Goal: Task Accomplishment & Management: Use online tool/utility

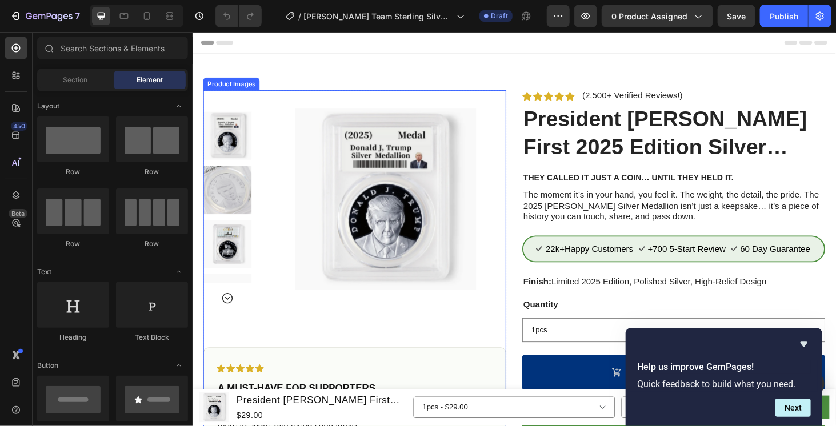
click at [383, 185] on img at bounding box center [397, 210] width 193 height 232
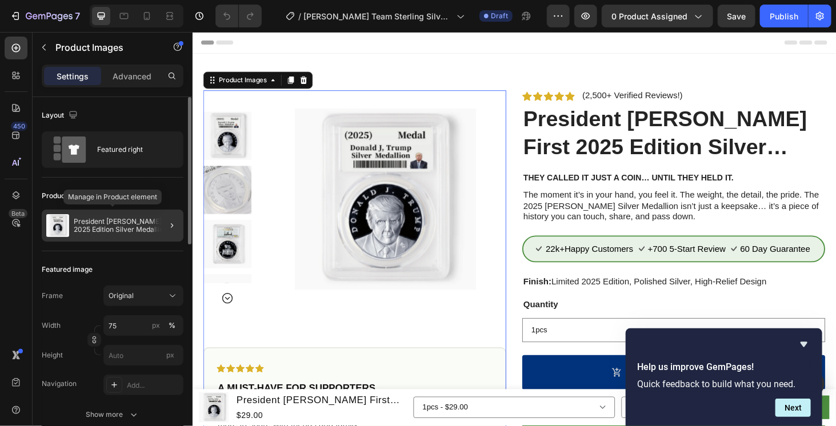
click at [129, 214] on div "President [PERSON_NAME] First 2025 Edition Silver Medallion" at bounding box center [113, 226] width 142 height 32
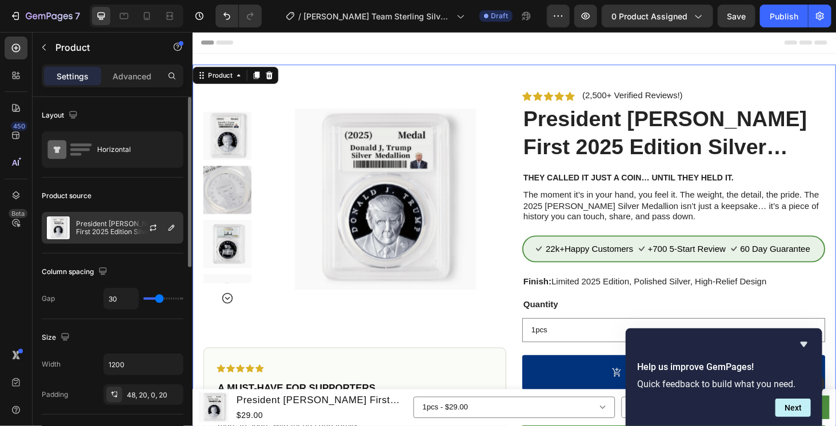
click at [127, 222] on p "President [PERSON_NAME] First 2025 Edition Silver Medallion" at bounding box center [127, 228] width 102 height 16
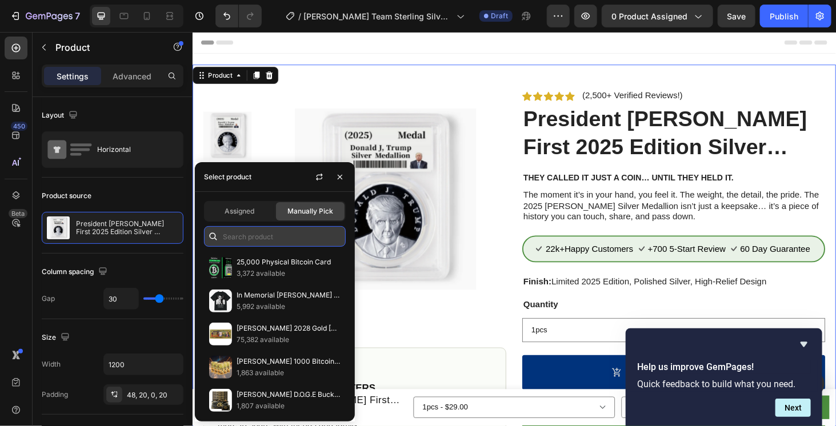
click at [243, 232] on input "text" at bounding box center [275, 236] width 142 height 21
paste input "CROSSNECKLACE - 1"
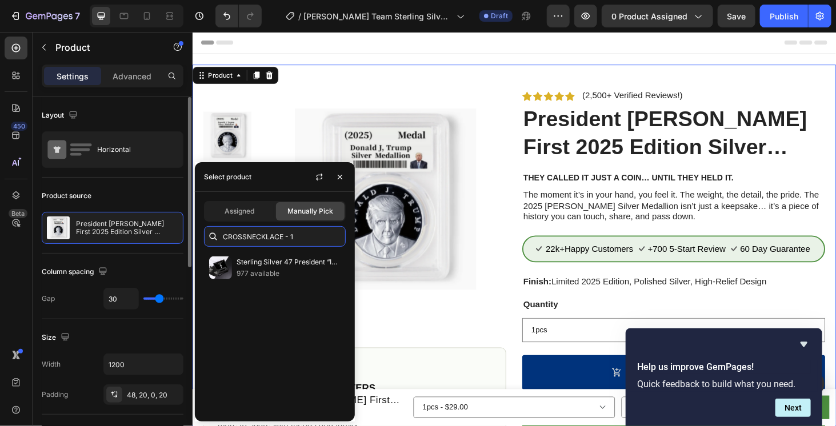
drag, startPoint x: 302, startPoint y: 239, endPoint x: 181, endPoint y: 244, distance: 121.2
click at [181, 0] on body "7 Version history / [PERSON_NAME] Team Sterling Silver 47 President “In God We …" at bounding box center [418, 0] width 836 height 0
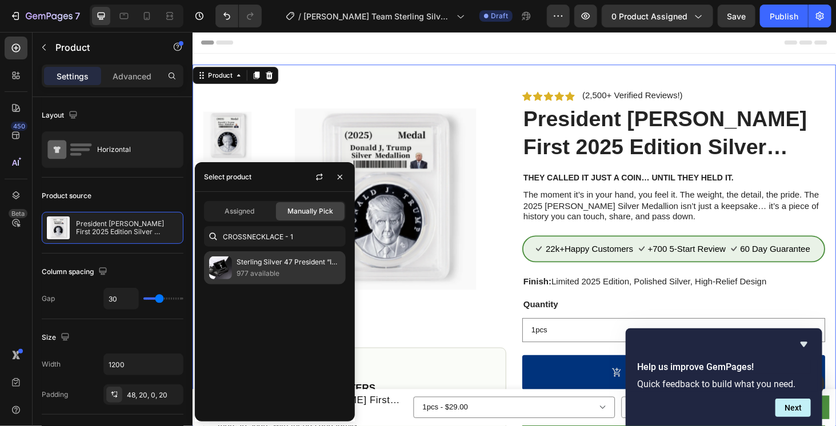
click at [286, 273] on p "977 available" at bounding box center [289, 273] width 104 height 11
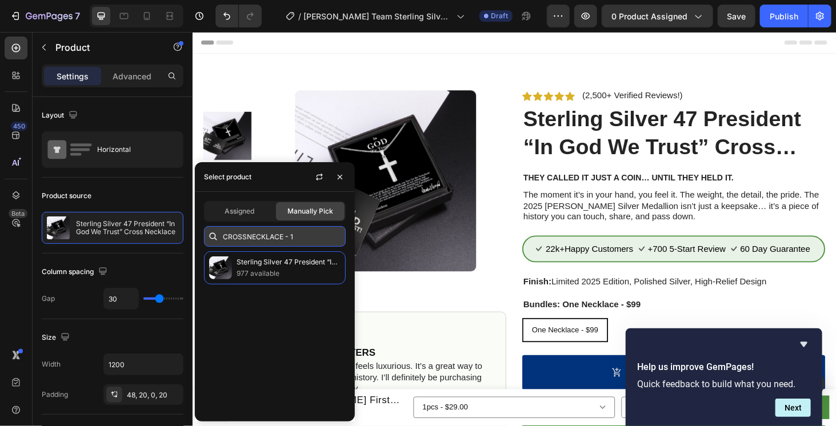
click at [283, 230] on input "CROSSNECKLACE - 1" at bounding box center [275, 236] width 142 height 21
paste input "Sterling Silver 47 President “In God We Trust” Cross Necklace"
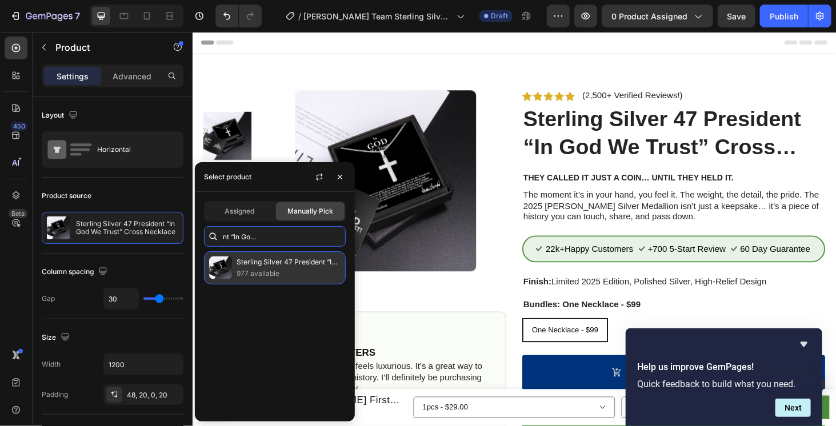
type input "Sterling Silver 47 President “In God We Trust” Cross Necklace"
click at [293, 269] on p "977 available" at bounding box center [289, 273] width 104 height 11
click at [237, 265] on p "Sterling Silver 47 President “In God We Trust” Cross Necklace" at bounding box center [289, 262] width 104 height 11
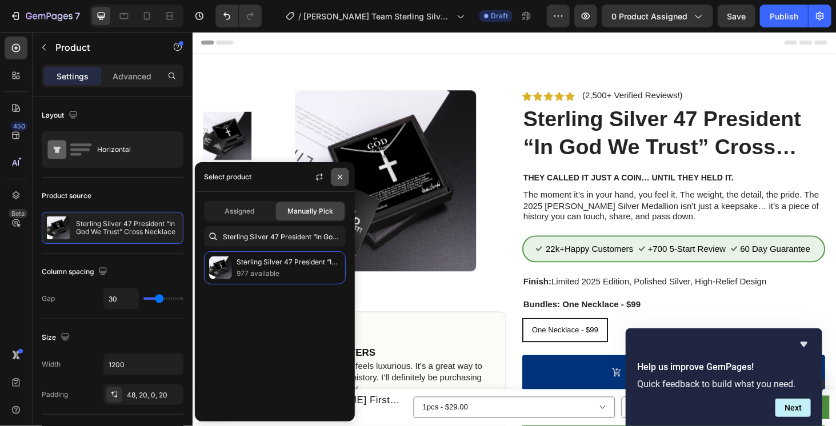
click at [341, 177] on icon "button" at bounding box center [339, 177] width 9 height 9
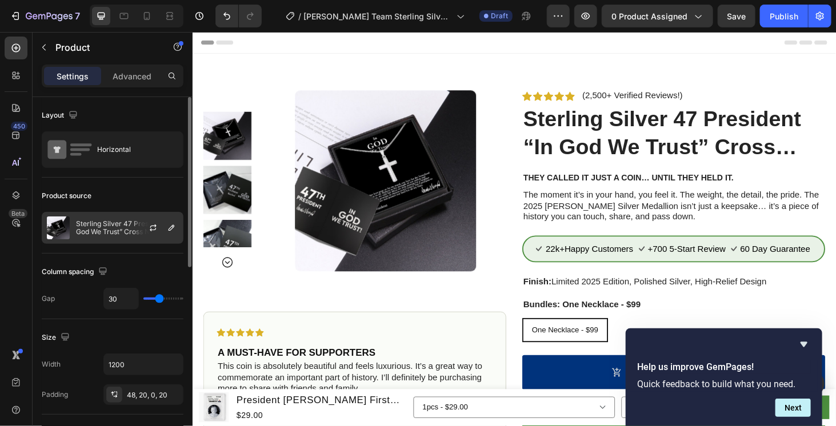
click at [149, 218] on div at bounding box center [158, 228] width 50 height 31
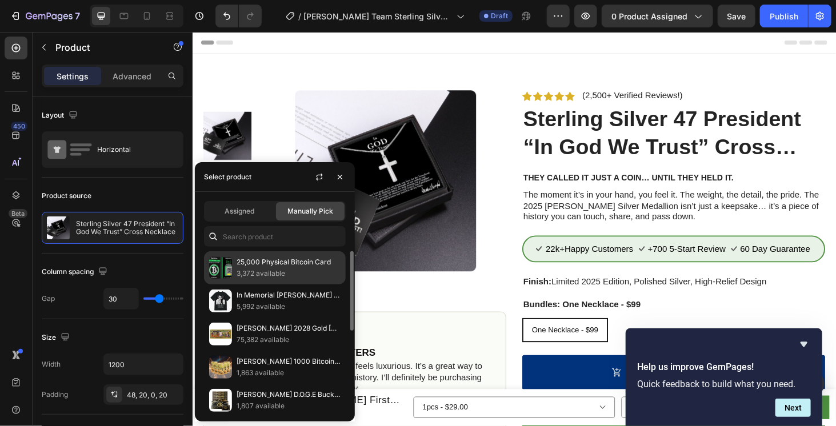
click at [273, 257] on p "25,000 Physical Bitcoin Card" at bounding box center [289, 262] width 104 height 11
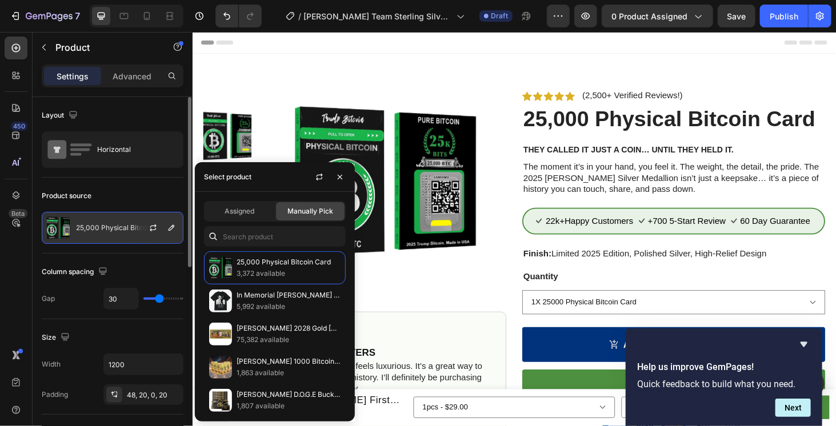
click at [113, 220] on div "25,000 Physical Bitcoin Card" at bounding box center [113, 228] width 142 height 32
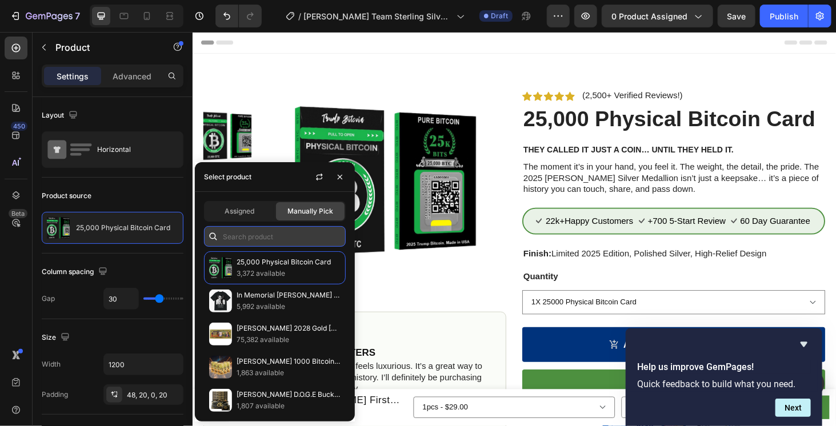
click at [259, 231] on input "text" at bounding box center [275, 236] width 142 height 21
paste input "Sterling Silver 47 President “In God We Trust” Cross Necklace"
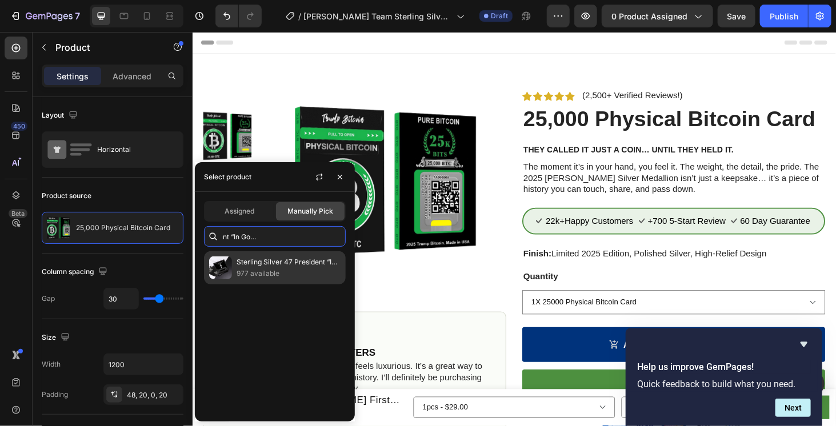
type input "Sterling Silver 47 President “In God We Trust” Cross Necklace"
click at [281, 270] on p "977 available" at bounding box center [289, 273] width 104 height 11
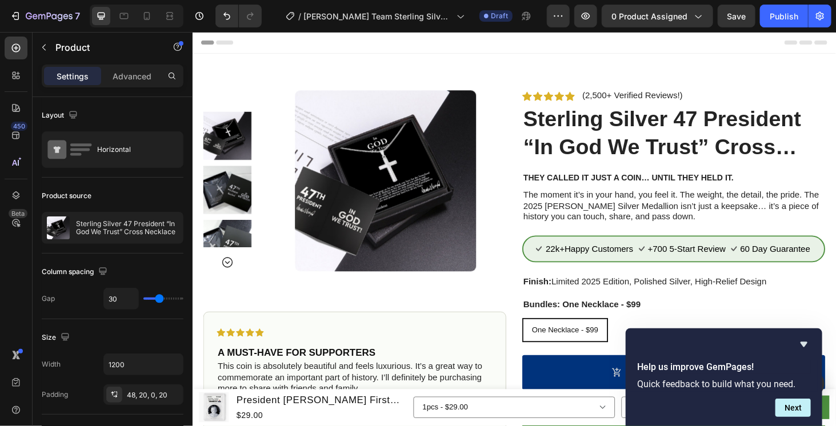
click at [595, 69] on div "Product Images Icon Icon Icon Icon Icon Icon List A MUST-HAVE FOR SUPPORTERS He…" at bounding box center [535, 347] width 686 height 562
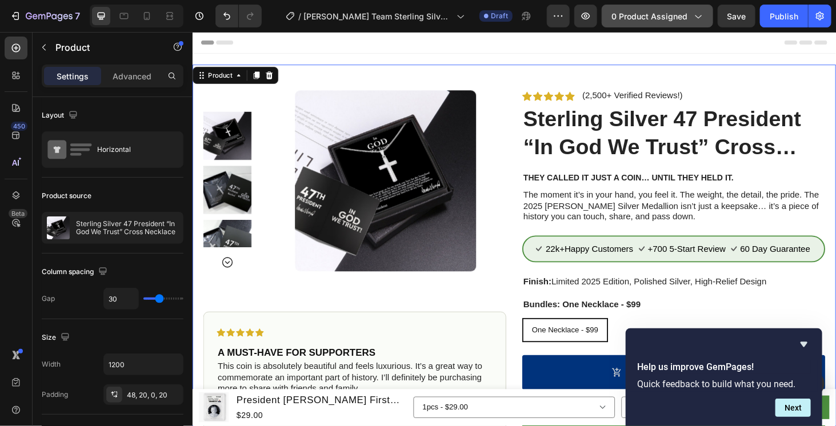
click at [672, 20] on span "0 product assigned" at bounding box center [649, 16] width 76 height 12
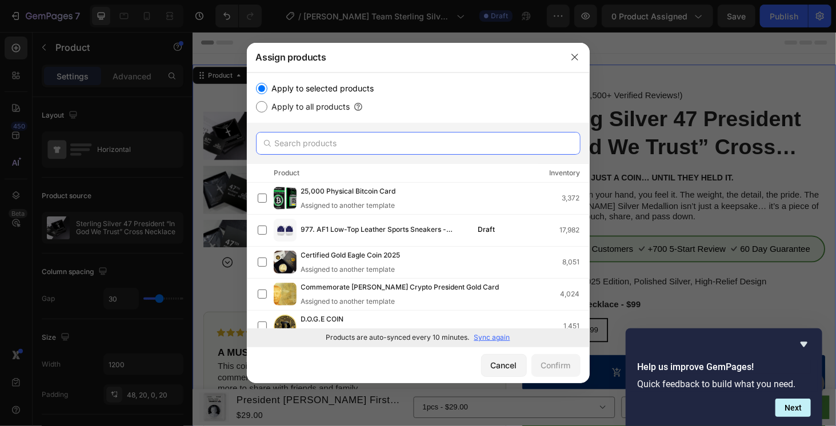
click at [356, 147] on input "text" at bounding box center [418, 143] width 324 height 23
paste input "Sterling Silver 47 President “In God We Trust” Cross Necklace"
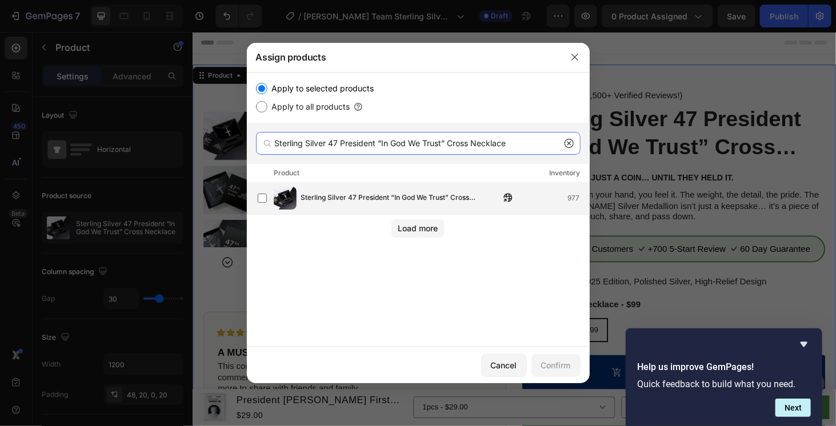
type input "Sterling Silver 47 President “In God We Trust” Cross Necklace"
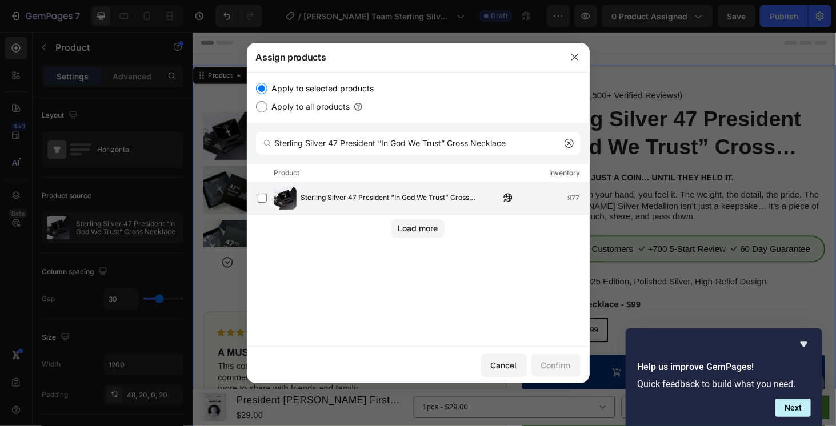
click at [348, 197] on span "Sterling Silver 47 President “In God We Trust” Cross Necklace" at bounding box center [400, 198] width 199 height 13
click at [552, 364] on div "Confirm" at bounding box center [556, 365] width 30 height 12
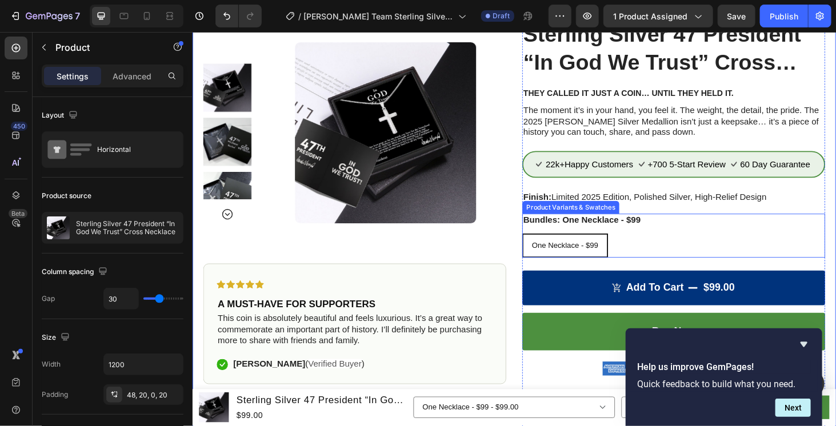
scroll to position [95, 0]
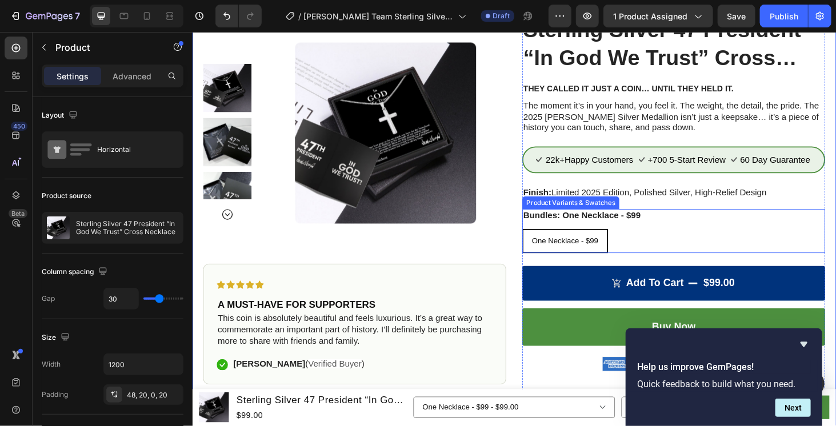
click at [576, 243] on div "One Necklace - $99" at bounding box center [588, 254] width 89 height 23
click at [543, 242] on input "One Necklace - $99 One Necklace - $99 One Necklace - $99" at bounding box center [543, 241] width 1 height 1
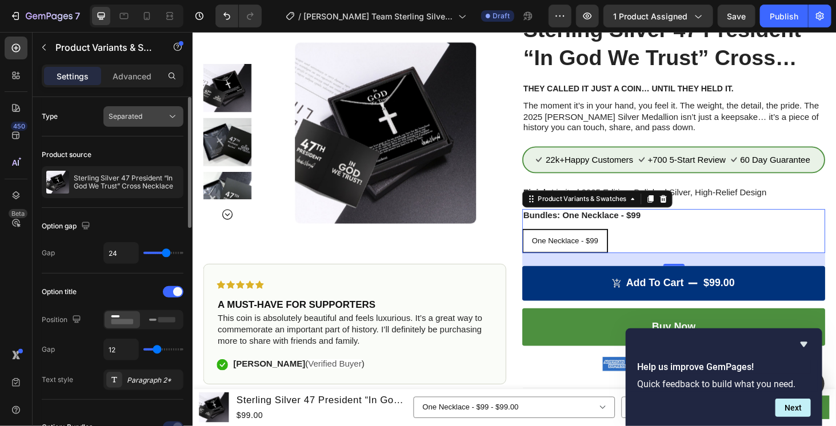
click at [142, 112] on div "Separated" at bounding box center [138, 116] width 58 height 10
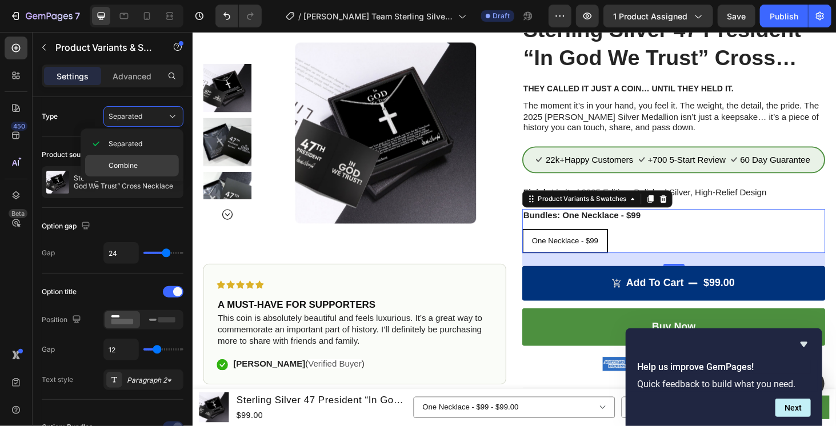
click at [139, 162] on p "Combine" at bounding box center [141, 166] width 65 height 10
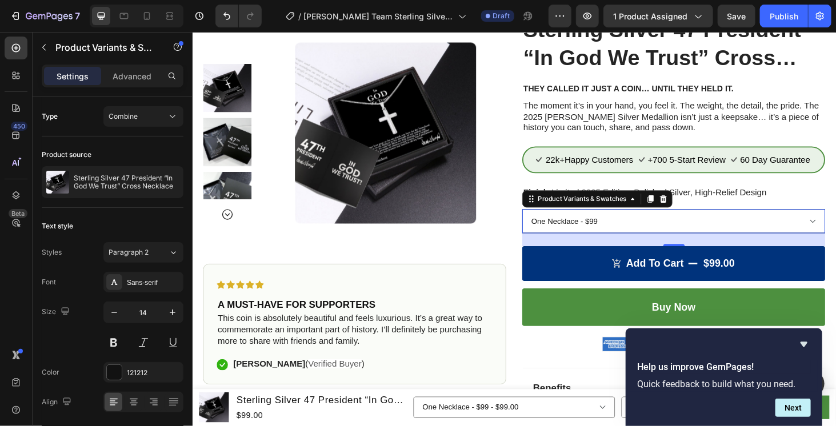
click at [748, 234] on select "One Necklace - $99" at bounding box center [704, 234] width 323 height 26
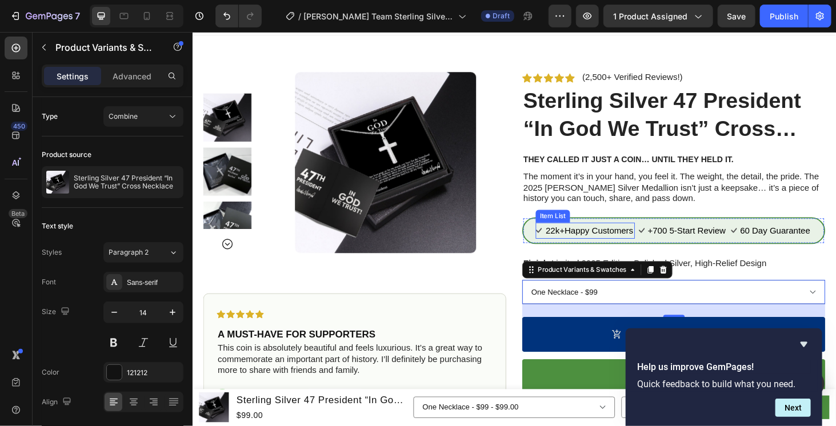
scroll to position [0, 0]
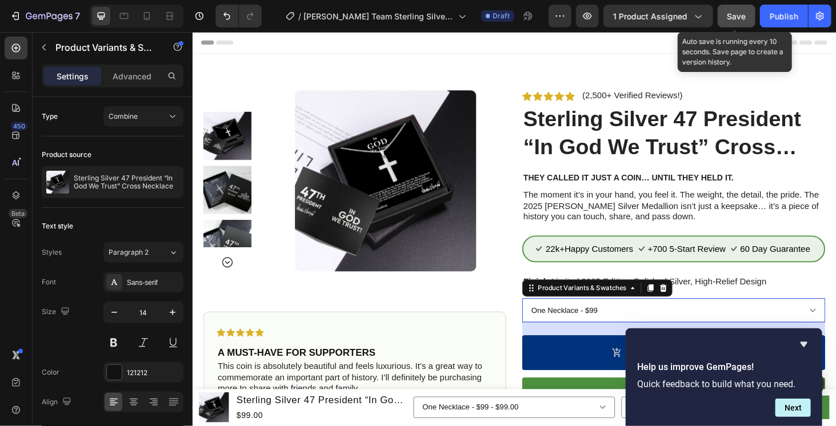
click at [739, 9] on button "Save" at bounding box center [737, 16] width 38 height 23
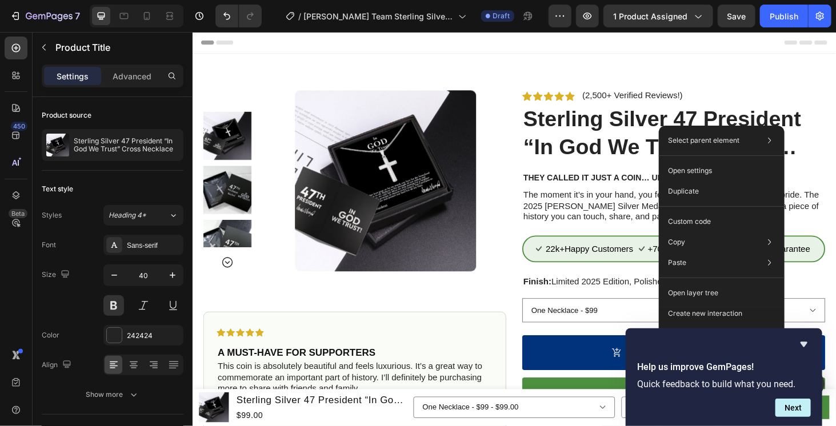
click at [699, 44] on div "Header" at bounding box center [534, 42] width 667 height 23
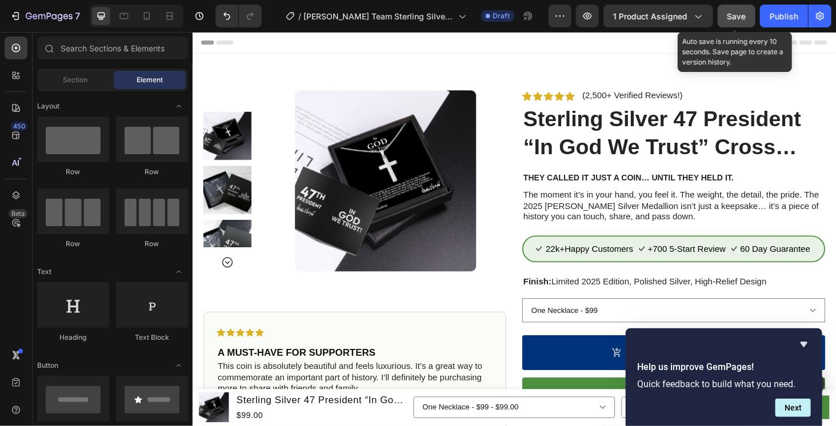
click at [731, 16] on span "Save" at bounding box center [736, 16] width 19 height 10
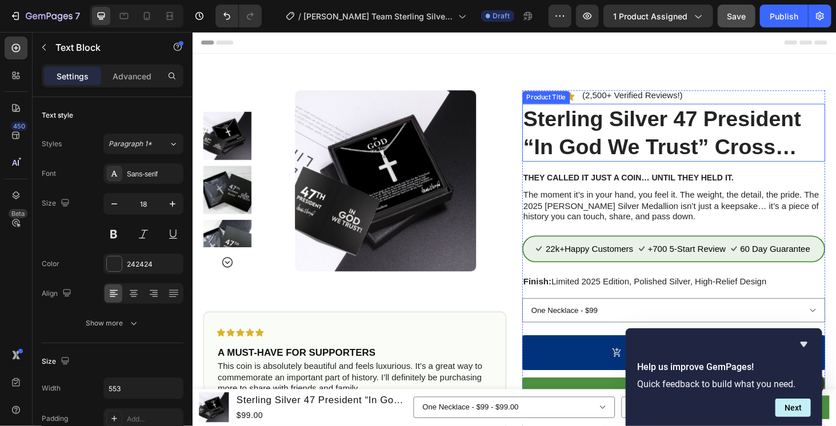
click at [608, 135] on h1 "Sterling Silver 47 President “In God We Trust” Cross Necklace" at bounding box center [704, 139] width 323 height 62
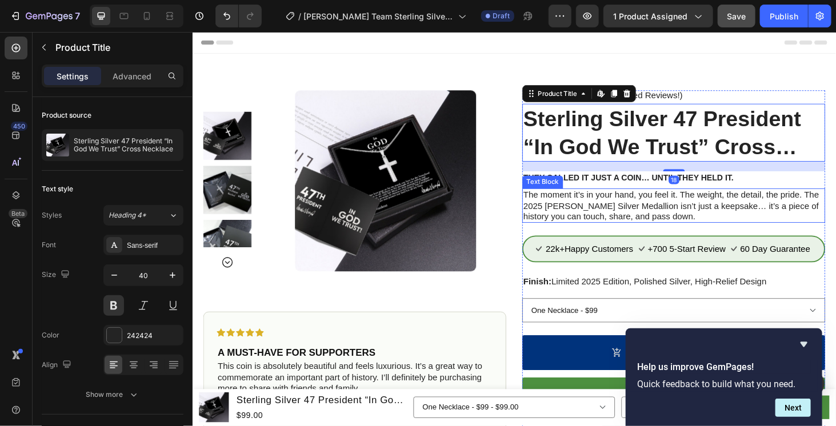
click at [638, 210] on p "The moment it’s in your hand, you feel it. The weight, the detail, the pride. T…" at bounding box center [704, 216] width 320 height 35
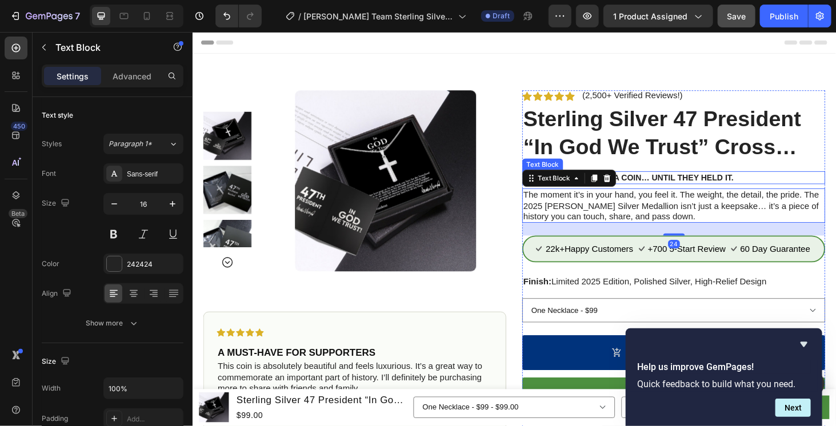
click at [658, 187] on p "They Called It Just a Coin… Until They Held It." at bounding box center [704, 186] width 320 height 11
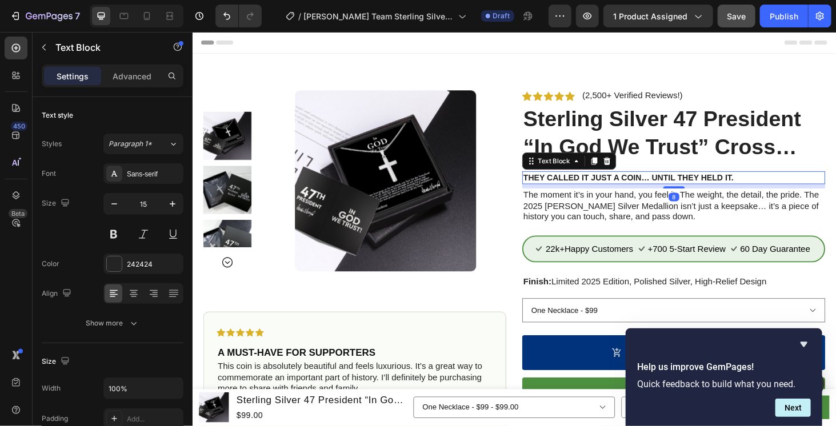
click at [689, 189] on p "They Called It Just a Coin… Until They Held It." at bounding box center [704, 186] width 320 height 11
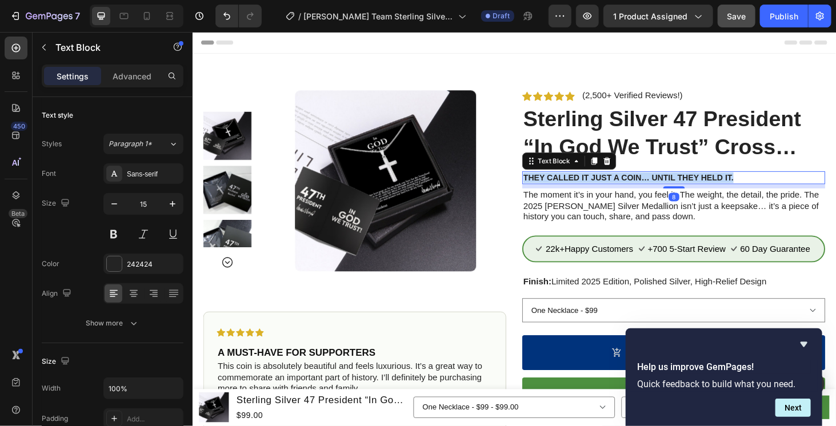
click at [689, 188] on p "They Called It Just a Coin… Until They Held It." at bounding box center [704, 186] width 320 height 11
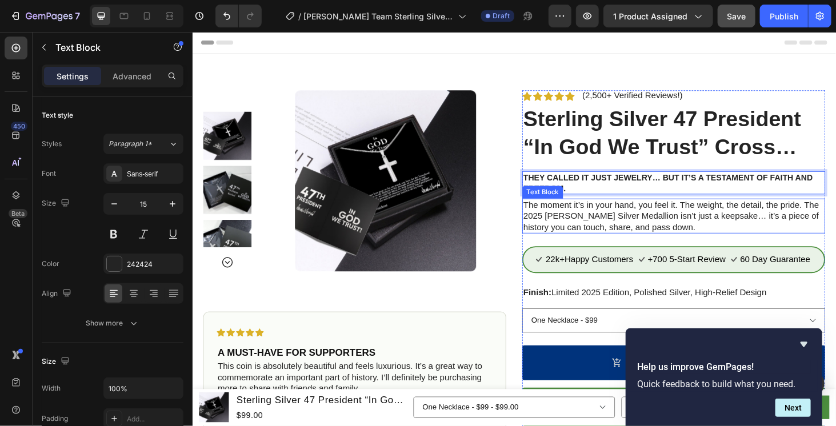
click at [700, 223] on p "The moment it’s in your hand, you feel it. The weight, the detail, the pride. T…" at bounding box center [704, 227] width 320 height 35
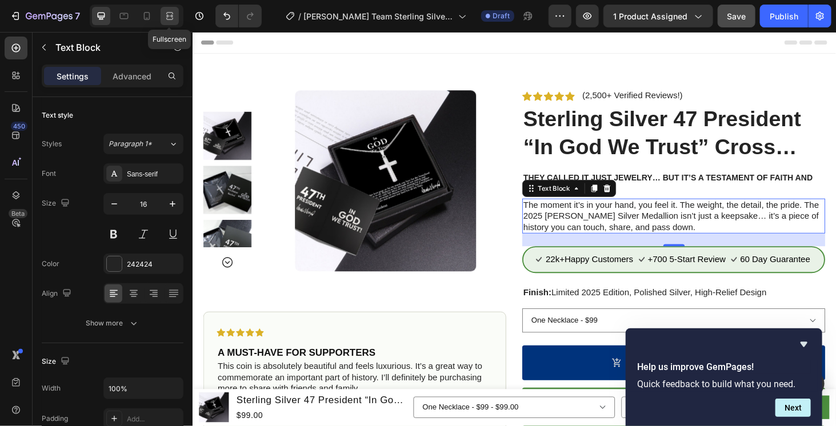
click at [162, 15] on div at bounding box center [170, 16] width 18 height 18
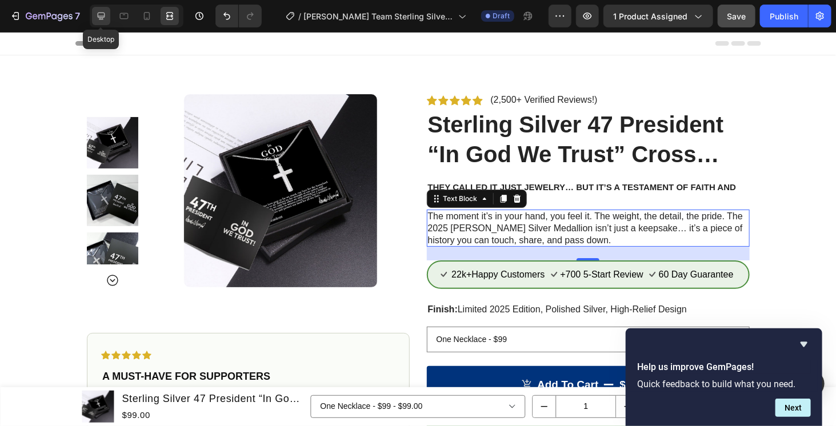
click at [102, 19] on icon at bounding box center [101, 16] width 7 height 7
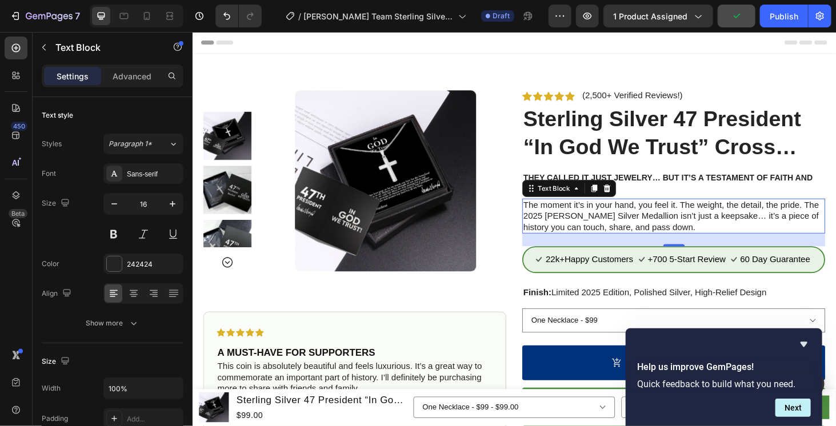
click at [672, 229] on p "The moment it’s in your hand, you feel it. The weight, the detail, the pride. T…" at bounding box center [704, 227] width 320 height 35
click at [672, 228] on p "The moment it’s in your hand, you feel it. The weight, the detail, the pride. T…" at bounding box center [704, 227] width 320 height 35
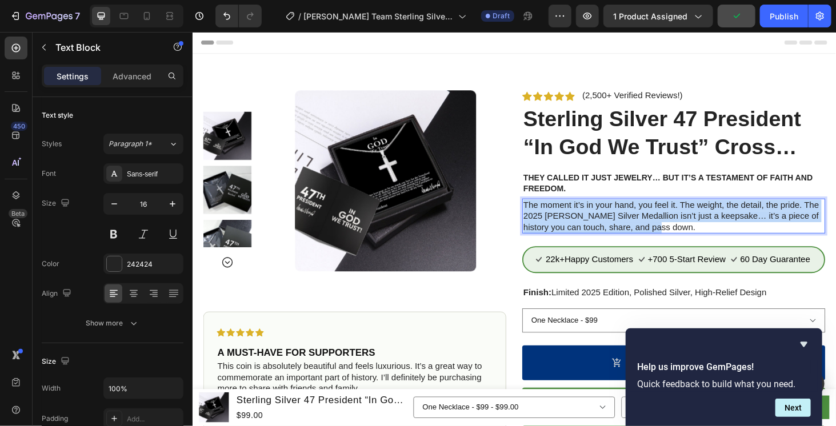
click at [672, 228] on p "The moment it’s in your hand, you feel it. The weight, the detail, the pride. T…" at bounding box center [704, 227] width 320 height 35
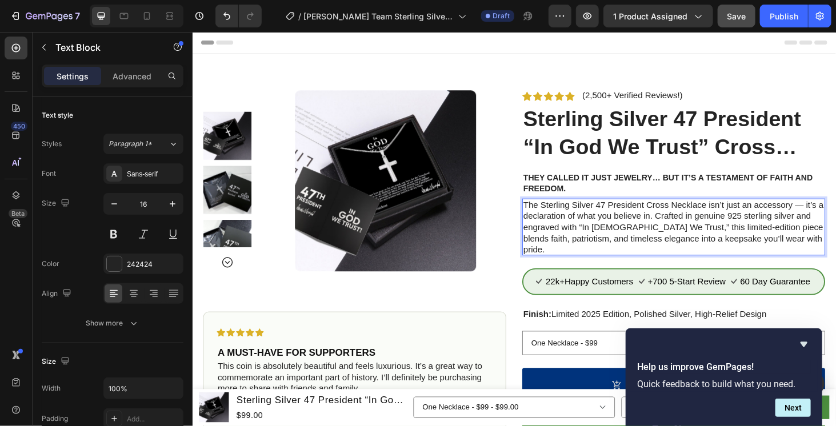
click at [835, 210] on p "The Sterling Silver 47 President Cross Necklace isn’t just an accessory — it’s …" at bounding box center [704, 239] width 320 height 59
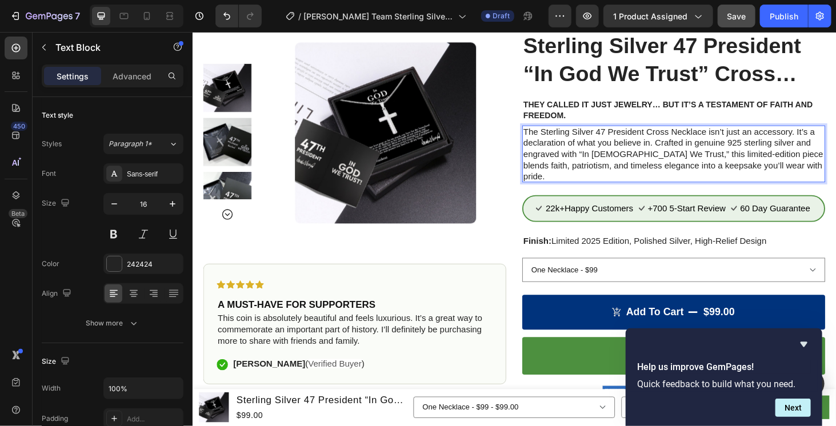
scroll to position [95, 0]
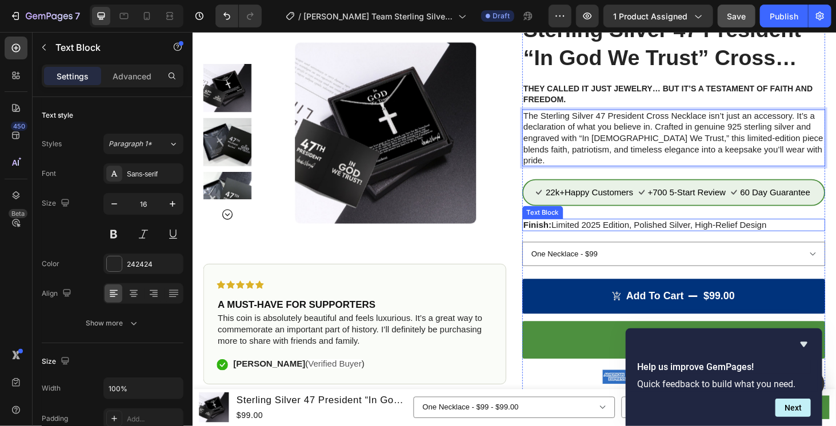
click at [566, 233] on strong "Finish:" at bounding box center [559, 238] width 30 height 10
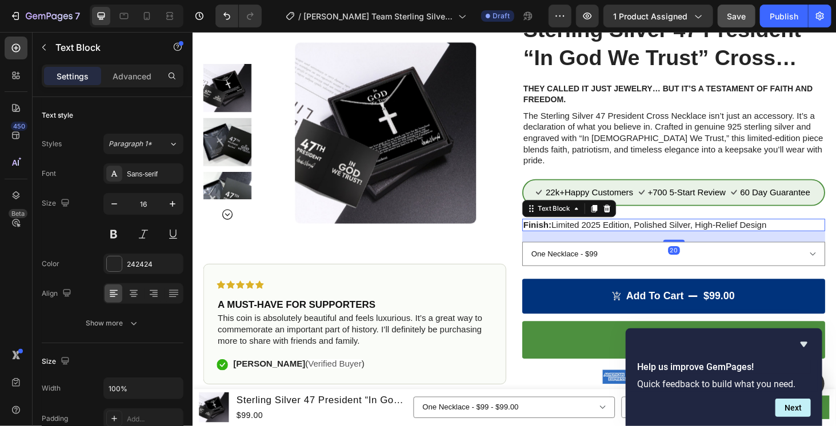
click at [550, 233] on strong "Finish:" at bounding box center [559, 238] width 30 height 10
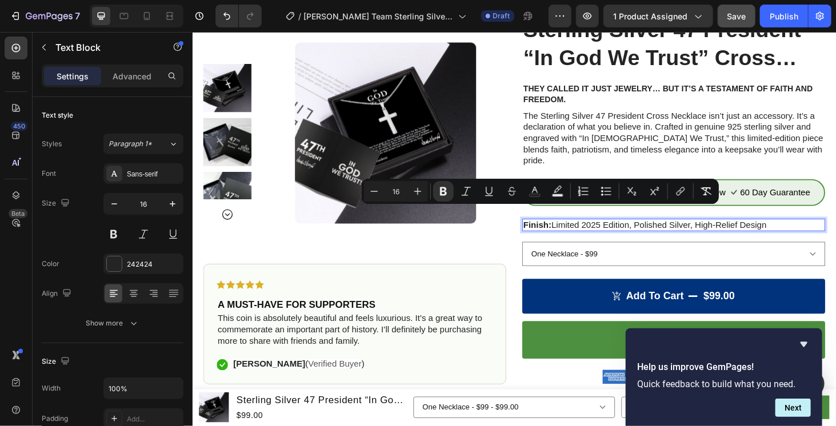
click at [543, 231] on div "Finish: Limited 2025 Edition, Polished Silver, High-Relief Design" at bounding box center [704, 237] width 323 height 13
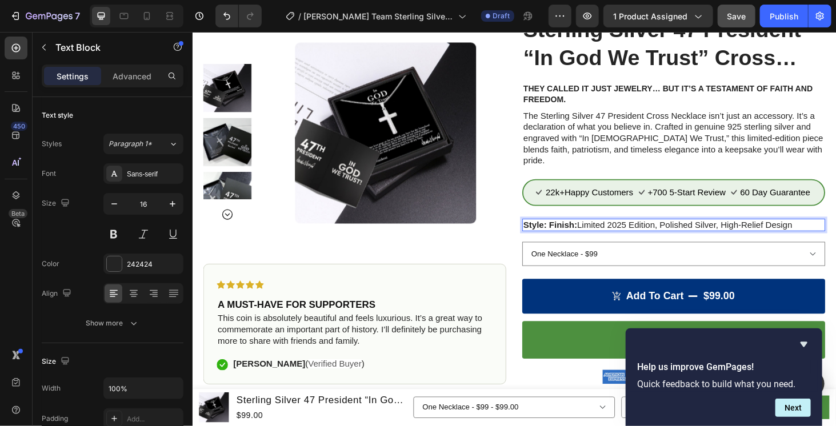
click at [575, 233] on strong "Style: Finish:" at bounding box center [572, 238] width 57 height 10
click at [663, 232] on p "Style: Limited 2025 Edition, Polished Silver, High-Relief Design" at bounding box center [704, 238] width 320 height 12
click at [568, 232] on p "Style: Limited 2025 Edition, Polished Silver, High-Relief Design" at bounding box center [704, 238] width 320 height 12
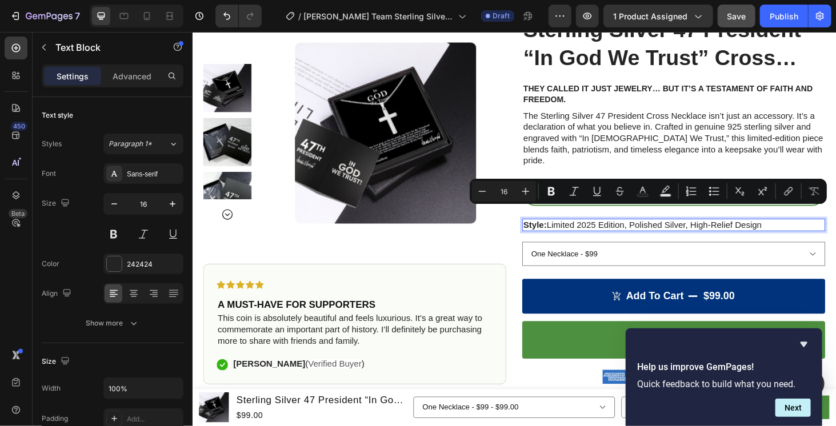
drag, startPoint x: 568, startPoint y: 222, endPoint x: 780, endPoint y: 227, distance: 212.6
click at [780, 232] on p "Style: Limited 2025 Edition, Polished Silver, High-Relief Design" at bounding box center [704, 238] width 320 height 12
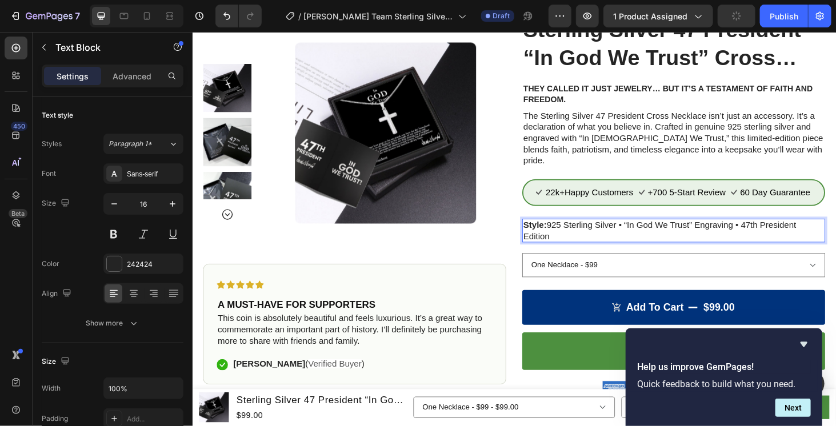
click at [769, 232] on p "Style: 925 Sterling Silver • “In God We Trust” Engraving • 47th President Editi…" at bounding box center [704, 244] width 320 height 24
click at [771, 232] on p "Style: 925 Sterling Silver • “In God We Trust” Engraving • 47th President Editi…" at bounding box center [704, 244] width 320 height 24
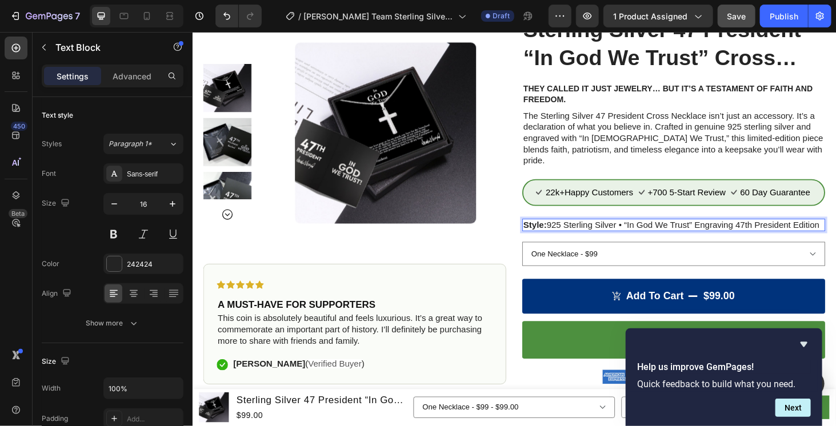
click at [648, 232] on p "Style: 925 Sterling Silver • “In God We Trust” Engraving 47th President Edition" at bounding box center [704, 238] width 320 height 12
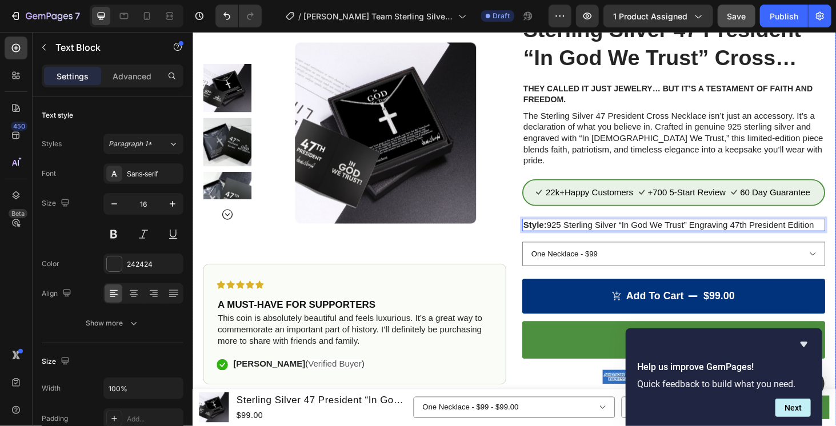
click at [835, 183] on div "Product Images Icon Icon Icon Icon Icon Icon List A MUST-HAVE FOR SUPPORTERS He…" at bounding box center [535, 267] width 686 height 593
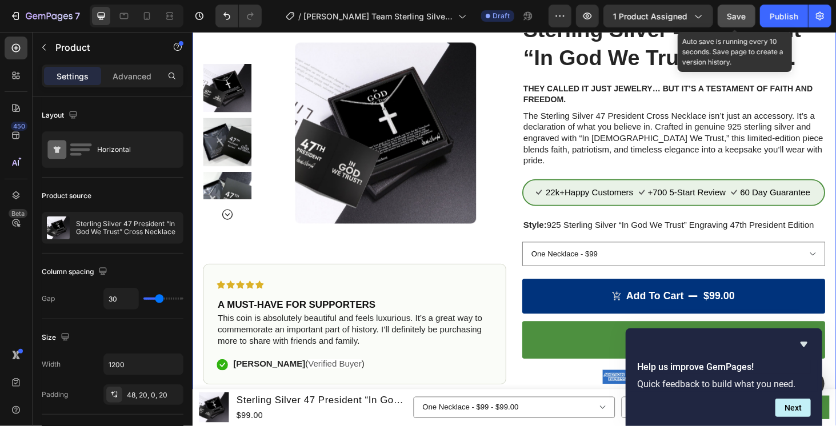
click at [752, 16] on button "Save" at bounding box center [737, 16] width 38 height 23
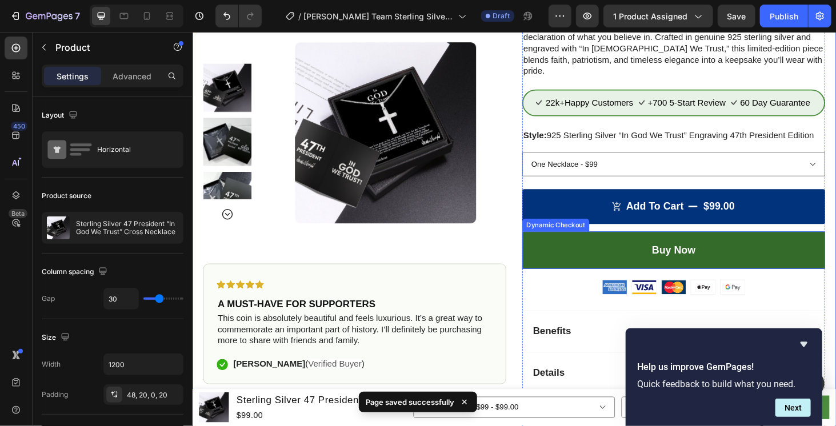
scroll to position [286, 0]
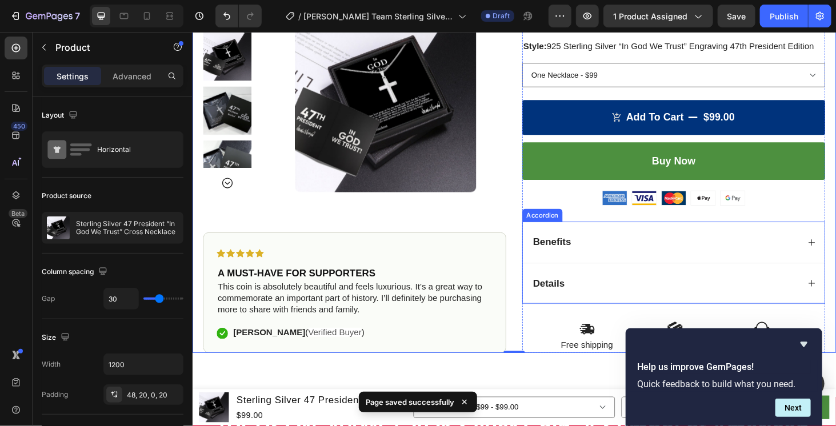
click at [683, 247] on div "Benefits" at bounding box center [695, 255] width 285 height 17
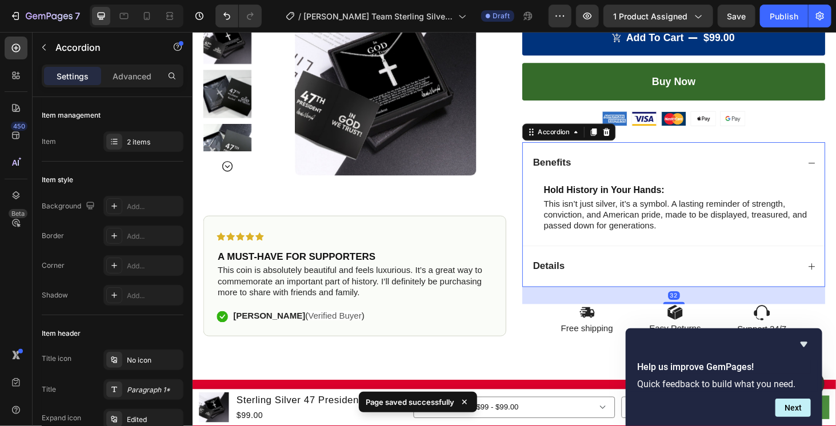
scroll to position [380, 0]
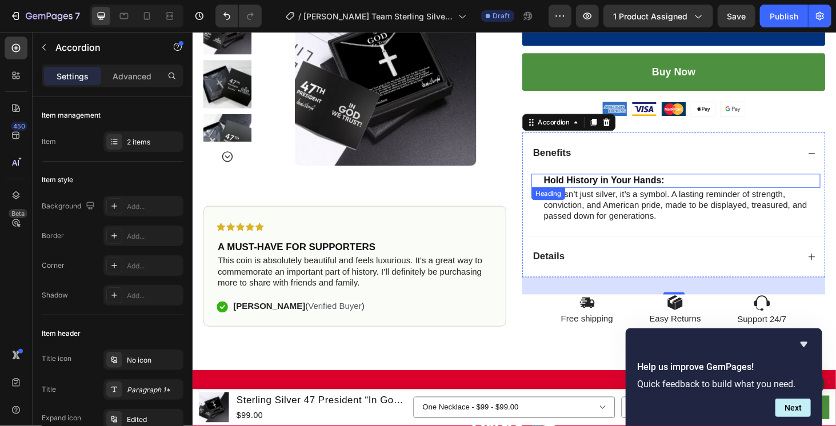
click at [641, 185] on strong "Hold History in Your Hands:" at bounding box center [630, 190] width 129 height 11
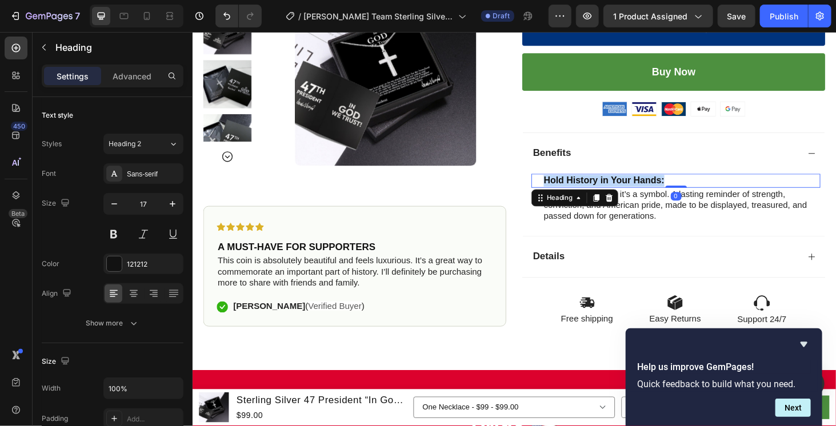
click at [641, 185] on strong "Hold History in Your Hands:" at bounding box center [630, 190] width 129 height 11
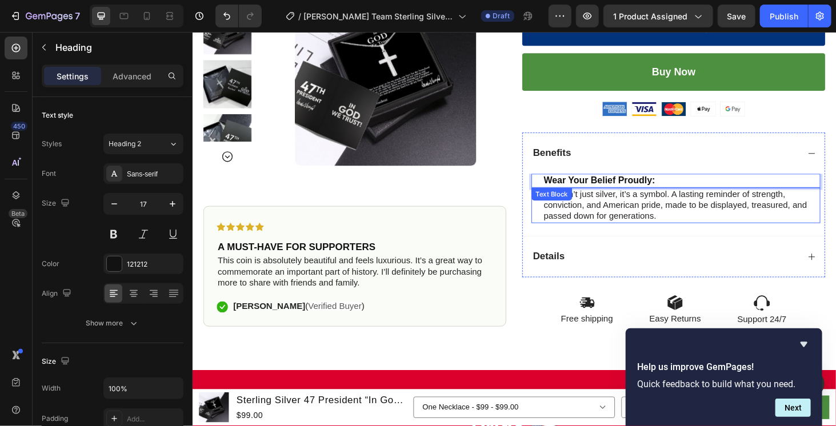
click at [684, 199] on p "This isn’t just silver, it’s a symbol. A lasting reminder of strength, convicti…" at bounding box center [713, 216] width 294 height 35
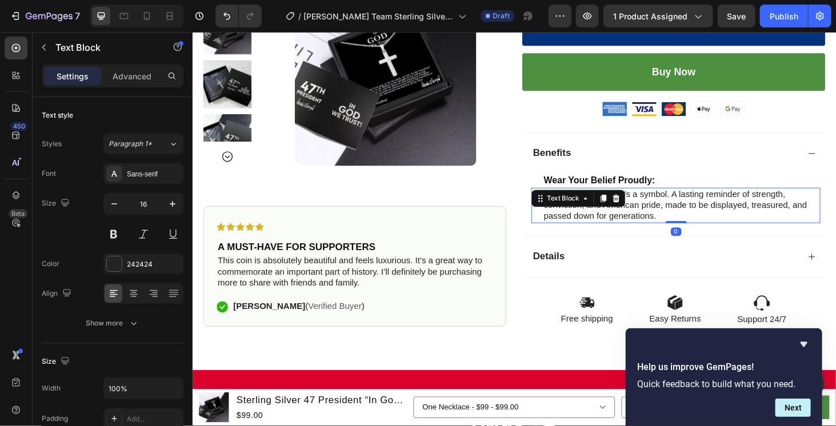
click at [684, 199] on p "This isn’t just silver, it’s a symbol. A lasting reminder of strength, convicti…" at bounding box center [713, 216] width 294 height 35
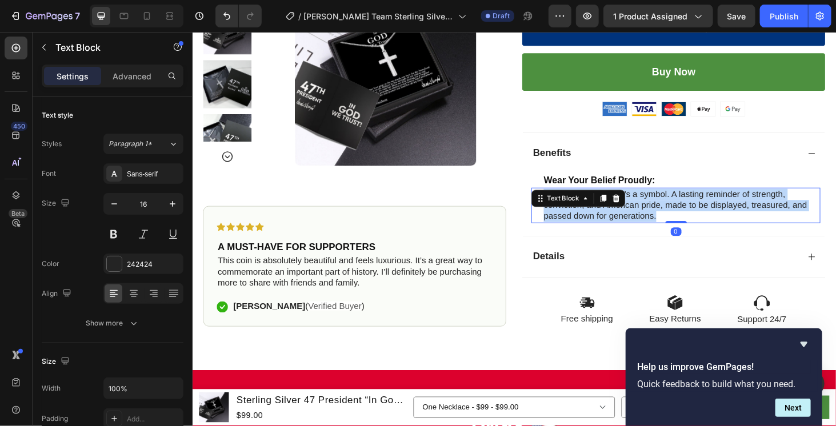
click at [684, 199] on p "This isn’t just silver, it’s a symbol. A lasting reminder of strength, convicti…" at bounding box center [713, 216] width 294 height 35
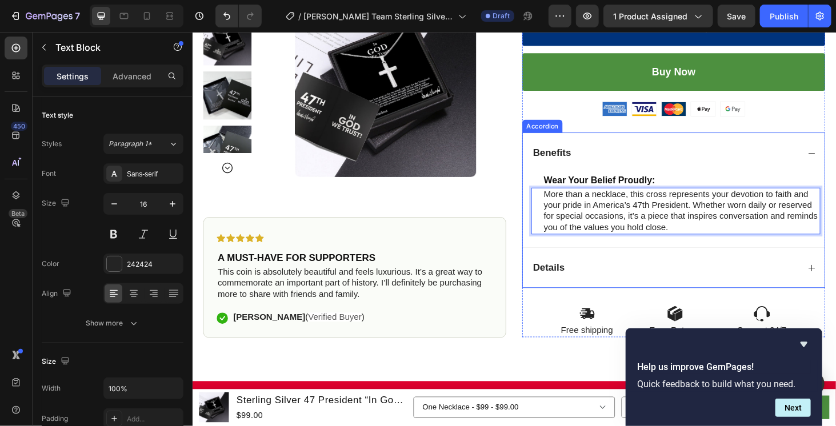
scroll to position [476, 0]
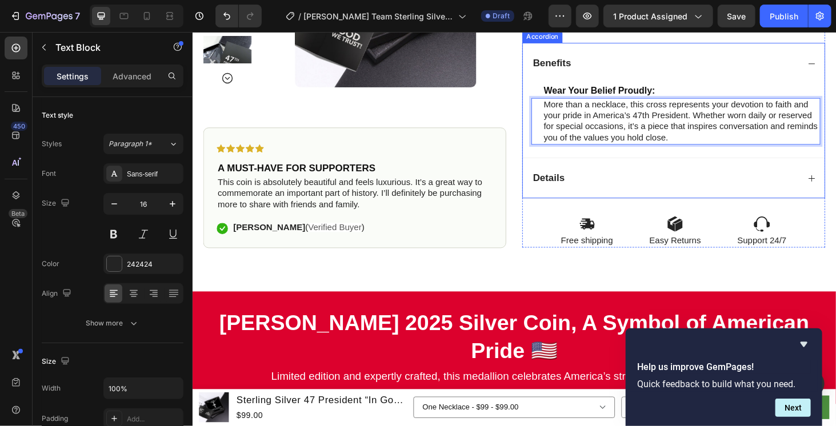
click at [678, 179] on div "Details" at bounding box center [695, 187] width 285 height 17
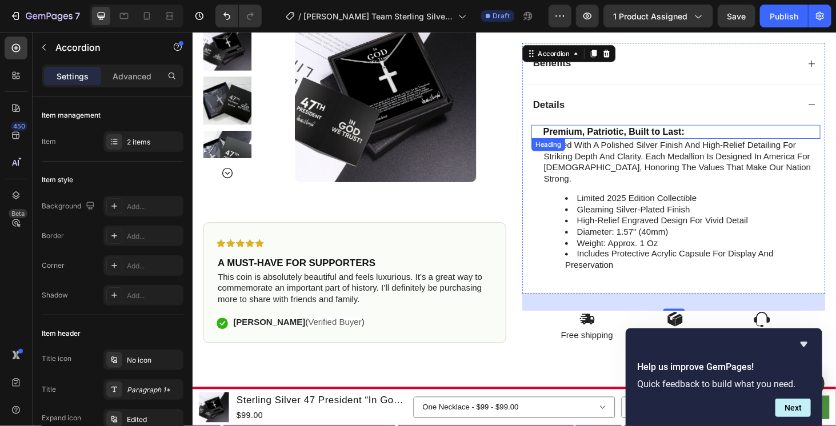
click at [707, 133] on strong "Premium, Patriotic, Built to Last:" at bounding box center [641, 138] width 151 height 11
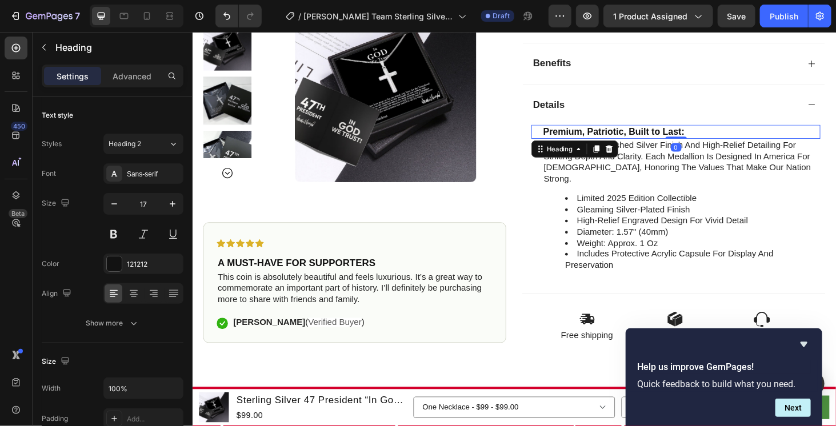
click at [707, 133] on strong "Premium, Patriotic, Built to Last:" at bounding box center [641, 138] width 151 height 11
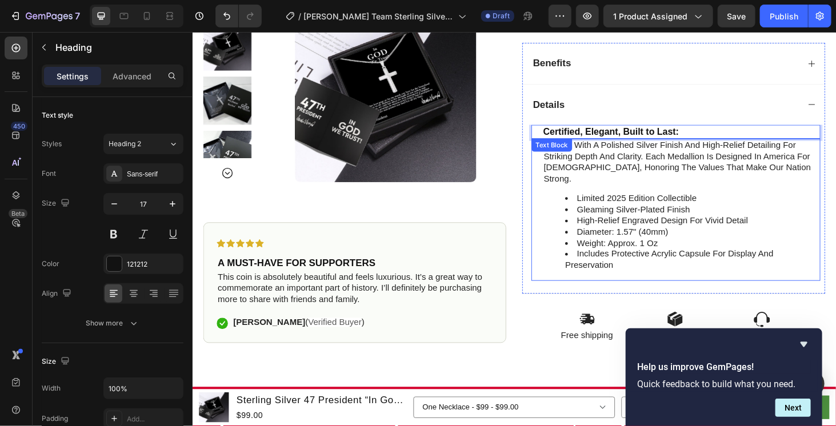
click at [710, 156] on p "crafted with a polished silver finish and high-relief detailing for striking de…" at bounding box center [713, 170] width 294 height 47
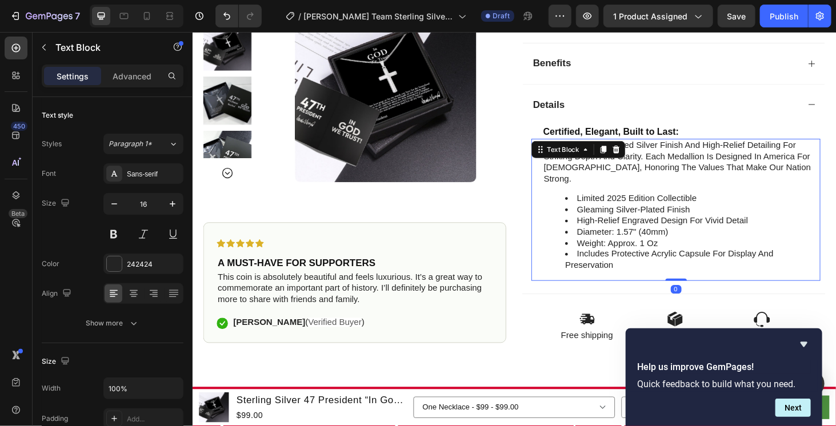
click at [710, 156] on p "crafted with a polished silver finish and high-relief detailing for striking de…" at bounding box center [713, 170] width 294 height 47
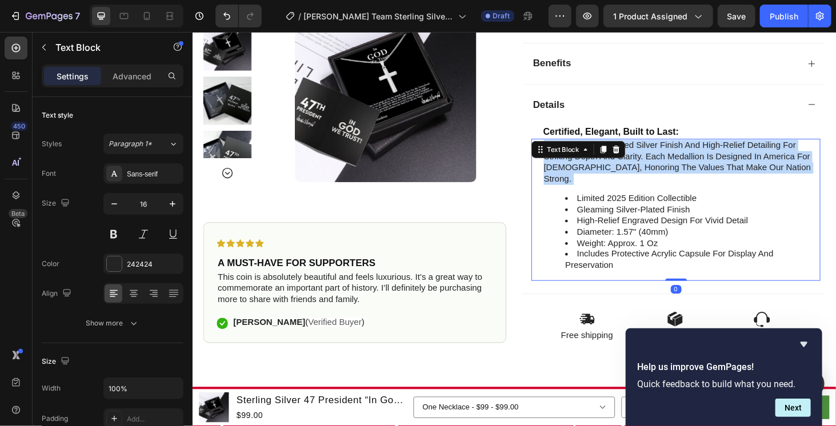
click at [710, 156] on p "crafted with a polished silver finish and high-relief detailing for striking de…" at bounding box center [713, 170] width 294 height 47
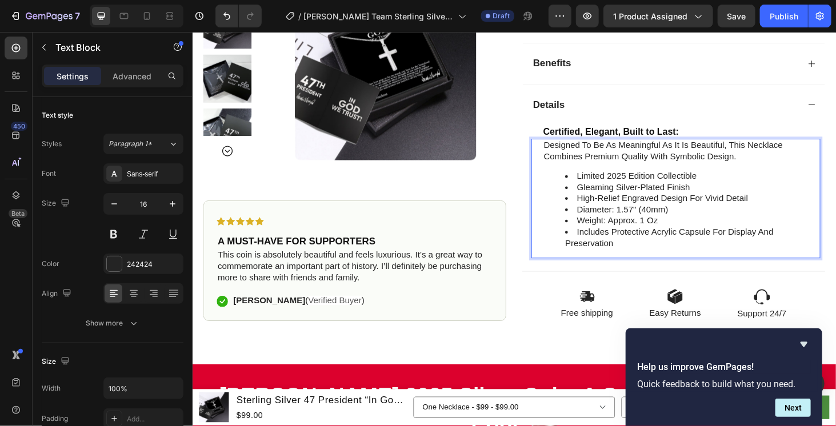
drag, startPoint x: 699, startPoint y: 233, endPoint x: 670, endPoint y: 241, distance: 30.8
click at [699, 239] on li "includes protective acrylic capsule for display and preservation" at bounding box center [724, 251] width 271 height 24
click at [658, 244] on li "includes protective acrylic capsule for display and preservation" at bounding box center [724, 251] width 271 height 24
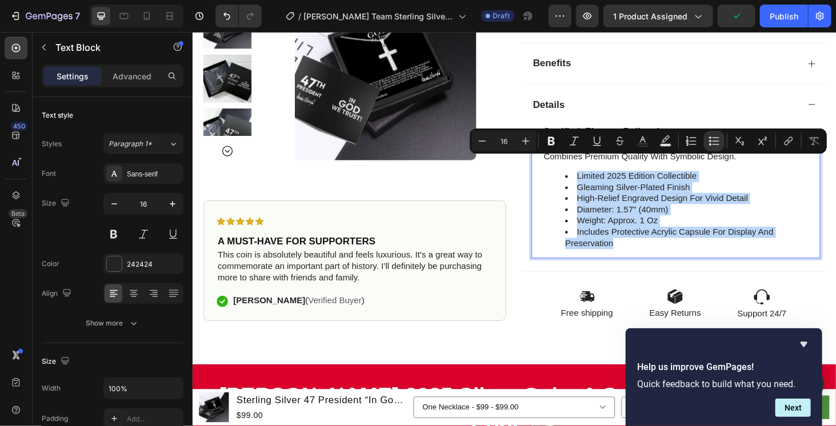
drag, startPoint x: 658, startPoint y: 244, endPoint x: 598, endPoint y: 172, distance: 93.3
click at [598, 180] on ul "limited 2025 edition collectible gleaming silver-plated finish high-relief engr…" at bounding box center [713, 221] width 294 height 83
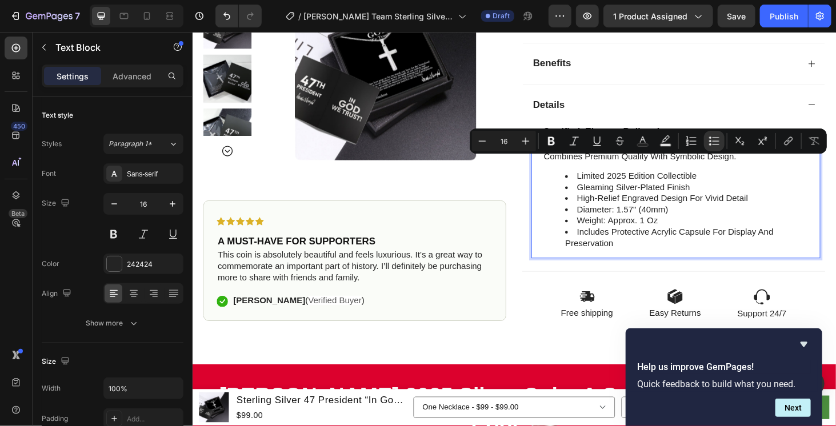
click at [658, 192] on li "gleaming silver-plated finish" at bounding box center [724, 198] width 271 height 12
click at [615, 192] on li "gleaming silver-plated finish" at bounding box center [724, 198] width 271 height 12
click at [638, 215] on li "diameter: 1.57" (40mm)" at bounding box center [724, 221] width 271 height 12
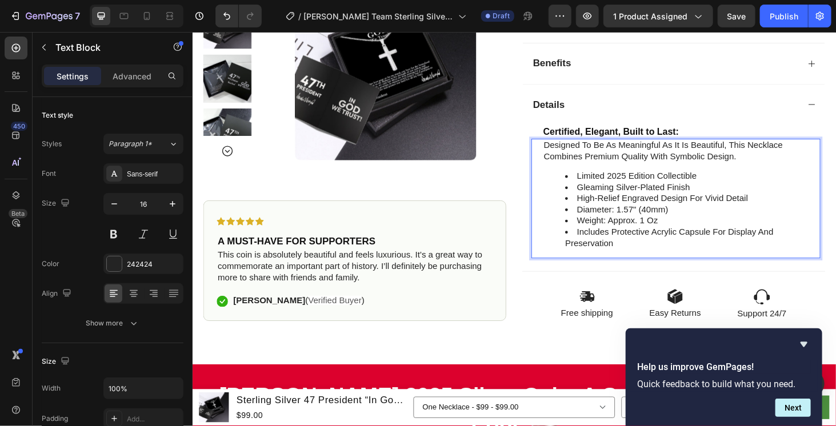
click at [636, 246] on li "includes protective acrylic capsule for display and preservation" at bounding box center [724, 251] width 271 height 24
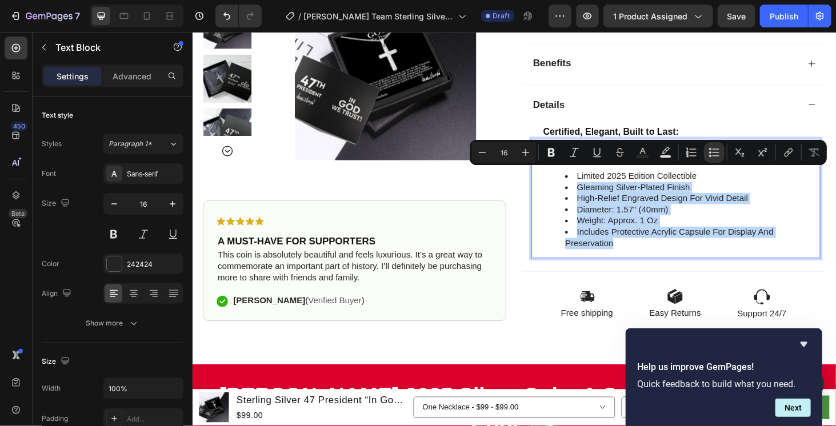
drag, startPoint x: 638, startPoint y: 245, endPoint x: 599, endPoint y: 185, distance: 71.5
click at [599, 185] on ul "limited 2025 edition collectible gleaming silver-plated finish high-relief engr…" at bounding box center [713, 221] width 294 height 83
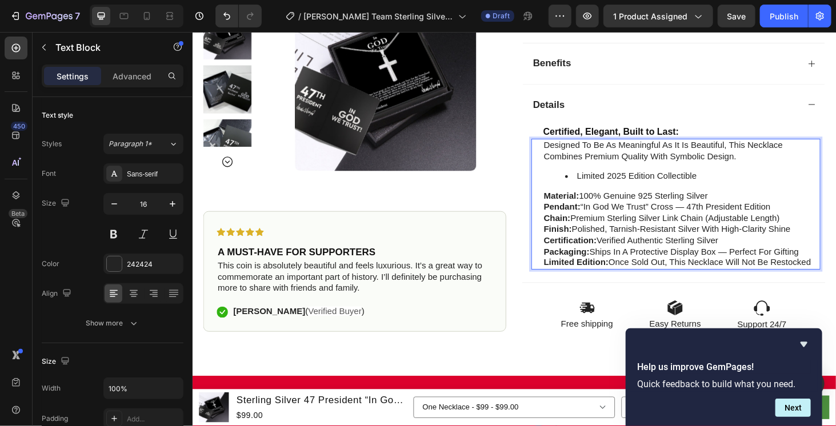
click at [560, 191] on div "Designed to be as meaningful as it is beautiful, this necklace combines premium…" at bounding box center [707, 215] width 308 height 139
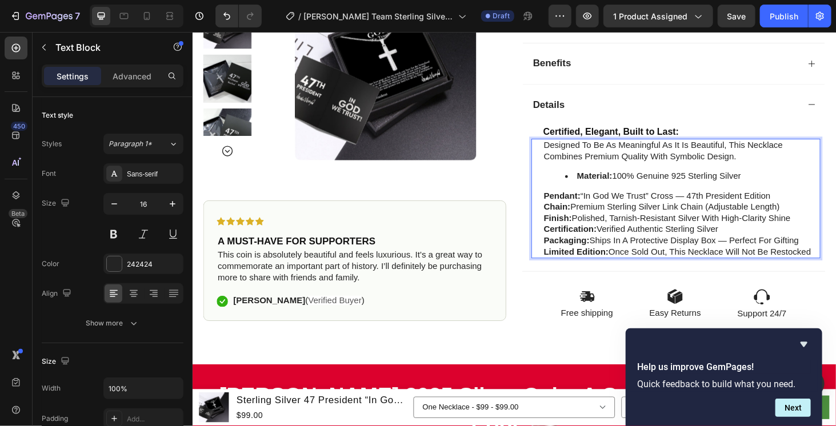
click at [794, 201] on p "Pendant: “In [DEMOGRAPHIC_DATA] We Trust” Cross — 47th President Edition" at bounding box center [713, 207] width 294 height 12
click at [714, 201] on p "Pendant: “In [DEMOGRAPHIC_DATA] We Trust” Cross — 47th President Edition" at bounding box center [713, 207] width 294 height 12
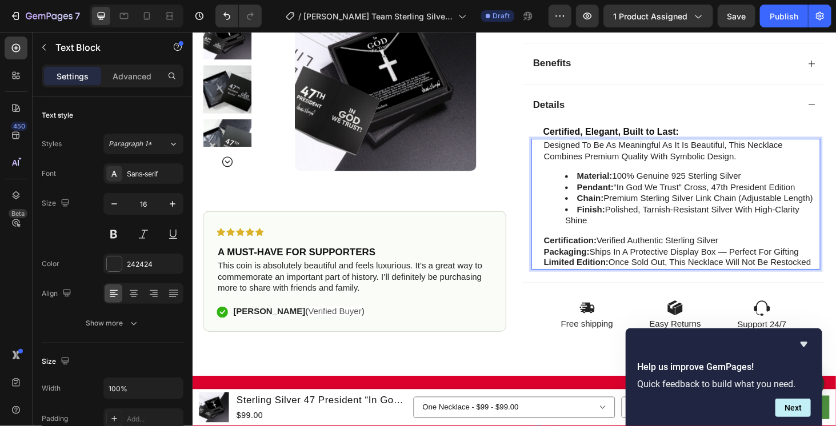
click at [559, 240] on div "Designed to be as meaningful as it is beautiful, this necklace combines premium…" at bounding box center [707, 215] width 308 height 139
click at [565, 237] on div "Designed to be as meaningful as it is beautiful, this necklace combines premium…" at bounding box center [713, 215] width 296 height 139
click at [565, 251] on div "Designed to be as meaningful as it is beautiful, this necklace combines premium…" at bounding box center [713, 215] width 296 height 139
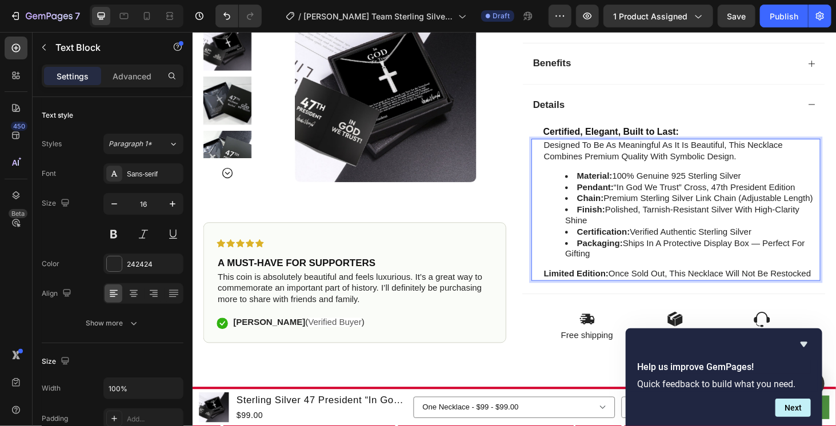
click at [793, 251] on li "Packaging: Ships in a protective display box — perfect for gifting" at bounding box center [724, 263] width 271 height 24
click at [565, 276] on div "Designed to be as meaningful as it is beautiful, this necklace combines premium…" at bounding box center [713, 221] width 296 height 151
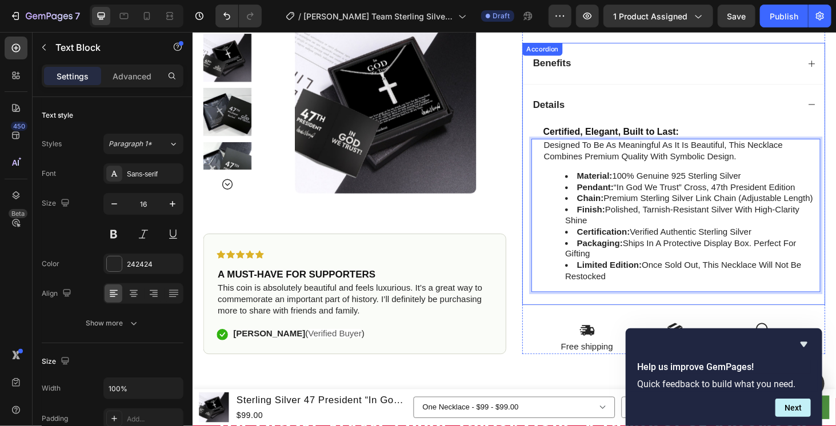
click at [670, 101] on div "Details" at bounding box center [695, 109] width 285 height 17
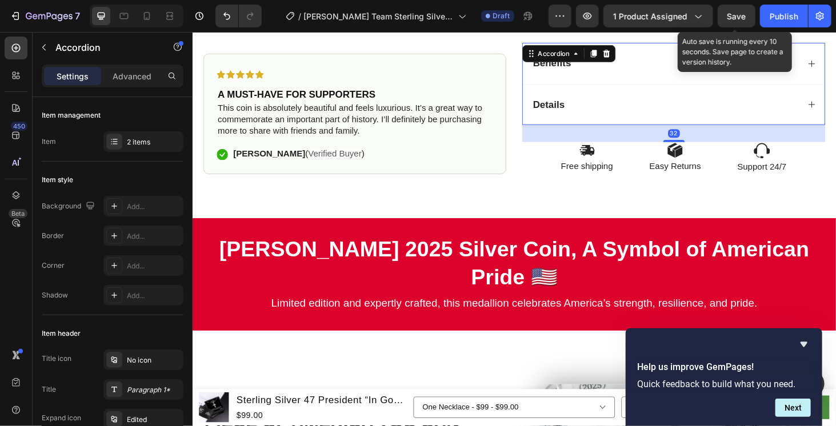
drag, startPoint x: 732, startPoint y: 18, endPoint x: 732, endPoint y: 26, distance: 8.0
click at [732, 18] on span "Save" at bounding box center [736, 16] width 19 height 10
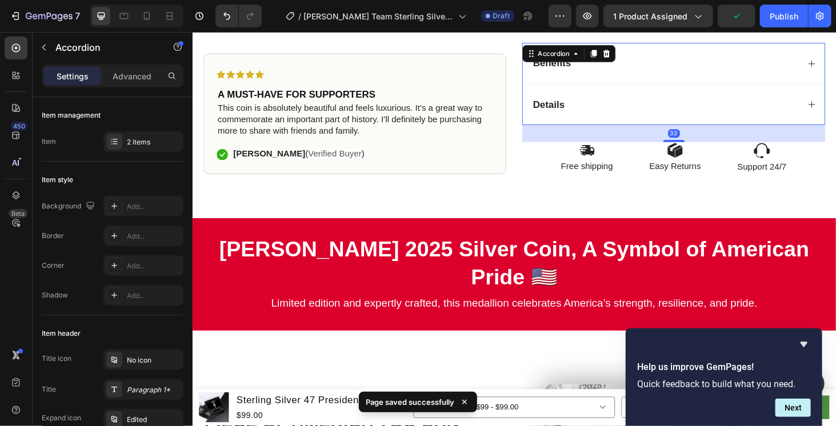
click at [736, 101] on div "Details" at bounding box center [695, 109] width 285 height 17
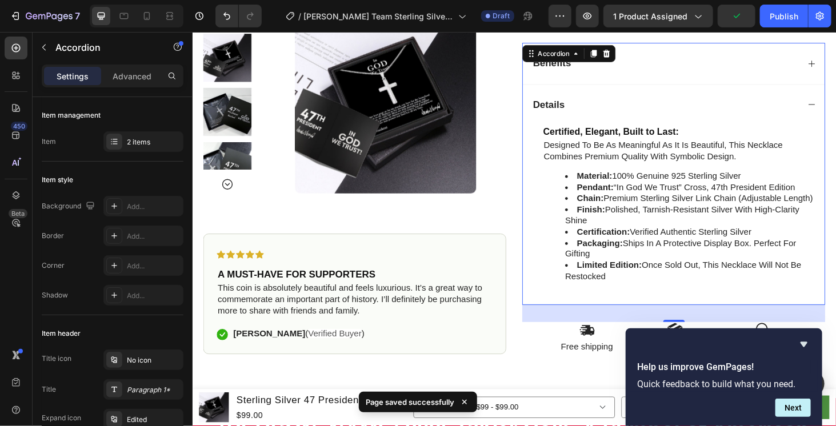
click at [736, 101] on div "Details" at bounding box center [695, 109] width 285 height 17
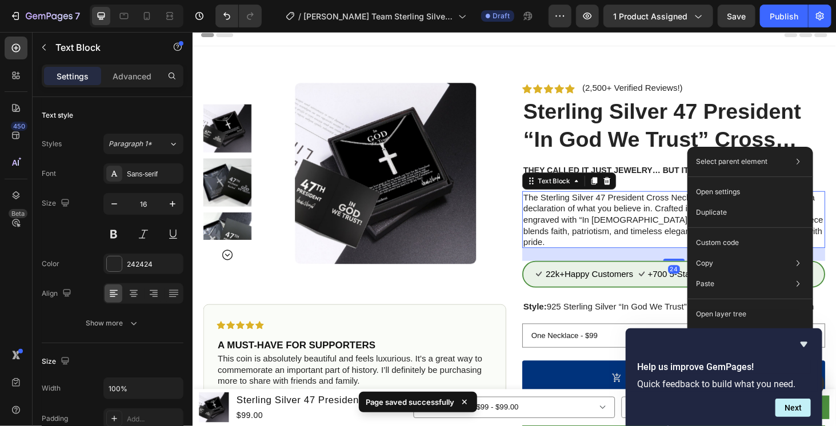
scroll to position [0, 0]
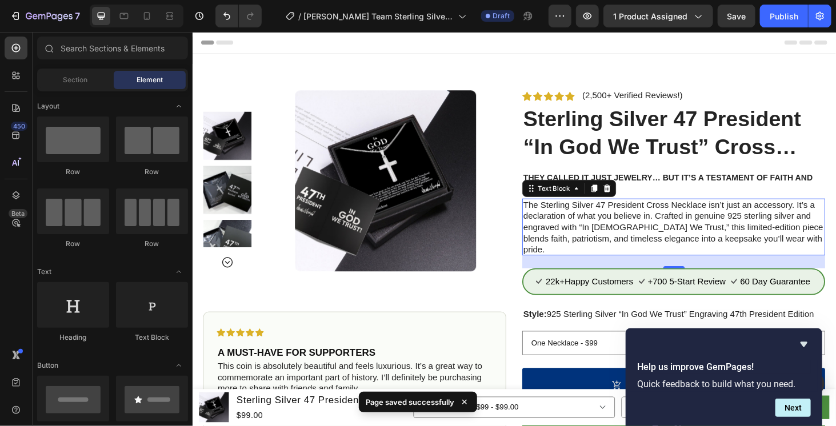
click at [758, 49] on div "Header" at bounding box center [534, 42] width 667 height 23
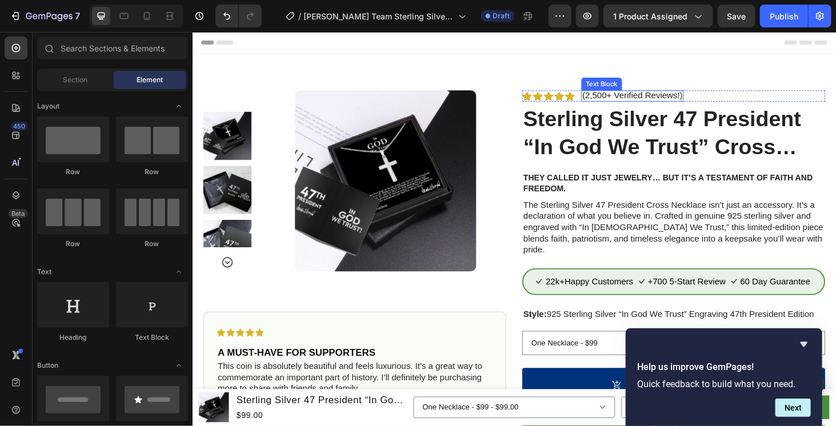
click at [644, 97] on p "(2,500+ Verified Reviews!)" at bounding box center [660, 99] width 107 height 11
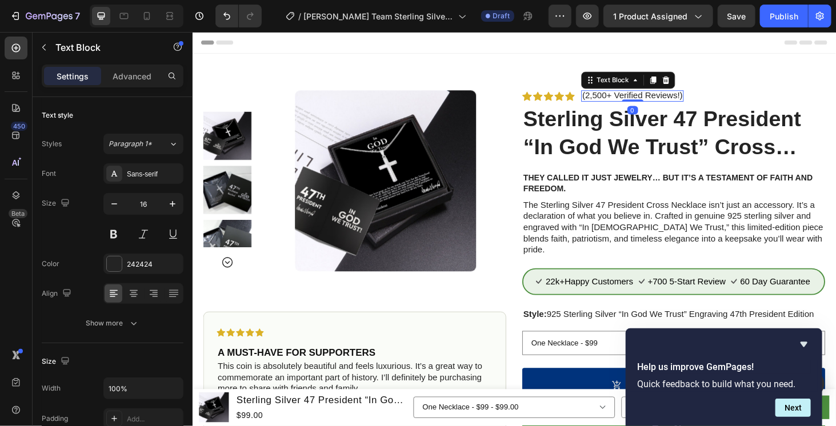
click at [750, 41] on div "Header" at bounding box center [534, 42] width 667 height 23
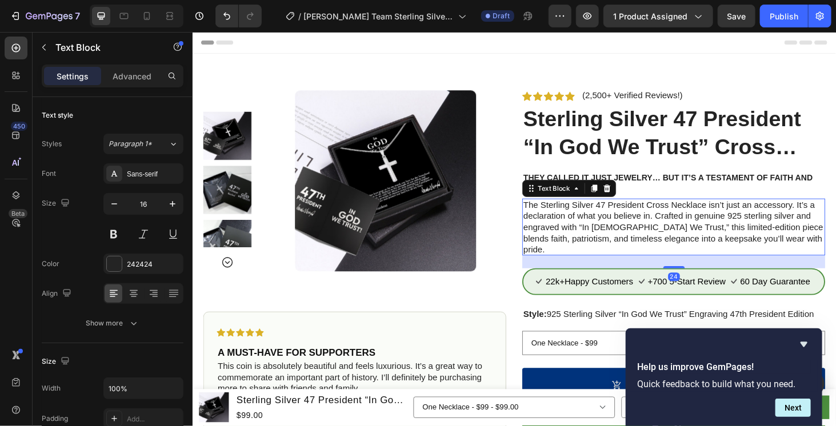
click at [603, 51] on div "Header" at bounding box center [534, 42] width 667 height 23
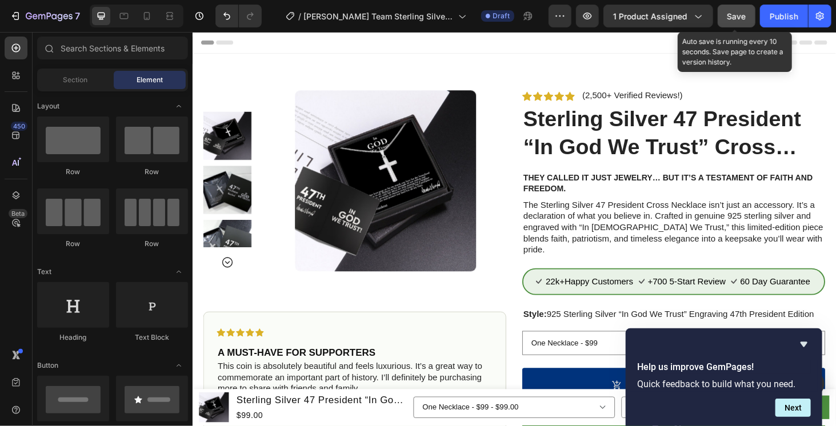
click at [730, 20] on span "Save" at bounding box center [736, 16] width 19 height 10
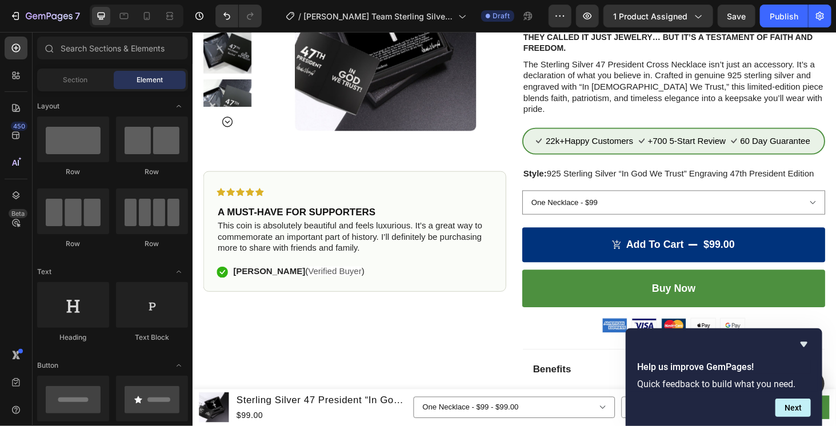
scroll to position [95, 0]
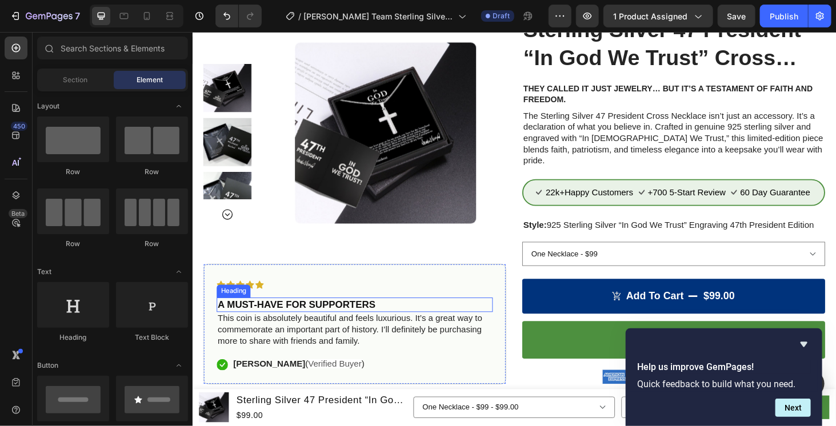
click at [318, 317] on strong "A MUST-HAVE FOR SUPPORTERS" at bounding box center [303, 321] width 168 height 11
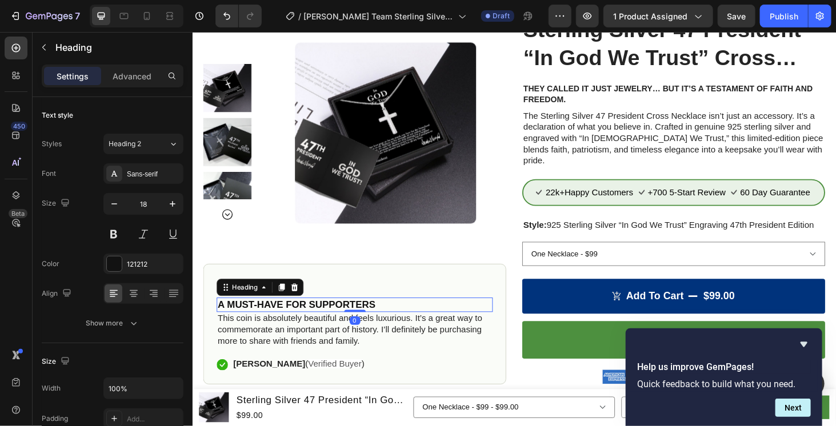
click at [318, 317] on strong "A MUST-HAVE FOR SUPPORTERS" at bounding box center [303, 321] width 168 height 11
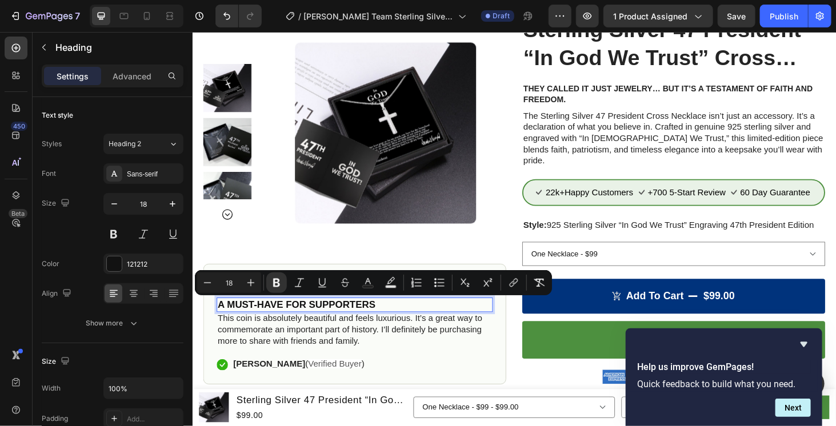
click at [396, 319] on p "A MUST-HAVE FOR SUPPORTERS" at bounding box center [365, 322] width 292 height 13
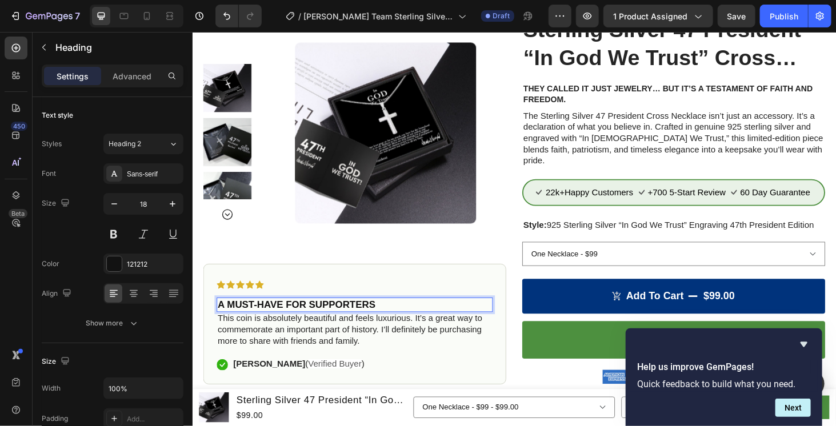
click at [396, 320] on p "A MUST-HAVE FOR SUPPORTERS" at bounding box center [365, 322] width 292 height 13
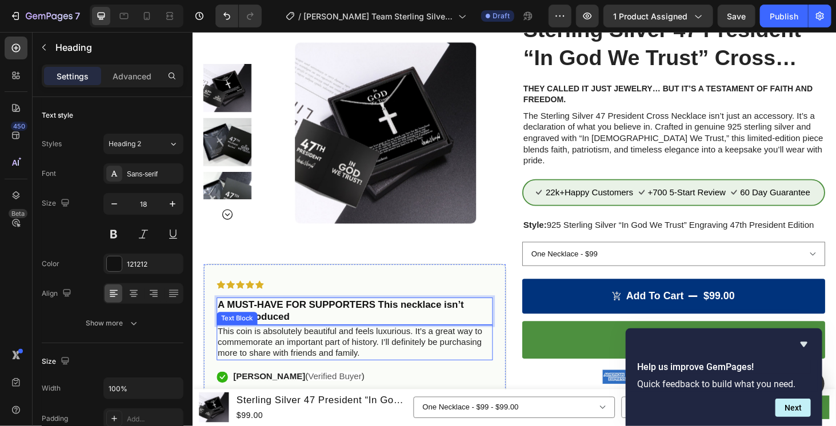
click at [338, 364] on p "This coin is absolutely beautiful and feels luxurious. It’s a great way to comm…" at bounding box center [365, 362] width 292 height 35
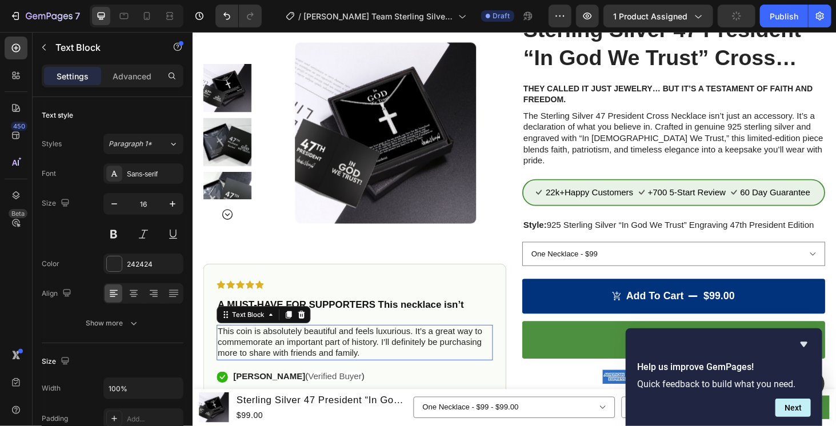
click at [338, 364] on p "This coin is absolutely beautiful and feels luxurious. It’s a great way to comm…" at bounding box center [365, 362] width 292 height 35
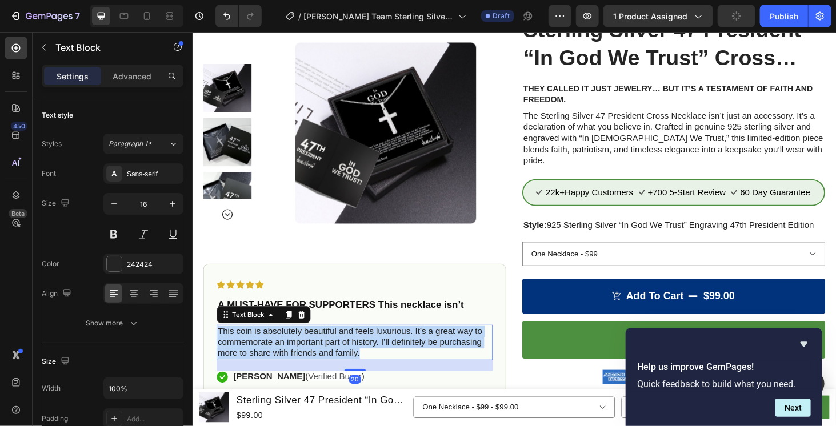
click at [338, 364] on p "This coin is absolutely beautiful and feels luxurious. It’s a great way to comm…" at bounding box center [365, 362] width 292 height 35
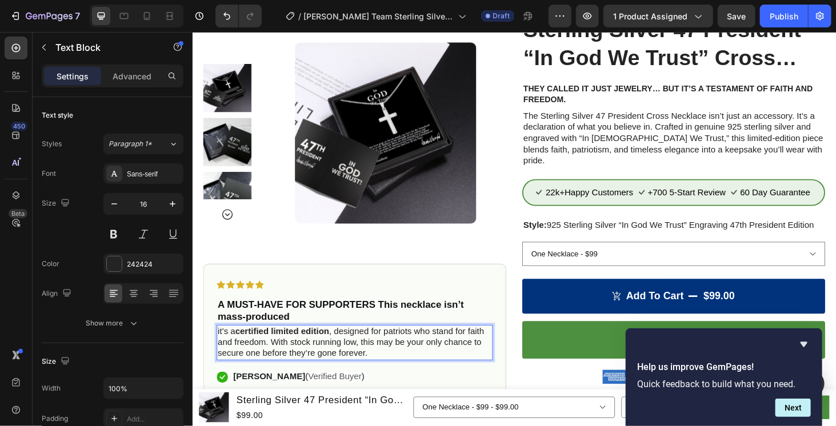
click at [223, 347] on p "it’s a certified limited edition , designed for patriots who stand for faith an…" at bounding box center [365, 362] width 292 height 35
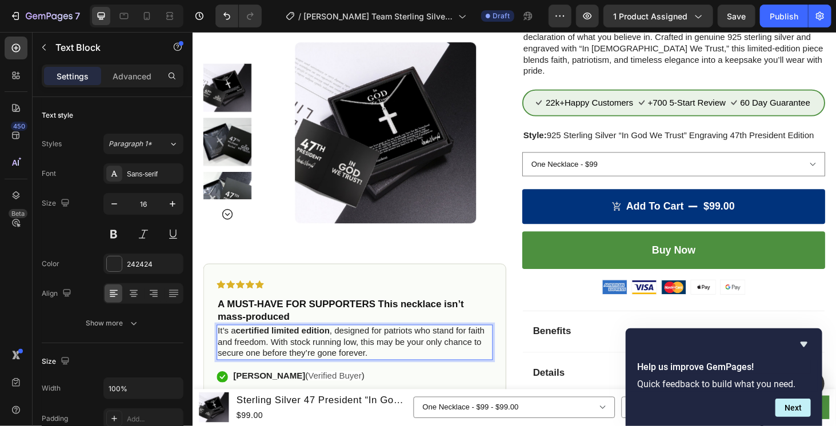
click at [458, 352] on p "It’s a certified limited edition , designed for patriots who stand for faith an…" at bounding box center [365, 362] width 292 height 35
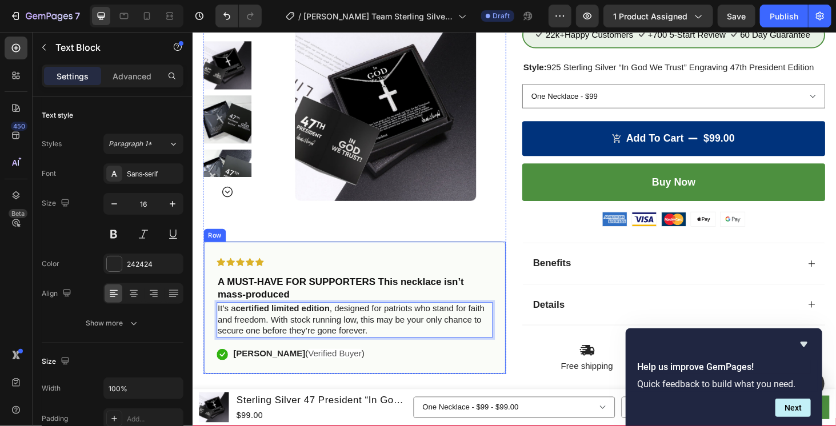
scroll to position [286, 0]
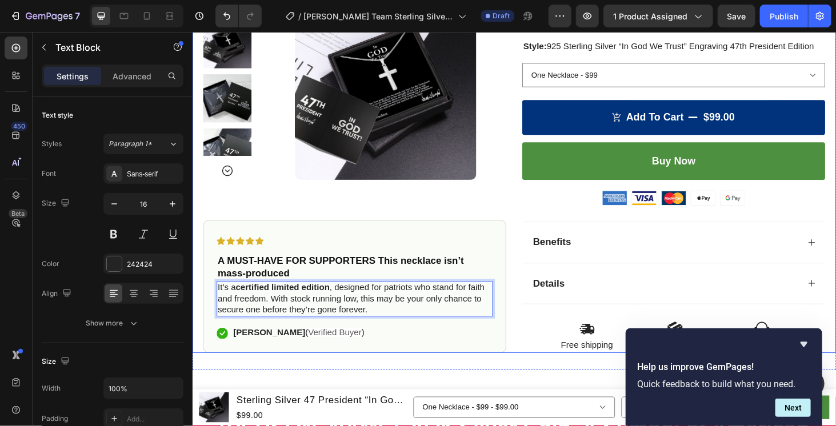
click at [528, 326] on div "Product Images Icon Icon Icon Icon Icon Icon List ⁠⁠⁠⁠⁠⁠⁠ A MUST-HAVE FOR SUPPO…" at bounding box center [535, 77] width 686 height 593
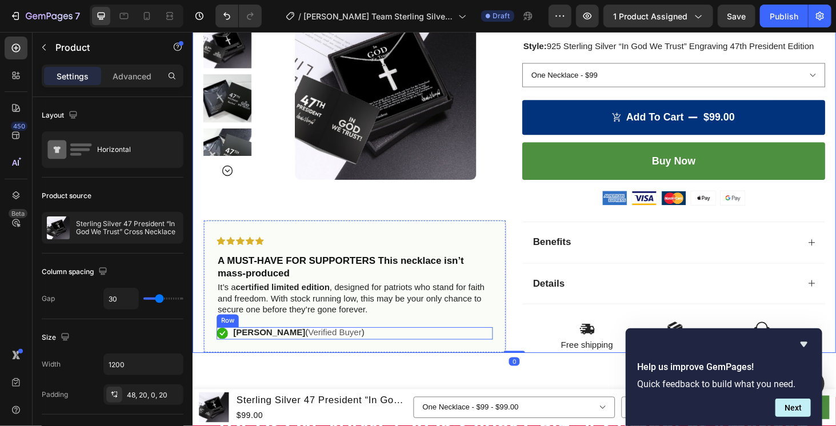
click at [471, 346] on div "Icon [PERSON_NAME] ( Verified Buyer ) Text Block Row" at bounding box center [365, 352] width 294 height 13
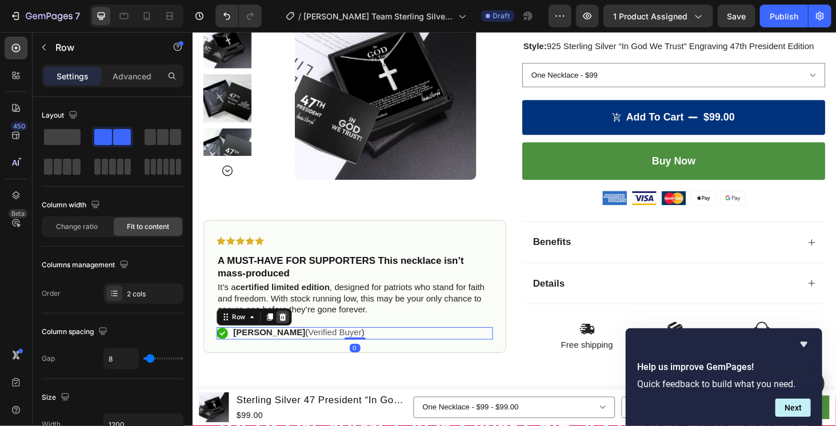
click at [289, 331] on icon at bounding box center [287, 335] width 9 height 9
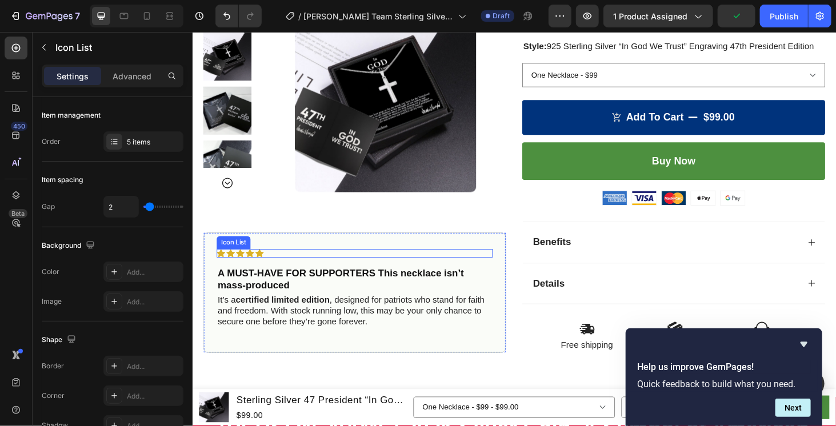
click at [403, 263] on div "Icon Icon Icon Icon Icon" at bounding box center [365, 267] width 294 height 9
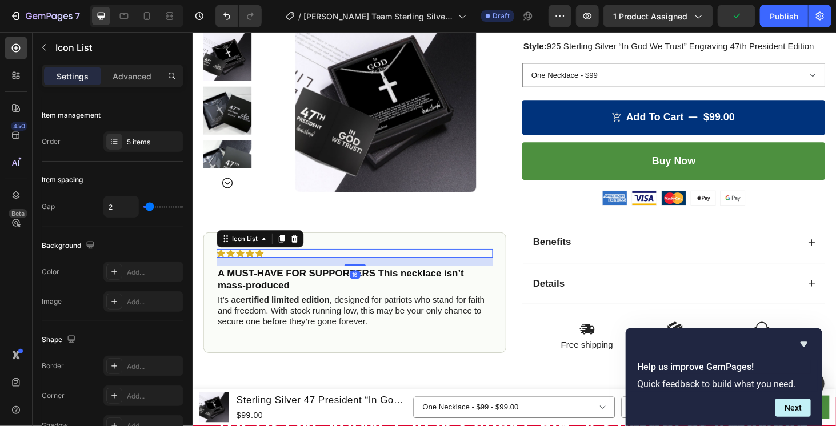
click at [296, 247] on icon at bounding box center [300, 251] width 9 height 9
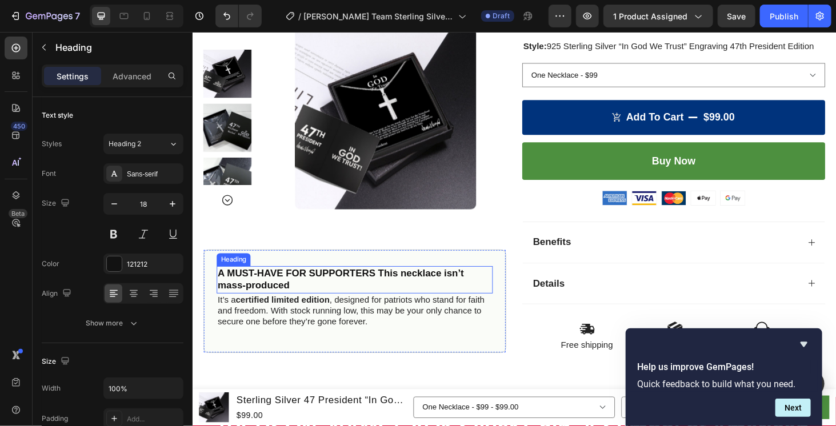
click at [391, 283] on strong "A MUST-HAVE FOR SUPPORTERS This necklace isn’t mass-produced" at bounding box center [350, 295] width 262 height 25
drag, startPoint x: 391, startPoint y: 273, endPoint x: 398, endPoint y: 274, distance: 7.0
click at [398, 283] on strong "A MUST-HAVE FOR SUPPORTERS This necklace isn’t mass-produced" at bounding box center [350, 295] width 262 height 25
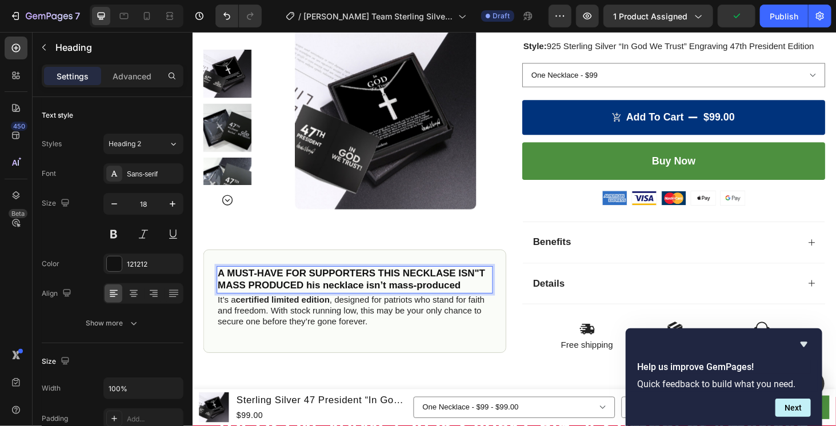
click at [315, 283] on strong "A MUST-HAVE FOR SUPPORTERS THIS NECKLASE ISN"T MASS PRODUCED his necklace isn’t…" at bounding box center [361, 295] width 285 height 25
click at [314, 284] on strong "A MUST-HAVE FOR SUPPORTERS THIS NECKLASE ISN"T MASS PRODUCED his necklace isn’t…" at bounding box center [361, 295] width 285 height 25
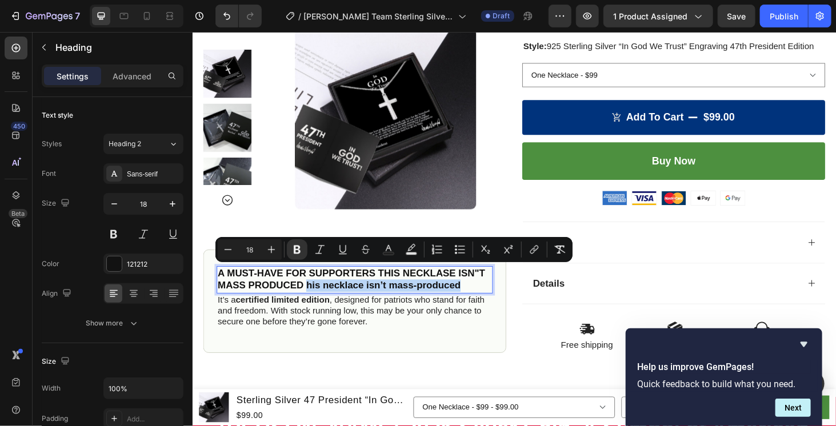
drag, startPoint x: 314, startPoint y: 284, endPoint x: 469, endPoint y: 289, distance: 154.9
click at [469, 289] on strong "A MUST-HAVE FOR SUPPORTERS THIS NECKLASE ISN"T MASS PRODUCED his necklace isn’t…" at bounding box center [361, 295] width 285 height 25
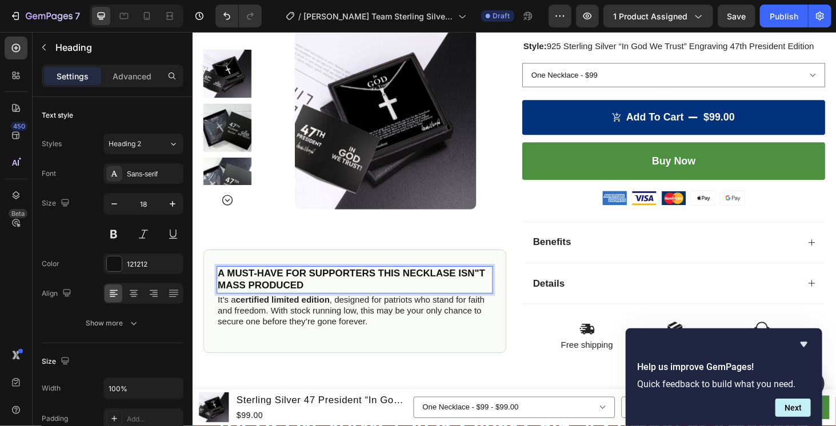
click at [392, 283] on strong "A MUST-HAVE FOR SUPPORTERS THIS NECKLASE ISN"T MASS PRODUCED" at bounding box center [361, 295] width 285 height 25
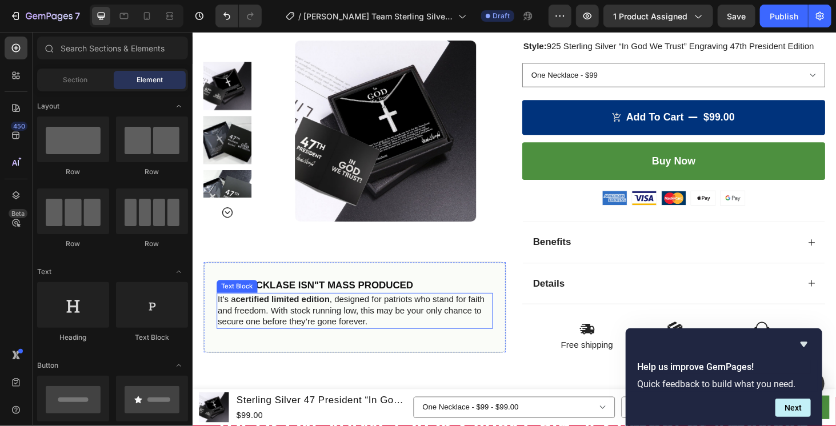
click at [440, 320] on p "It’s a certified limited edition , designed for patriots who stand for faith an…" at bounding box center [365, 328] width 292 height 35
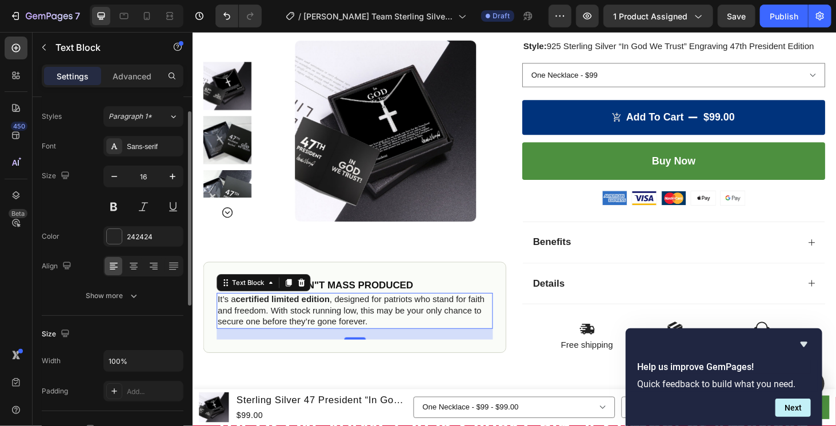
scroll to position [0, 0]
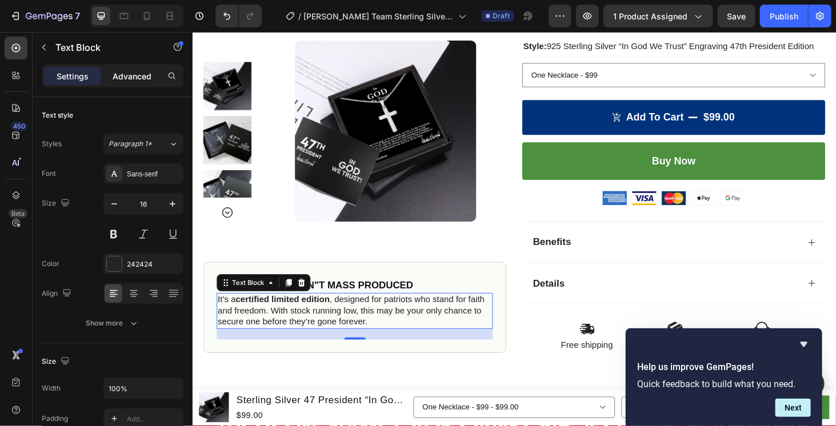
click at [123, 73] on p "Advanced" at bounding box center [132, 76] width 39 height 12
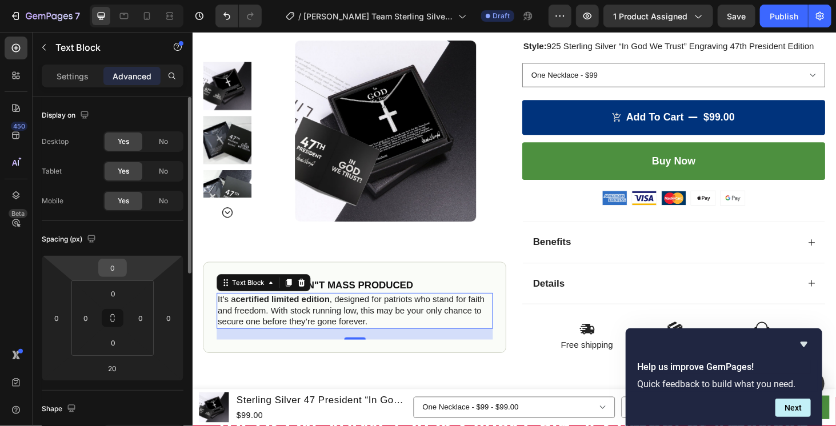
click at [125, 270] on div "0" at bounding box center [112, 268] width 29 height 18
click at [117, 265] on input "0" at bounding box center [112, 267] width 23 height 17
click at [122, 266] on input "0" at bounding box center [112, 267] width 23 height 17
drag, startPoint x: 312, startPoint y: 299, endPoint x: 362, endPoint y: 289, distance: 50.9
click at [362, 296] on strong "THIS NECKLASE ISN"T MASS PRODUCED" at bounding box center [323, 301] width 209 height 11
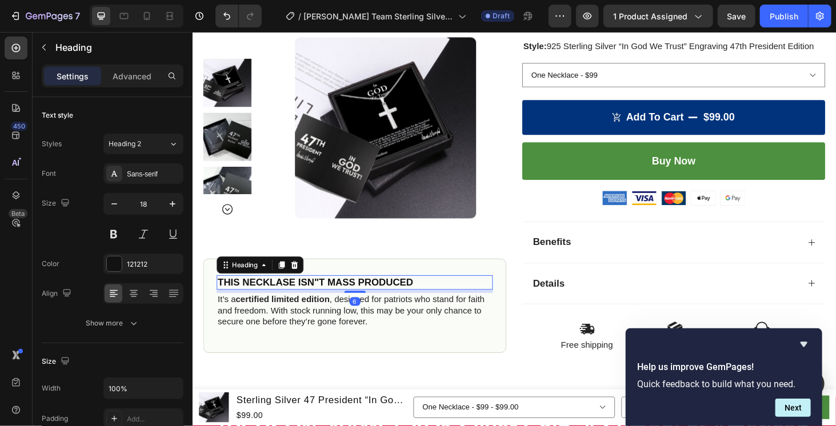
click at [364, 297] on div "⁠⁠⁠⁠⁠⁠⁠ THIS NECKLASE ISN"T MASS PRODUCED Heading 6 It’s a certified limited ed…" at bounding box center [365, 325] width 294 height 69
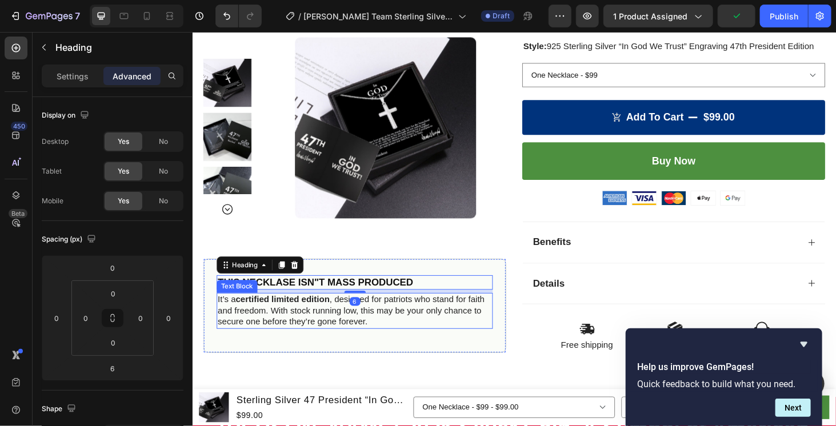
click at [372, 323] on p "It’s a certified limited edition , designed for patriots who stand for faith an…" at bounding box center [365, 328] width 292 height 35
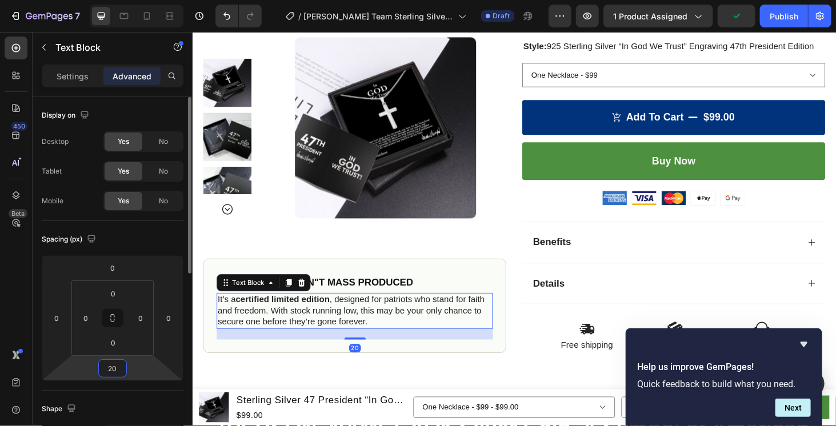
click at [118, 371] on input "20" at bounding box center [112, 368] width 23 height 17
type input "5"
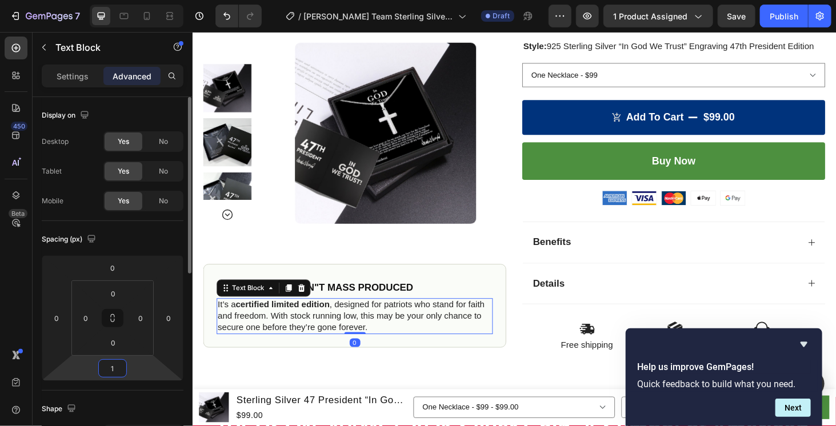
type input "10"
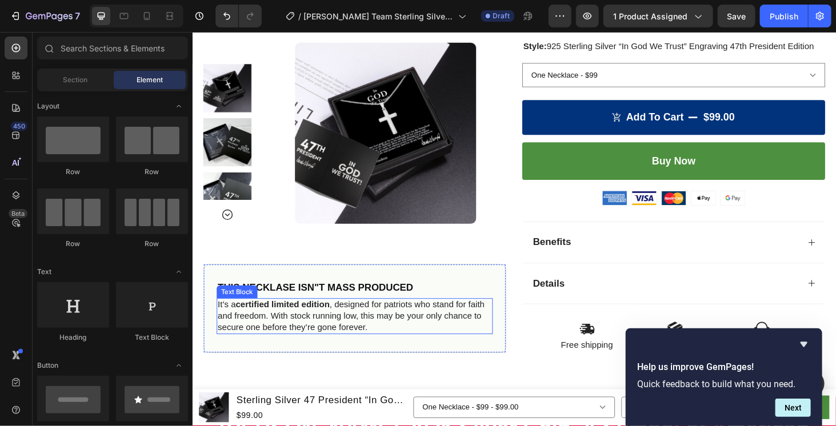
click at [372, 332] on p "It’s a certified limited edition , designed for patriots who stand for faith an…" at bounding box center [365, 333] width 292 height 35
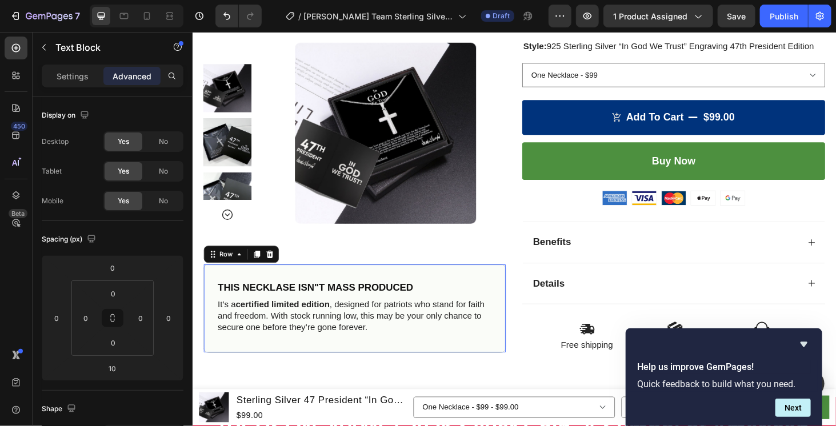
click at [362, 344] on div "⁠⁠⁠⁠⁠⁠⁠ THIS NECKLASE ISN"T MASS PRODUCED Heading It’s a certified limited edit…" at bounding box center [364, 326] width 323 height 95
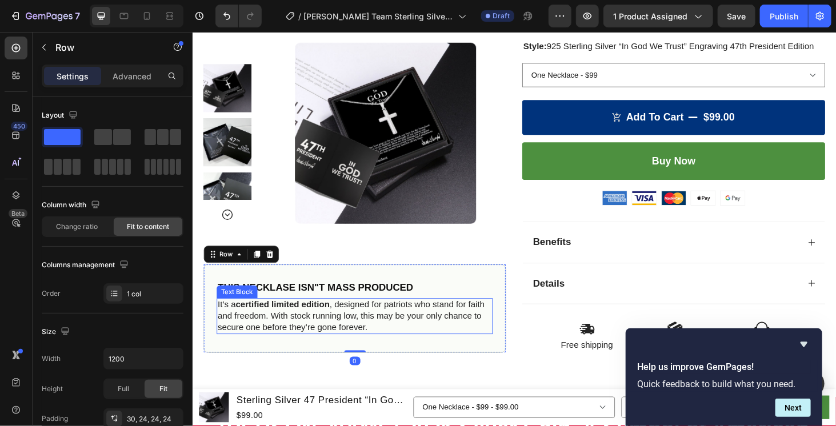
click at [366, 334] on p "It’s a certified limited edition , designed for patriots who stand for faith an…" at bounding box center [365, 333] width 292 height 35
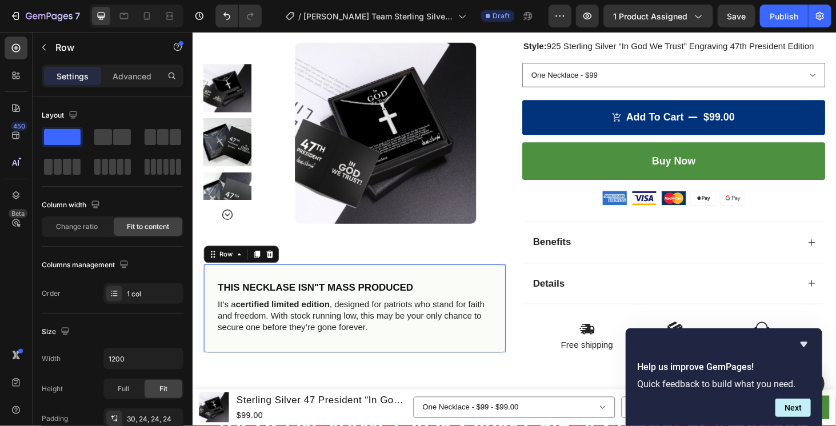
click at [366, 344] on div "⁠⁠⁠⁠⁠⁠⁠ THIS NECKLASE ISN"T MASS PRODUCED Heading It’s a certified limited edit…" at bounding box center [364, 326] width 323 height 95
click at [368, 330] on p "It’s a certified limited edition , designed for patriots who stand for faith an…" at bounding box center [365, 333] width 292 height 35
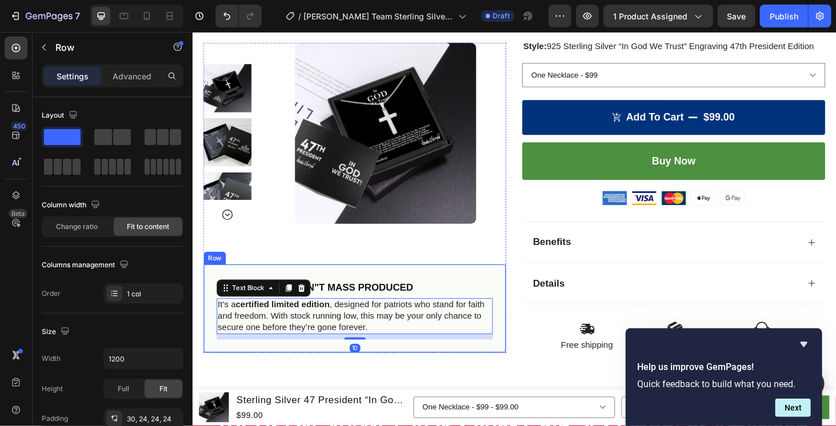
click at [367, 344] on div "⁠⁠⁠⁠⁠⁠⁠ THIS NECKLASE ISN"T MASS PRODUCED Heading It’s a certified limited edit…" at bounding box center [364, 326] width 323 height 95
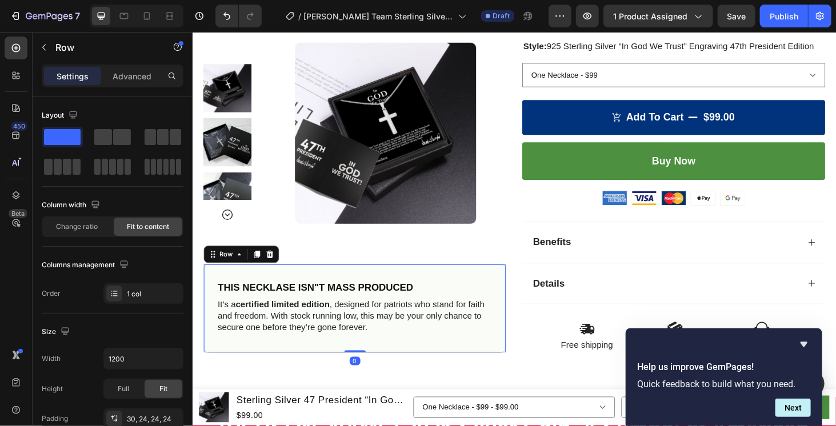
click at [366, 325] on p "It’s a certified limited edition , designed for patriots who stand for faith an…" at bounding box center [365, 333] width 292 height 35
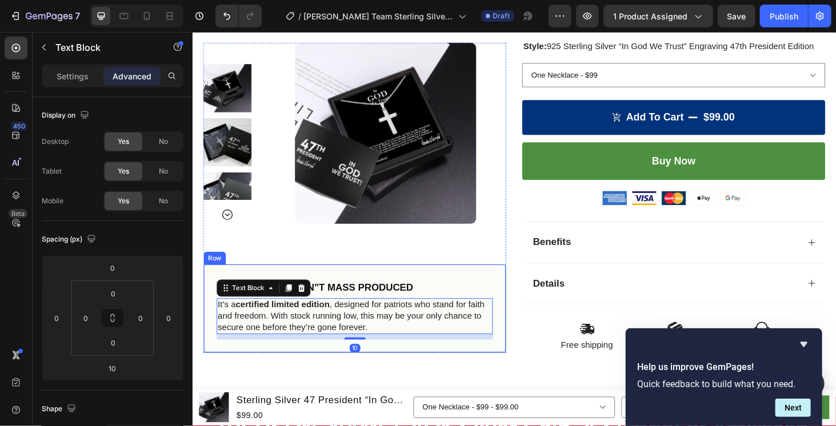
click at [362, 344] on div "⁠⁠⁠⁠⁠⁠⁠ THIS NECKLASE ISN"T MASS PRODUCED Heading It’s a certified limited edit…" at bounding box center [364, 326] width 323 height 95
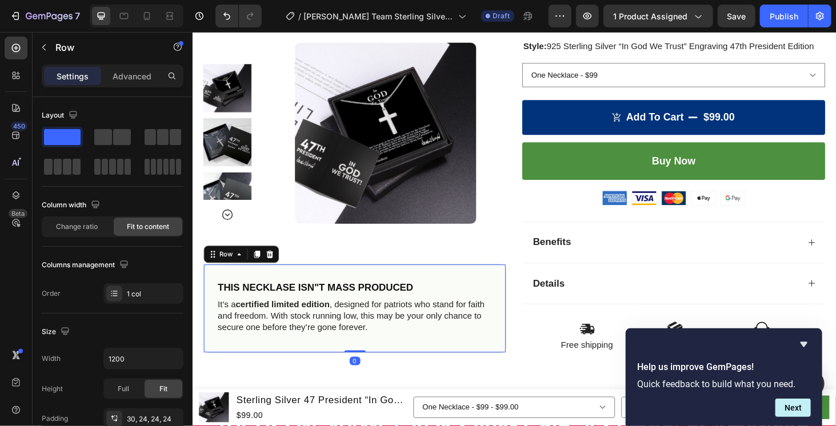
click at [361, 316] on p "It’s a certified limited edition , designed for patriots who stand for faith an…" at bounding box center [365, 333] width 292 height 35
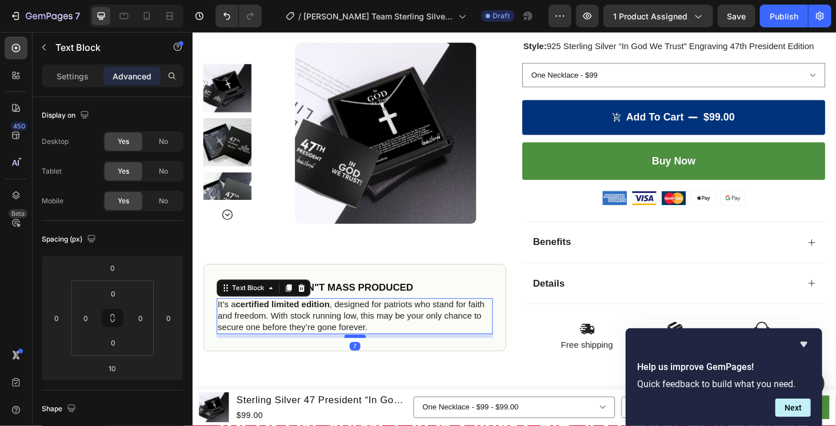
click at [360, 354] on div at bounding box center [365, 355] width 23 height 3
type input "7"
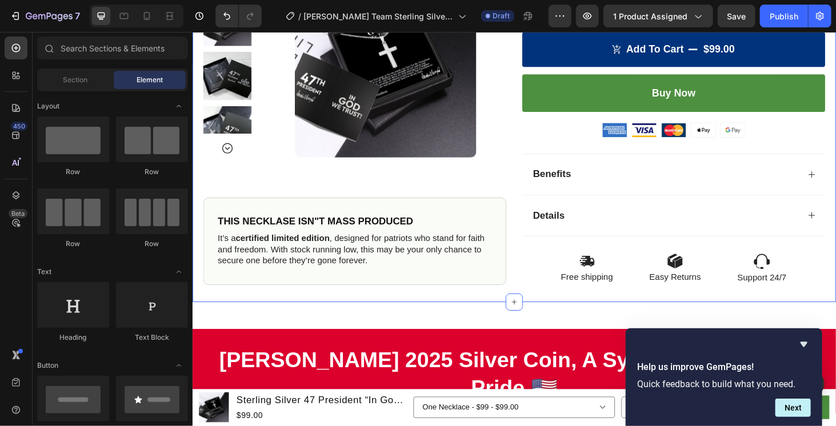
scroll to position [380, 0]
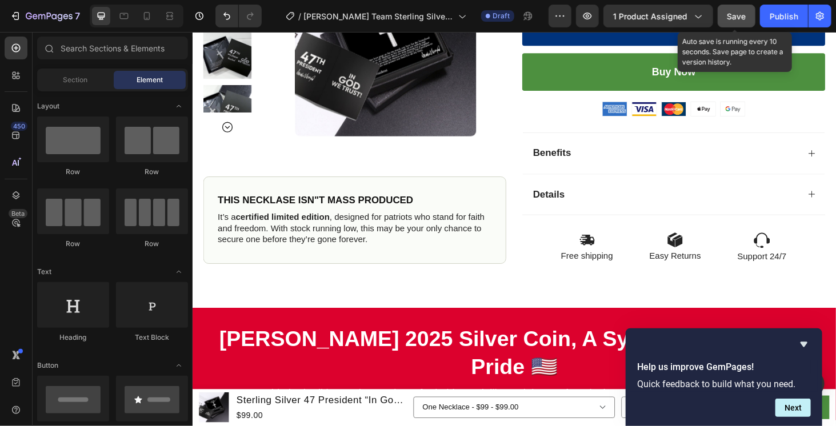
click at [748, 19] on button "Save" at bounding box center [737, 16] width 38 height 23
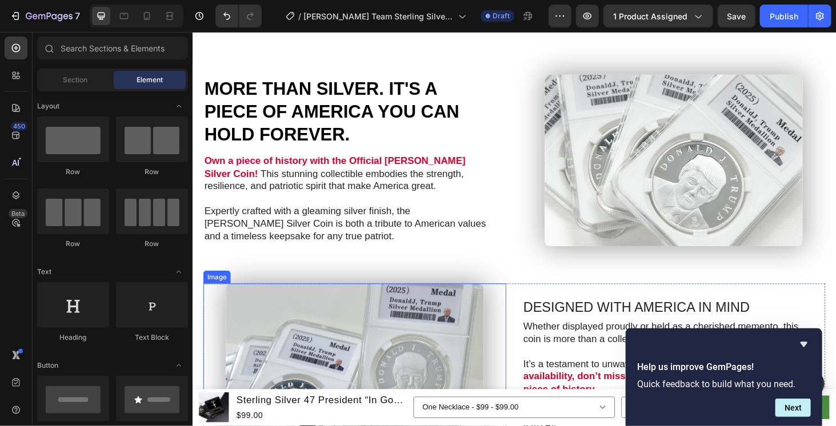
scroll to position [1143, 0]
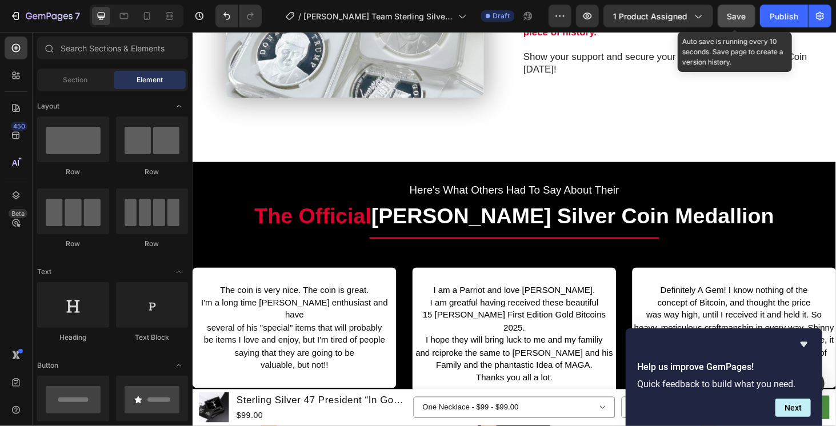
click at [731, 21] on div "Save" at bounding box center [736, 16] width 19 height 12
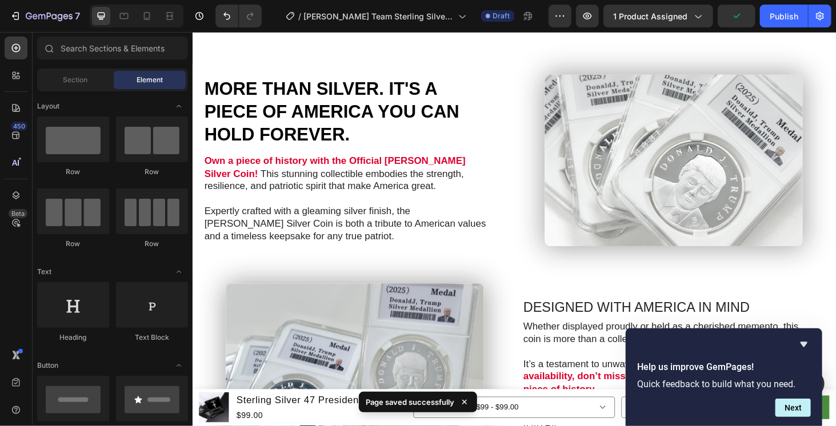
scroll to position [0, 0]
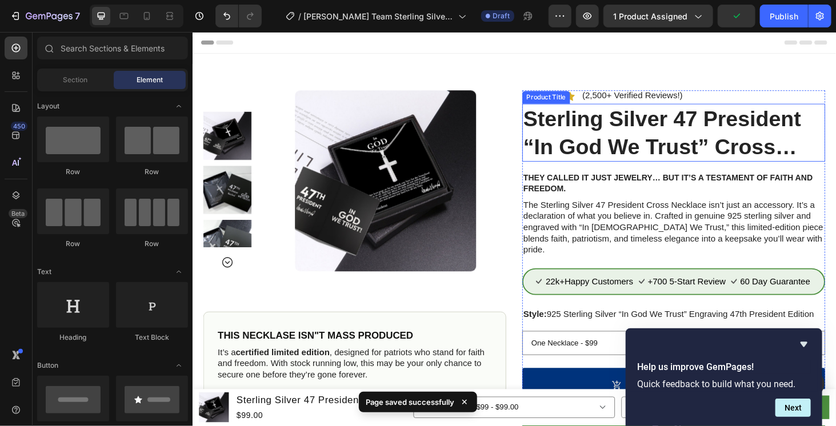
click at [638, 120] on h1 "Sterling Silver 47 President “In God We Trust” Cross Necklace" at bounding box center [704, 139] width 323 height 62
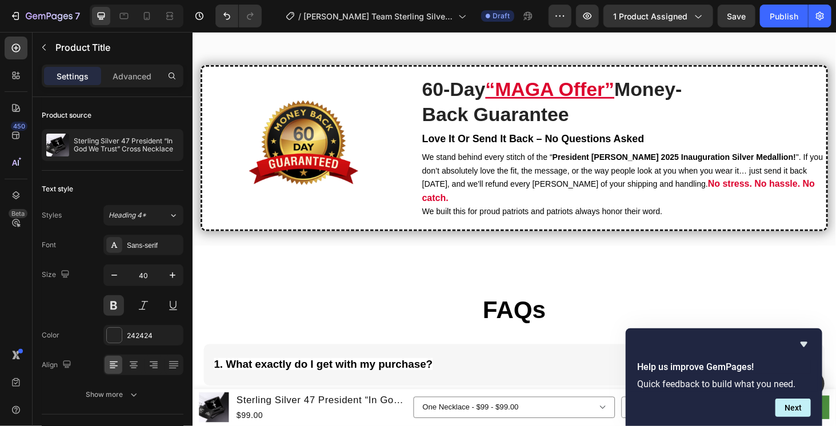
scroll to position [1637, 0]
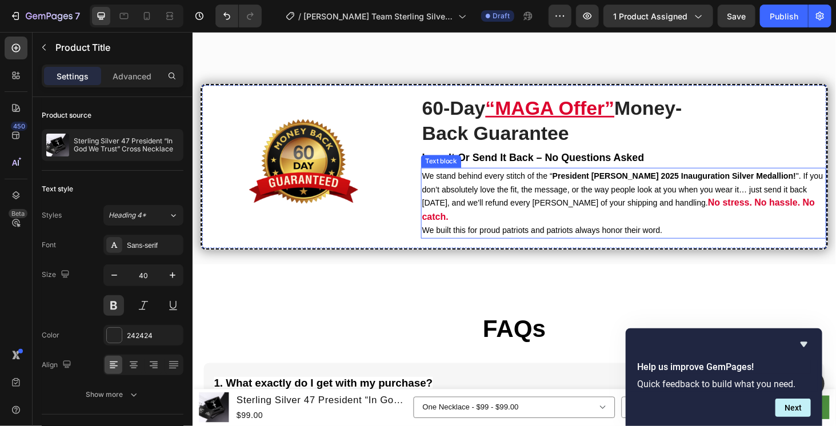
click at [679, 205] on span "We stand behind every stitch of the “ President [PERSON_NAME] 2025 Inauguration…" at bounding box center [649, 199] width 427 height 39
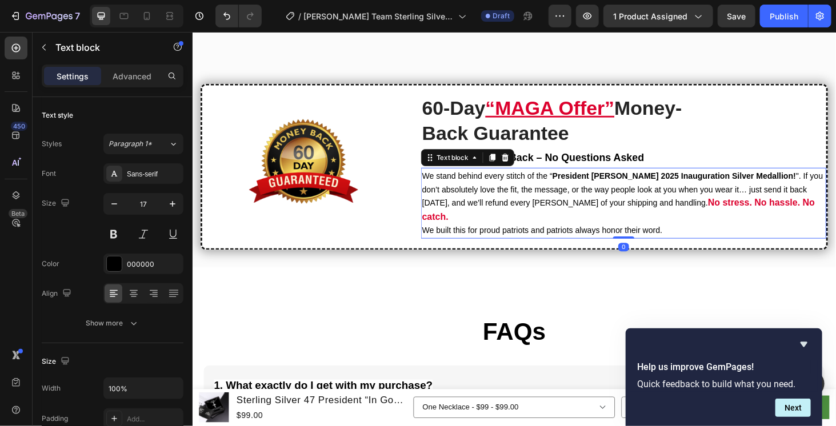
click at [571, 187] on span "We stand behind every stitch of the “ President [PERSON_NAME] 2025 Inauguration…" at bounding box center [649, 199] width 427 height 39
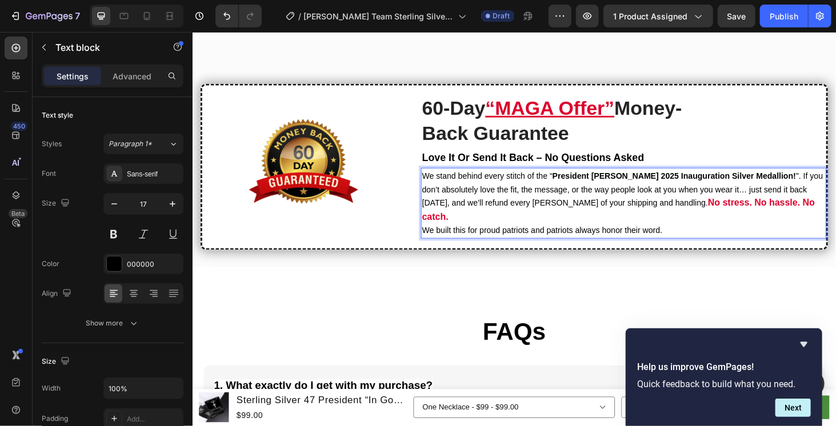
click at [575, 188] on strong "President [PERSON_NAME] 2025 Inauguration Silver Medallion!" at bounding box center [704, 185] width 259 height 10
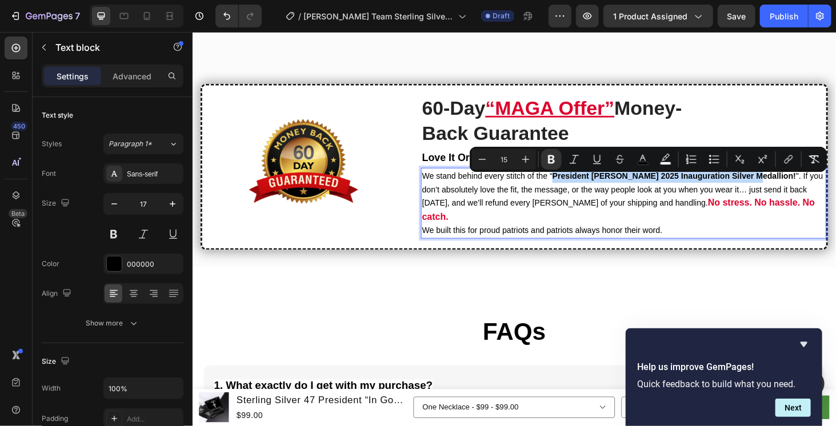
drag, startPoint x: 573, startPoint y: 188, endPoint x: 770, endPoint y: 190, distance: 197.1
click at [770, 190] on strong "President [PERSON_NAME] 2025 Inauguration Silver Medallion!" at bounding box center [704, 185] width 259 height 10
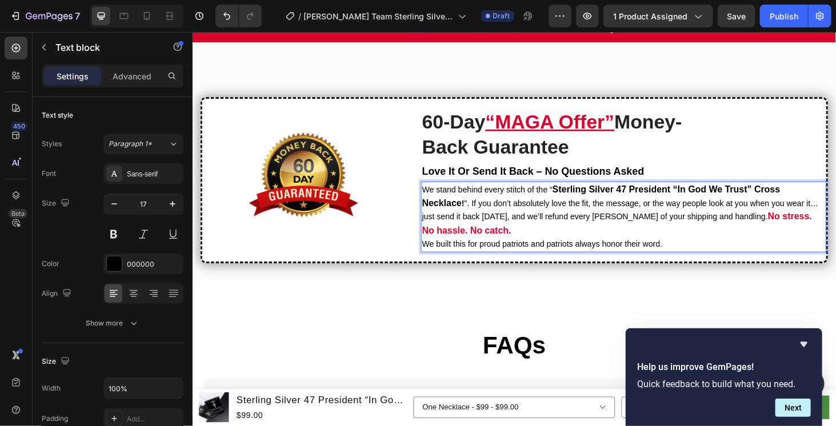
scroll to position [1630, 0]
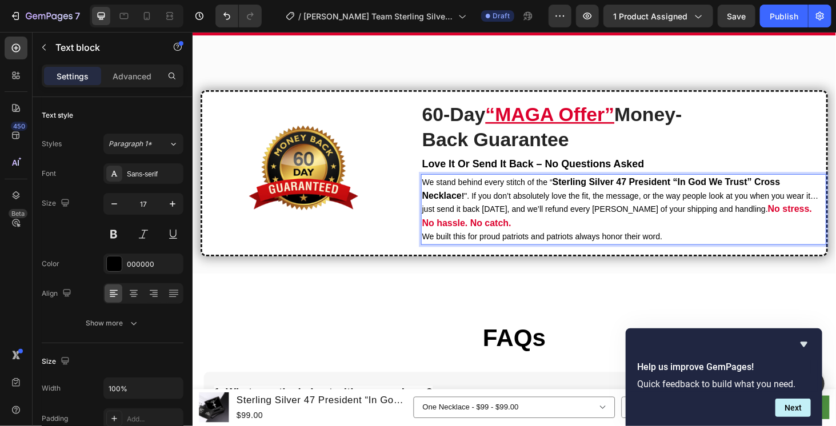
click at [436, 206] on strong "Sterling Silver 47 President “In God We Trust” Cross Necklace" at bounding box center [627, 199] width 382 height 26
click at [436, 246] on span "We built this for proud patriots and patriots always honor their word." at bounding box center [564, 250] width 256 height 10
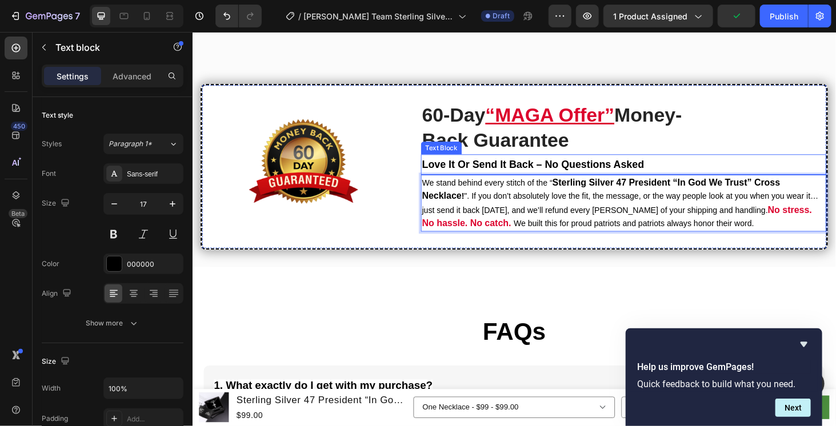
click at [567, 175] on strong "Love It Or Send It Back – No Questions Asked" at bounding box center [554, 173] width 237 height 12
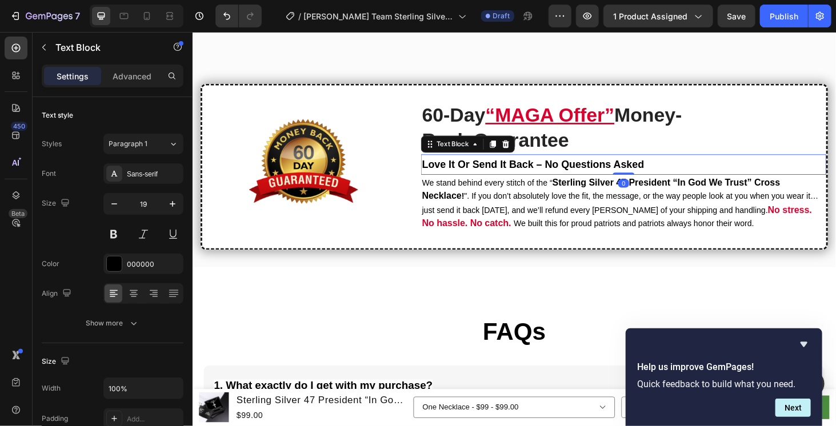
click at [558, 168] on strong "Love It Or Send It Back – No Questions Asked" at bounding box center [554, 173] width 237 height 12
click at [560, 169] on strong "Love It Or Send It Back – No Questions Asked" at bounding box center [554, 173] width 237 height 12
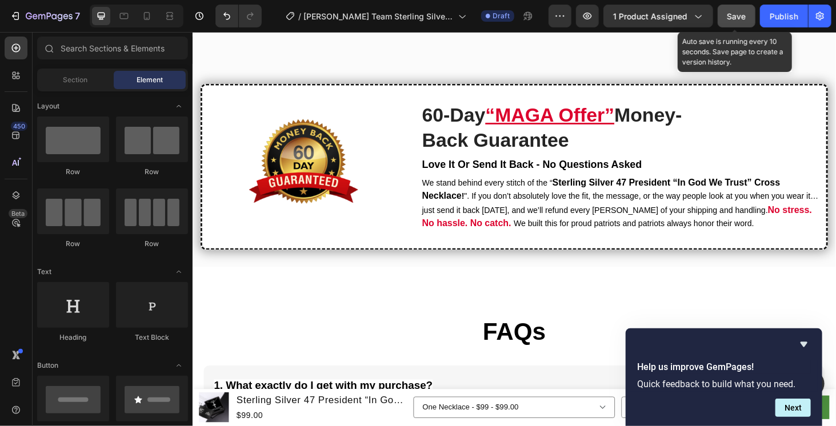
click at [740, 9] on button "Save" at bounding box center [737, 16] width 38 height 23
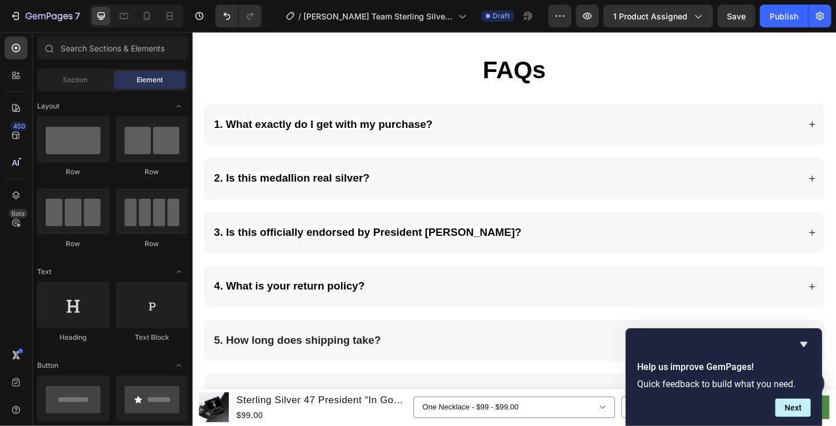
scroll to position [1922, 0]
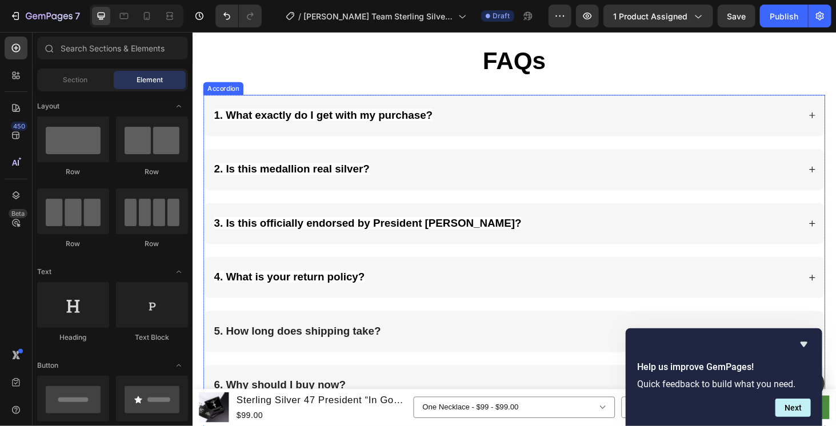
click at [632, 111] on div "1. What exactly do I get with my purchase?" at bounding box center [535, 121] width 662 height 44
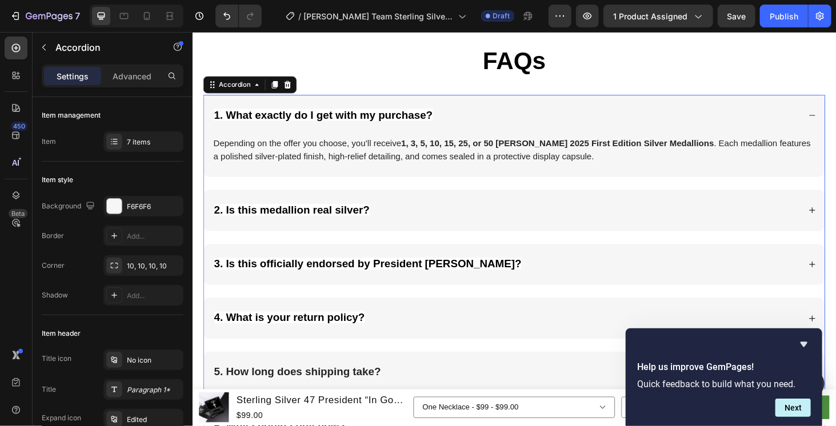
click at [380, 126] on div "1. What exactly do I get with my purchase?" at bounding box center [331, 121] width 237 height 17
click at [380, 126] on p "1. What exactly do I get with my purchase?" at bounding box center [331, 120] width 233 height 13
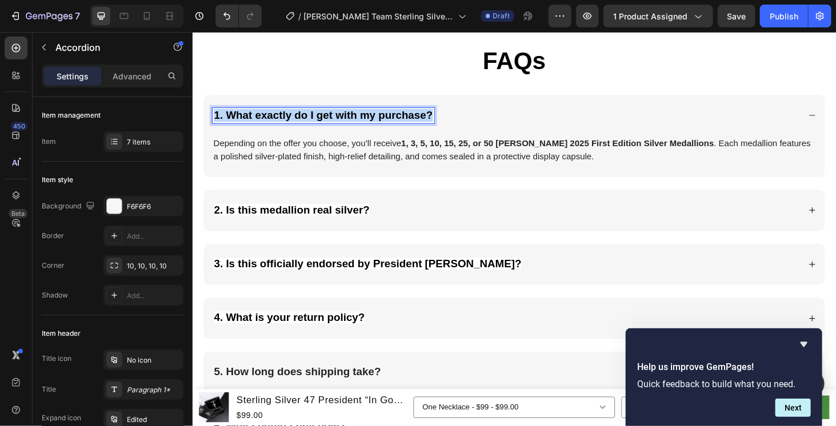
click at [380, 126] on p "1. What exactly do I get with my purchase?" at bounding box center [331, 120] width 233 height 13
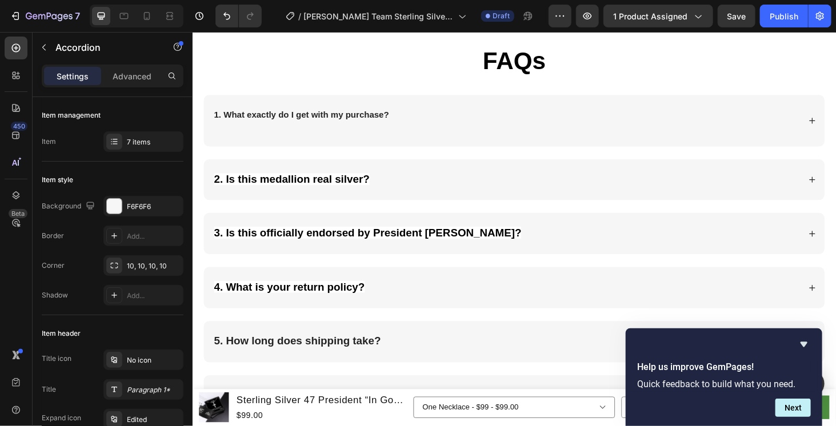
click at [515, 193] on div "2. Is this medallion real silver?" at bounding box center [526, 189] width 626 height 17
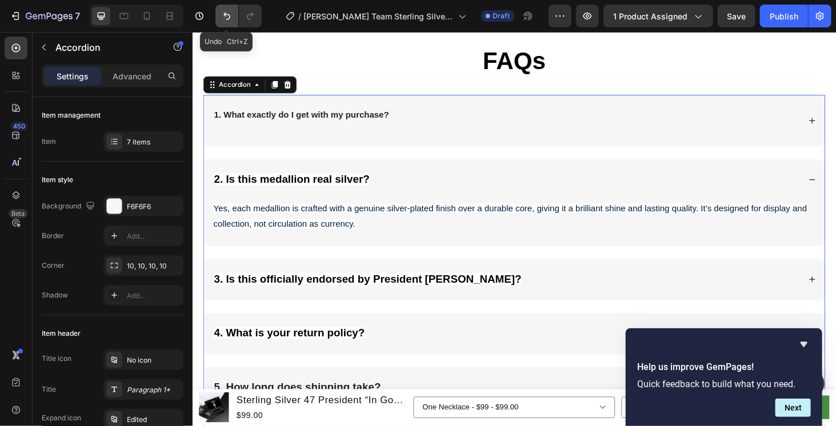
click at [231, 15] on icon "Undo/Redo" at bounding box center [226, 15] width 11 height 11
click at [230, 14] on icon "Undo/Redo" at bounding box center [226, 15] width 11 height 11
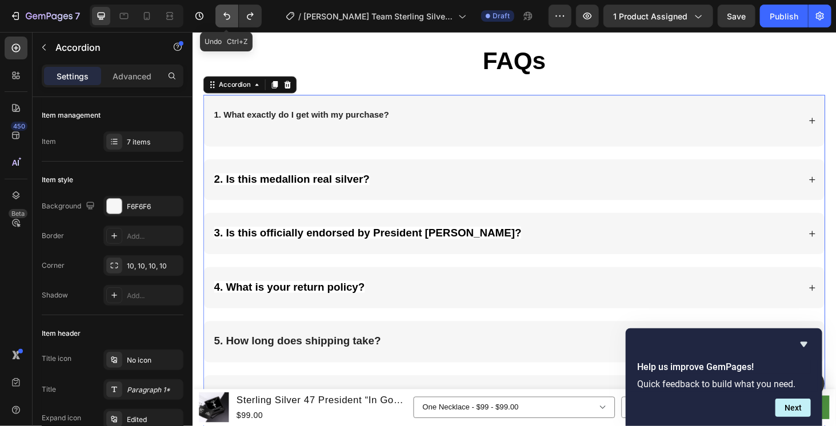
click at [230, 14] on icon "Undo/Redo" at bounding box center [226, 15] width 11 height 11
click at [454, 113] on div "1. What exactly do I get with my purchase?" at bounding box center [526, 126] width 626 height 27
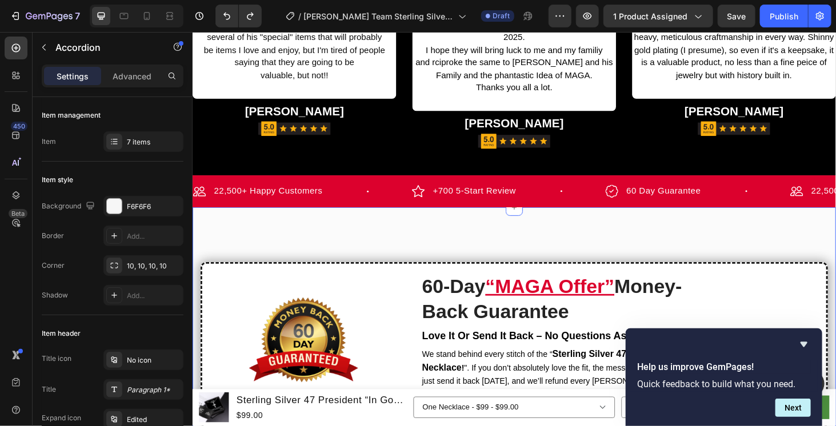
scroll to position [1542, 0]
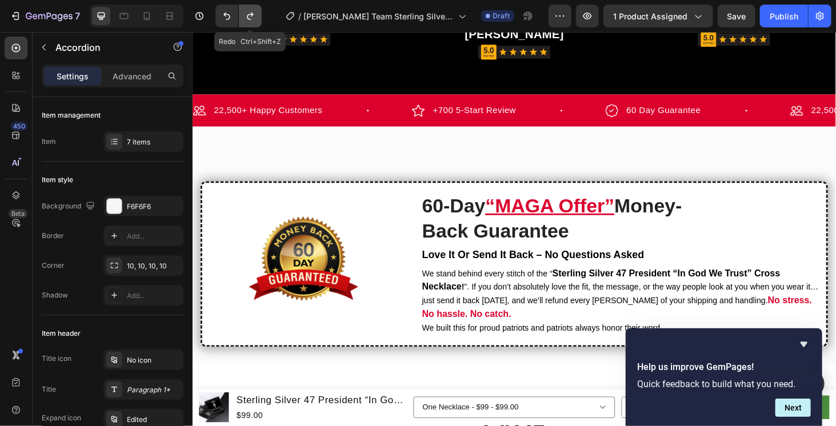
click at [251, 16] on icon "Undo/Redo" at bounding box center [250, 15] width 11 height 11
click at [251, 16] on icon "Undo/Redo" at bounding box center [250, 16] width 6 height 7
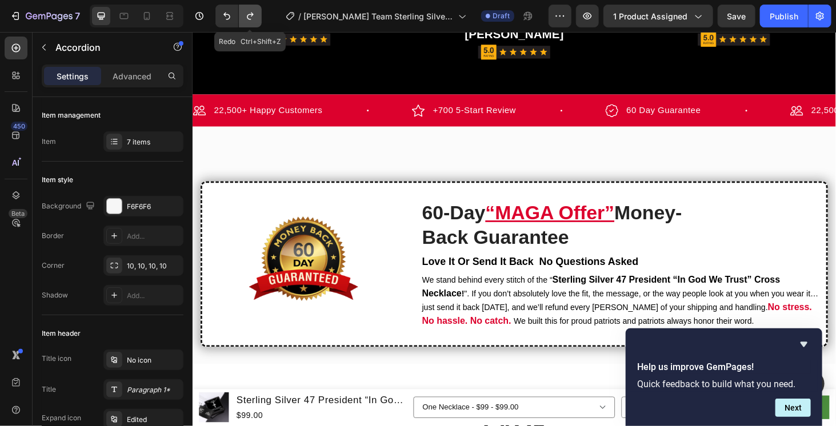
drag, startPoint x: 251, startPoint y: 16, endPoint x: 318, endPoint y: 138, distance: 138.6
click at [251, 16] on icon "Undo/Redo" at bounding box center [250, 16] width 6 height 7
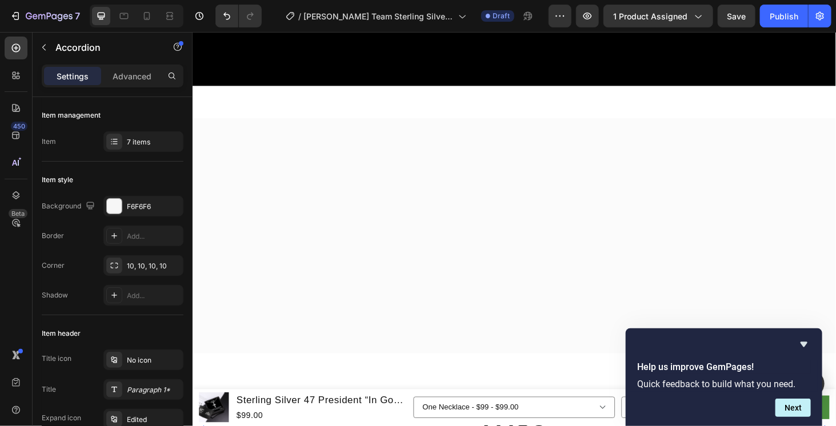
scroll to position [1922, 0]
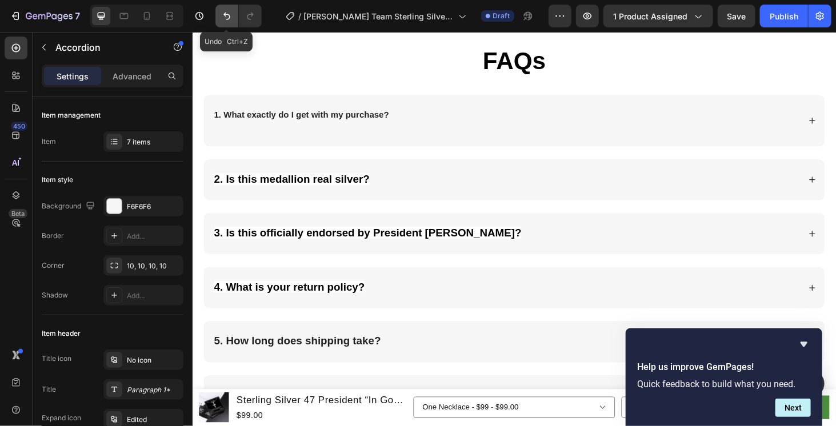
click at [222, 17] on icon "Undo/Redo" at bounding box center [226, 15] width 11 height 11
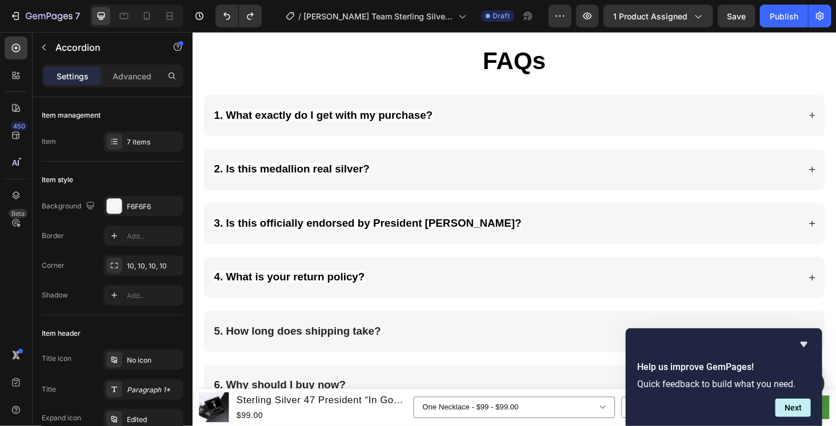
click at [500, 114] on div "1. What exactly do I get with my purchase?" at bounding box center [526, 121] width 626 height 17
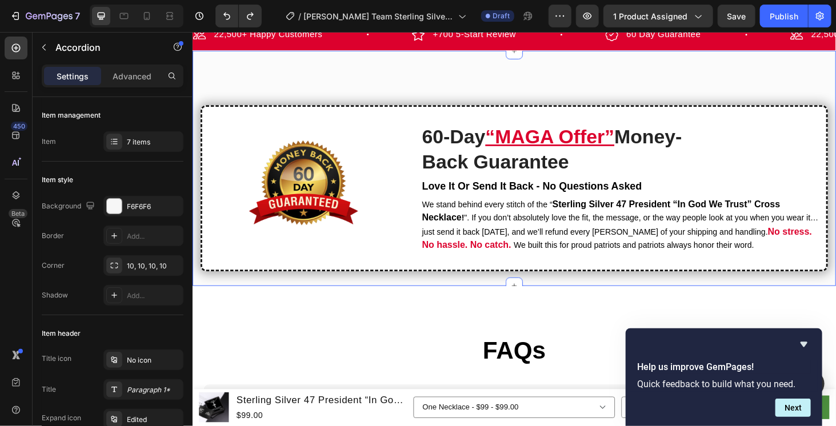
scroll to position [1542, 0]
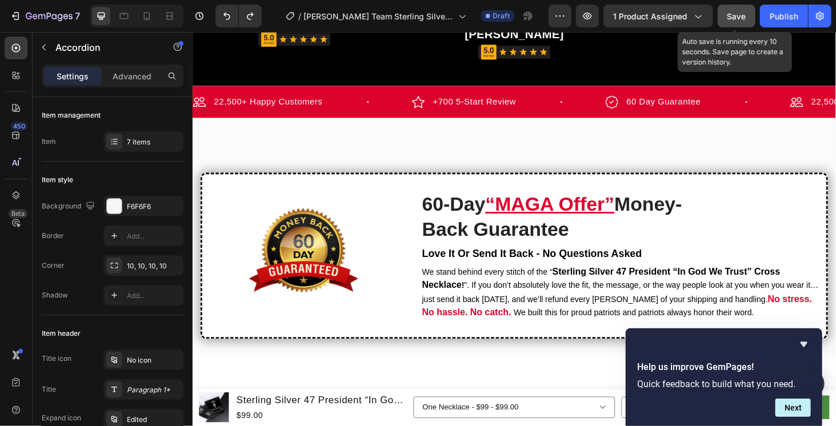
click at [743, 16] on span "Save" at bounding box center [736, 16] width 19 height 10
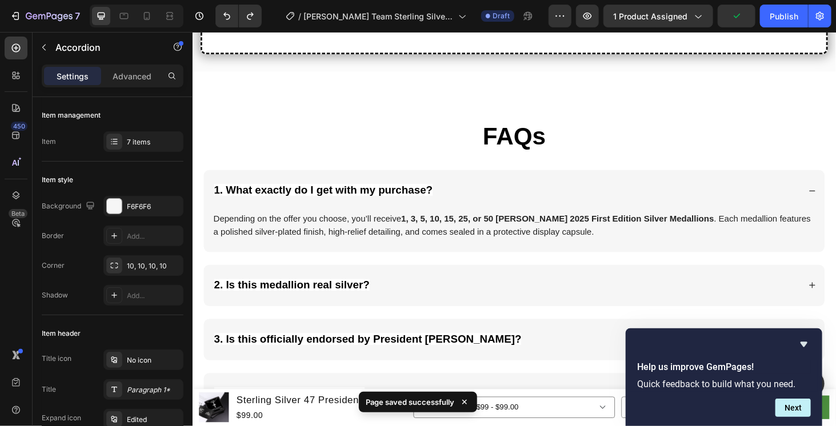
scroll to position [1922, 0]
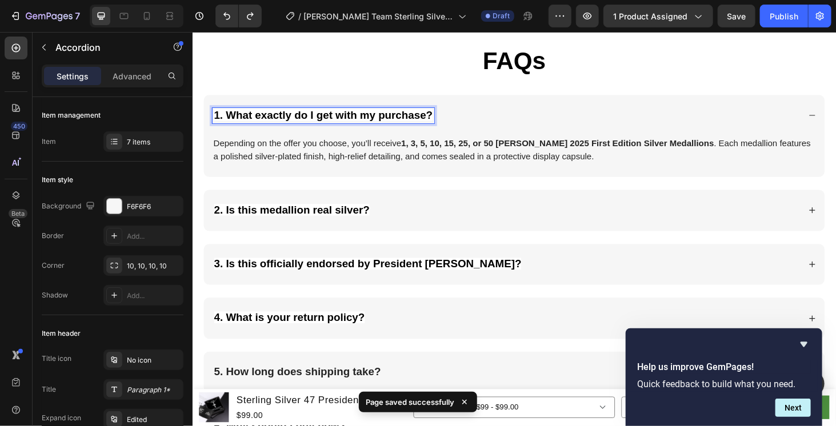
click at [448, 119] on div "1. What exactly do I get with my purchase?" at bounding box center [331, 121] width 237 height 17
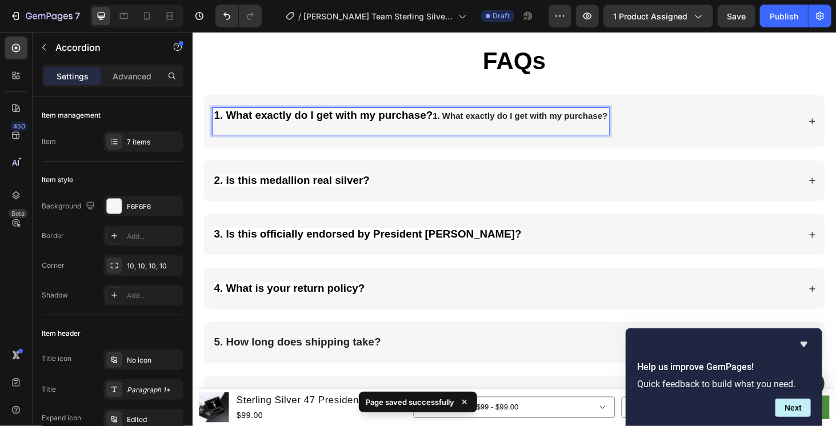
click at [426, 119] on strong "1. What exactly do I get with my purchase?" at bounding box center [331, 120] width 233 height 13
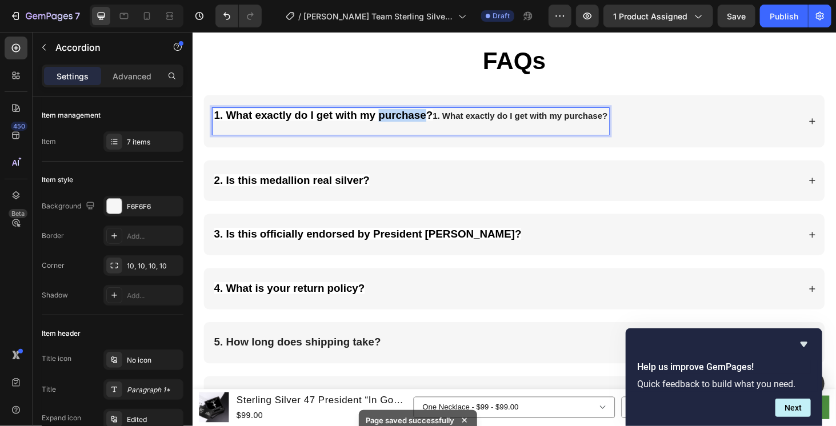
click at [426, 119] on strong "1. What exactly do I get with my purchase?" at bounding box center [331, 120] width 233 height 13
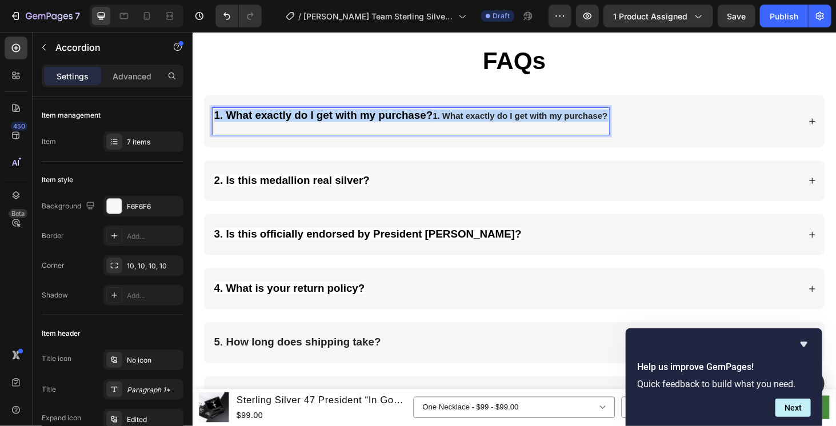
click at [426, 119] on strong "1. What exactly do I get with my purchase?" at bounding box center [331, 120] width 233 height 13
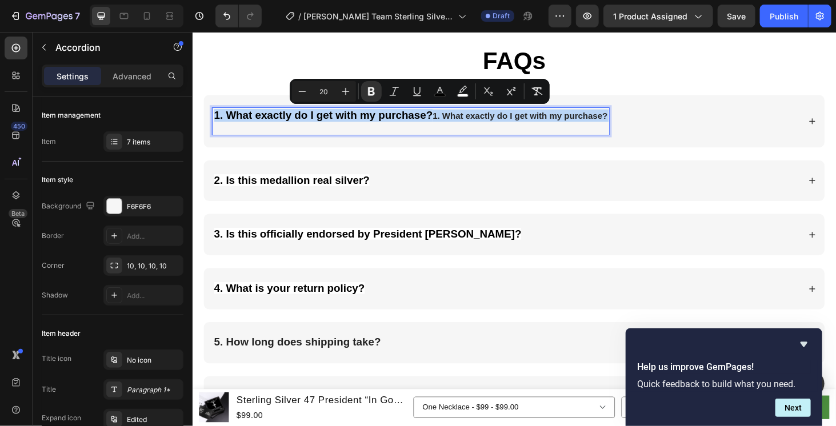
click at [426, 119] on strong "1. What exactly do I get with my purchase?" at bounding box center [331, 120] width 233 height 13
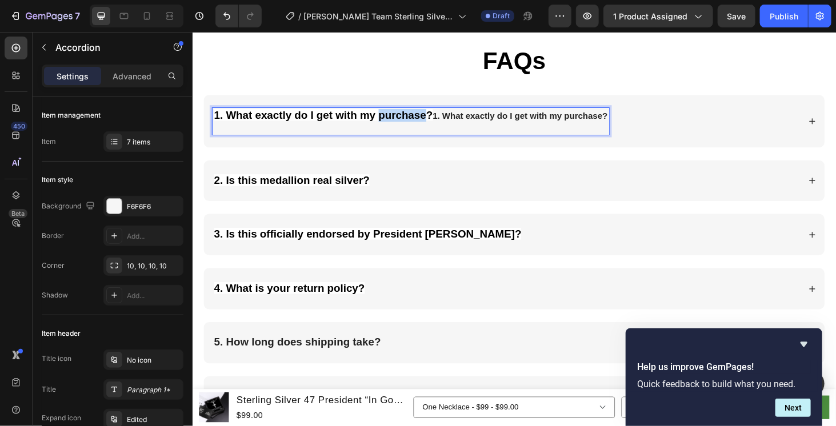
click at [426, 119] on strong "1. What exactly do I get with my purchase?" at bounding box center [331, 120] width 233 height 13
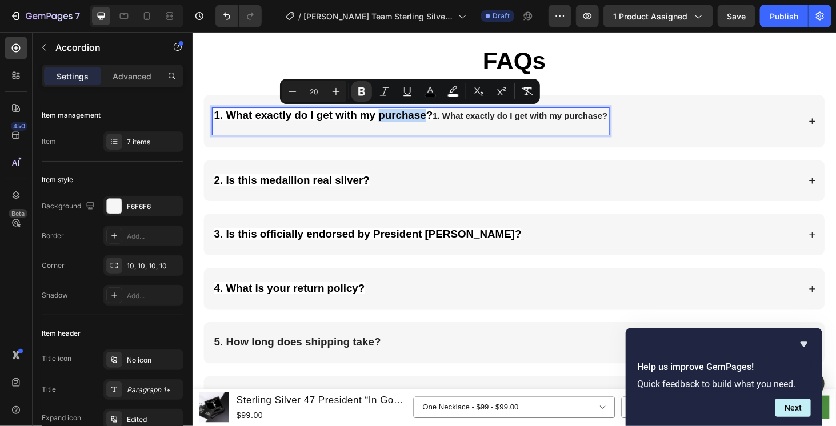
type input "16"
click at [459, 119] on strong "1. What exactly do I get with my purchase?" at bounding box center [541, 121] width 186 height 10
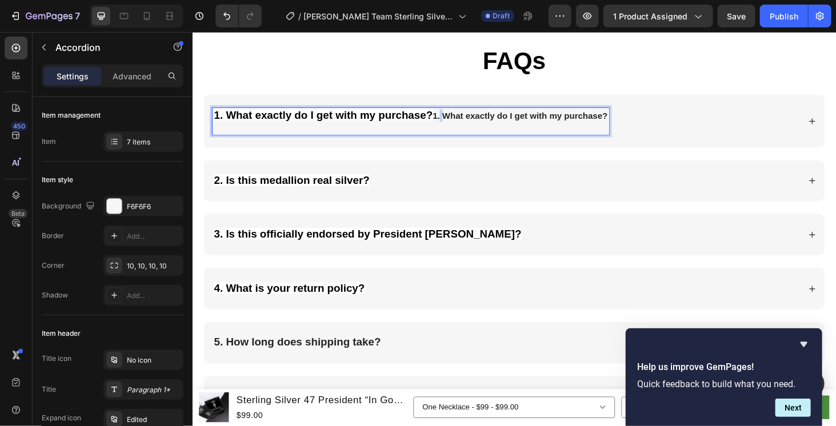
click at [459, 119] on strong "1. What exactly do I get with my purchase?" at bounding box center [541, 121] width 186 height 10
click at [468, 121] on strong "1. What exactly do I get with my purchase?" at bounding box center [541, 121] width 186 height 10
drag, startPoint x: 451, startPoint y: 121, endPoint x: 636, endPoint y: 118, distance: 185.1
click at [634, 118] on strong "1. What exactly do I get with my purchase?" at bounding box center [541, 121] width 186 height 10
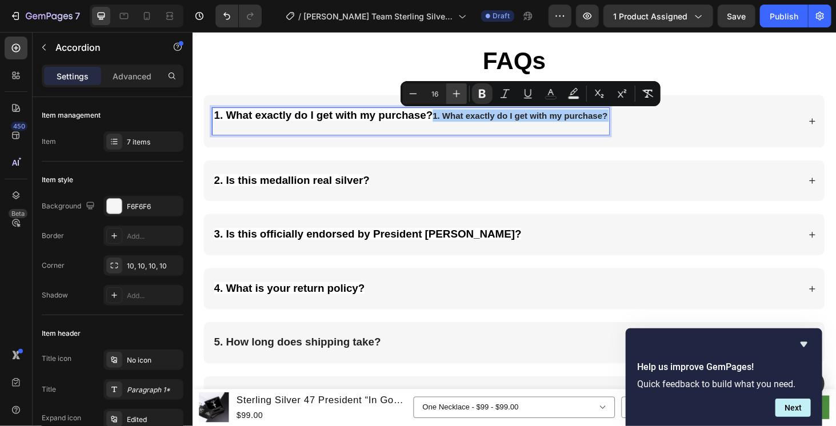
click at [456, 91] on icon "Editor contextual toolbar" at bounding box center [456, 93] width 11 height 11
type input "20"
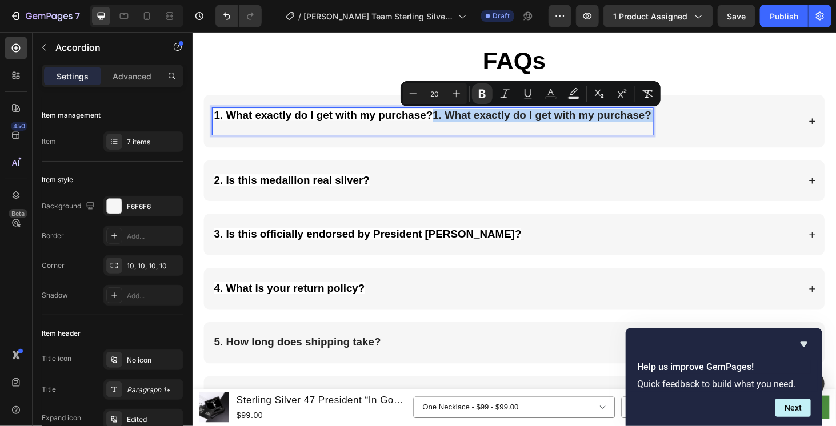
click at [453, 114] on strong "1. What exactly do I get with my purchase?" at bounding box center [564, 120] width 233 height 13
click at [451, 118] on strong "1. What exactly do I get with my purchase?" at bounding box center [564, 120] width 233 height 13
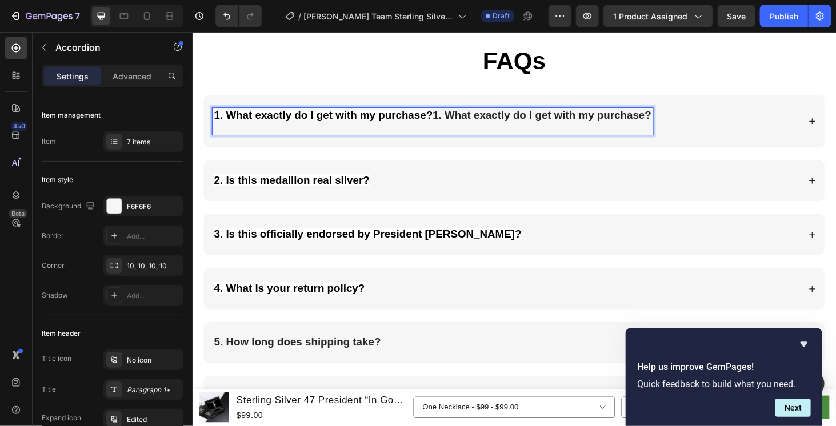
click at [447, 126] on p "1. What exactly do I get with my purchase? 1. What exactly do I get with my pur…" at bounding box center [448, 126] width 466 height 25
click at [452, 118] on strong "1. What exactly do I get with my purchase?" at bounding box center [564, 120] width 233 height 13
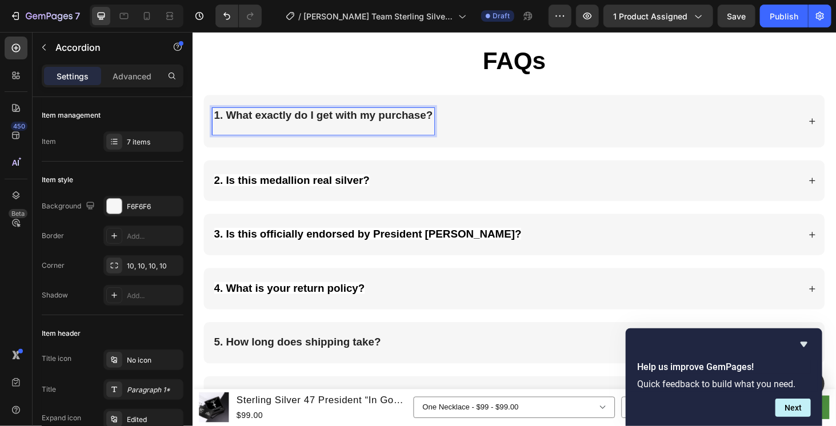
click at [389, 134] on p "1. What exactly do I get with my purchase?" at bounding box center [331, 126] width 233 height 25
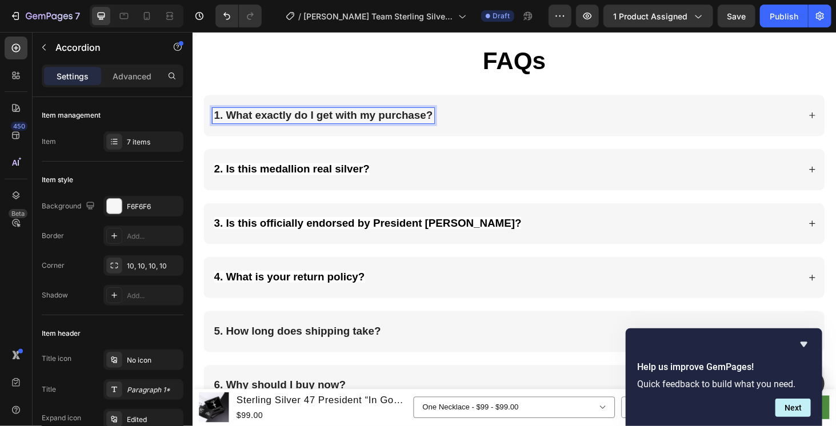
click at [535, 113] on div "1. What exactly do I get with my purchase?" at bounding box center [526, 121] width 626 height 17
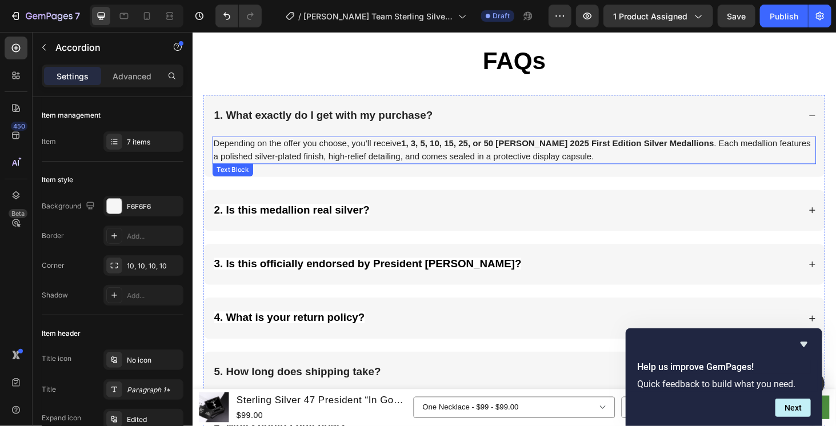
click at [473, 150] on strong "1, 3, 5, 10, 15, 25, or 50 [PERSON_NAME] 2025 First Edition Silver Medallions" at bounding box center [580, 151] width 333 height 10
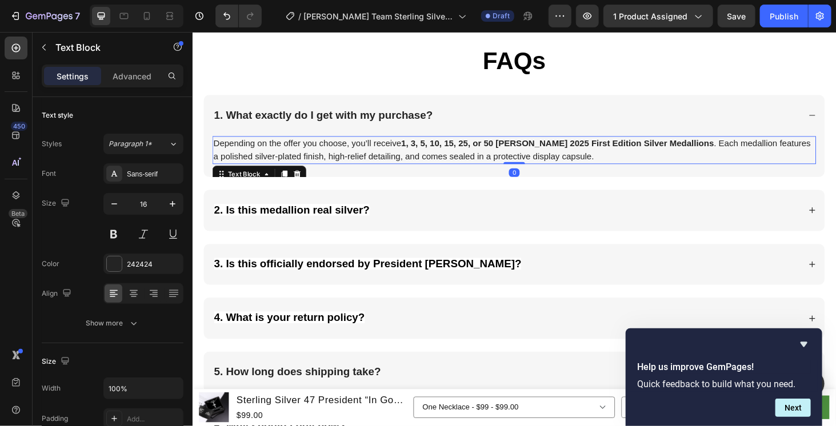
click at [473, 150] on strong "1, 3, 5, 10, 15, 25, or 50 [PERSON_NAME] 2025 First Edition Silver Medallions" at bounding box center [580, 151] width 333 height 10
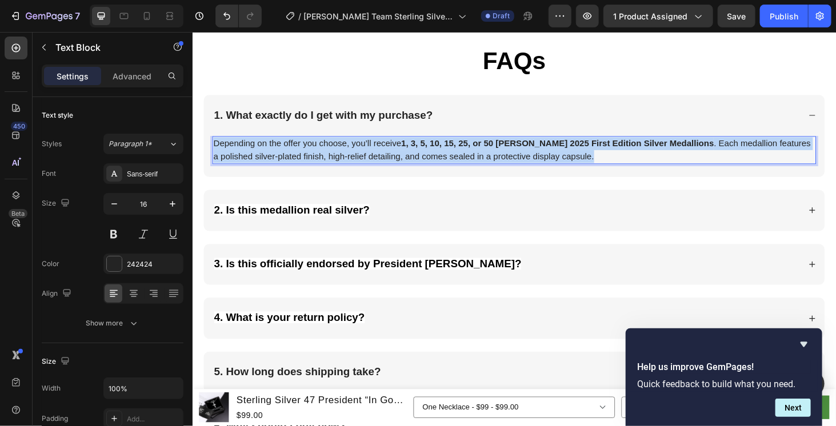
click at [473, 150] on strong "1, 3, 5, 10, 15, 25, or 50 [PERSON_NAME] 2025 First Edition Silver Medallions" at bounding box center [580, 151] width 333 height 10
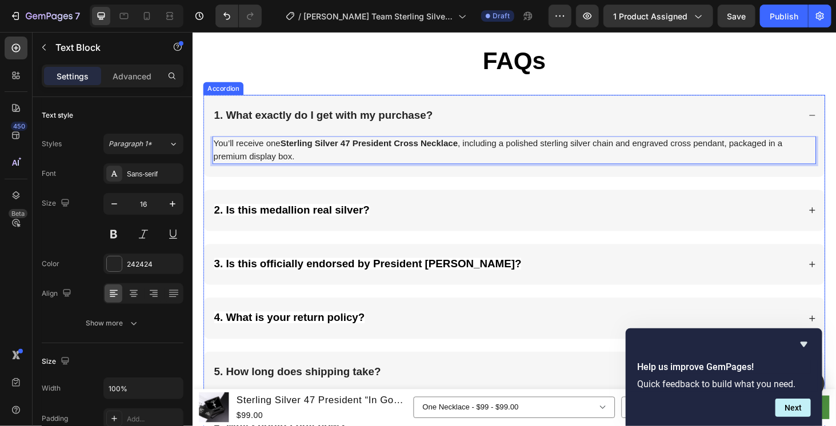
click at [532, 109] on div "1. What exactly do I get with my purchase?" at bounding box center [535, 121] width 662 height 44
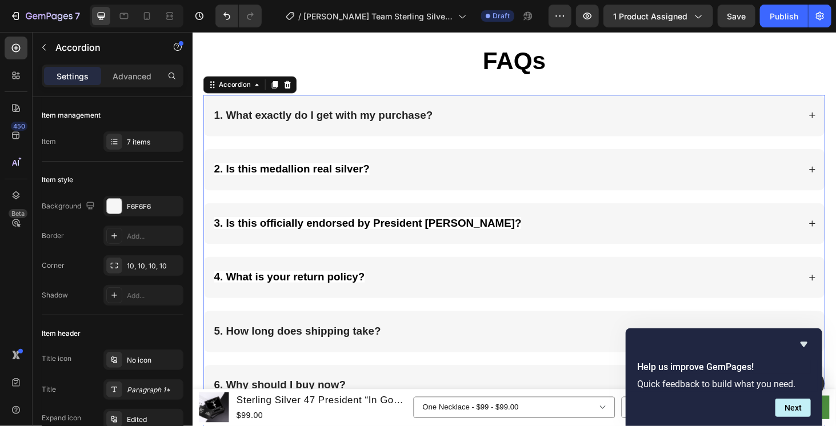
click at [535, 113] on div "1. What exactly do I get with my purchase?" at bounding box center [526, 121] width 626 height 17
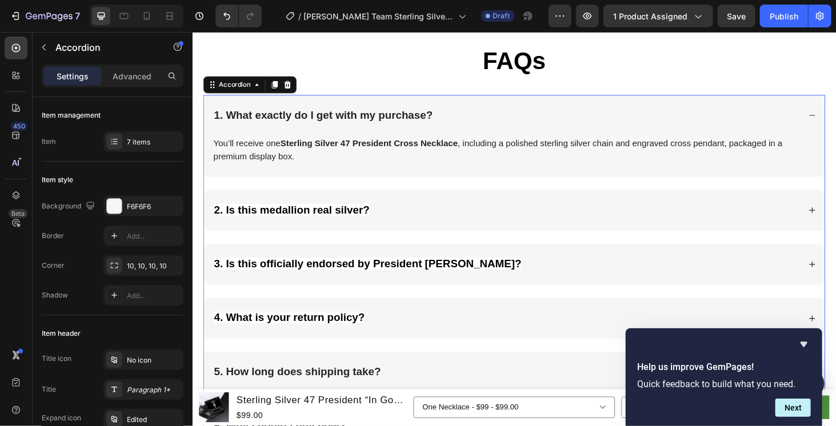
click at [535, 114] on div "1. What exactly do I get with my purchase?" at bounding box center [526, 121] width 626 height 17
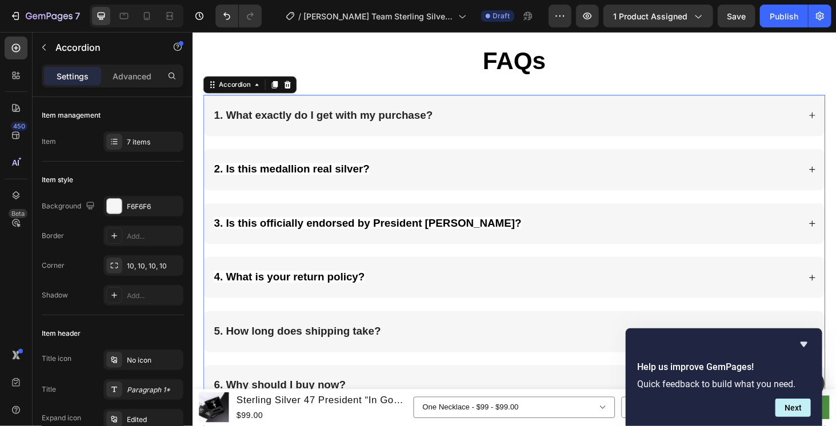
click at [513, 170] on div "2. Is this medallion real silver?" at bounding box center [526, 178] width 626 height 17
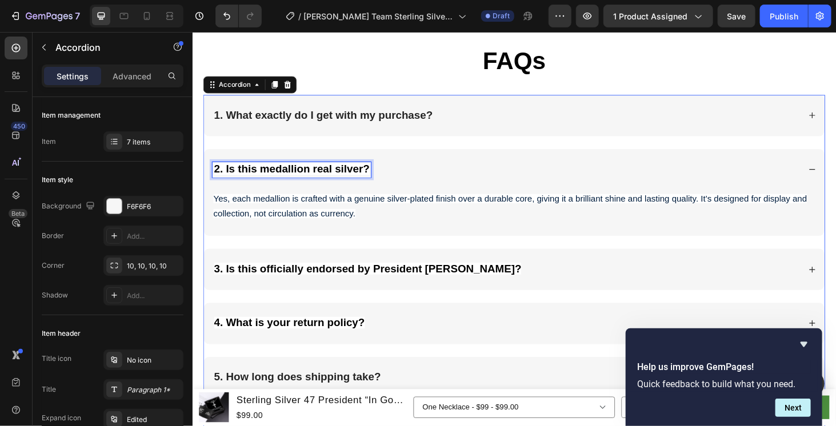
click at [379, 171] on strong "2. Is this medallion real silver?" at bounding box center [298, 177] width 166 height 13
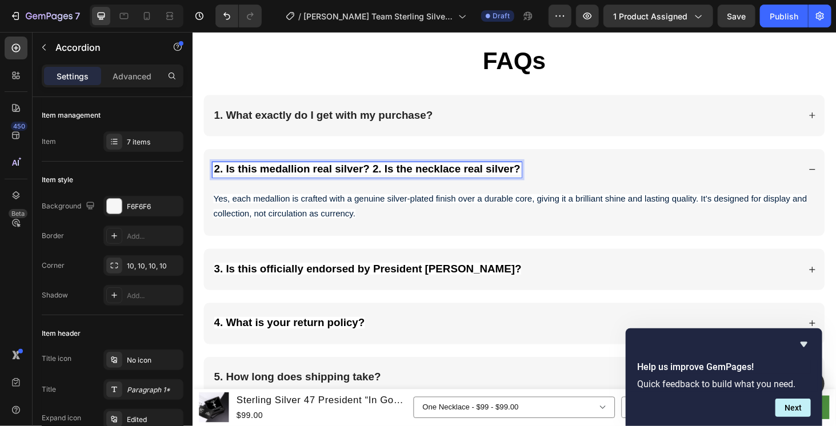
click at [386, 179] on strong "2. Is this medallion real silver? 2. Is the necklace real silver?" at bounding box center [378, 177] width 326 height 13
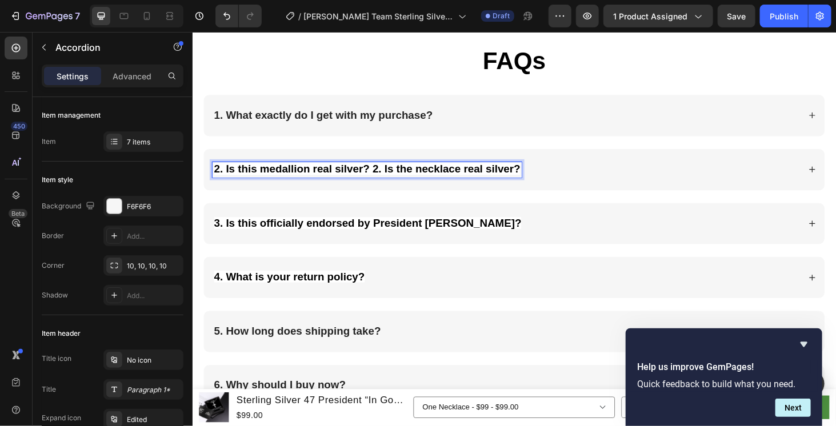
click at [383, 174] on strong "2. Is this medallion real silver? 2. Is the necklace real silver?" at bounding box center [378, 177] width 326 height 13
click at [478, 175] on div "2. Is the necklace real silver?" at bounding box center [526, 178] width 626 height 17
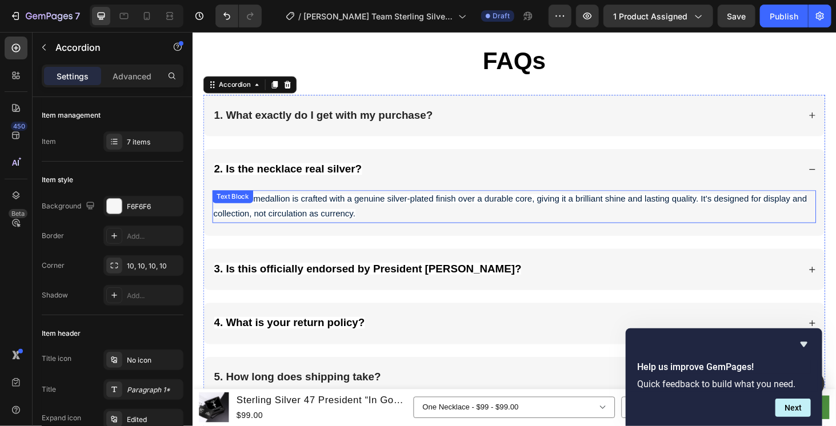
click at [392, 208] on span "Yes, each medallion is crafted with a genuine silver-plated finish over a durab…" at bounding box center [530, 218] width 632 height 26
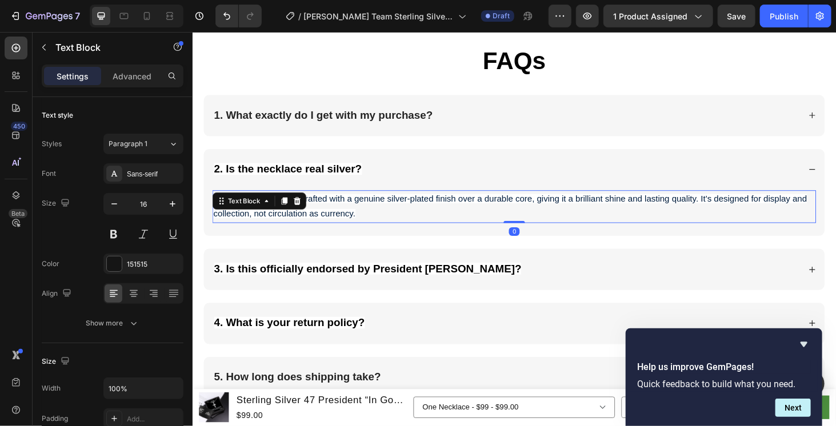
click at [392, 208] on span "Yes, each medallion is crafted with a genuine silver-plated finish over a durab…" at bounding box center [530, 218] width 632 height 26
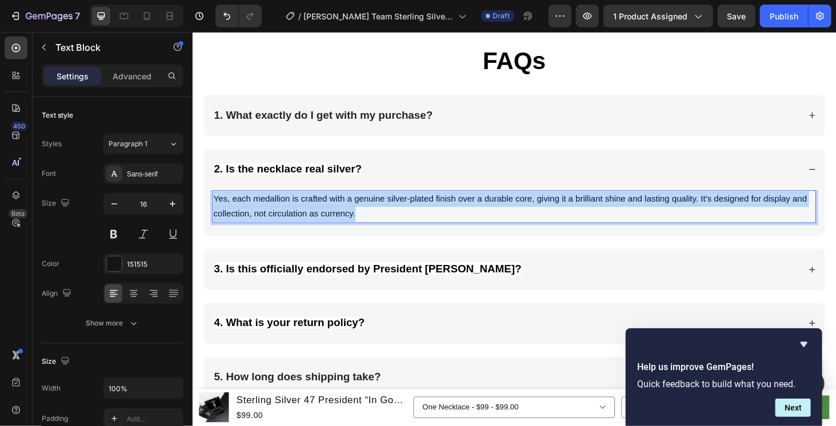
click at [392, 208] on span "Yes, each medallion is crafted with a genuine silver-plated finish over a durab…" at bounding box center [530, 218] width 632 height 26
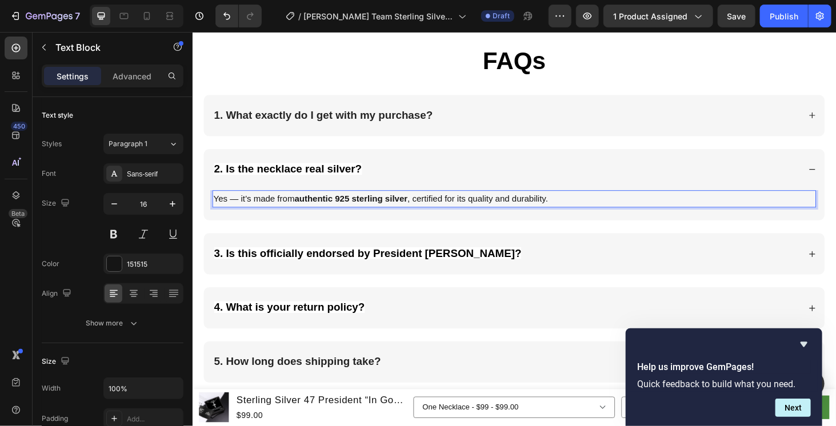
drag, startPoint x: 242, startPoint y: 205, endPoint x: 242, endPoint y: 218, distance: 13.1
click at [242, 205] on p "Yes — it’s made from authentic 925 sterling silver , certified for its quality …" at bounding box center [534, 210] width 641 height 17
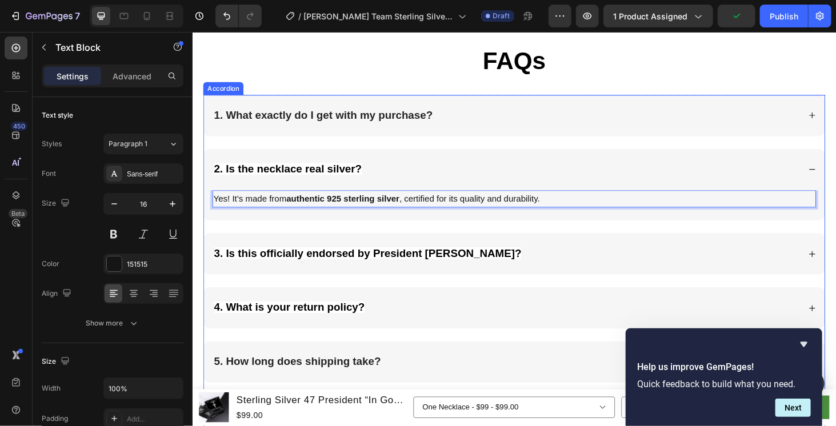
click at [544, 253] on div "3. Is this officially endorsed by President [PERSON_NAME]?" at bounding box center [535, 268] width 662 height 44
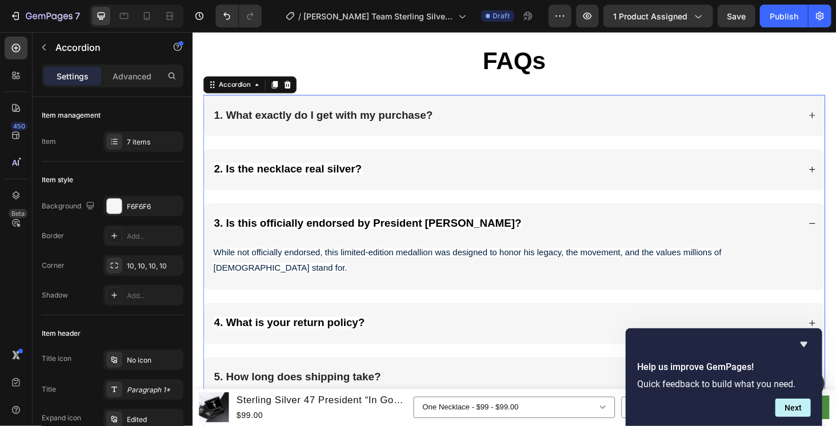
click at [477, 223] on div "3. Is this officially endorsed by President [PERSON_NAME]?" at bounding box center [535, 236] width 662 height 44
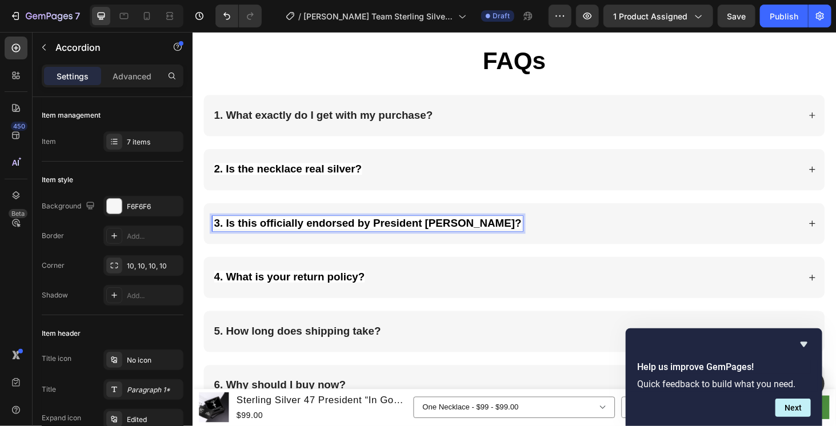
click at [478, 233] on strong "3. Is this officially endorsed by President [PERSON_NAME]?" at bounding box center [378, 235] width 327 height 13
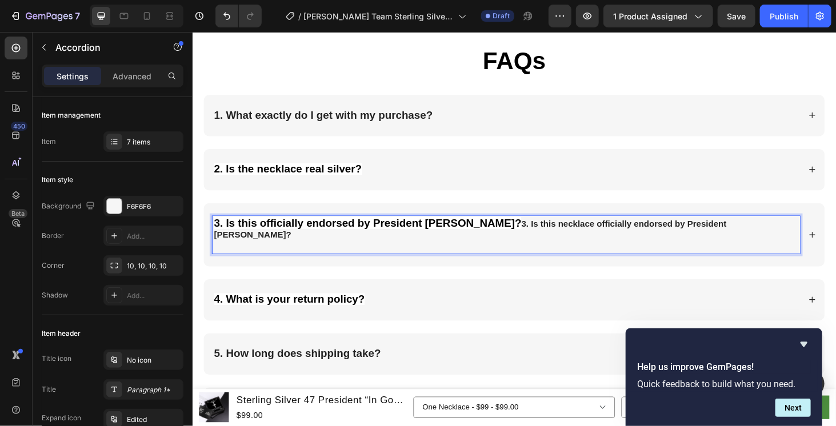
click at [491, 230] on p "3. Is this officially endorsed by President [PERSON_NAME]? 3. Is this necklace …" at bounding box center [526, 248] width 623 height 37
click at [735, 231] on strong "3. Is this necklace officially endorsed by President [PERSON_NAME]?" at bounding box center [488, 242] width 546 height 22
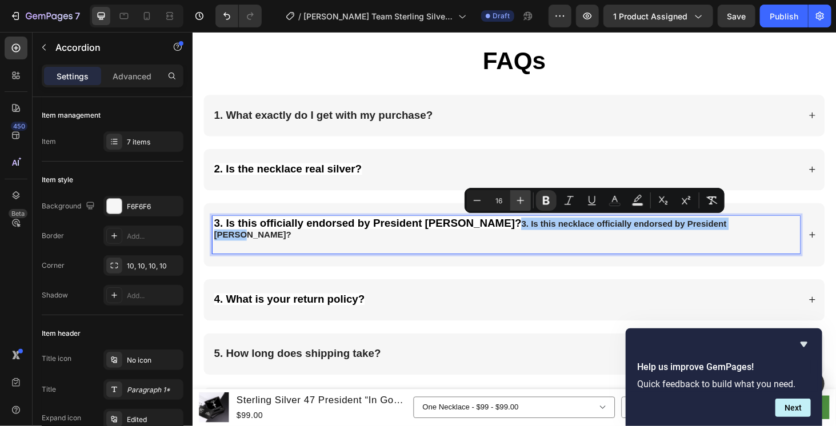
click at [513, 198] on button "Plus" at bounding box center [520, 200] width 21 height 21
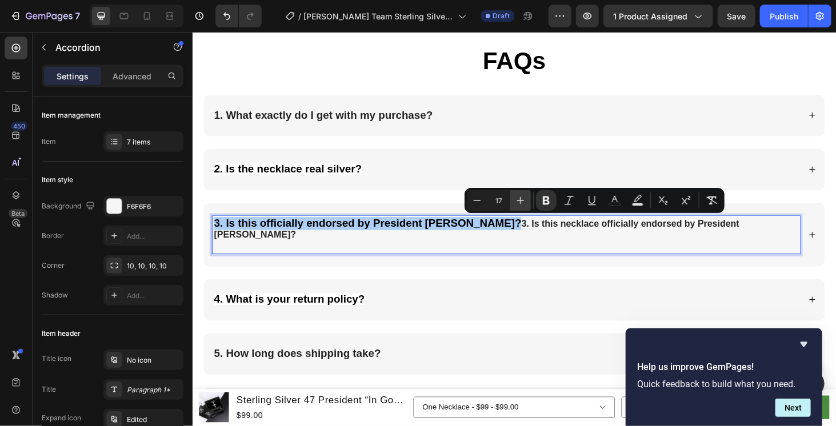
click at [513, 198] on button "Plus" at bounding box center [520, 200] width 21 height 21
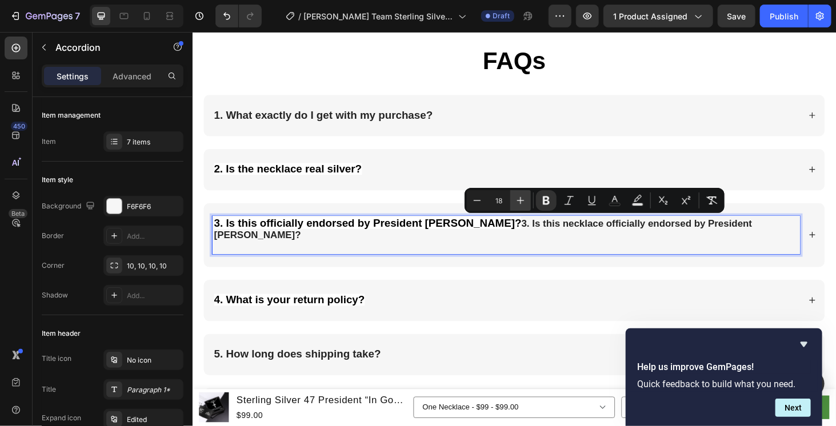
click at [513, 198] on button "Plus" at bounding box center [520, 200] width 21 height 21
type input "20"
click at [485, 231] on strong "3. Is this necklace officially endorsed by President [PERSON_NAME]?" at bounding box center [515, 242] width 600 height 26
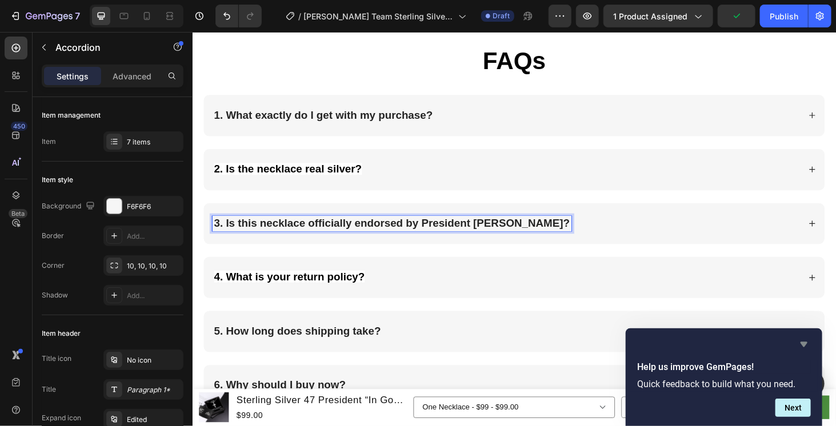
click at [804, 343] on icon "Hide survey" at bounding box center [803, 344] width 7 height 5
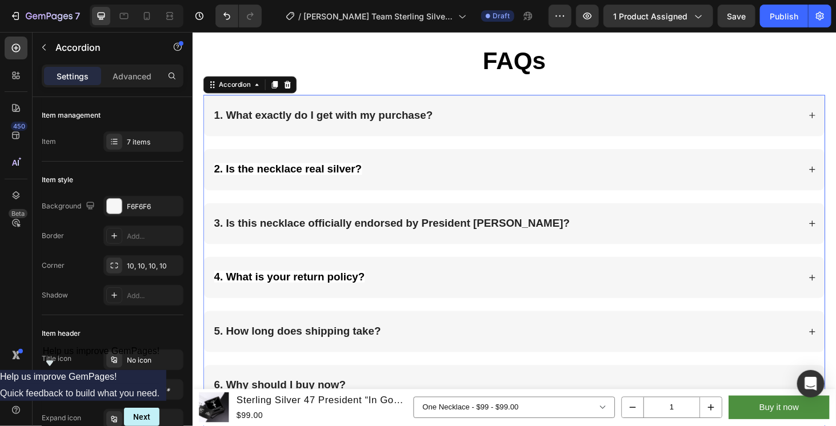
click at [642, 234] on div "3. Is this necklace officially endorsed by President [PERSON_NAME]?" at bounding box center [526, 236] width 626 height 17
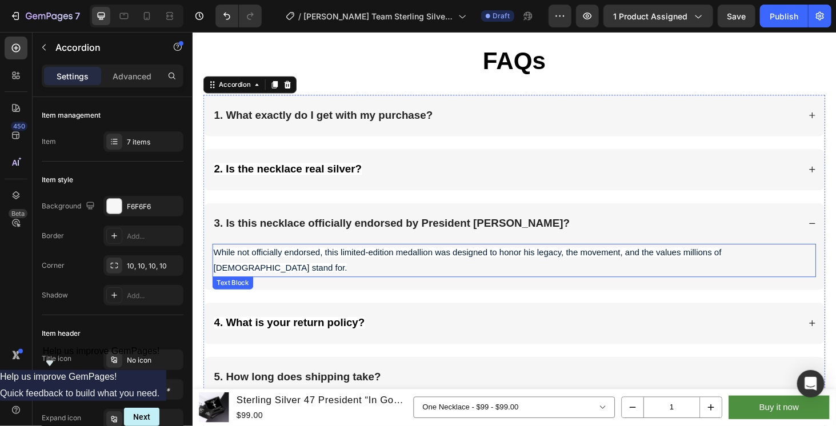
click at [448, 258] on div "While not officially endorsed, this limited-edition medallion was designed to h…" at bounding box center [534, 275] width 643 height 35
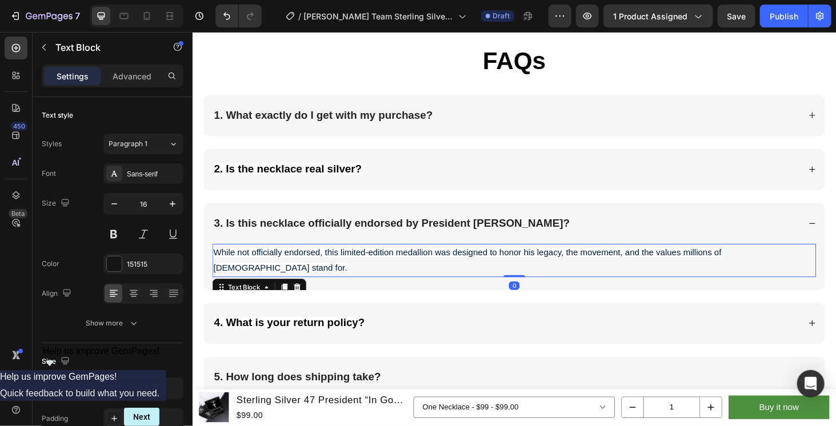
click at [448, 258] on div "While not officially endorsed, this limited-edition medallion was designed to h…" at bounding box center [534, 275] width 643 height 35
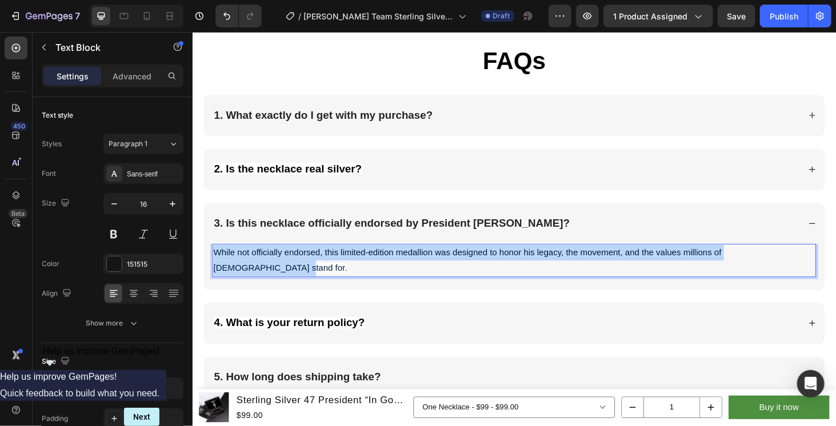
click at [448, 258] on div "While not officially endorsed, this limited-edition medallion was designed to h…" at bounding box center [534, 275] width 643 height 35
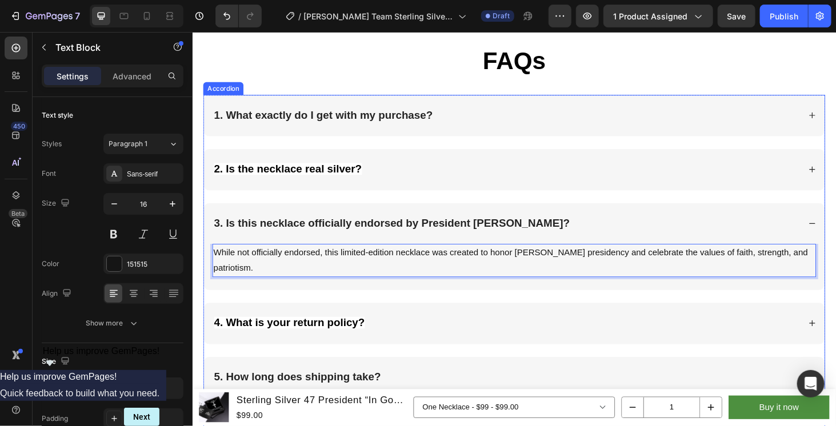
click at [559, 233] on div "3. Is this necklace officially endorsed by President [PERSON_NAME]?" at bounding box center [526, 236] width 626 height 17
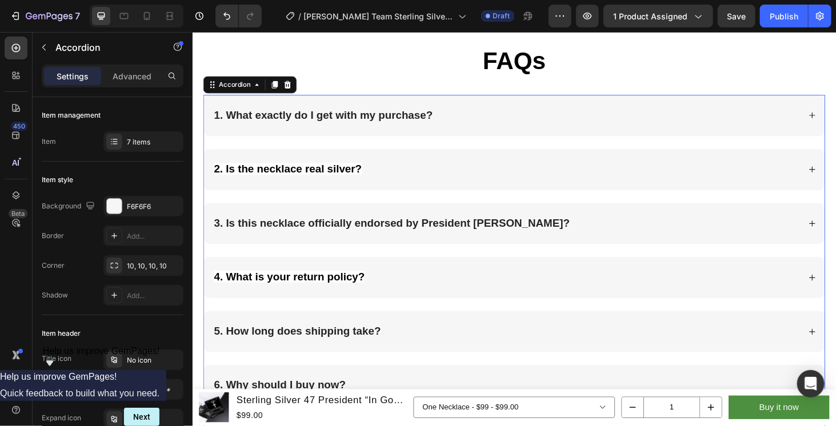
click at [550, 287] on div "4. What is your return policy?" at bounding box center [526, 293] width 626 height 17
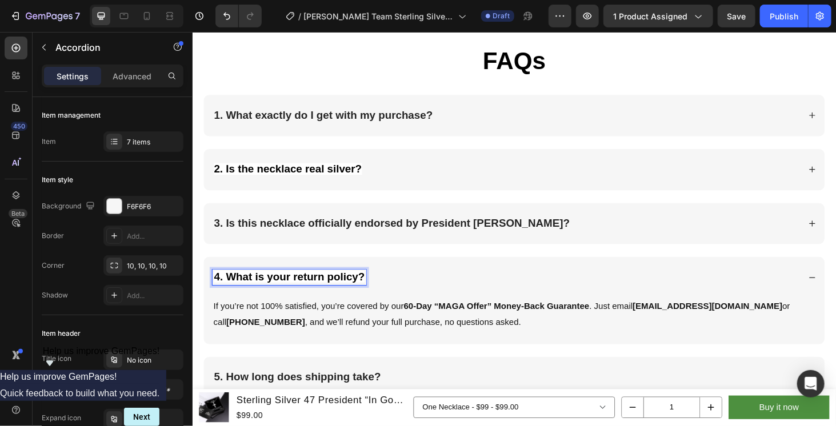
click at [372, 289] on strong "4. What is your return policy?" at bounding box center [295, 292] width 161 height 13
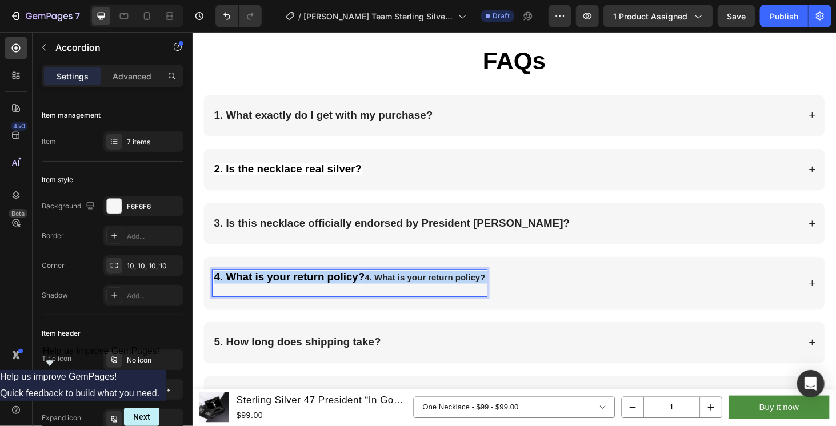
click at [406, 291] on strong "4. What is your return policy?" at bounding box center [439, 294] width 129 height 10
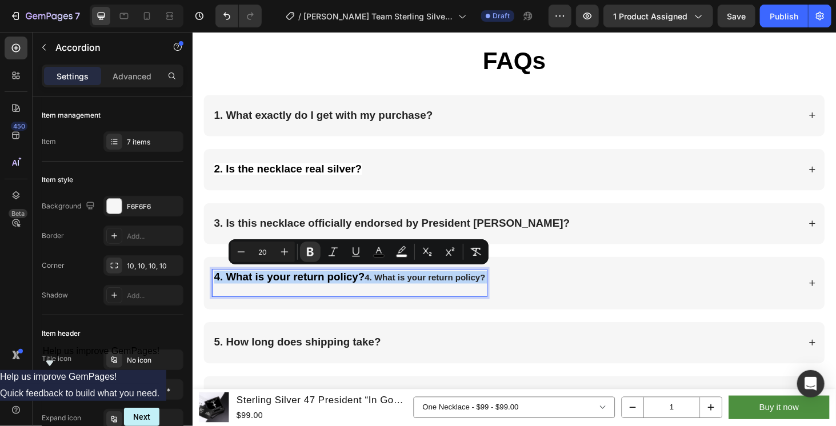
click at [406, 291] on strong "4. What is your return policy?" at bounding box center [439, 294] width 129 height 10
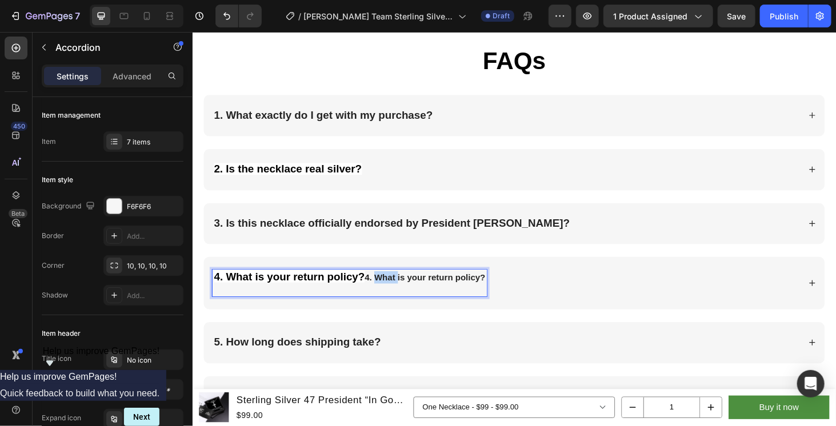
click at [406, 291] on strong "4. What is your return policy?" at bounding box center [439, 294] width 129 height 10
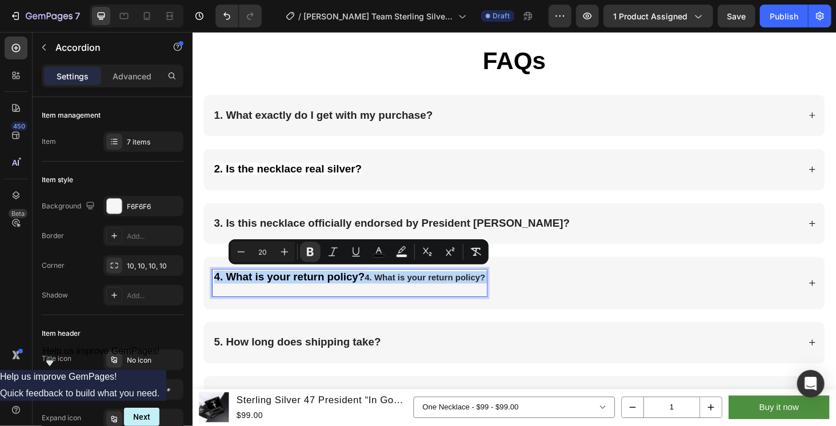
click at [386, 293] on strong "4. What is your return policy?" at bounding box center [439, 294] width 129 height 10
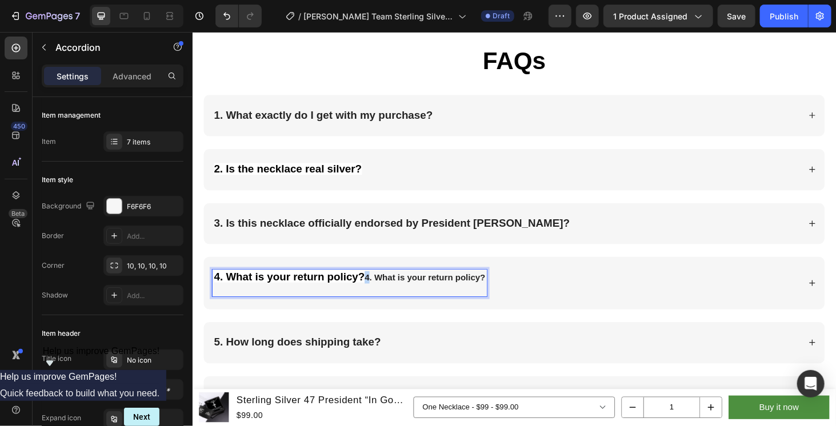
click at [380, 291] on strong "4. What is your return policy?" at bounding box center [439, 294] width 129 height 10
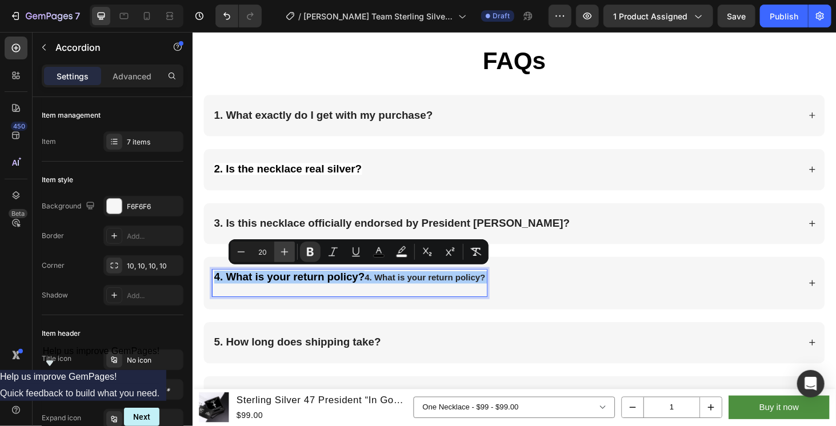
click at [284, 254] on icon "Editor contextual toolbar" at bounding box center [284, 252] width 7 height 7
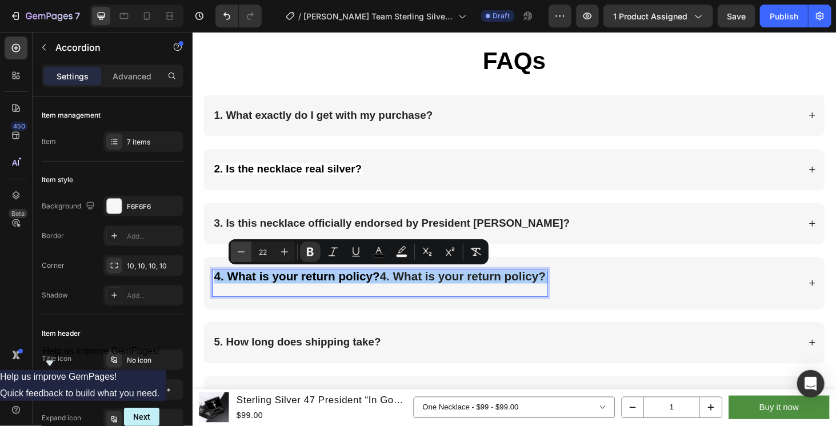
click at [242, 254] on icon "Editor contextual toolbar" at bounding box center [240, 251] width 11 height 11
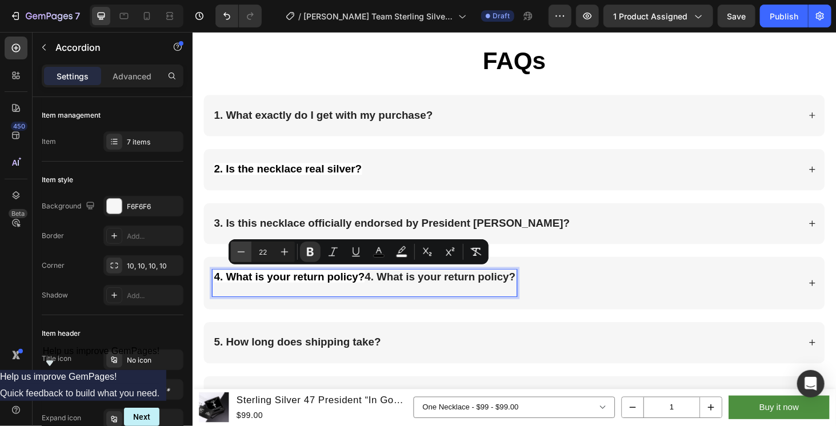
type input "20"
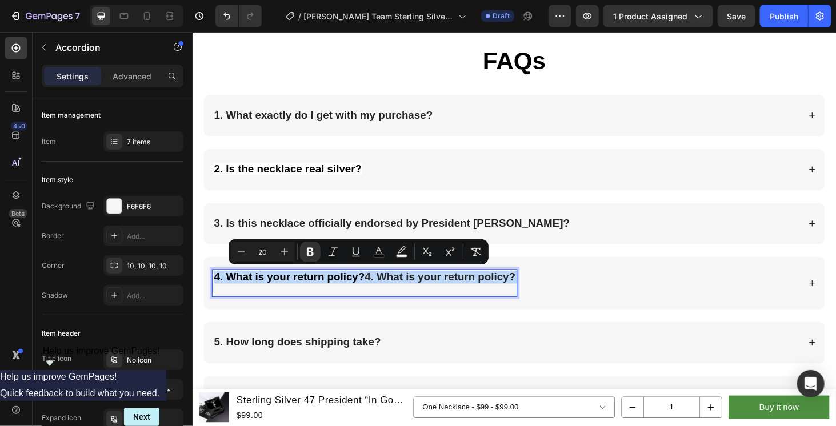
click at [382, 290] on strong "4. What is your return policy?" at bounding box center [455, 292] width 161 height 13
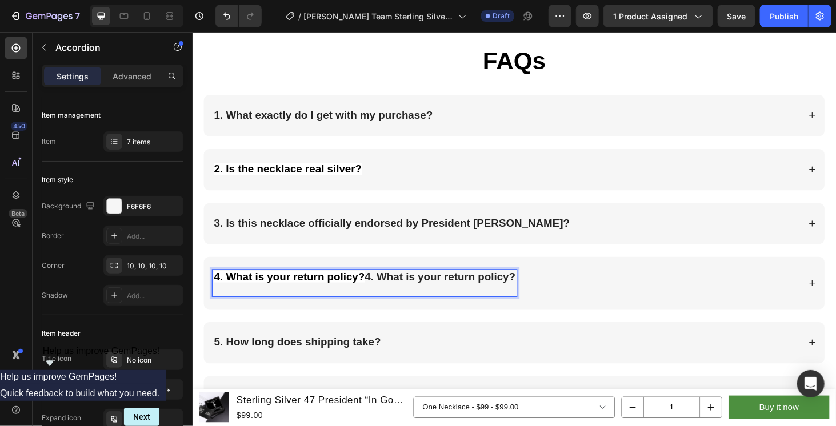
click at [375, 290] on strong "4. What is your return policy?" at bounding box center [295, 292] width 161 height 13
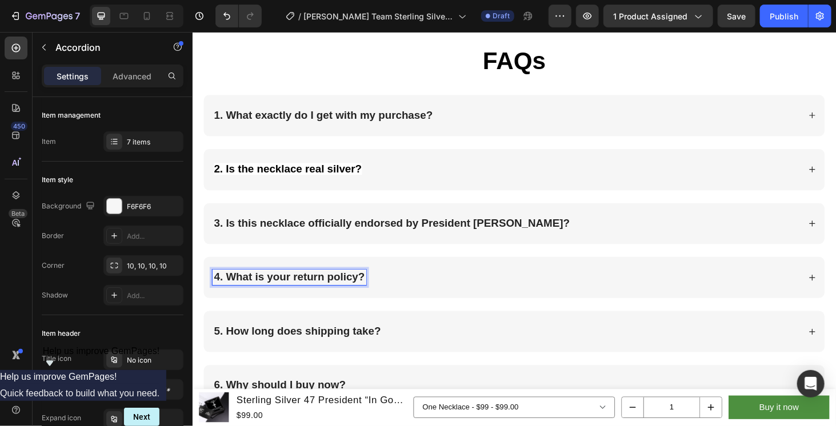
click at [460, 286] on div "4. What is your return policy?" at bounding box center [526, 293] width 626 height 17
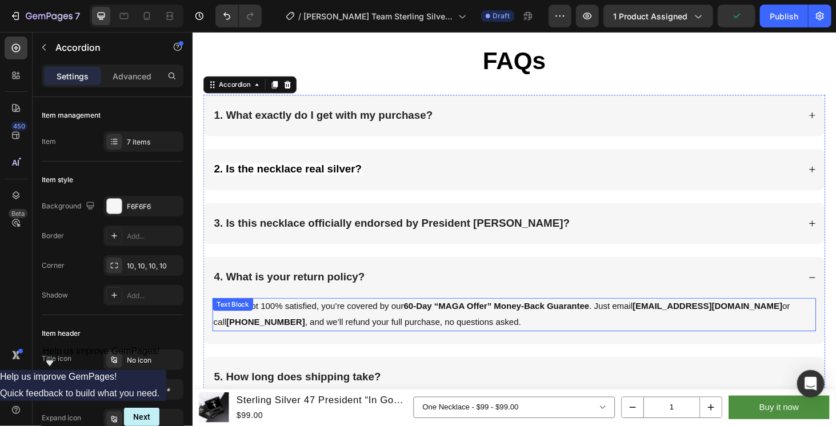
click at [360, 319] on p "If you’re not 100% satisfied, you’re covered by our 60-Day “MAGA Offer” Money-B…" at bounding box center [534, 332] width 641 height 33
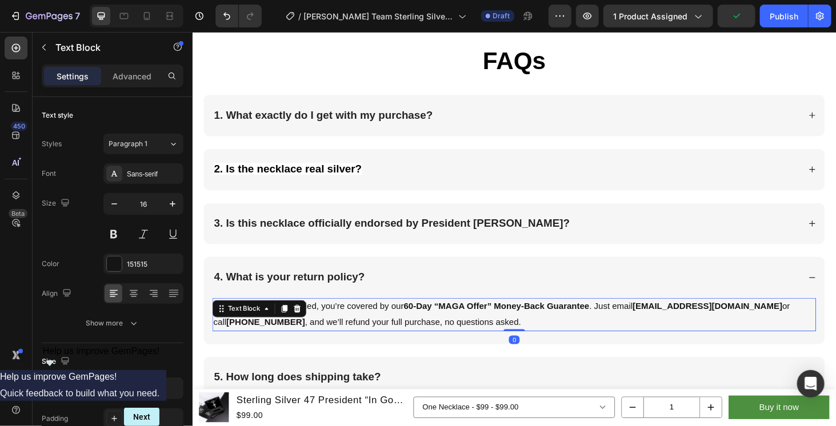
click at [360, 319] on p "If you’re not 100% satisfied, you’re covered by our 60-Day “MAGA Offer” Money-B…" at bounding box center [534, 332] width 641 height 33
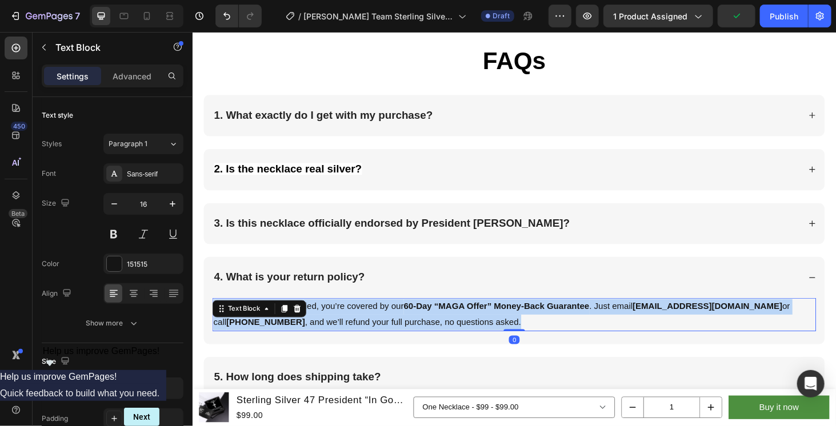
click at [360, 319] on p "If you’re not 100% satisfied, you’re covered by our 60-Day “MAGA Offer” Money-B…" at bounding box center [534, 332] width 641 height 33
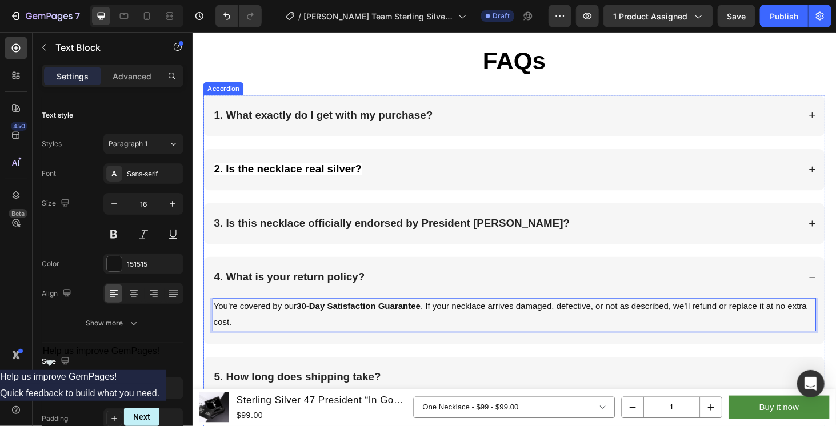
click at [415, 285] on div "4. What is your return policy?" at bounding box center [526, 293] width 626 height 17
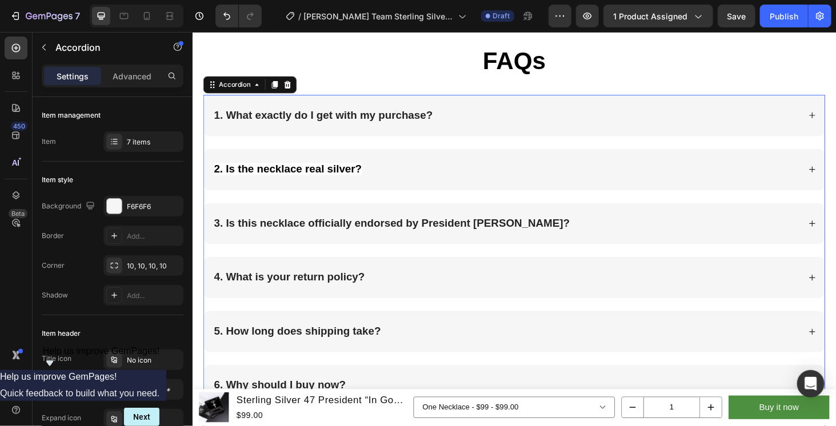
click at [434, 344] on div "5. How long does shipping take?" at bounding box center [526, 351] width 626 height 17
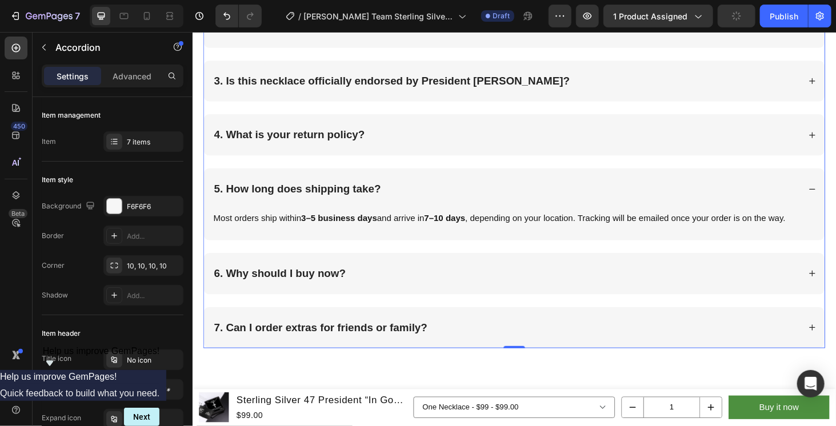
scroll to position [2113, 0]
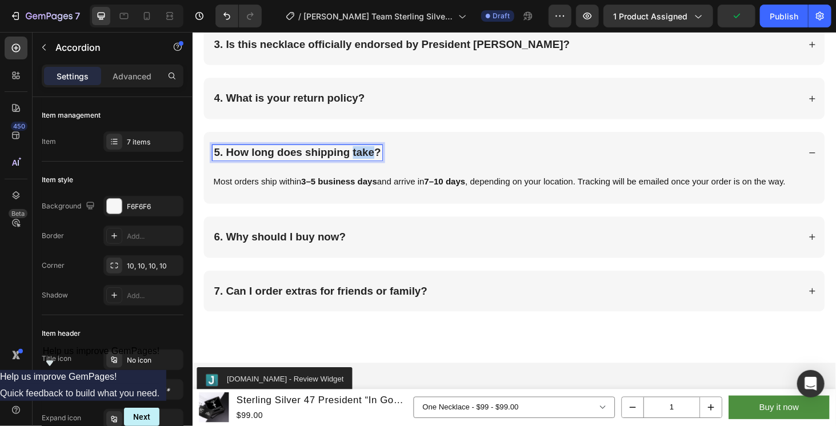
click at [364, 157] on strong "5. How long does shipping take?" at bounding box center [304, 159] width 178 height 13
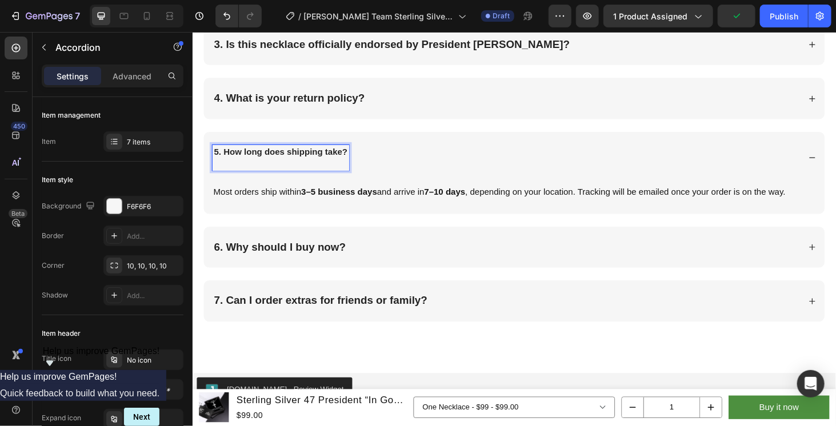
click at [259, 165] on p "5. How long does shipping take?" at bounding box center [286, 166] width 142 height 24
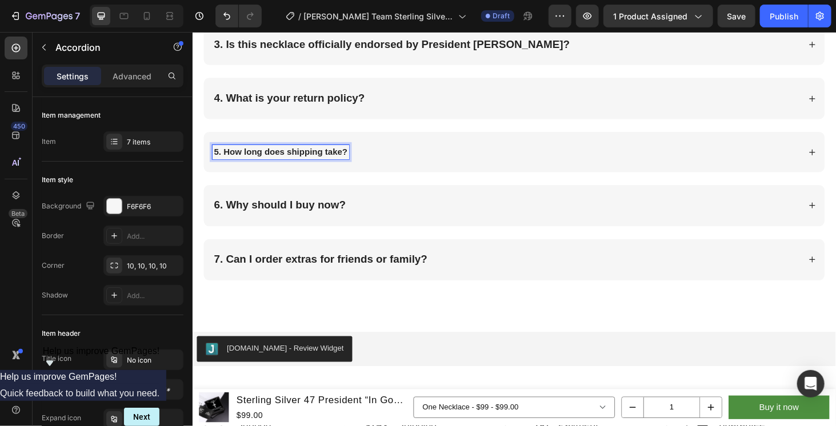
click at [264, 159] on strong "5. How long does shipping take?" at bounding box center [286, 159] width 142 height 10
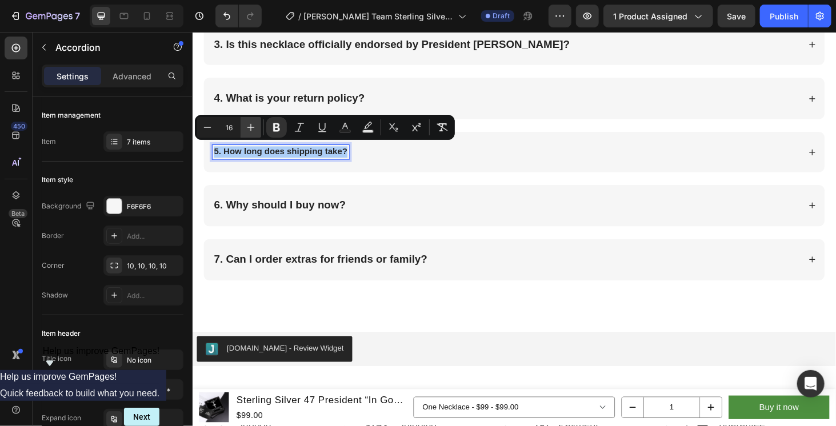
click at [250, 131] on icon "Editor contextual toolbar" at bounding box center [250, 127] width 11 height 11
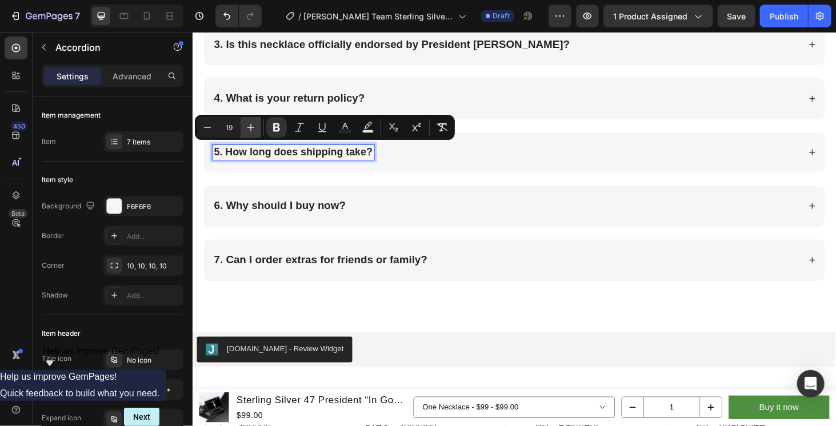
click at [250, 131] on icon "Editor contextual toolbar" at bounding box center [250, 127] width 11 height 11
type input "20"
click at [488, 155] on div "5. How long does shipping take?" at bounding box center [526, 160] width 626 height 17
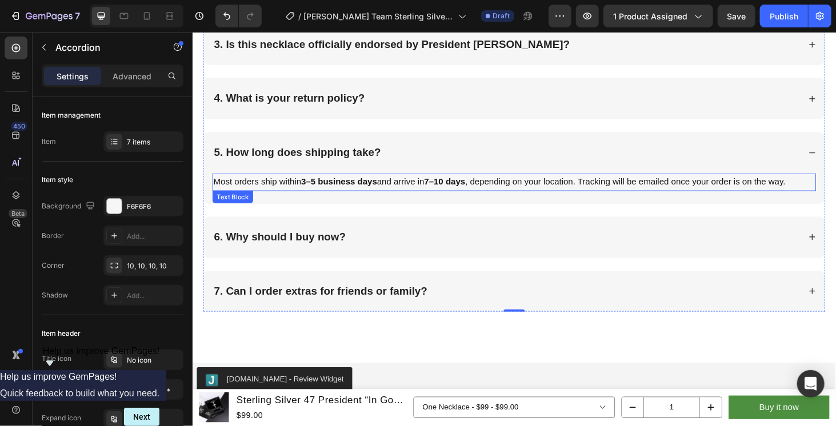
click at [340, 182] on div "Most orders ship within 3–5 business days and arrive in 7–10 days , depending o…" at bounding box center [534, 191] width 643 height 19
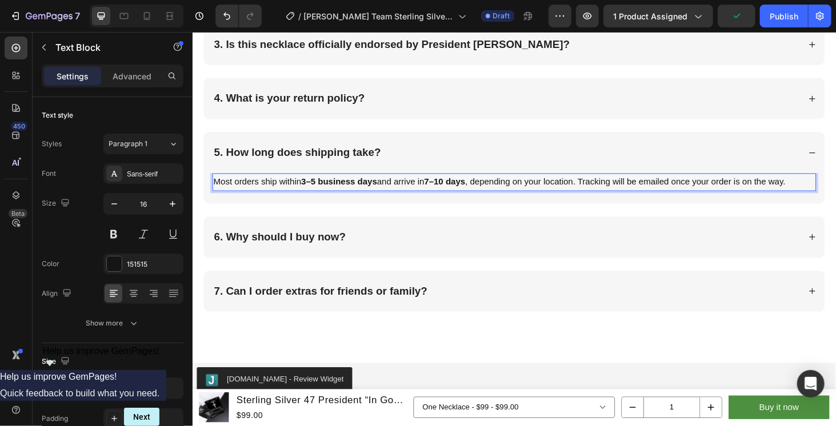
click at [341, 183] on p "Most orders ship within 3–5 business days and arrive in 7–10 days , depending o…" at bounding box center [534, 191] width 641 height 17
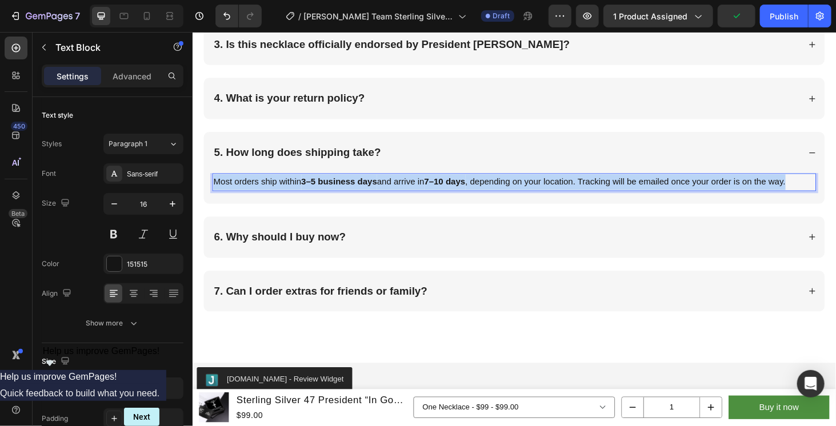
click at [341, 183] on p "Most orders ship within 3–5 business days and arrive in 7–10 days , depending o…" at bounding box center [534, 191] width 641 height 17
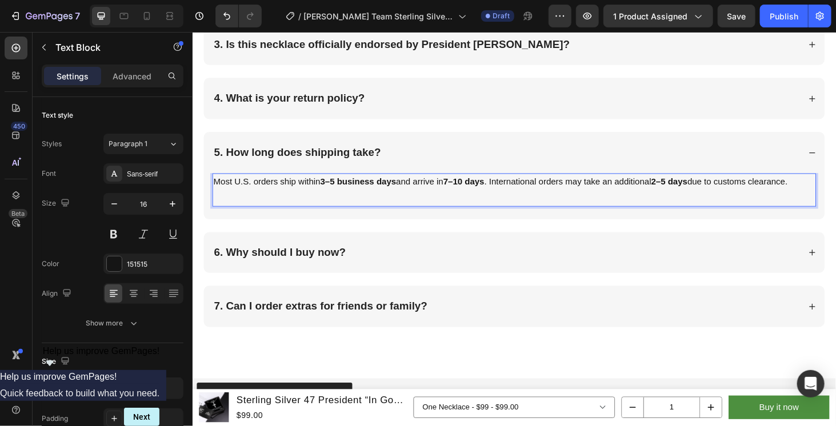
drag, startPoint x: 340, startPoint y: 188, endPoint x: 342, endPoint y: 197, distance: 9.3
click at [340, 187] on strong "3–5 business days" at bounding box center [368, 191] width 81 height 10
click at [480, 186] on strong "7–10 days" at bounding box center [484, 191] width 44 height 10
click at [709, 187] on strong "2–5 days" at bounding box center [706, 191] width 39 height 10
click at [723, 217] on p "Rich Text Editor. Editing area: main" at bounding box center [534, 208] width 641 height 17
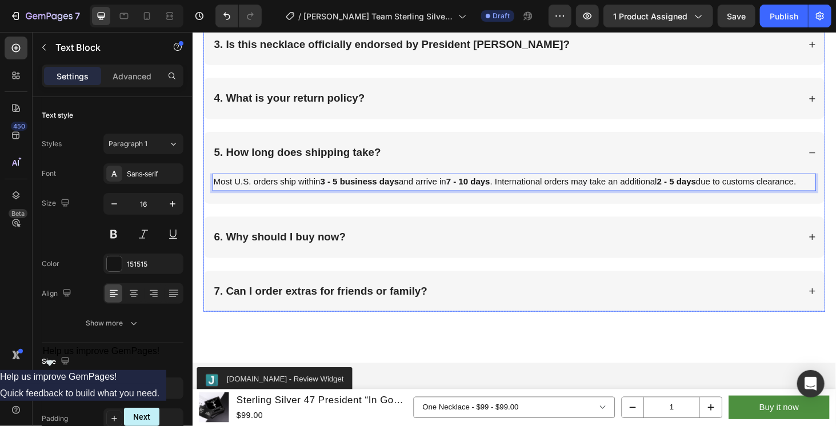
click at [472, 161] on div "5. How long does shipping take?" at bounding box center [526, 160] width 626 height 17
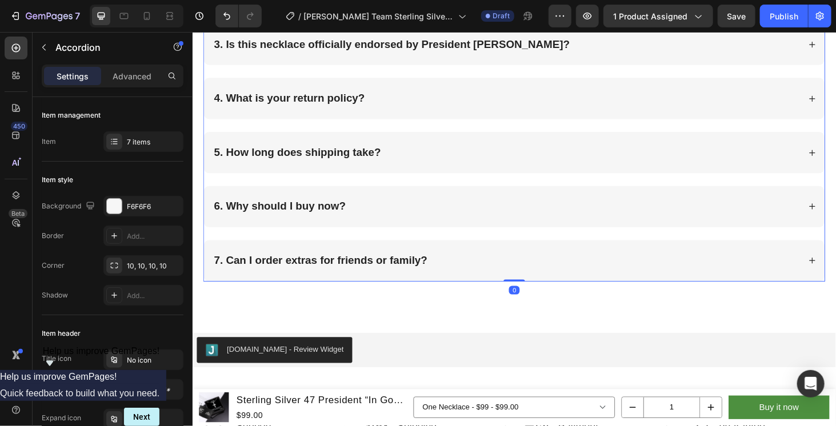
click at [474, 210] on div "6. Why should I buy now?" at bounding box center [526, 218] width 626 height 17
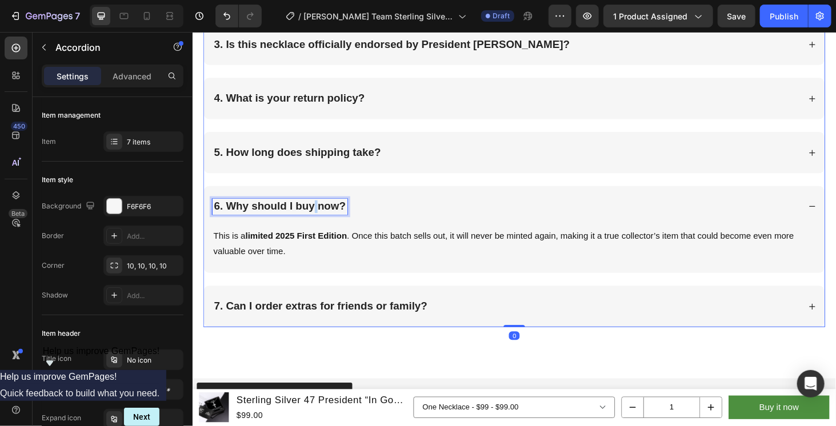
click at [322, 214] on strong "6. Why should I buy now?" at bounding box center [285, 217] width 141 height 13
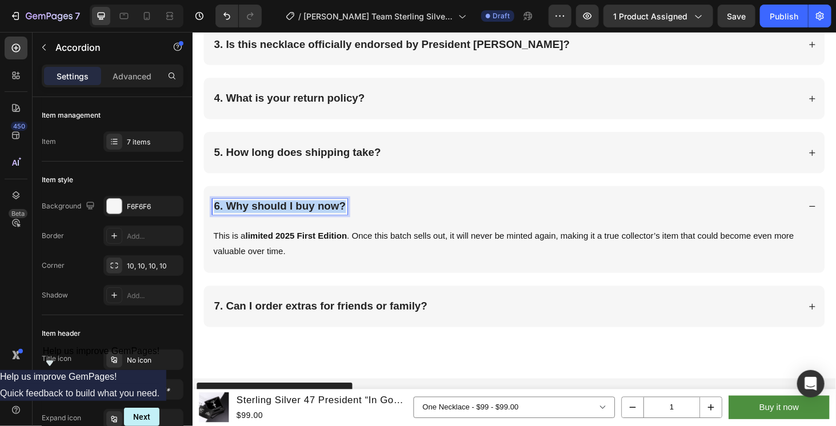
click at [322, 214] on strong "6. Why should I buy now?" at bounding box center [285, 217] width 141 height 13
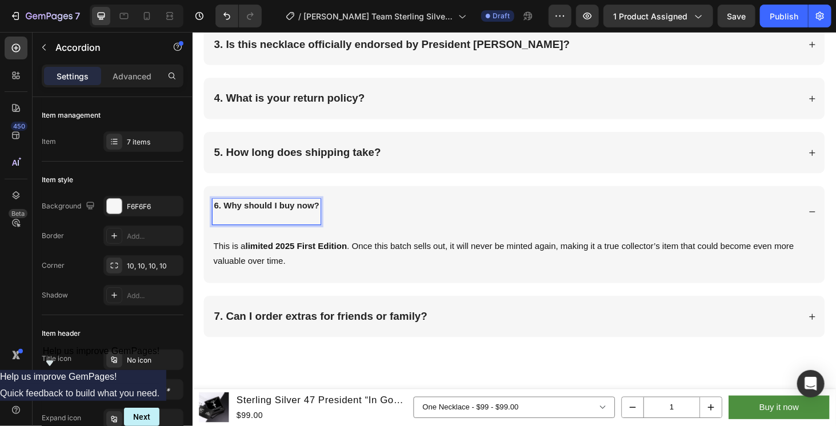
click at [312, 213] on strong "6. Why should I buy now?" at bounding box center [271, 217] width 112 height 10
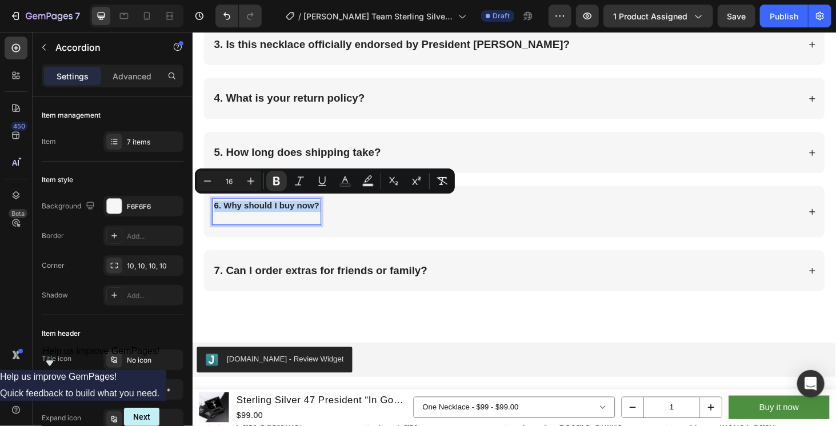
click at [307, 212] on strong "6. Why should I buy now?" at bounding box center [271, 217] width 112 height 10
click at [248, 183] on icon "Editor contextual toolbar" at bounding box center [250, 180] width 11 height 11
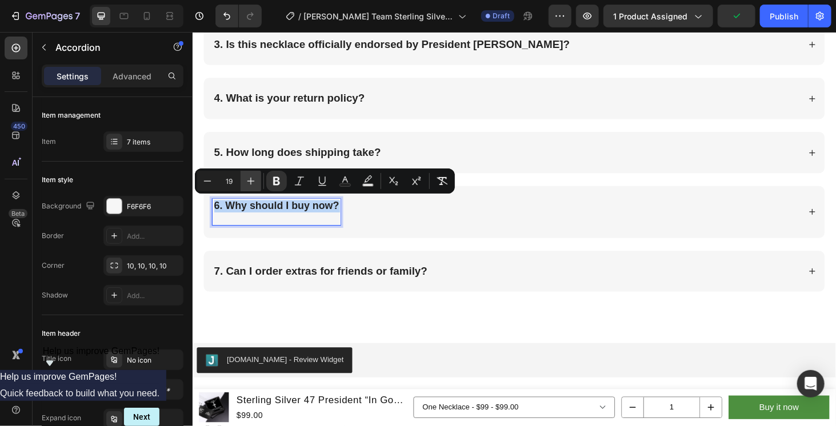
type input "20"
click at [331, 222] on p "6. Why should I buy now?" at bounding box center [285, 223] width 141 height 25
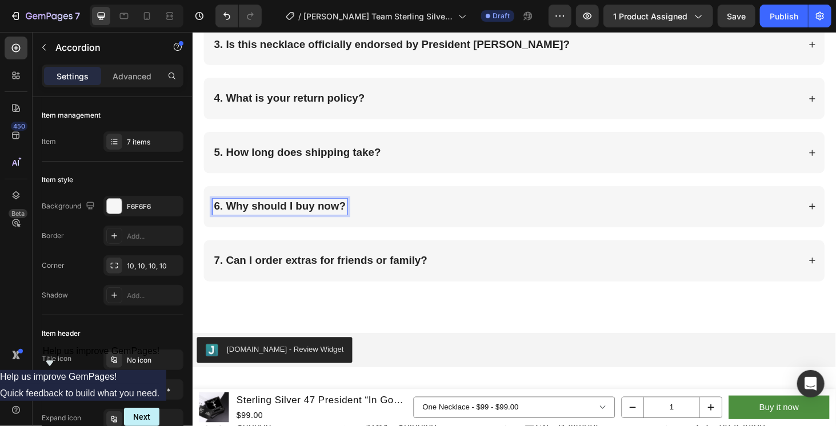
click at [452, 202] on div "6. Why should I buy now?" at bounding box center [535, 218] width 662 height 44
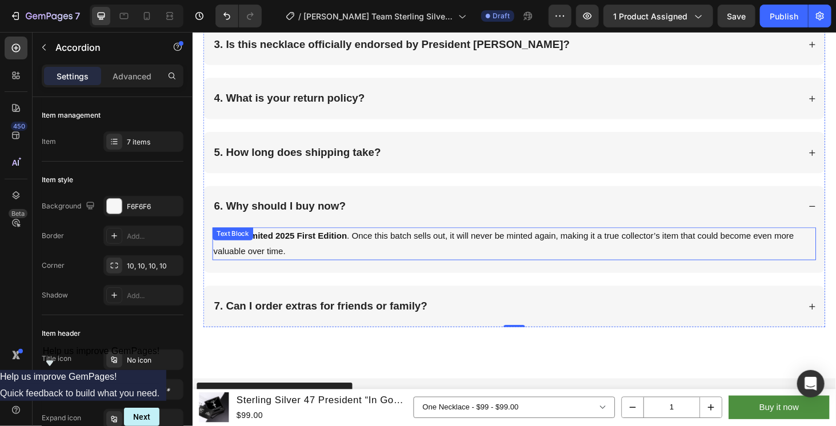
click at [392, 241] on p "This is a limited 2025 First Edition . Once this batch sells out, it will never…" at bounding box center [534, 257] width 641 height 33
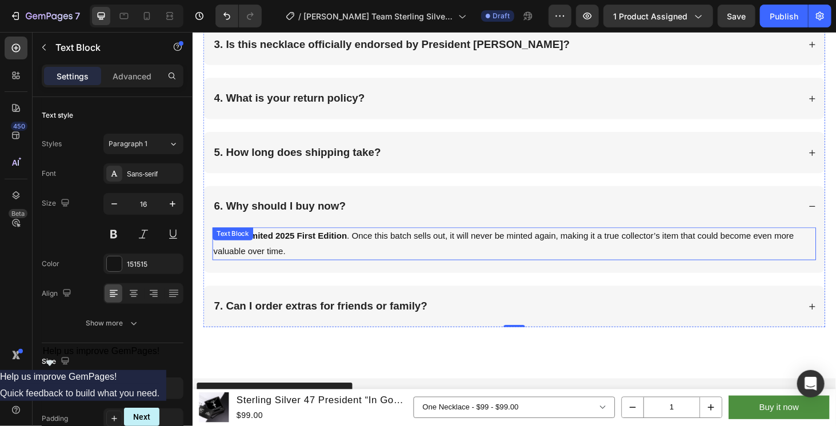
click at [392, 241] on p "This is a limited 2025 First Edition . Once this batch sells out, it will never…" at bounding box center [534, 257] width 641 height 33
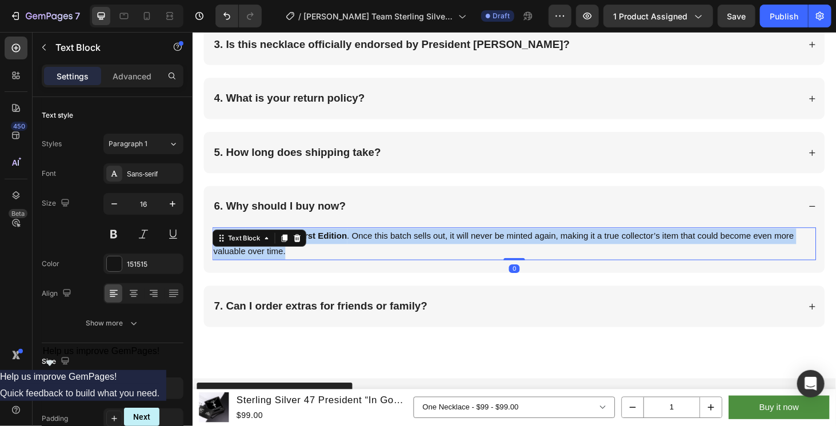
click at [392, 241] on p "This is a limited 2025 First Edition . Once this batch sells out, it will never…" at bounding box center [534, 257] width 641 height 33
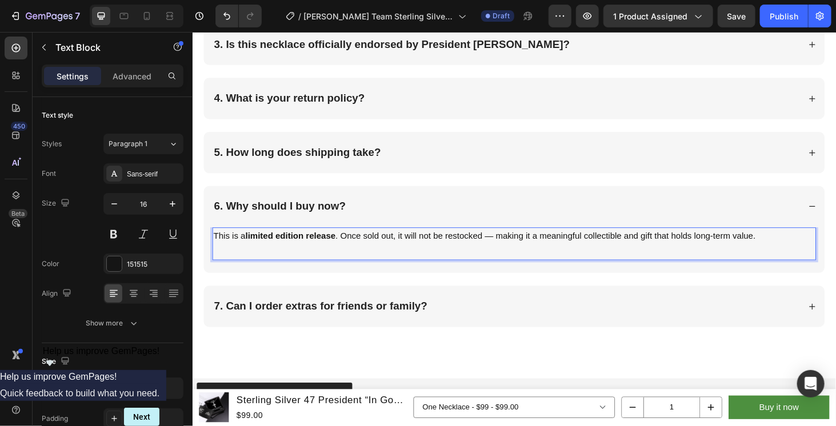
click at [517, 243] on p "This is a limited edition release . Once sold out, it will not be restocked — m…" at bounding box center [534, 249] width 641 height 17
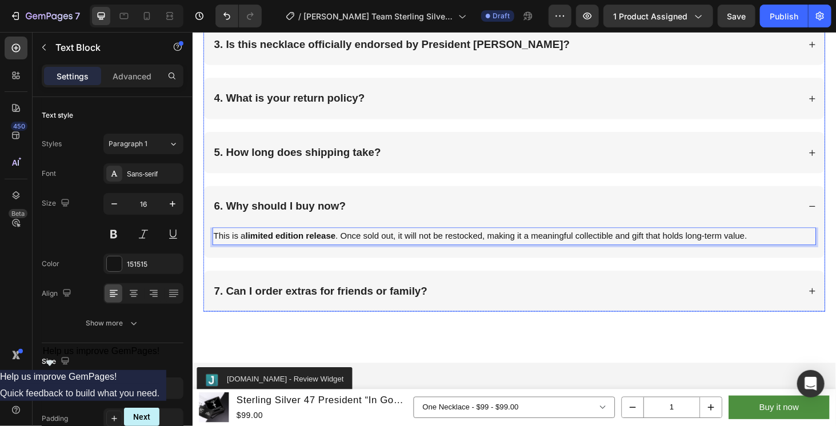
click at [470, 302] on div "7. Can I order extras for friends or family?" at bounding box center [526, 308] width 626 height 17
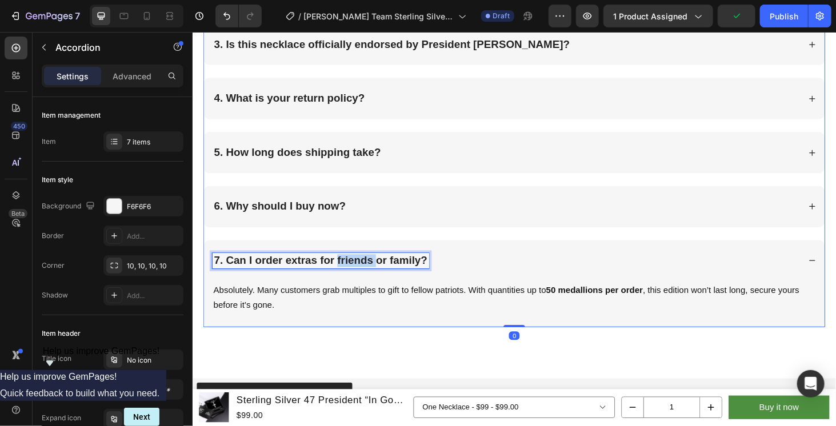
click at [353, 274] on strong "7. Can I order extras for friends or family?" at bounding box center [328, 275] width 227 height 13
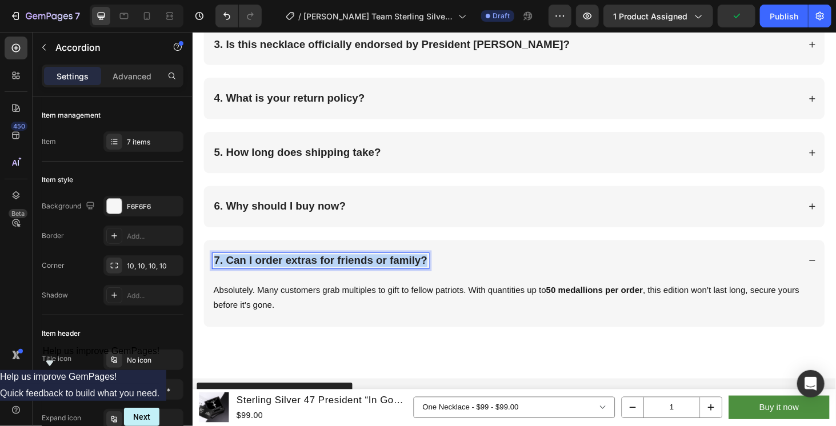
click at [353, 274] on strong "7. Can I order extras for friends or family?" at bounding box center [328, 275] width 227 height 13
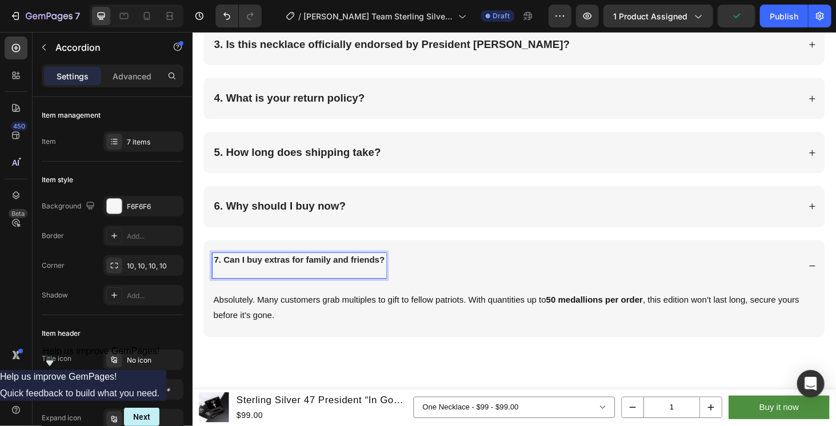
click at [353, 274] on strong "7. Can I buy extras for family and friends?" at bounding box center [306, 275] width 182 height 10
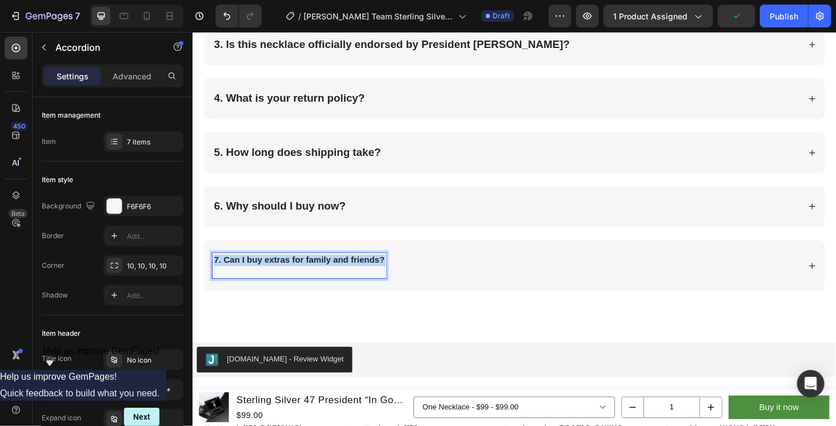
click at [355, 270] on strong "7. Can I buy extras for family and friends?" at bounding box center [306, 275] width 182 height 10
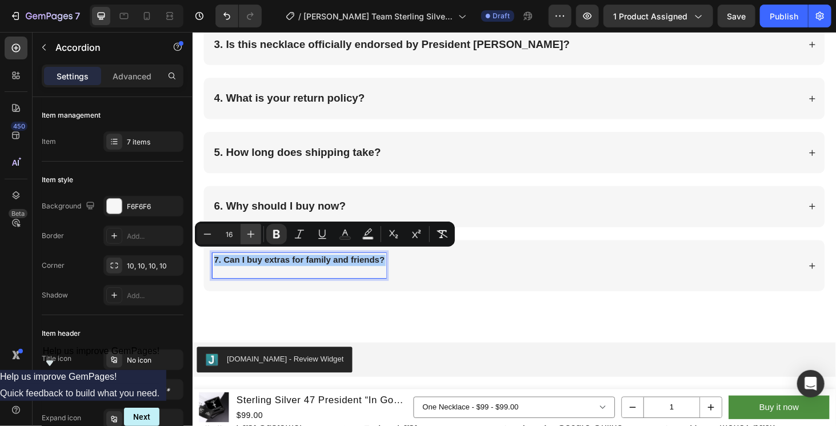
click at [247, 235] on icon "Editor contextual toolbar" at bounding box center [250, 234] width 11 height 11
type input "20"
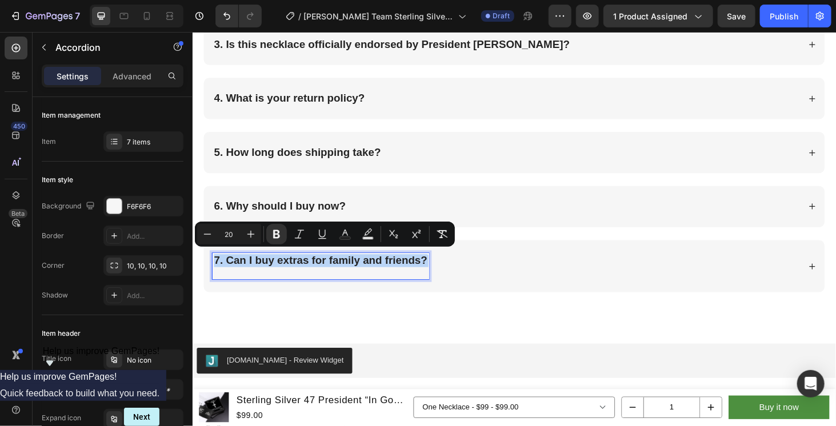
click at [257, 281] on p "7. Can I buy extras for family and friends?" at bounding box center [328, 281] width 227 height 25
click at [263, 270] on strong "7. Can I buy extras for family and friends?" at bounding box center [328, 275] width 227 height 13
click at [505, 284] on div "7. Can I buy extras for family and friends?" at bounding box center [526, 281] width 626 height 29
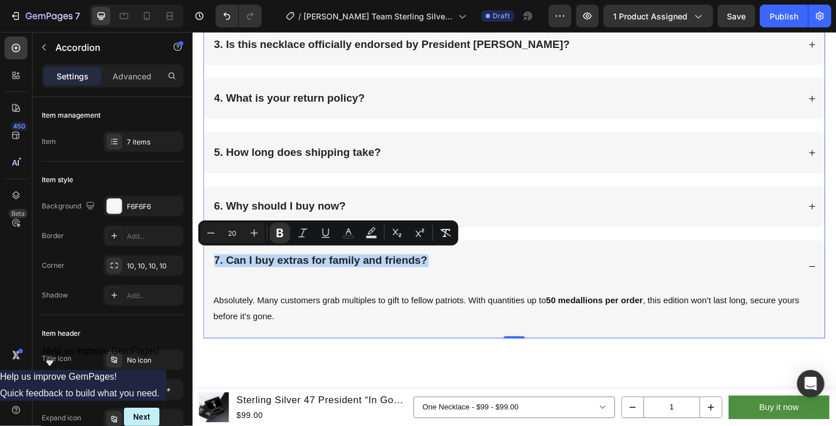
click at [365, 283] on p "7. Can I buy extras for family and friends?" at bounding box center [328, 281] width 227 height 25
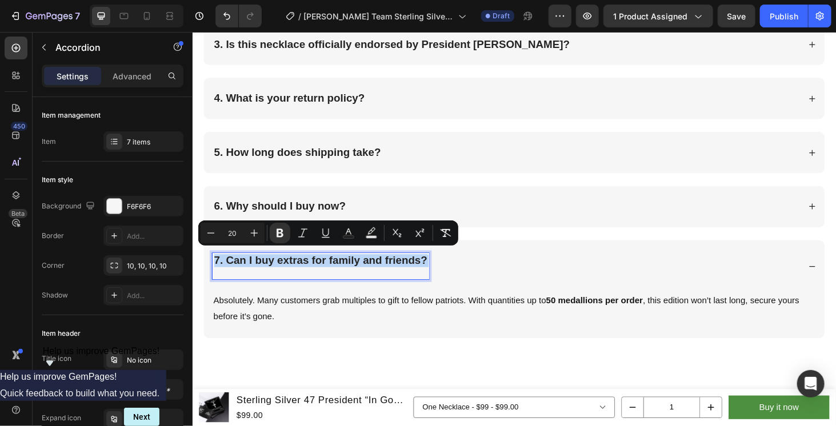
click at [219, 281] on p "7. Can I buy extras for family and friends?" at bounding box center [328, 281] width 227 height 25
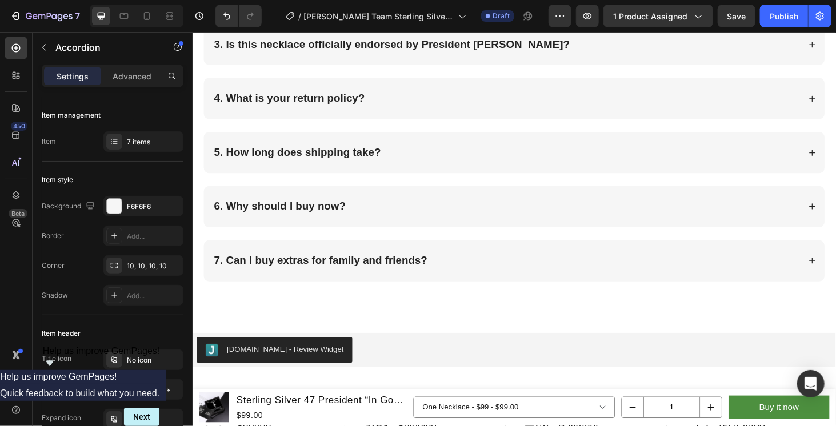
click at [476, 257] on div "7. Can I buy extras for family and friends?" at bounding box center [535, 276] width 662 height 44
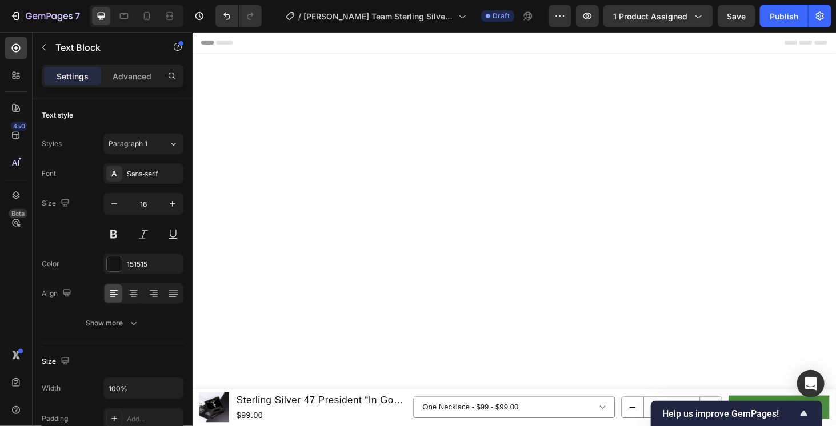
scroll to position [2113, 0]
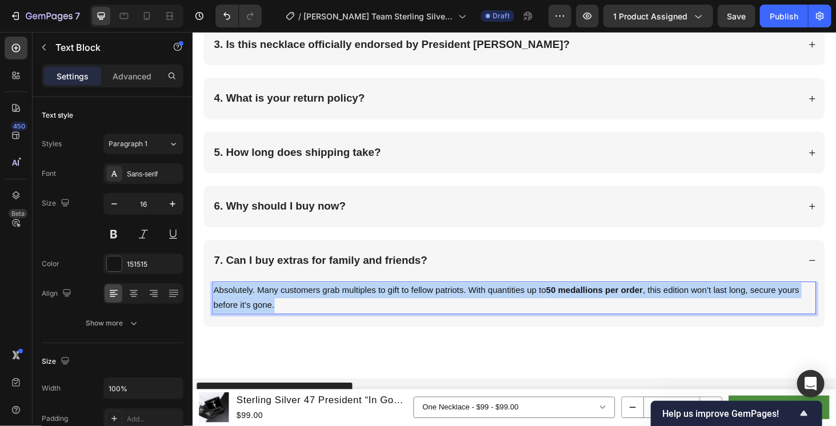
click at [426, 303] on p "Absolutely. Many customers grab multiples to gift to fellow patriots. With quan…" at bounding box center [534, 315] width 641 height 33
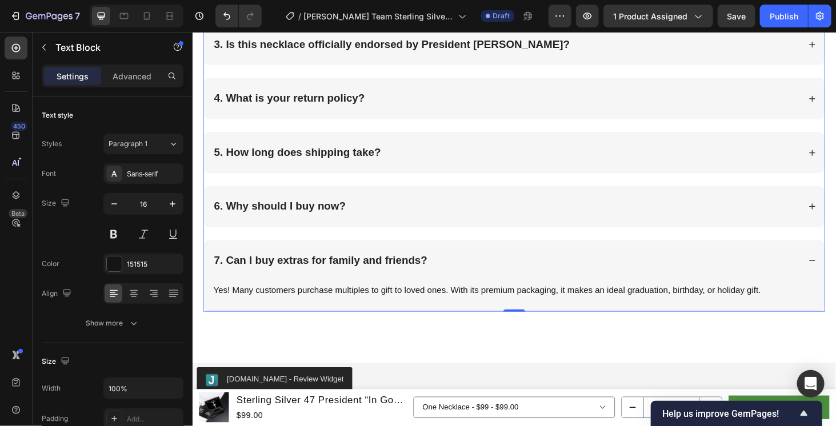
click at [688, 271] on div "7. Can I buy extras for family and friends?" at bounding box center [526, 275] width 626 height 17
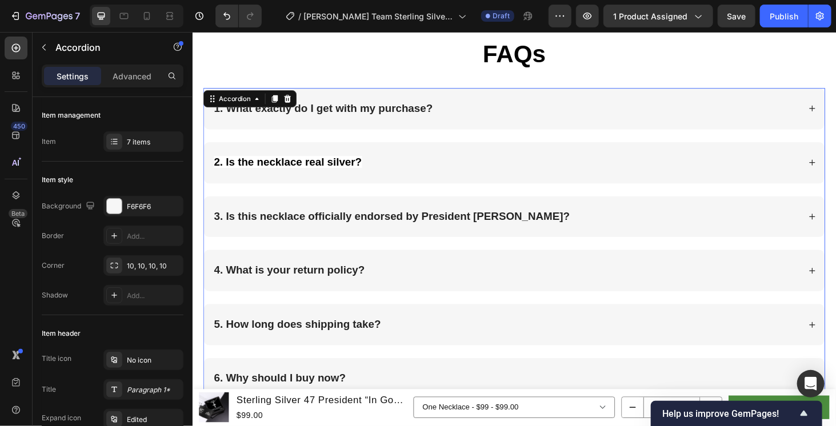
scroll to position [1828, 0]
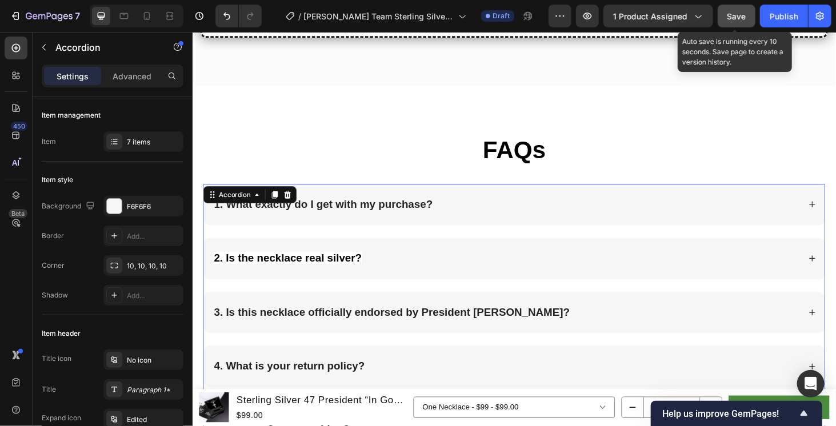
click at [737, 12] on span "Save" at bounding box center [736, 16] width 19 height 10
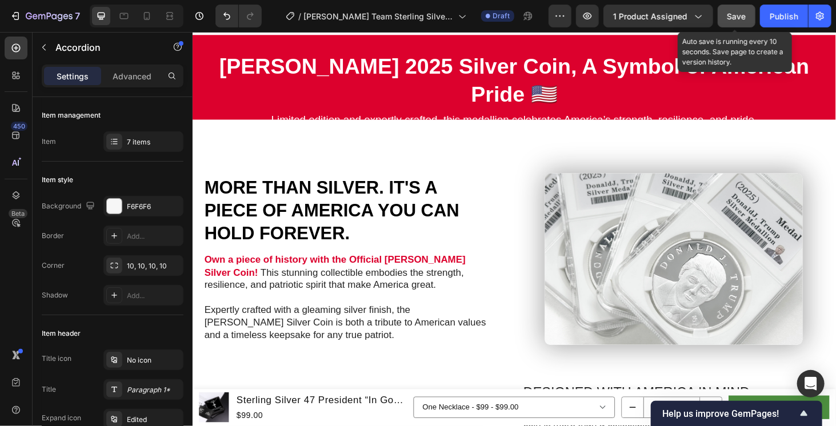
scroll to position [517, 0]
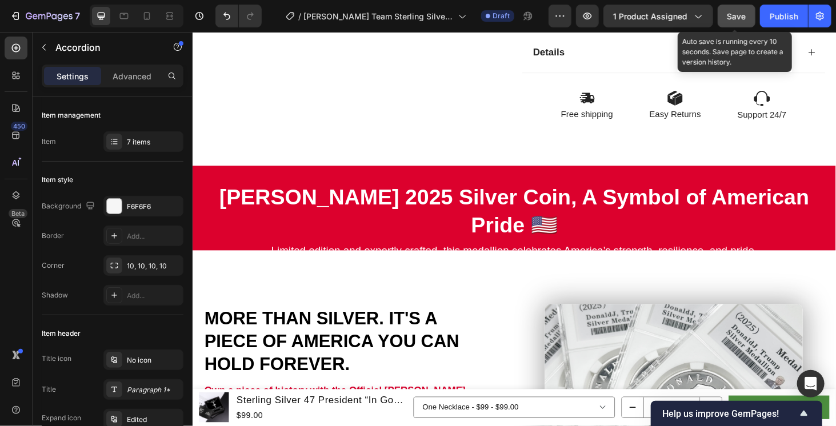
click at [738, 15] on span "Save" at bounding box center [736, 16] width 19 height 10
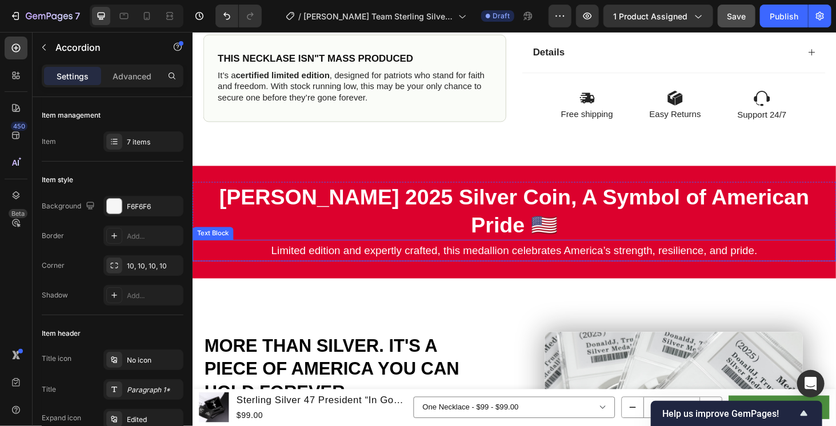
click at [592, 186] on div "[PERSON_NAME] 2025 Silver Coin, A Symbol of American Pride 🇺🇸 Heading Limited e…" at bounding box center [535, 234] width 686 height 120
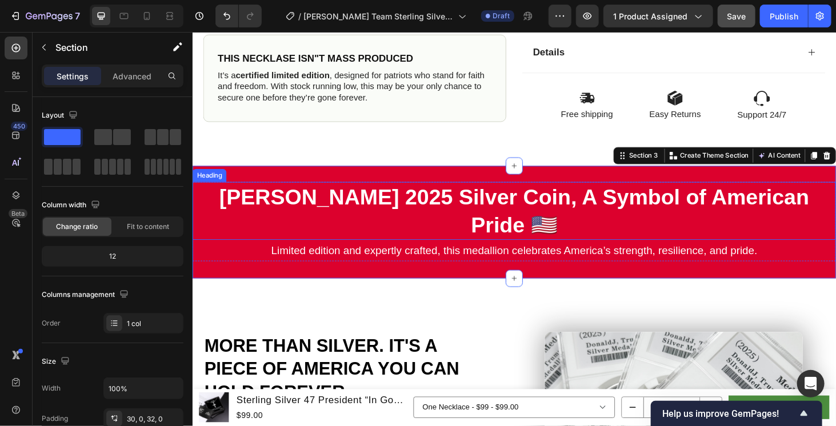
click at [604, 210] on strong "[PERSON_NAME] 2025 Silver Coin, A Symbol of American Pride 🇺🇸" at bounding box center [535, 222] width 628 height 55
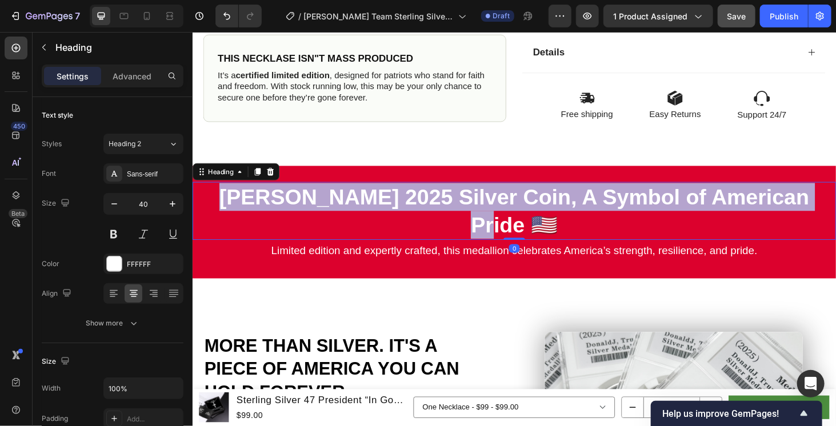
click at [604, 210] on strong "[PERSON_NAME] 2025 Silver Coin, A Symbol of American Pride 🇺🇸" at bounding box center [535, 222] width 628 height 55
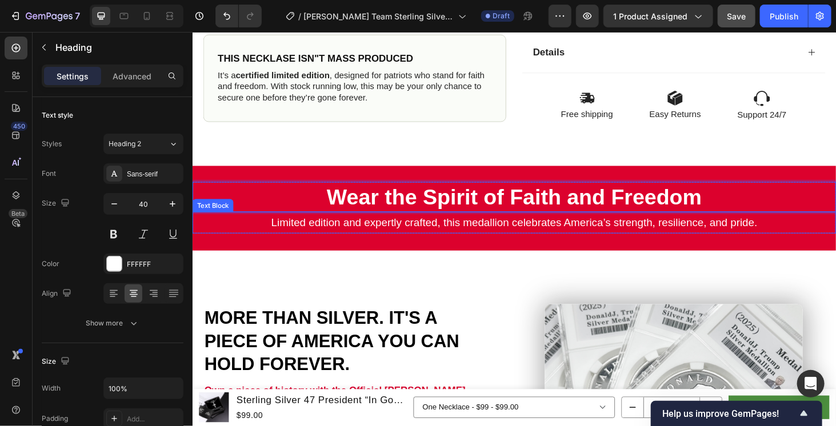
click at [573, 225] on p "Limited edition and expertly crafted, this medallion celebrates America’s stren…" at bounding box center [534, 235] width 683 height 21
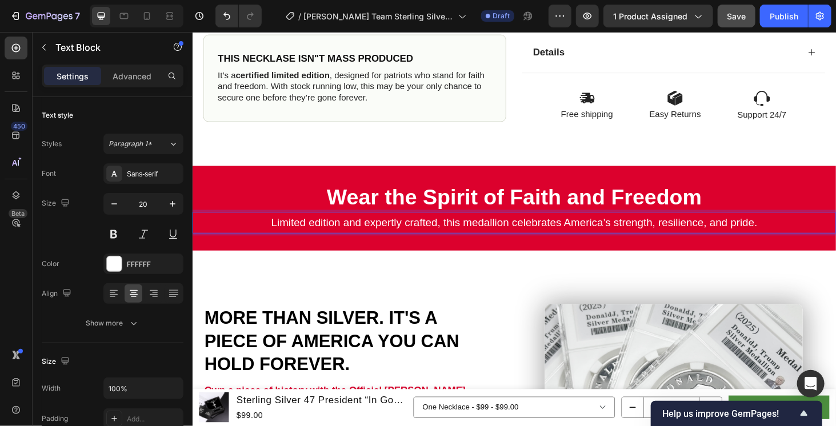
click at [594, 235] on p "Limited edition and expertly crafted, this medallion celebrates America’s stren…" at bounding box center [534, 235] width 683 height 21
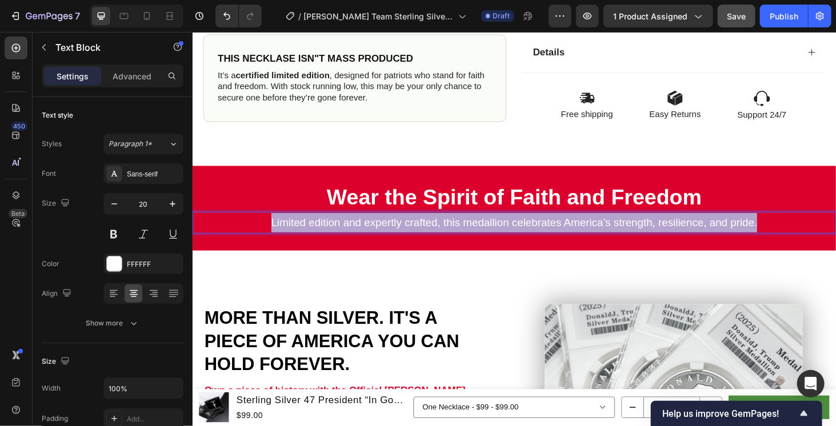
click at [594, 235] on p "Limited edition and expertly crafted, this medallion celebrates America’s stren…" at bounding box center [534, 235] width 683 height 21
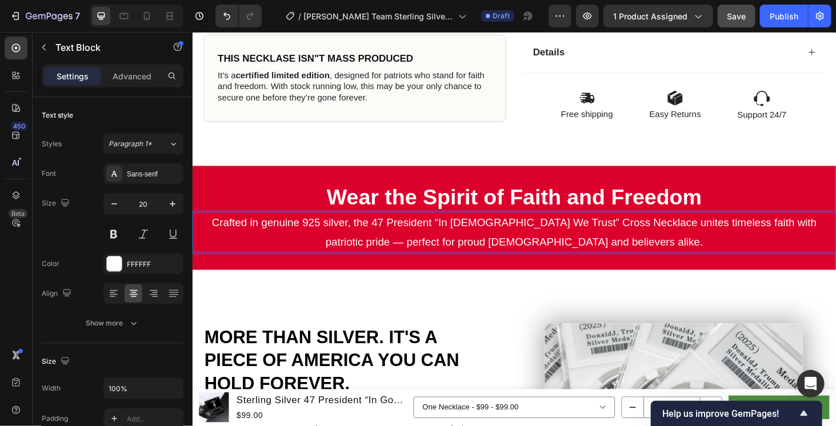
click at [823, 231] on p "Crafted in genuine 925 silver, the 47 President “In God We Trust” Cross Necklac…" at bounding box center [534, 245] width 683 height 41
click at [162, 21] on div at bounding box center [170, 16] width 18 height 18
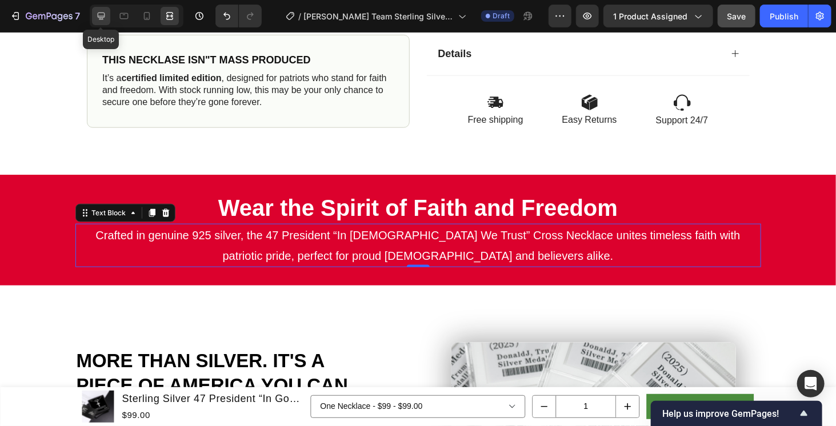
click at [98, 17] on icon at bounding box center [101, 16] width 7 height 7
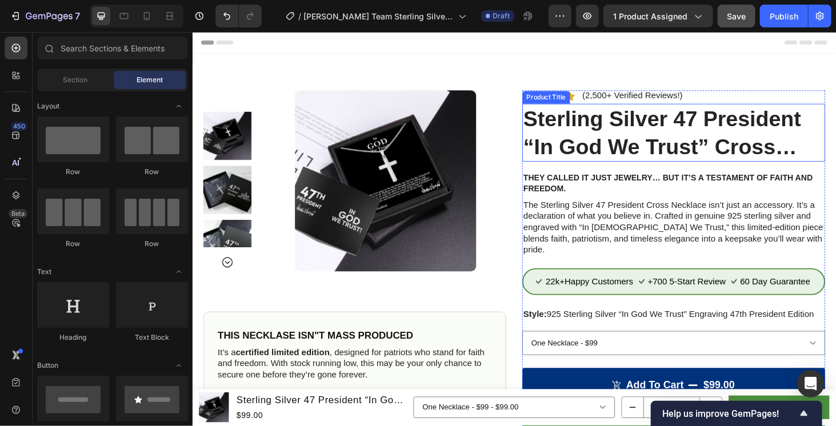
click at [660, 121] on h1 "Sterling Silver 47 President “In God We Trust” Cross Necklace" at bounding box center [704, 139] width 323 height 62
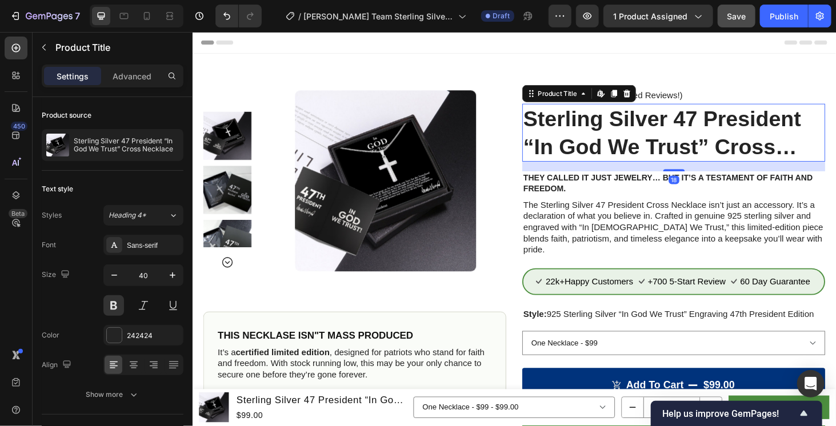
click at [660, 121] on h1 "Sterling Silver 47 President “In God We Trust” Cross Necklace" at bounding box center [704, 139] width 323 height 62
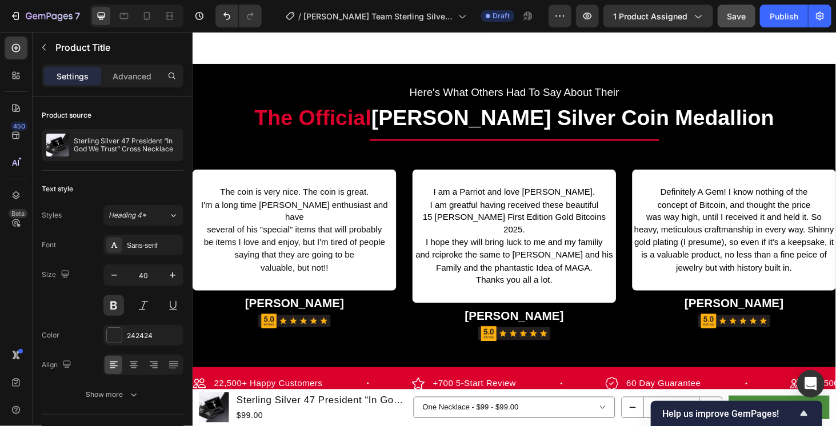
scroll to position [1237, 0]
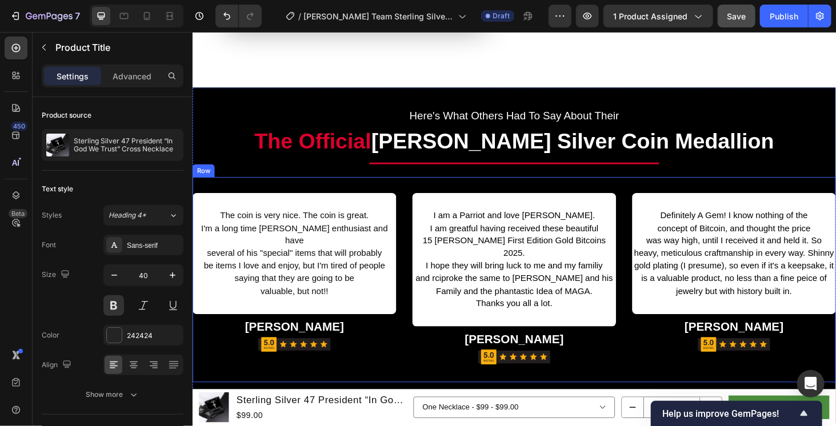
click at [633, 146] on strong "[PERSON_NAME] Silver Coin Medallion" at bounding box center [596, 147] width 429 height 25
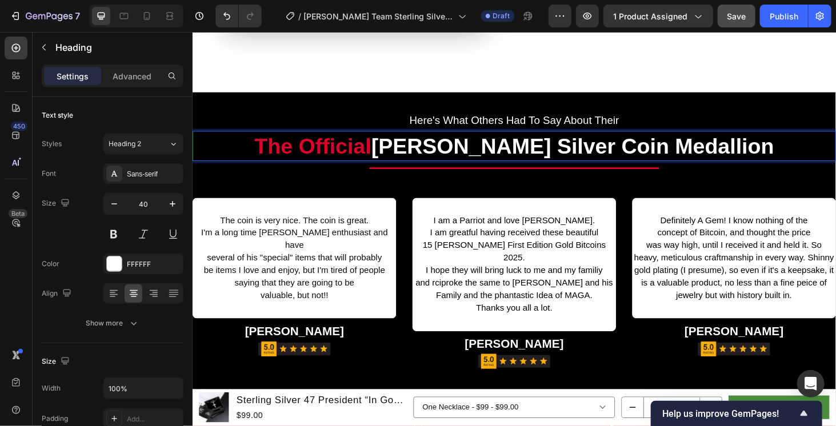
click at [758, 148] on p "The Official Trump Silver Coin Medallion" at bounding box center [534, 153] width 683 height 30
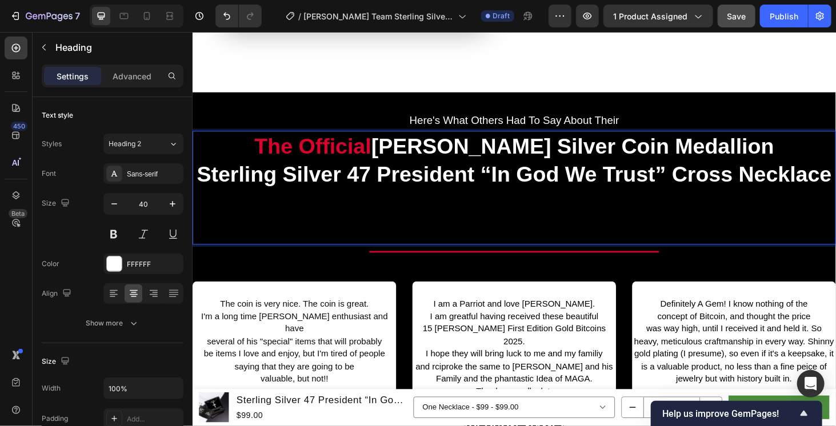
click at [295, 179] on strong "Sterling Silver 47 President “In God We Trust” Cross Necklace" at bounding box center [535, 182] width 676 height 25
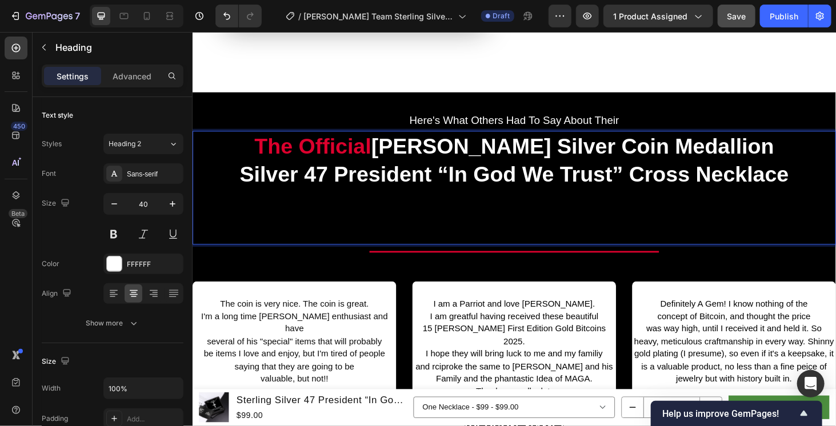
click at [452, 179] on strong "Silver 47 President “In God We Trust” Cross Necklace" at bounding box center [534, 182] width 585 height 25
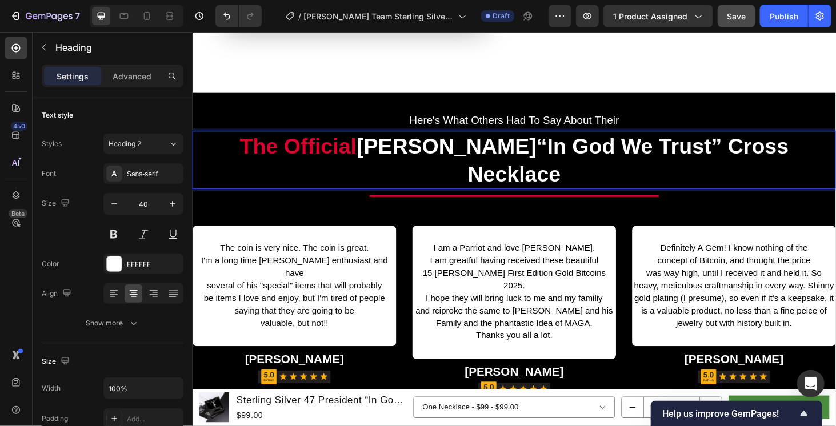
click at [523, 81] on div "Product Images Sterling Silver 47 President “In God We Trust” Cross Necklace Pr…" at bounding box center [535, 119] width 686 height 2604
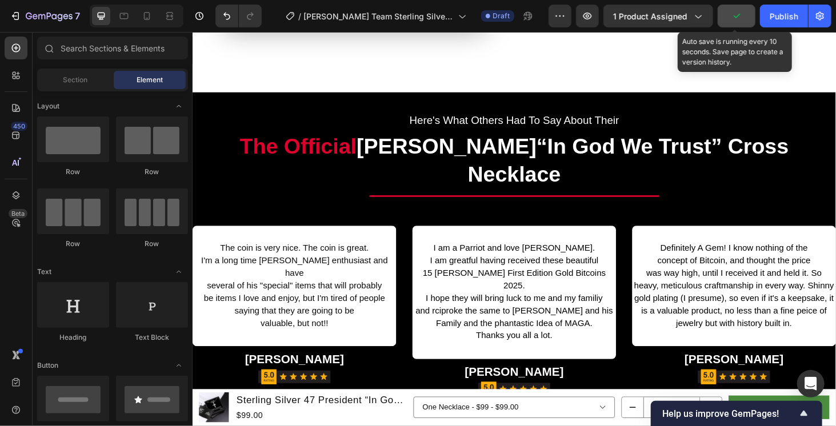
click at [742, 16] on icon "button" at bounding box center [736, 15] width 11 height 11
click at [740, 18] on span "Save" at bounding box center [736, 16] width 19 height 10
click at [730, 15] on span "Save" at bounding box center [736, 16] width 19 height 10
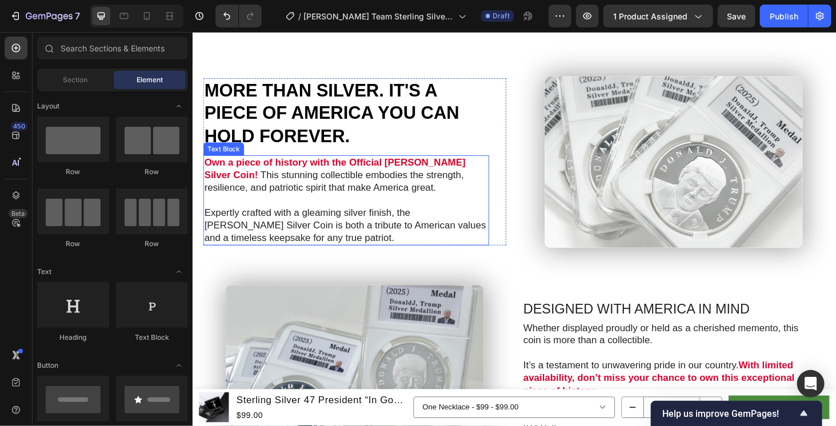
scroll to position [762, 0]
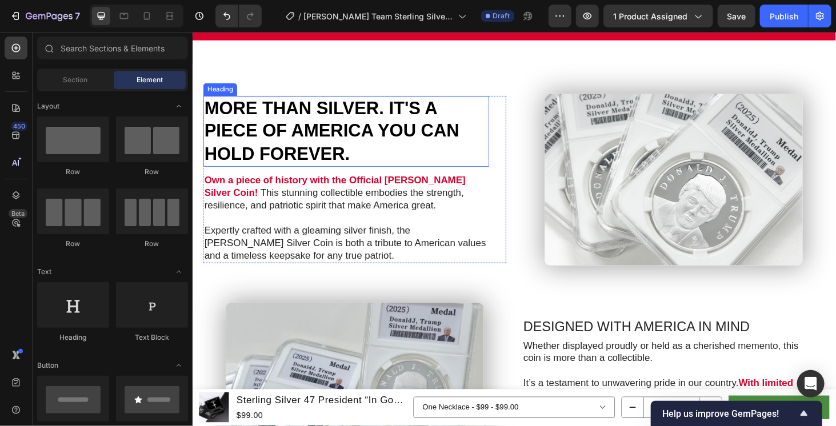
click at [304, 126] on h2 "MORE THAN SILVER. IT'S A PIECE OF AMERICA YOU CAN HOLD FOREVER." at bounding box center [355, 138] width 304 height 76
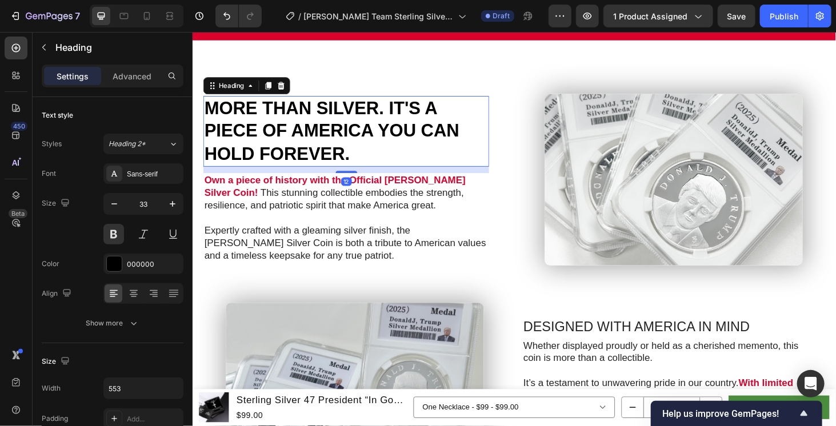
click at [304, 126] on h2 "MORE THAN SILVER. IT'S A PIECE OF AMERICA YOU CAN HOLD FOREVER." at bounding box center [355, 138] width 304 height 76
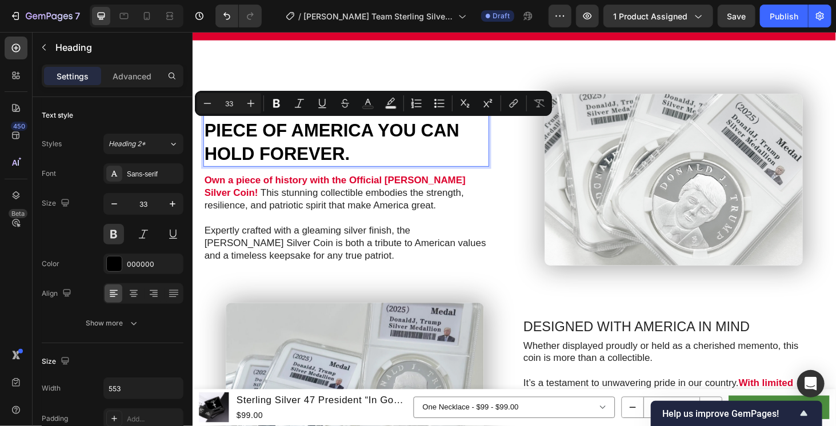
drag, startPoint x: 312, startPoint y: 124, endPoint x: 311, endPoint y: 137, distance: 13.2
click at [312, 123] on p "MORE THAN SILVER. IT'S A PIECE OF AMERICA YOU CAN HOLD FOREVER." at bounding box center [356, 138] width 302 height 74
click at [362, 169] on p "MORE THAN SILVER. IT'S A PIECE OF AMERICA YOU CAN HOLD FOREVER." at bounding box center [356, 138] width 302 height 74
click at [396, 261] on p "Expertly crafted with a gleaming silver finish, the [PERSON_NAME] Silver Coin i…" at bounding box center [356, 257] width 302 height 40
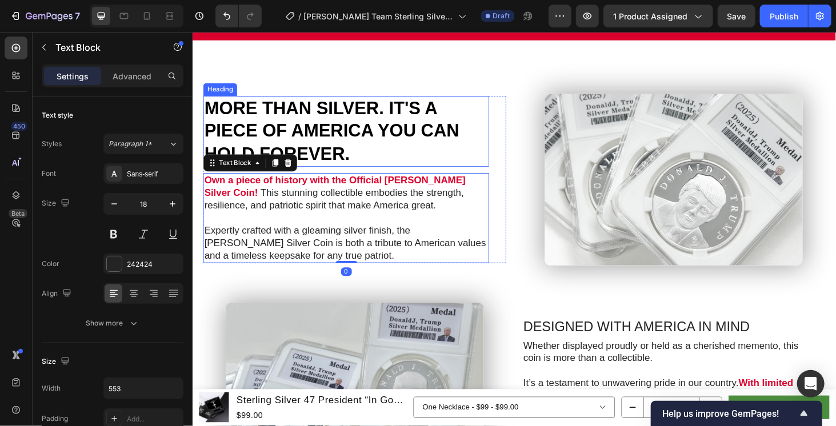
click at [220, 123] on p "MORE THAN SILVER. IT'S A PIECE OF AMERICA YOU CAN HOLD FOREVER." at bounding box center [356, 138] width 302 height 74
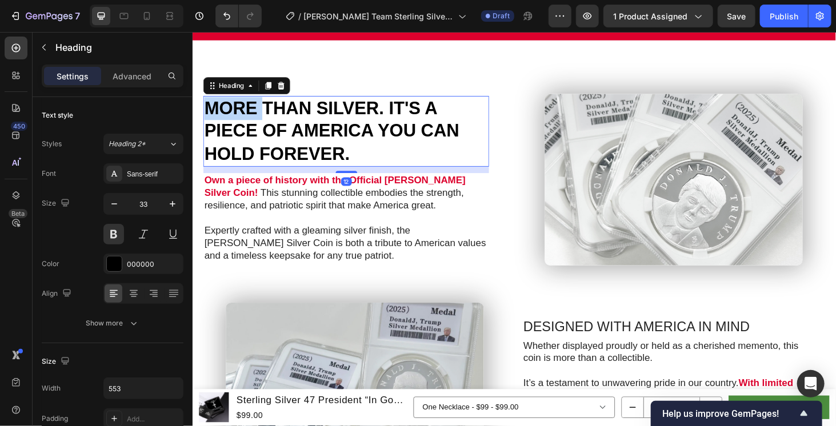
click at [208, 110] on p "MORE THAN SILVER. IT'S A PIECE OF AMERICA YOU CAN HOLD FOREVER." at bounding box center [356, 138] width 302 height 74
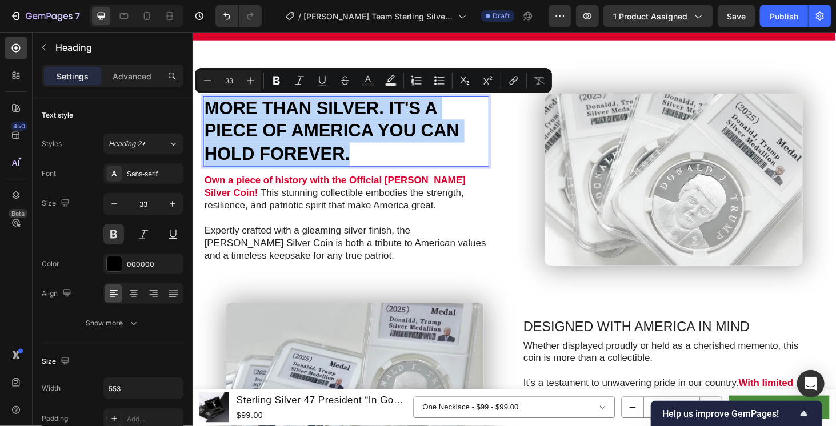
drag, startPoint x: 208, startPoint y: 110, endPoint x: 346, endPoint y: 154, distance: 145.3
click at [346, 154] on p "MORE THAN SILVER. IT'S A PIECE OF AMERICA YOU CAN HOLD FOREVER." at bounding box center [356, 138] width 302 height 74
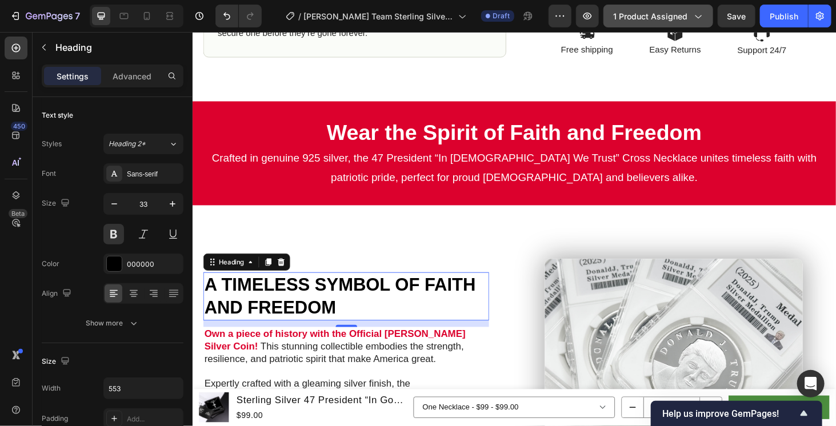
scroll to position [583, 0]
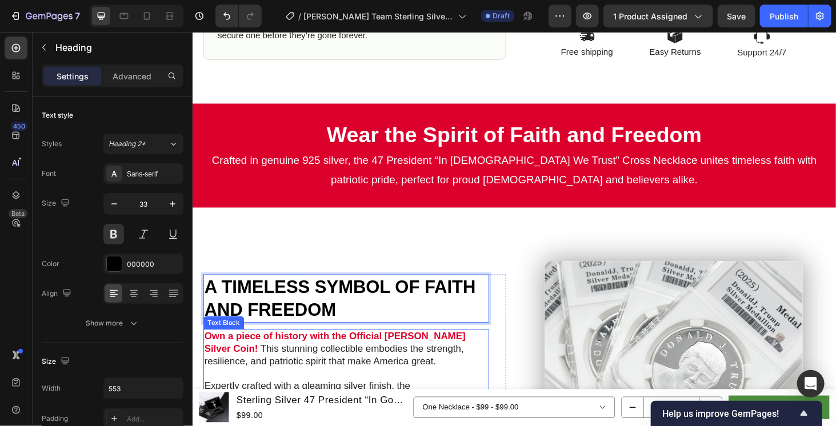
click at [354, 350] on p "Own a piece of history with the Official Trump Silver Coin! This stunning colle…" at bounding box center [356, 370] width 302 height 40
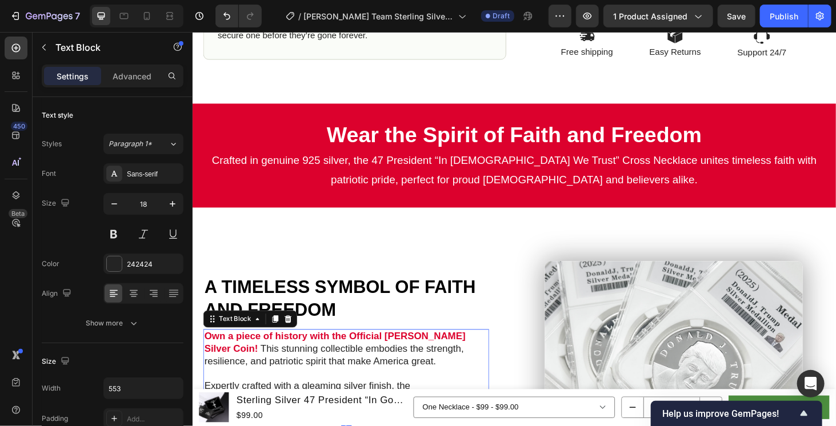
click at [446, 354] on strong "Own a piece of history with the Official [PERSON_NAME] Silver Coin!" at bounding box center [344, 362] width 278 height 25
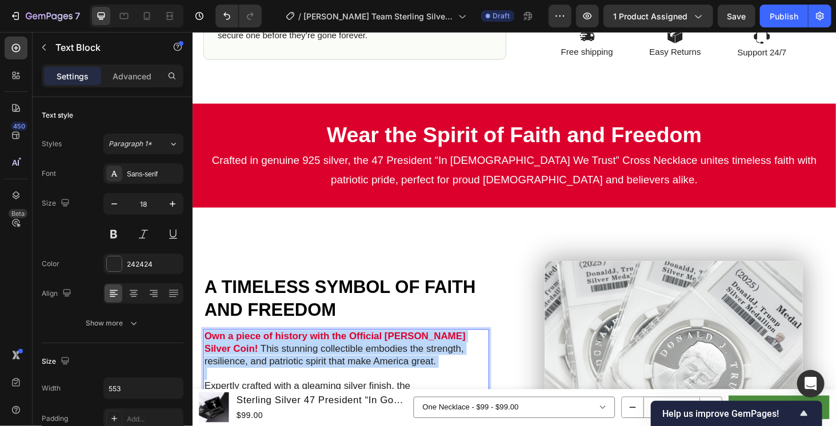
click at [446, 354] on strong "Own a piece of history with the Official [PERSON_NAME] Silver Coin!" at bounding box center [344, 362] width 278 height 25
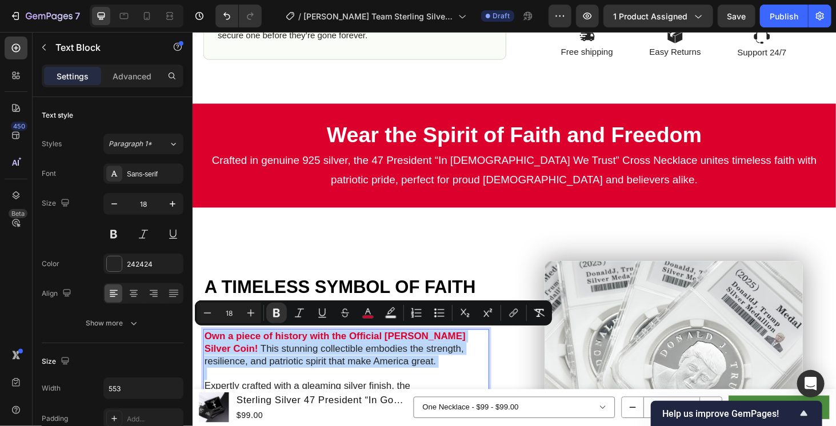
click at [475, 356] on strong "Own a piece of history with the Official [PERSON_NAME] Silver Coin!" at bounding box center [344, 362] width 278 height 25
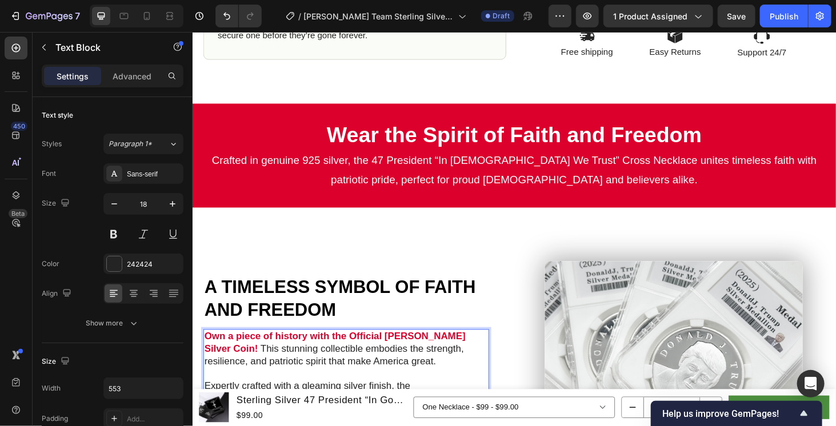
click at [489, 352] on p "Own a piece of history with the Official Trump Silver Coin! This stunning colle…" at bounding box center [356, 370] width 302 height 40
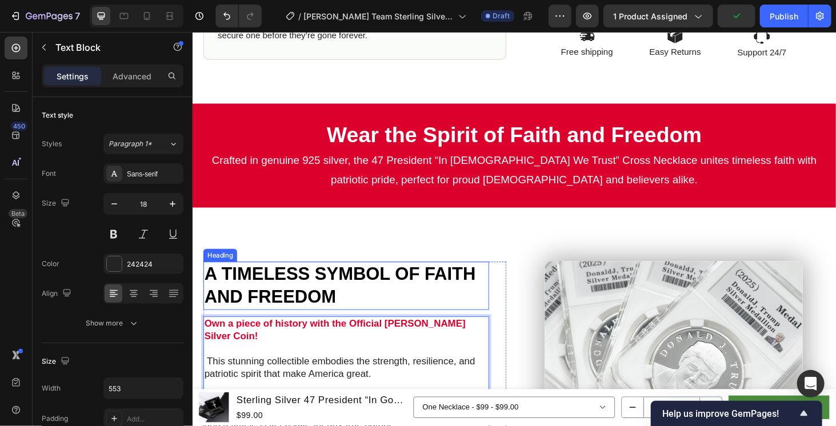
scroll to position [576, 0]
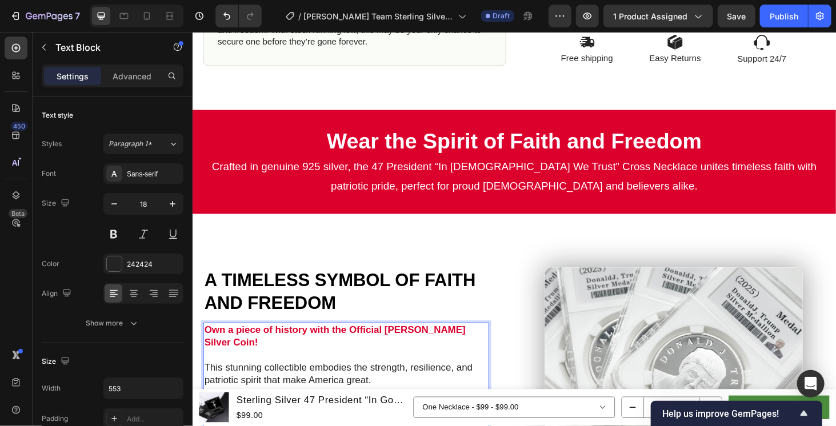
click at [352, 370] on p "Rich Text Editor. Editing area: main" at bounding box center [356, 376] width 302 height 13
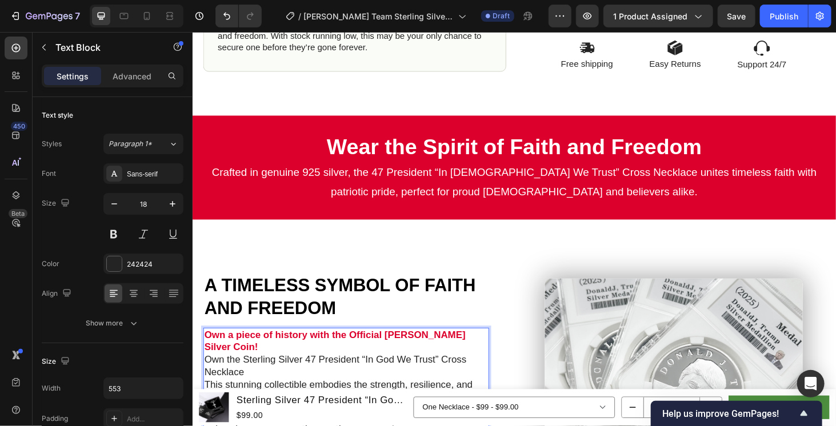
click at [251, 376] on p "Own the Sterling Silver 47 President “In God We Trust” Cross Necklace" at bounding box center [356, 388] width 302 height 27
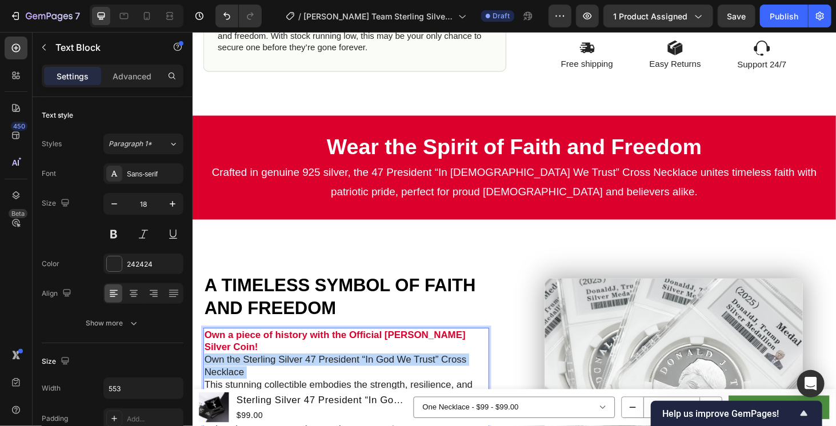
click at [251, 376] on p "Own the Sterling Silver 47 President “In God We Trust” Cross Necklace" at bounding box center [356, 388] width 302 height 27
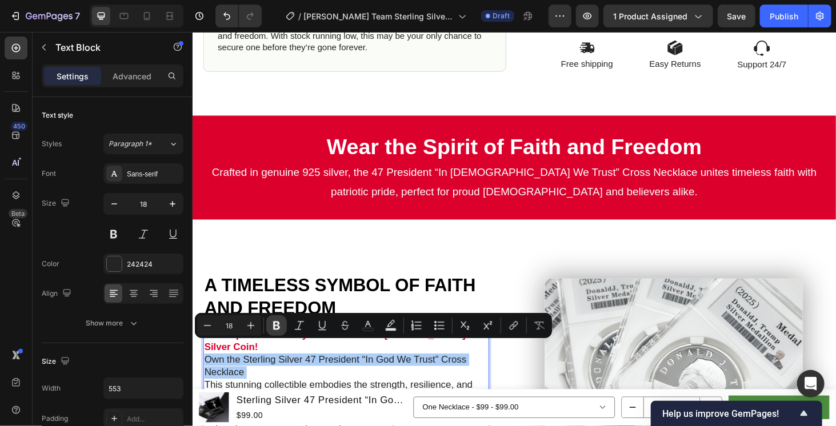
click at [273, 326] on icon "Editor contextual toolbar" at bounding box center [276, 325] width 11 height 11
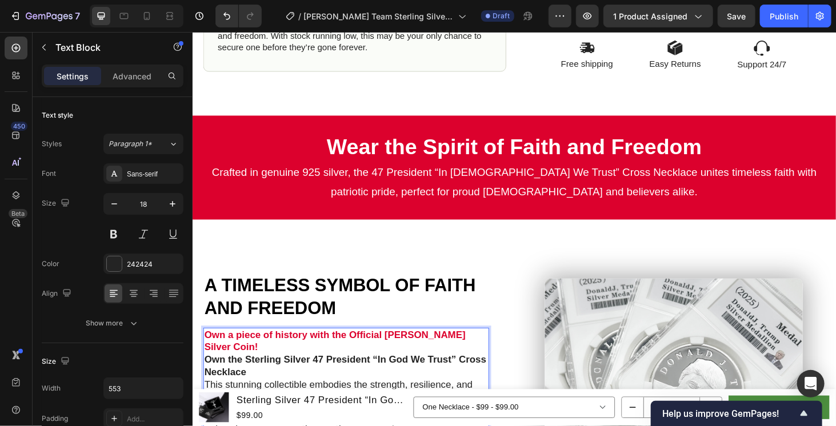
click at [330, 358] on strong "Own a piece of history with the Official [PERSON_NAME] Silver Coin!" at bounding box center [344, 361] width 278 height 25
click at [339, 354] on strong "Own a piece of history with the Official [PERSON_NAME] Silver Coin!" at bounding box center [344, 361] width 278 height 25
click at [344, 354] on strong "Own a piece of history with the Official [PERSON_NAME] Silver Coin!" at bounding box center [344, 361] width 278 height 25
click at [380, 356] on strong "Own a piece of history with the Official [PERSON_NAME] Silver Coin!" at bounding box center [344, 361] width 278 height 25
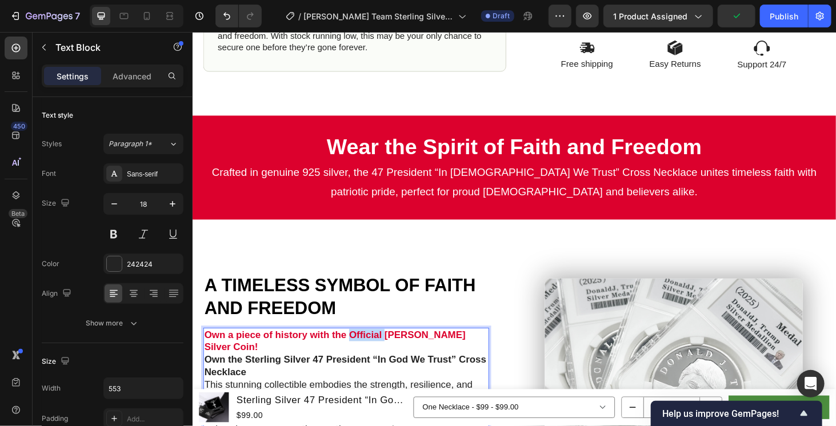
click at [380, 356] on strong "Own a piece of history with the Official [PERSON_NAME] Silver Coin!" at bounding box center [344, 361] width 278 height 25
click at [603, 344] on img at bounding box center [704, 386] width 274 height 183
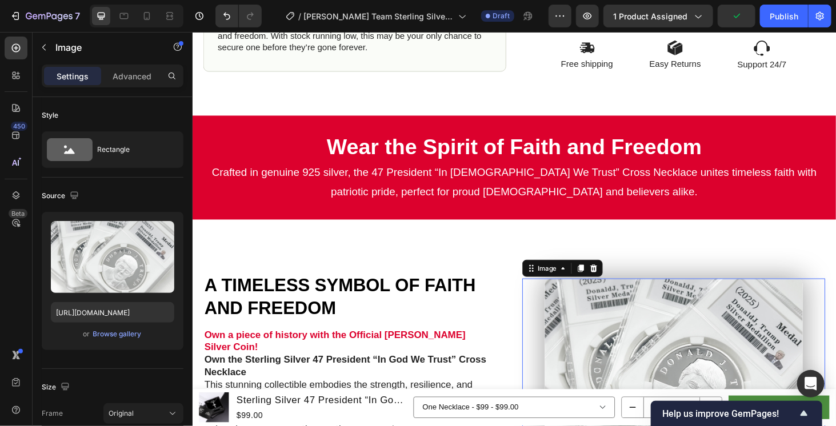
click at [425, 375] on strong "Own the Sterling Silver 47 President “In God We Trust” Cross Necklace" at bounding box center [355, 387] width 300 height 25
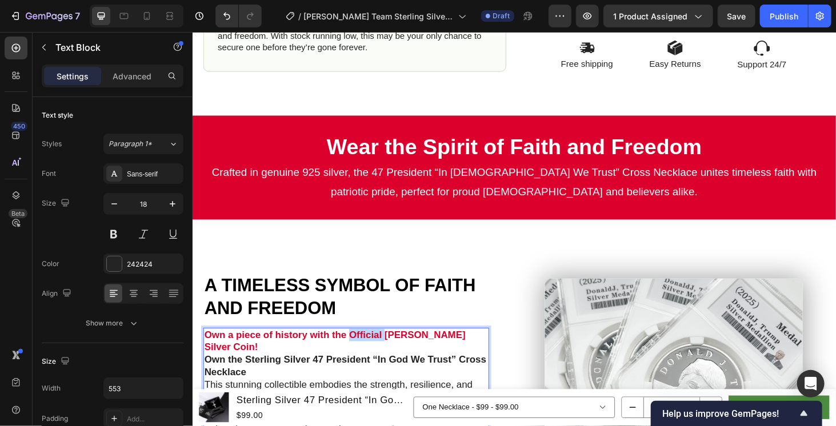
click at [378, 354] on strong "Own a piece of history with the Official [PERSON_NAME] Silver Coin!" at bounding box center [344, 361] width 278 height 25
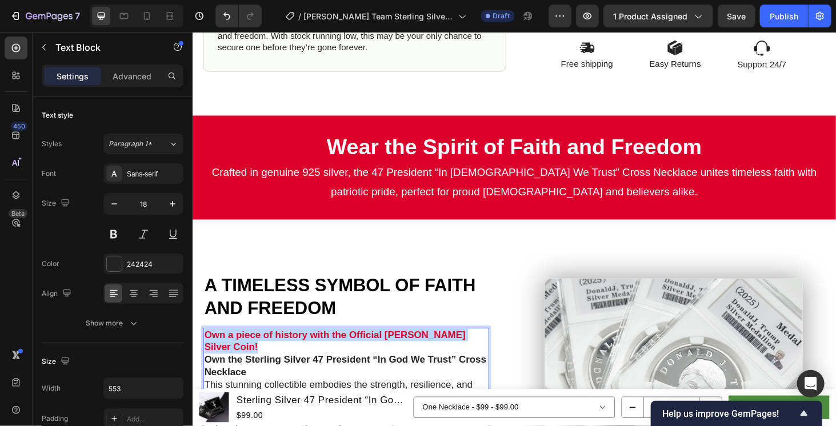
click at [378, 354] on strong "Own a piece of history with the Official [PERSON_NAME] Silver Coin!" at bounding box center [344, 361] width 278 height 25
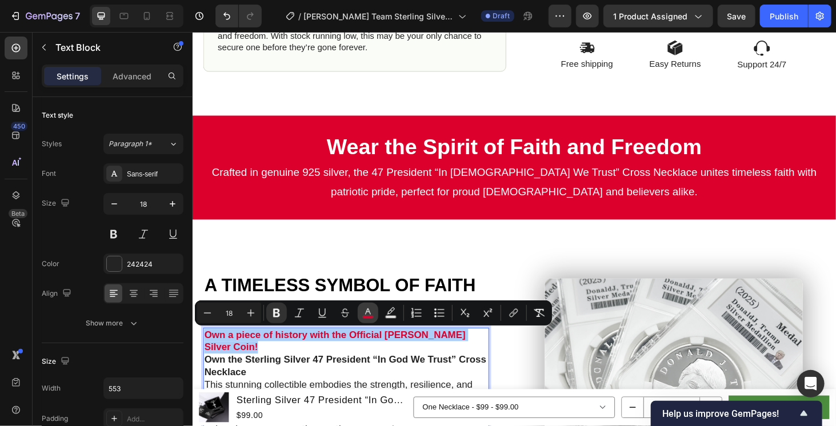
click at [372, 316] on rect "Editor contextual toolbar" at bounding box center [368, 317] width 11 height 3
type input "DC012D"
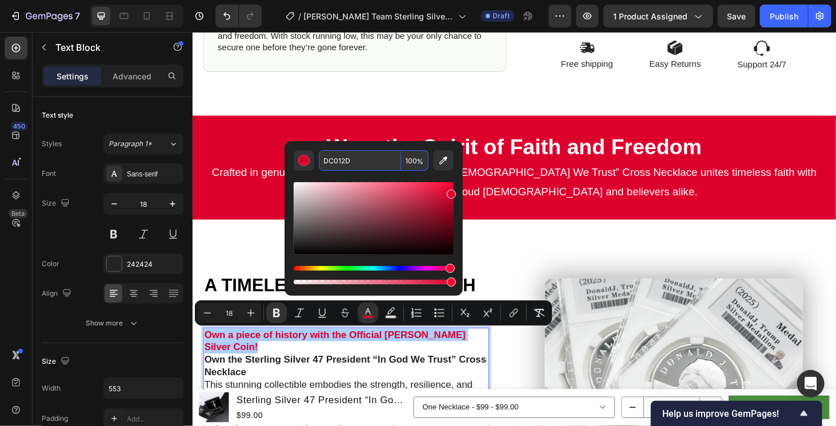
click at [352, 163] on input "DC012D" at bounding box center [360, 160] width 82 height 21
click at [352, 164] on input "DC012D" at bounding box center [360, 160] width 82 height 21
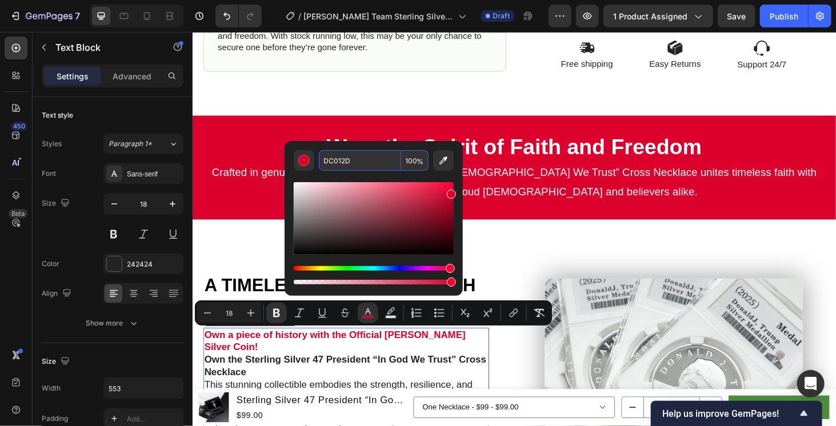
click at [370, 375] on strong "Own the Sterling Silver 47 President “In God We Trust” Cross Necklace" at bounding box center [355, 387] width 300 height 25
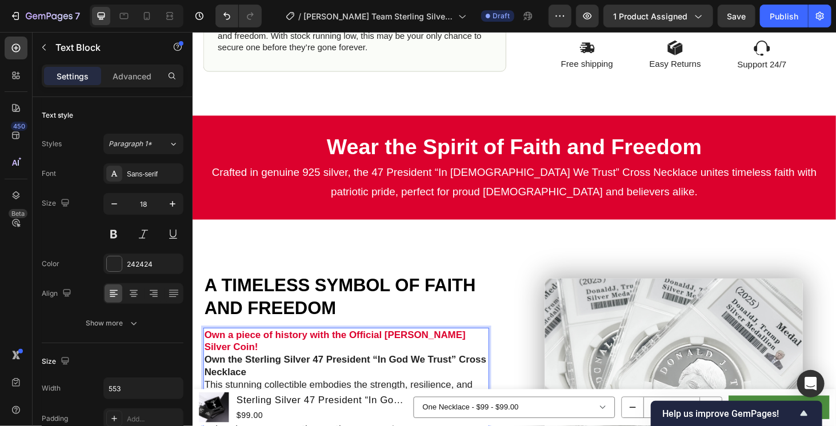
click at [327, 375] on strong "Own the Sterling Silver 47 President “In God We Trust” Cross Necklace" at bounding box center [355, 387] width 300 height 25
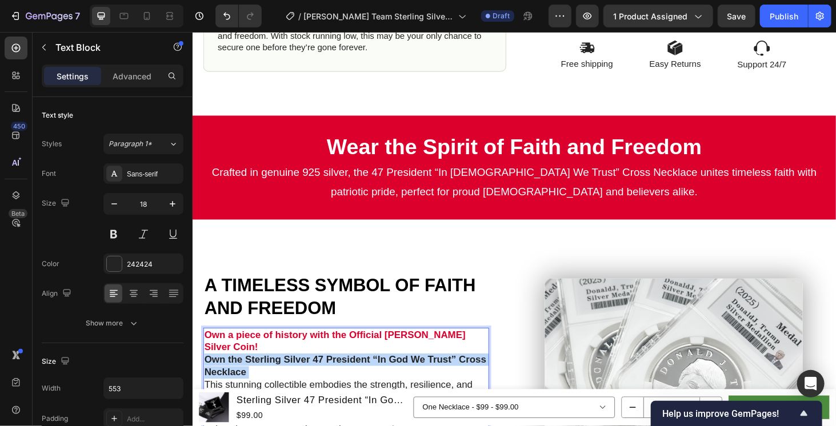
click at [327, 375] on strong "Own the Sterling Silver 47 President “In God We Trust” Cross Necklace" at bounding box center [355, 387] width 300 height 25
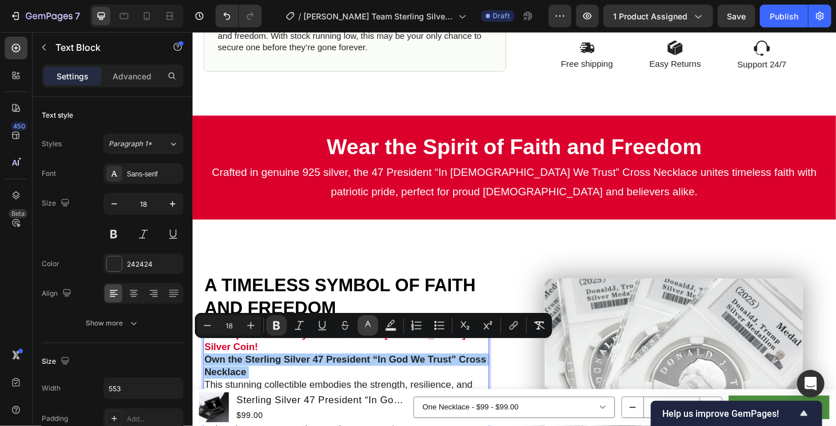
click at [364, 324] on icon "Editor contextual toolbar" at bounding box center [367, 325] width 11 height 11
type input "242424"
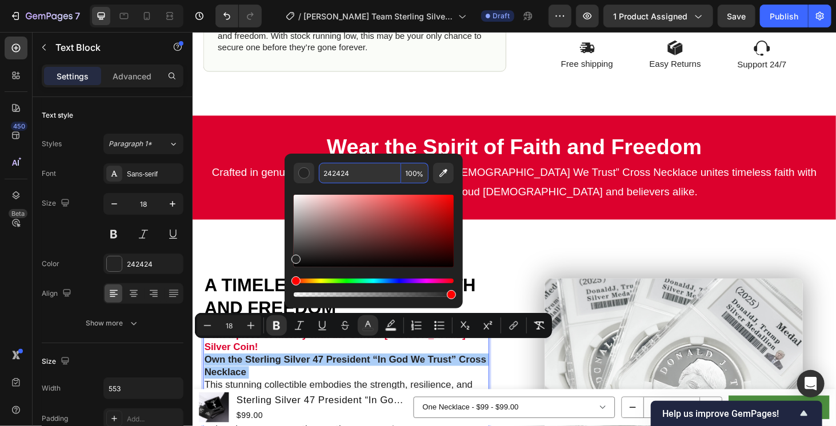
click at [356, 171] on input "242424" at bounding box center [360, 173] width 82 height 21
paste input "DC012D"
type input "DC012D"
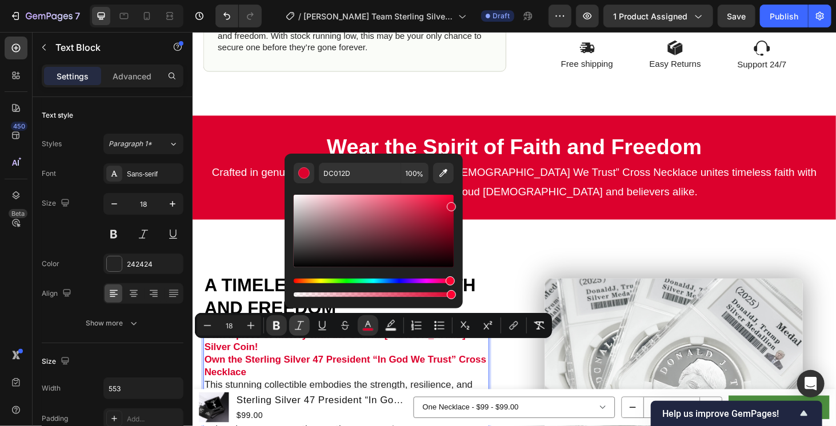
click at [313, 402] on p "This stunning collectible embodies the strength, resilience, and patriotic spir…" at bounding box center [356, 415] width 302 height 27
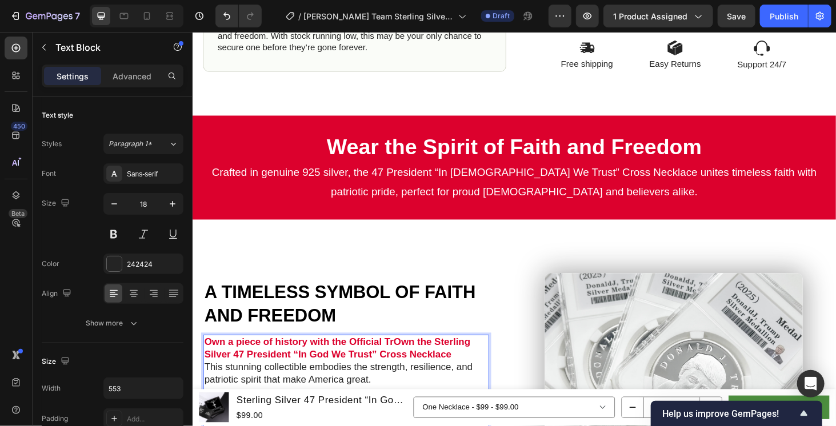
scroll to position [576, 0]
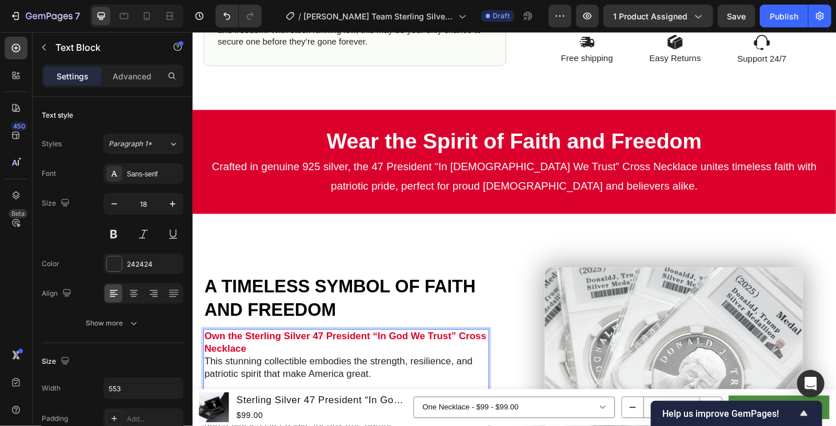
click at [295, 370] on p "Own the Sterling Silver 47 President “In God We Trust” Cross Necklace" at bounding box center [356, 363] width 302 height 27
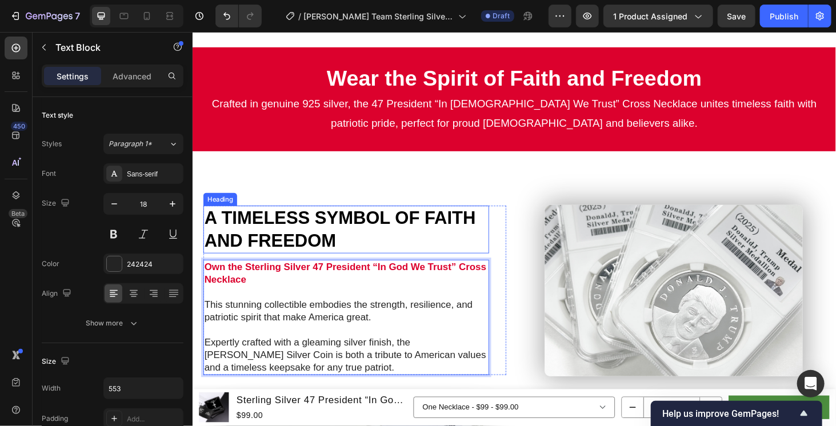
scroll to position [760, 0]
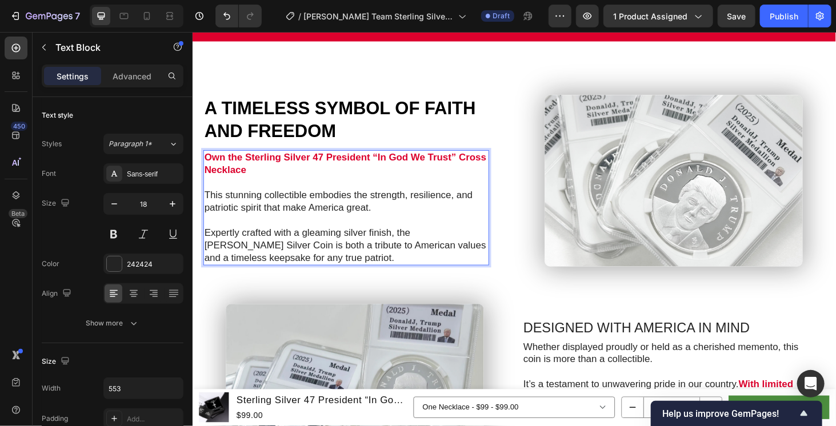
click at [300, 231] on p "Rich Text Editor. Editing area: main" at bounding box center [356, 232] width 302 height 13
click at [207, 202] on p "This stunning collectible embodies the strength, resilience, and patriotic spir…" at bounding box center [356, 212] width 302 height 27
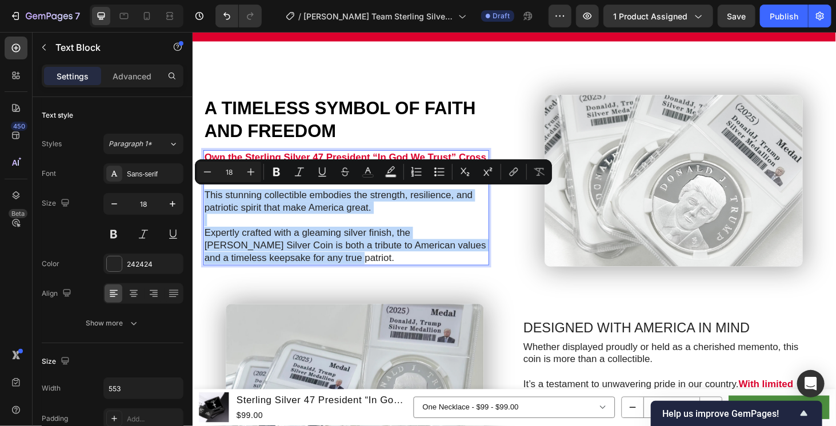
drag, startPoint x: 207, startPoint y: 202, endPoint x: 312, endPoint y: 265, distance: 122.3
click at [312, 265] on div "Own the Sterling Silver 47 President “In God We Trust” Cross Necklace This stun…" at bounding box center [355, 219] width 304 height 123
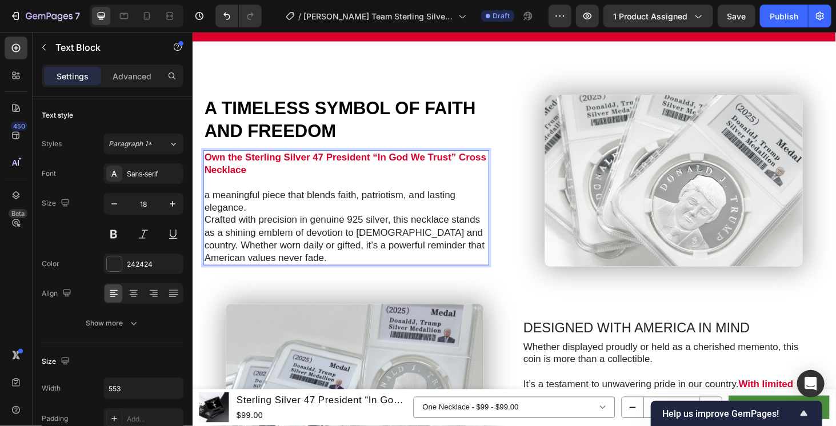
click at [250, 219] on p "a meaningful piece that blends faith, patriotism, and lasting elegance." at bounding box center [356, 212] width 302 height 27
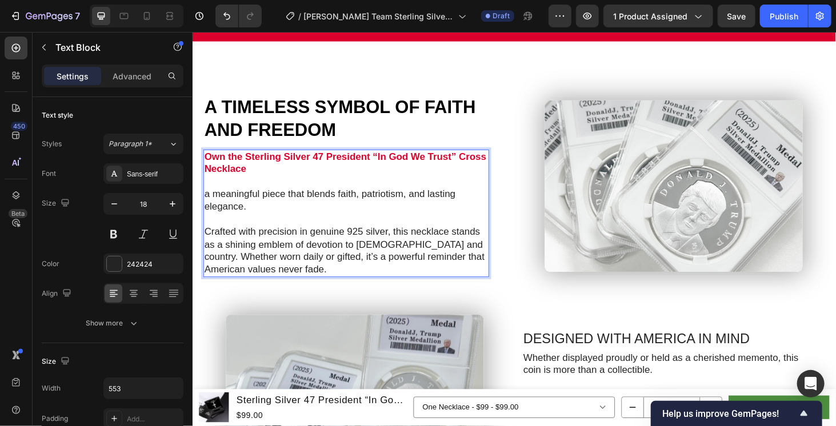
click at [209, 201] on p "a meaningful piece that blends faith, patriotism, and lasting elegance." at bounding box center [356, 211] width 302 height 27
click at [670, 216] on img at bounding box center [704, 196] width 274 height 183
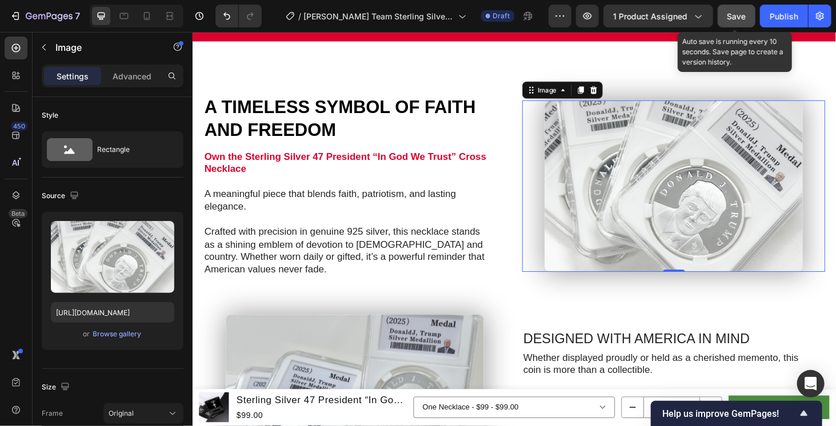
click at [732, 18] on span "Save" at bounding box center [736, 16] width 19 height 10
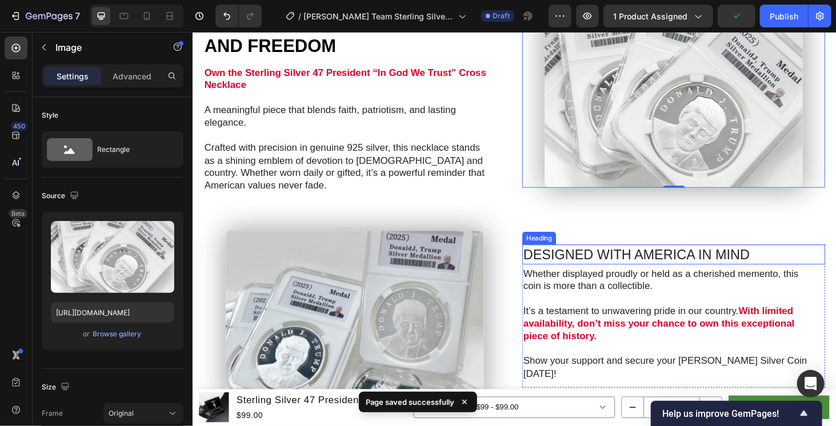
scroll to position [951, 0]
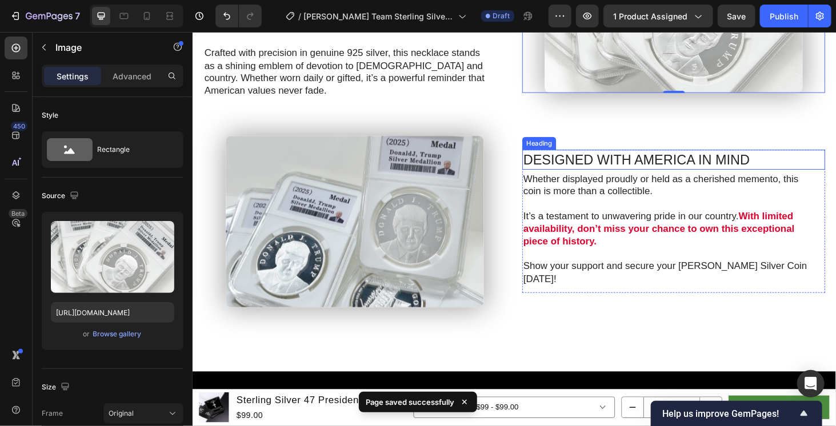
click at [636, 169] on h2 "DESIGNED WITH AMERICA IN MIND" at bounding box center [704, 167] width 323 height 21
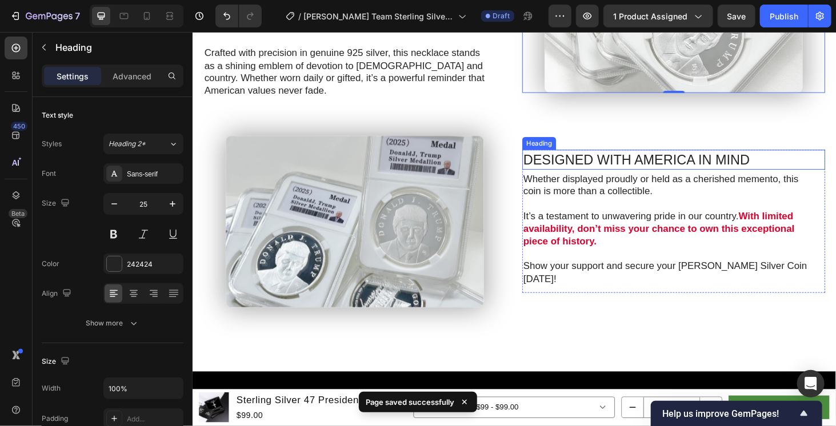
click at [636, 169] on h2 "DESIGNED WITH AMERICA IN MIND" at bounding box center [704, 167] width 323 height 21
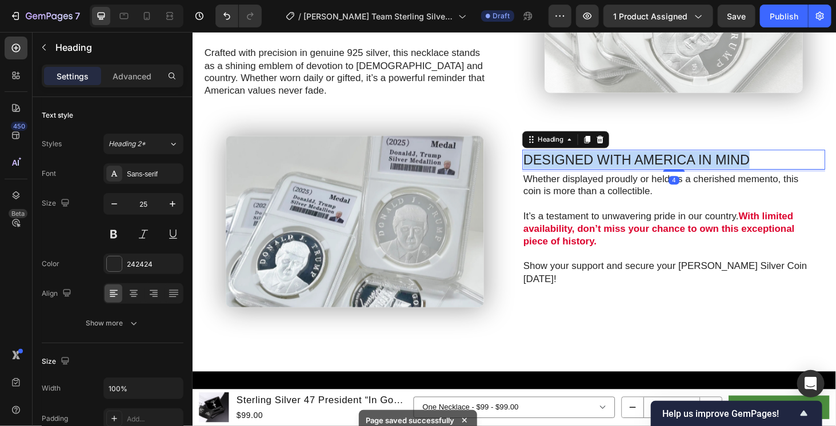
click at [636, 169] on p "DESIGNED WITH AMERICA IN MIND" at bounding box center [704, 167] width 320 height 19
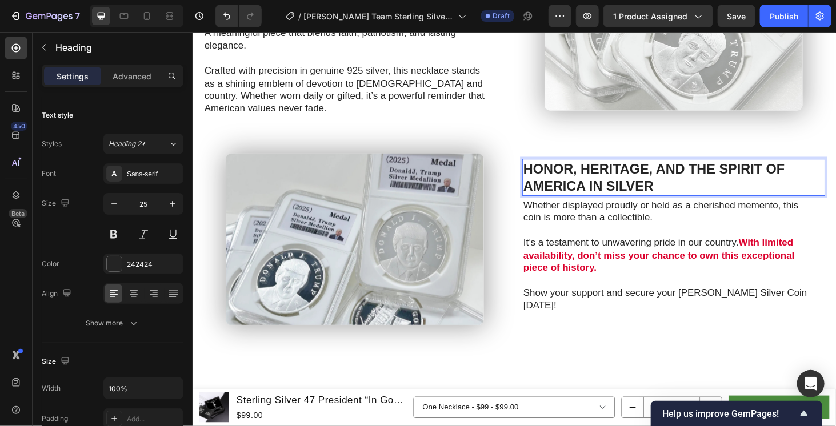
scroll to position [942, 0]
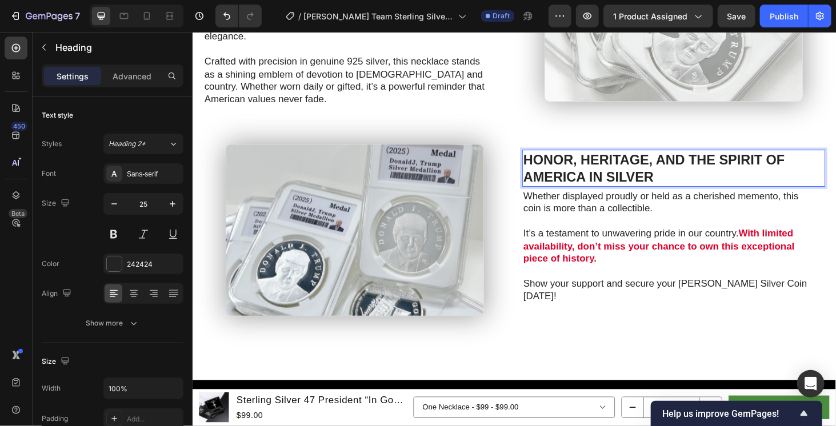
click at [632, 175] on strong "HONOR, HERITAGE, AND THE SPIRIT OF AMERICA IN SILVER" at bounding box center [683, 176] width 279 height 35
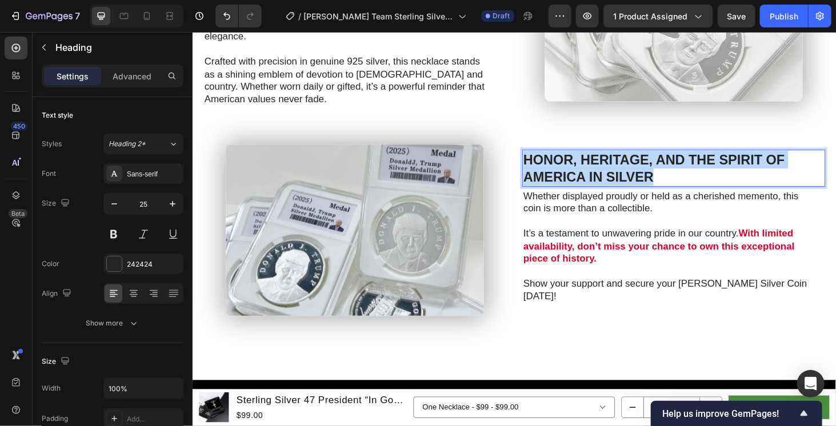
click at [632, 175] on strong "HONOR, HERITAGE, AND THE SPIRIT OF AMERICA IN SILVER" at bounding box center [683, 176] width 279 height 35
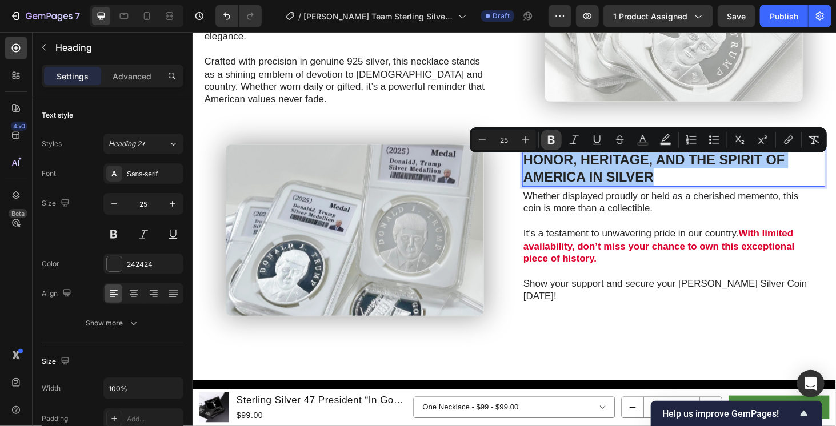
click at [553, 139] on icon "Editor contextual toolbar" at bounding box center [551, 140] width 7 height 9
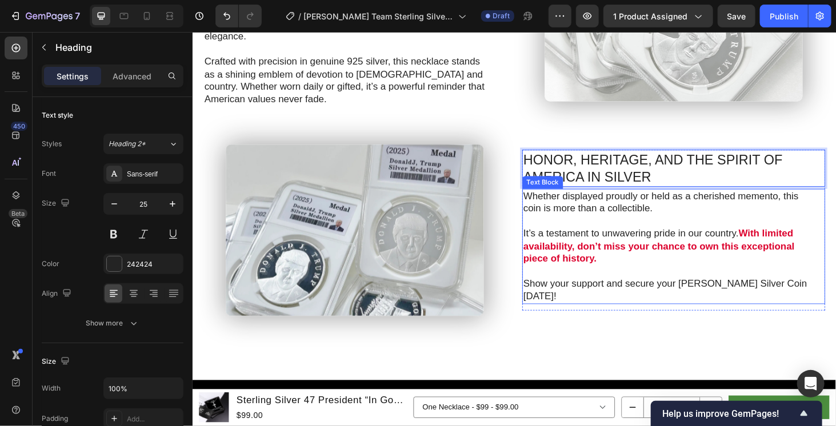
click at [666, 261] on strong "With limited availability, don’t miss your chance to own this exceptional piece…" at bounding box center [688, 260] width 289 height 38
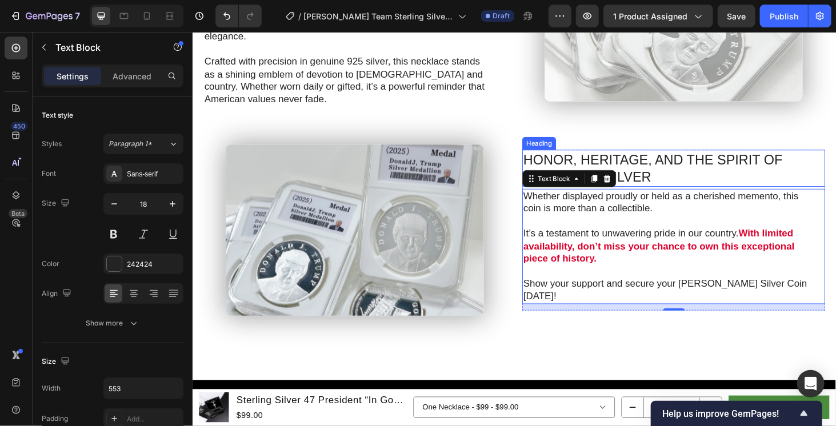
click at [592, 185] on div "Text Block" at bounding box center [593, 188] width 100 height 18
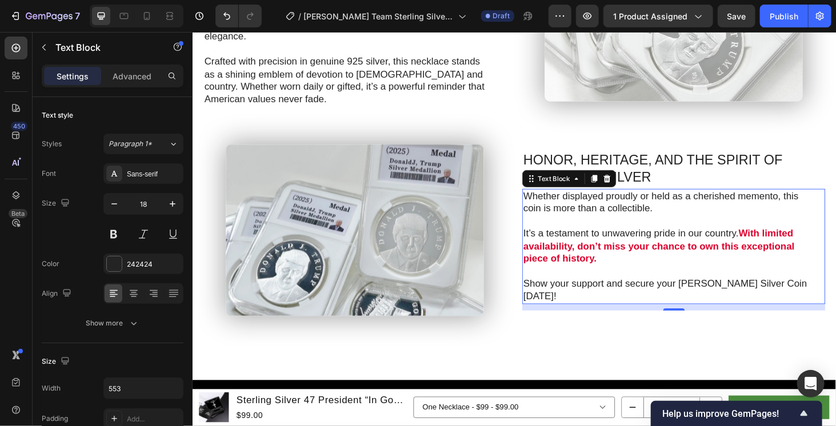
click at [593, 227] on p "Whether displayed proudly or held as a cherished memento, this coin is more tha…" at bounding box center [701, 213] width 314 height 27
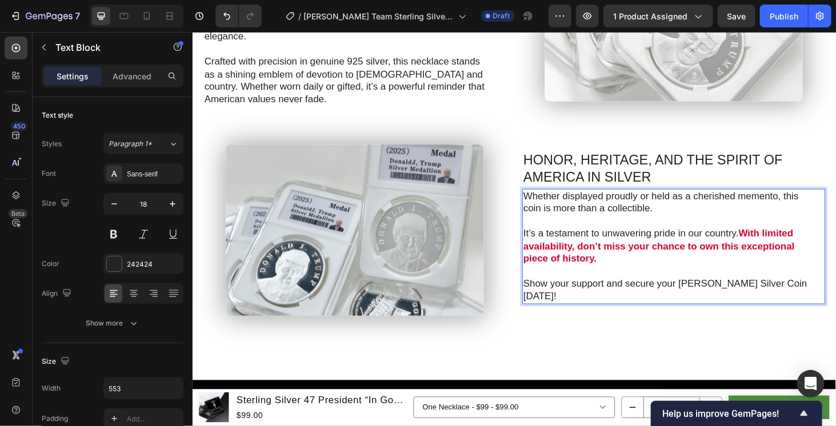
click at [544, 212] on p "Whether displayed proudly or held as a cherished memento, this coin is more tha…" at bounding box center [701, 213] width 314 height 27
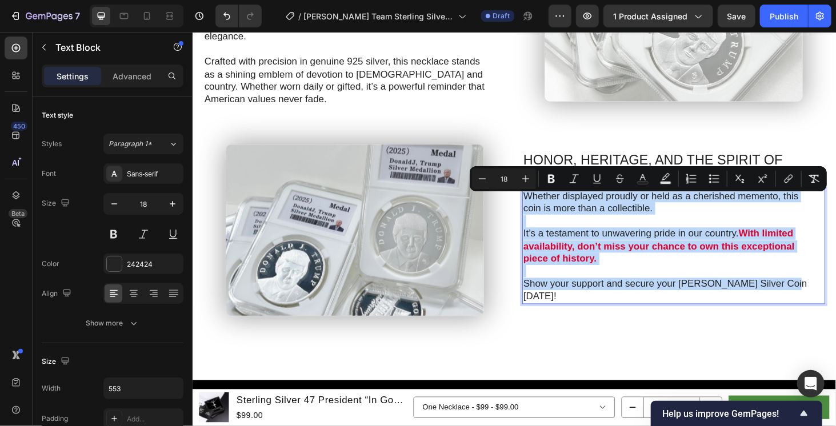
drag, startPoint x: 542, startPoint y: 212, endPoint x: 825, endPoint y: 304, distance: 297.5
click at [825, 304] on div "Whether displayed proudly or held as a cherished memento, this coin is more tha…" at bounding box center [701, 260] width 316 height 123
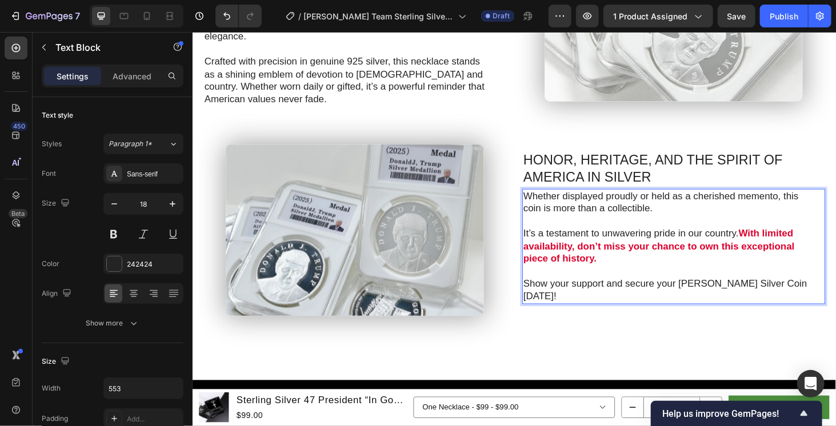
scroll to position [949, 0]
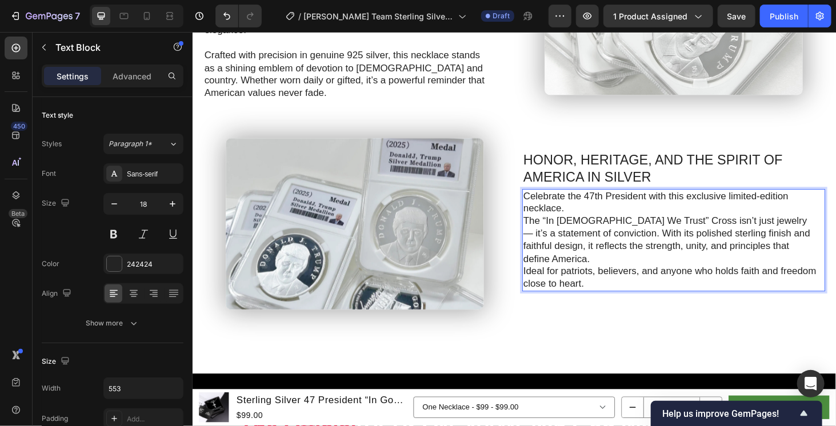
click at [668, 221] on p "Celebrate the 47th President with this exclusive limited-edition necklace." at bounding box center [701, 213] width 314 height 27
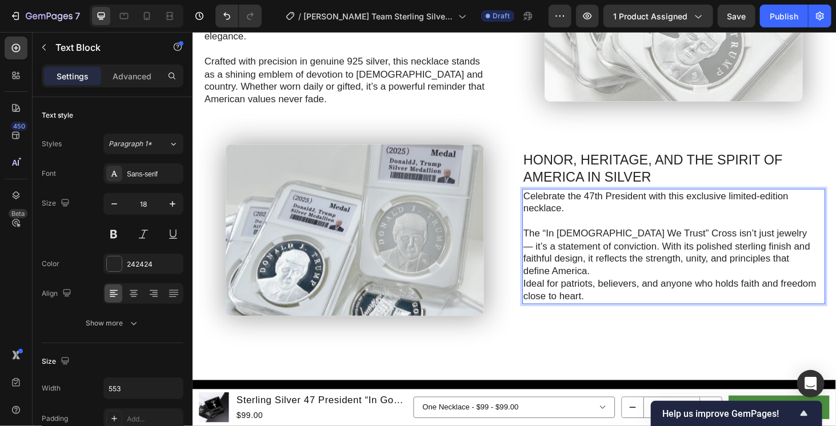
click at [762, 250] on p "The “In God We Trust” Cross isn’t just jewelry — it’s a statement of conviction…" at bounding box center [701, 267] width 314 height 54
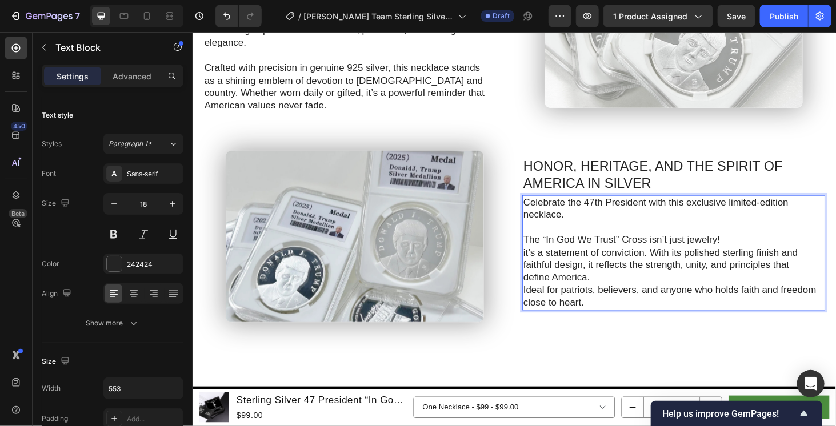
scroll to position [931, 0]
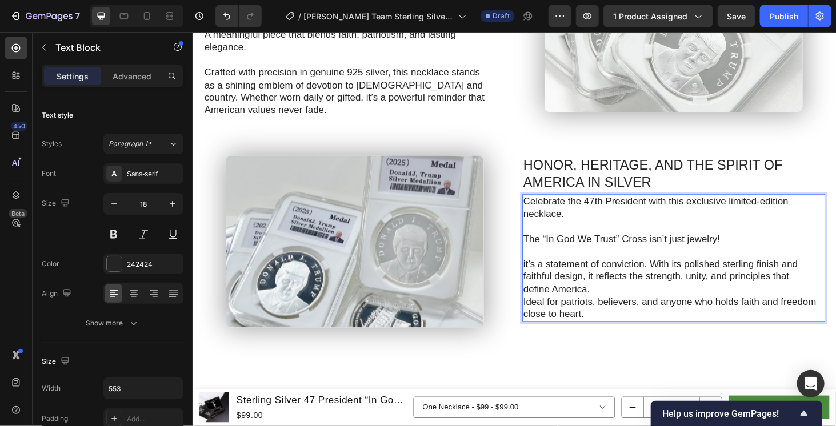
click at [744, 249] on p "The “In God We Trust” Cross isn’t just jewelry!" at bounding box center [701, 252] width 314 height 13
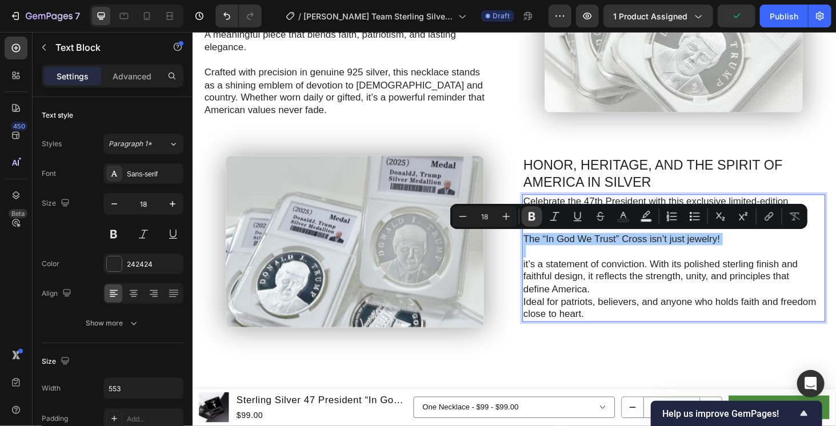
click at [540, 213] on button "Bold" at bounding box center [532, 216] width 21 height 21
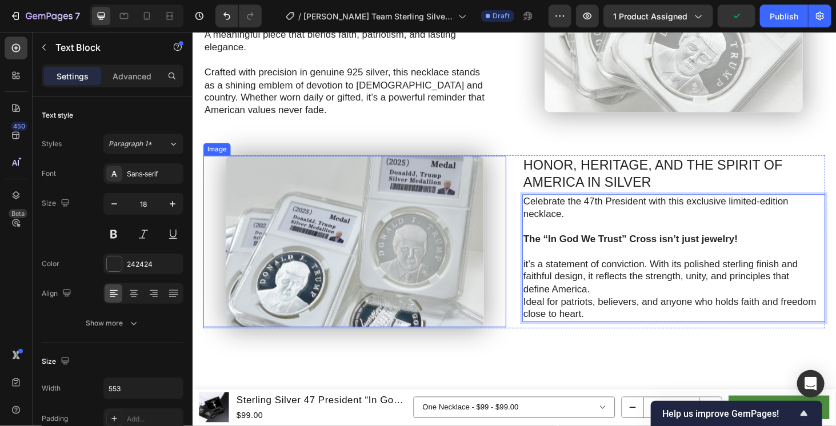
scroll to position [835, 0]
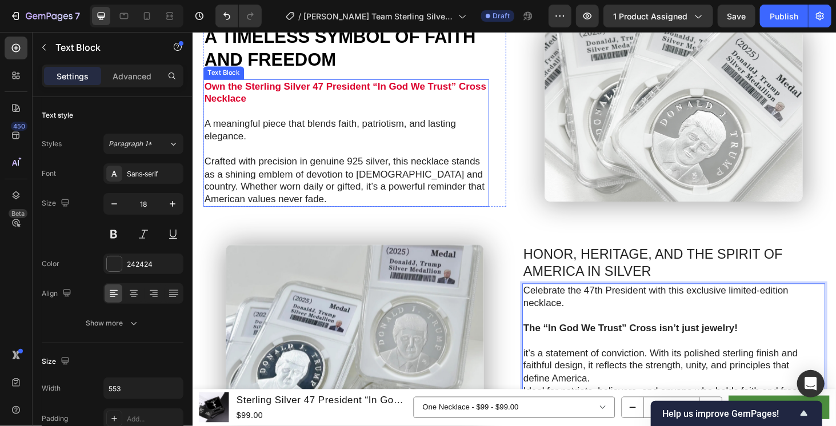
click at [340, 98] on p "Own the Sterling Silver 47 President “In God We Trust” Cross Necklace" at bounding box center [356, 96] width 302 height 27
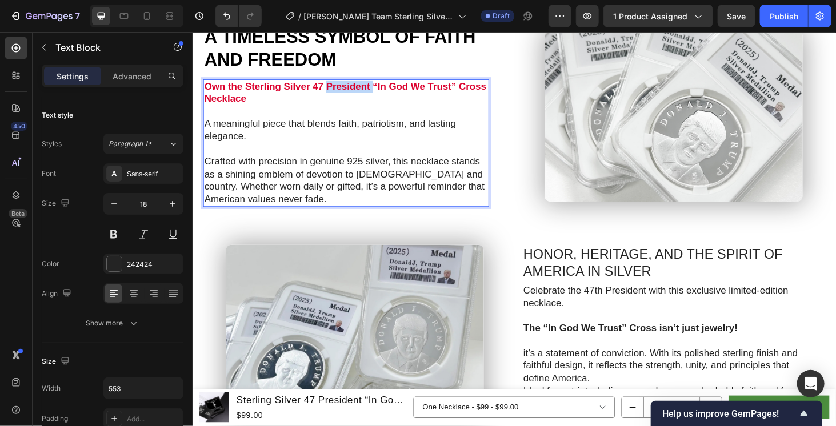
click at [345, 89] on strong "Own the Sterling Silver 47 President “In God We Trust” Cross Necklace" at bounding box center [355, 96] width 300 height 25
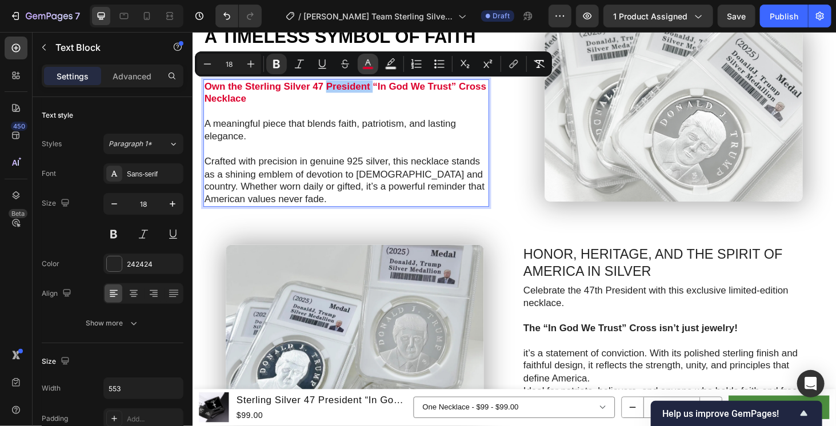
click at [375, 61] on button "color" at bounding box center [368, 64] width 21 height 21
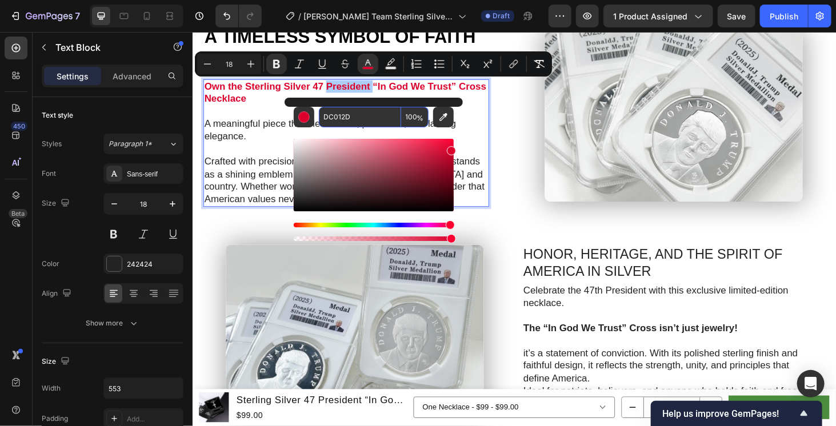
click at [380, 119] on input "DC012D" at bounding box center [360, 117] width 82 height 21
click at [659, 315] on p "Celebrate the 47th President with this exclusive limited-edition necklace." at bounding box center [701, 314] width 314 height 27
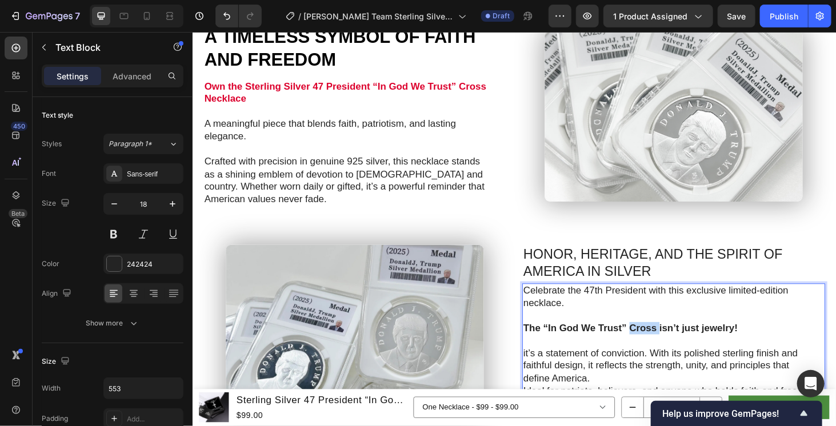
click at [656, 344] on strong "The “In God We Trust” Cross isn’t just jewelry!" at bounding box center [658, 347] width 229 height 11
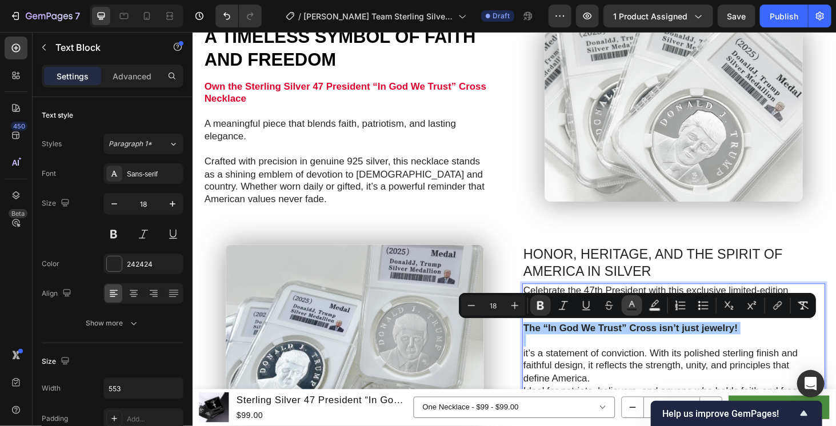
click at [625, 306] on button "Text Color" at bounding box center [632, 305] width 21 height 21
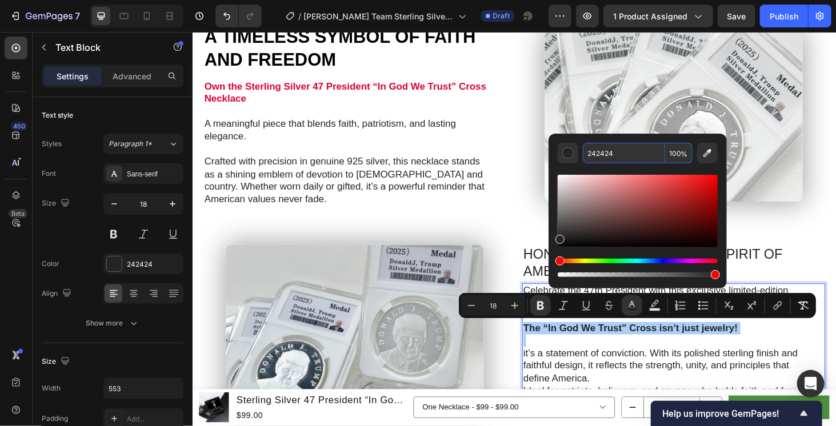
click at [604, 147] on input "242424" at bounding box center [624, 153] width 82 height 21
paste input "DC012D"
type input "DC012D"
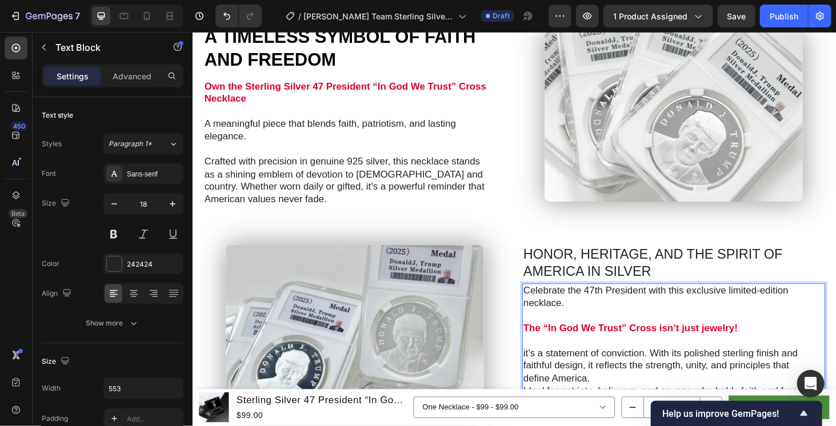
click at [745, 368] on p "it’s a statement of conviction. With its polished sterling finish and faithful …" at bounding box center [701, 388] width 314 height 40
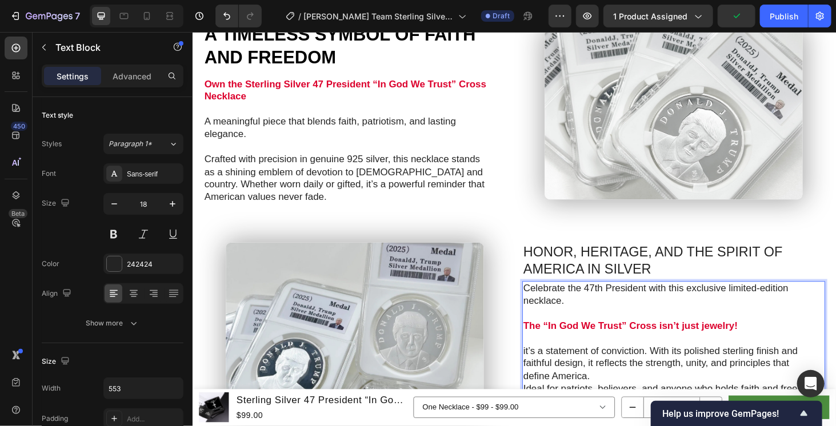
scroll to position [931, 0]
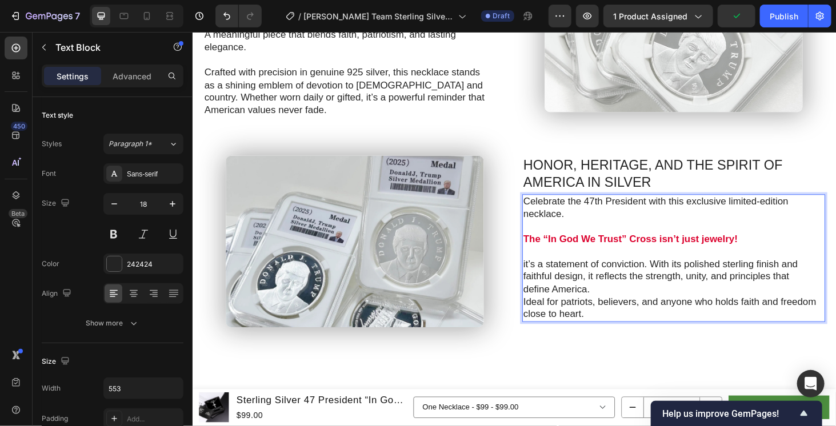
click at [544, 275] on p "it’s a statement of conviction. With its polished sterling finish and faithful …" at bounding box center [701, 293] width 314 height 40
click at [615, 309] on p "It’s a statement of conviction. With its polished sterling finish and faithful …" at bounding box center [701, 293] width 314 height 40
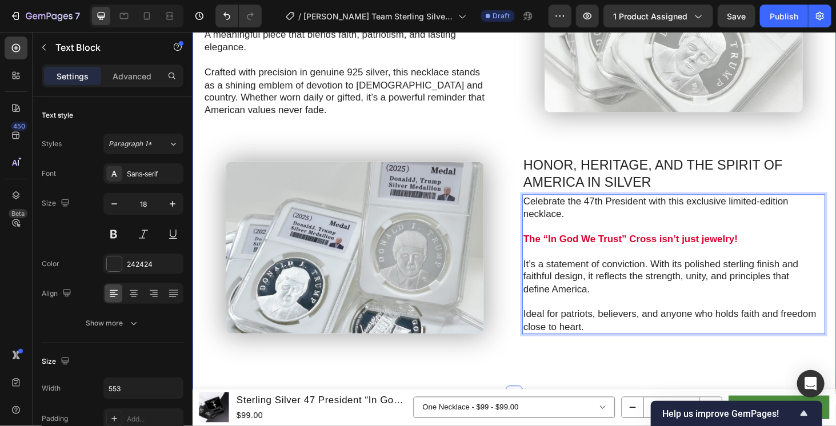
click at [603, 384] on div "⁠⁠⁠⁠⁠⁠⁠ A TIMELESS SYMBOL OF FAITH AND FREEDOM Heading Own the Sterling Silver …" at bounding box center [535, 144] width 686 height 546
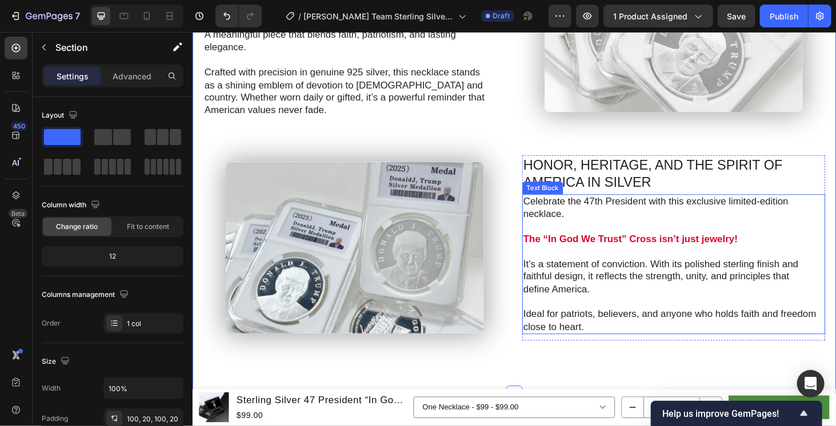
click at [687, 209] on p "Celebrate the 47th President with this exclusive limited-edition necklace." at bounding box center [701, 219] width 314 height 27
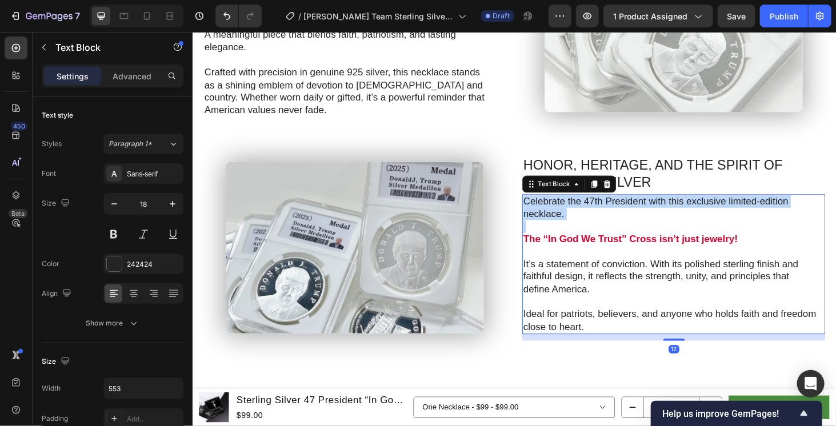
click at [687, 209] on p "Celebrate the 47th President with this exclusive limited-edition necklace." at bounding box center [701, 219] width 314 height 27
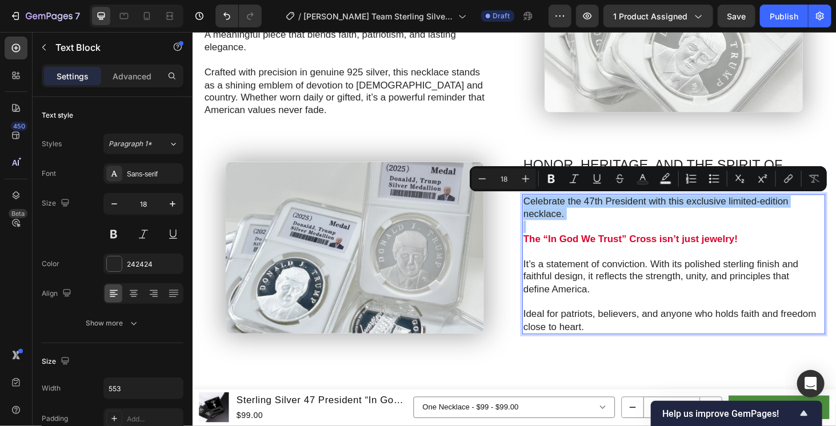
drag, startPoint x: 556, startPoint y: 179, endPoint x: 556, endPoint y: 190, distance: 10.9
click at [556, 179] on button "Bold" at bounding box center [551, 179] width 21 height 21
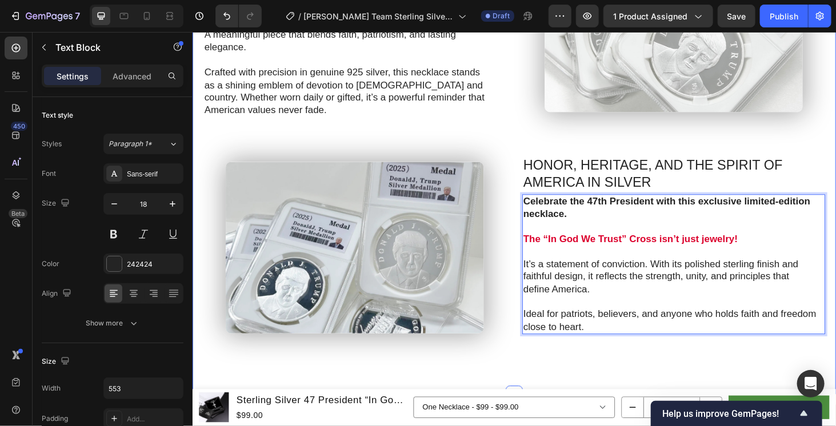
click at [599, 375] on div "⁠⁠⁠⁠⁠⁠⁠ A TIMELESS SYMBOL OF FAITH AND FREEDOM Heading Own the Sterling Silver …" at bounding box center [535, 144] width 686 height 546
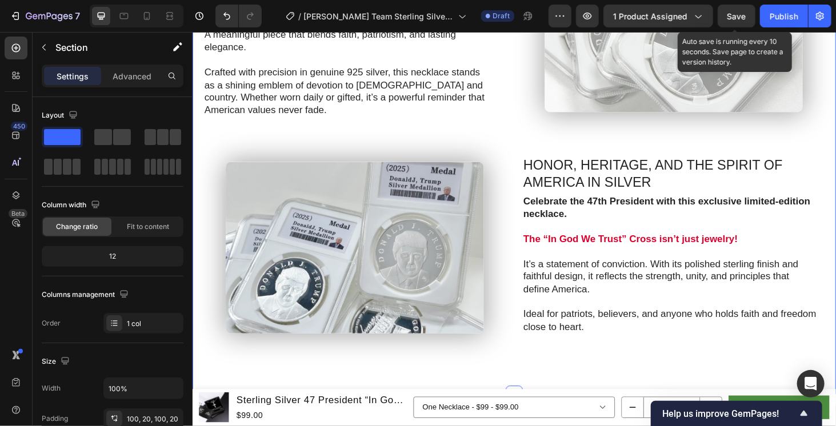
click at [740, 18] on span "Save" at bounding box center [736, 16] width 19 height 10
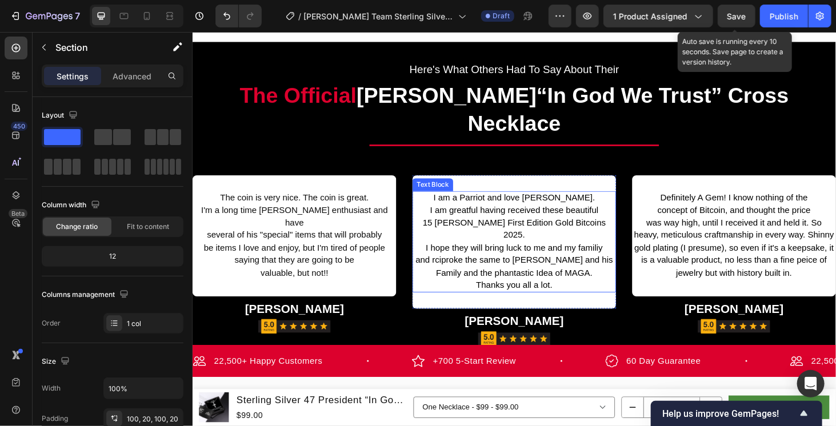
scroll to position [1308, 0]
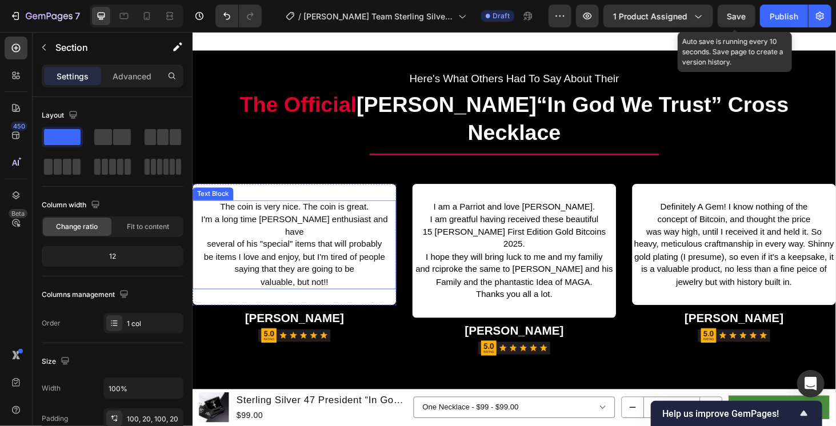
click at [338, 226] on span "I'm a long time [PERSON_NAME] enthusiast and have" at bounding box center [300, 237] width 199 height 23
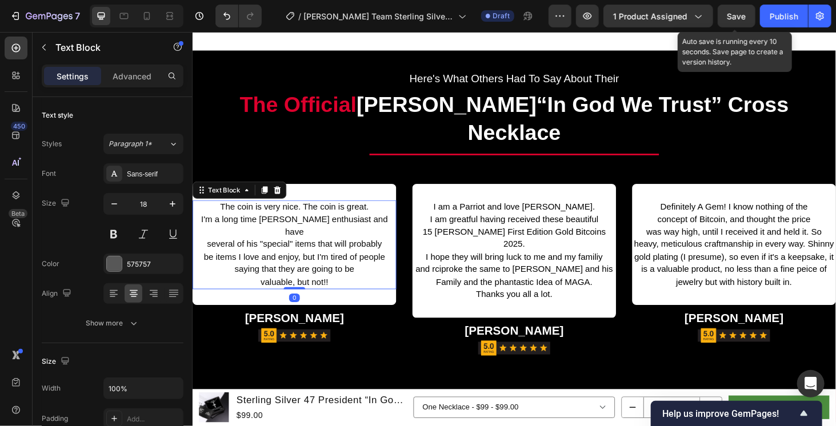
click at [338, 226] on span "I'm a long time [PERSON_NAME] enthusiast and have" at bounding box center [300, 237] width 199 height 23
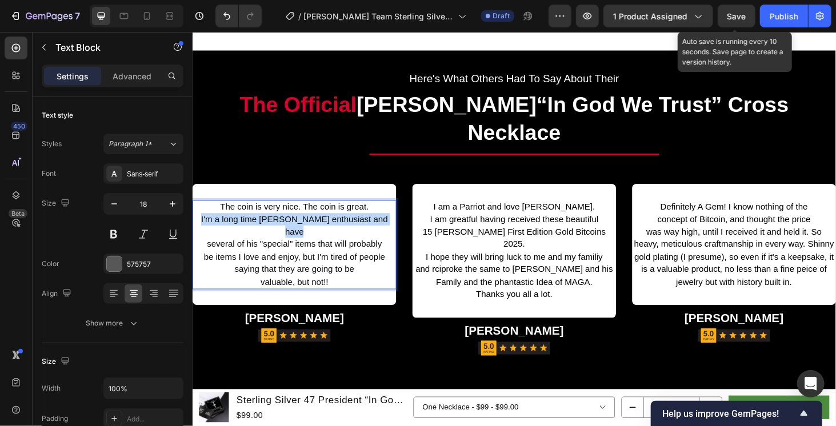
click at [338, 226] on span "I'm a long time [PERSON_NAME] enthusiast and have" at bounding box center [300, 237] width 199 height 23
click at [325, 293] on span "valuable, but not!!" at bounding box center [301, 298] width 72 height 10
click at [221, 213] on span "The coin is very nice. The coin is great." at bounding box center [300, 218] width 158 height 10
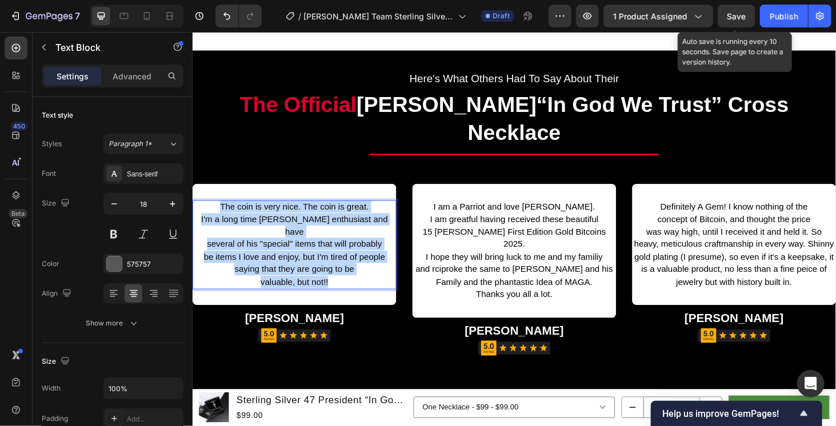
drag, startPoint x: 218, startPoint y: 185, endPoint x: 344, endPoint y: 255, distance: 144.8
click at [344, 255] on div "The coin is very nice. The coin is great. I'm a long time Trump enthusiast and …" at bounding box center [300, 258] width 217 height 95
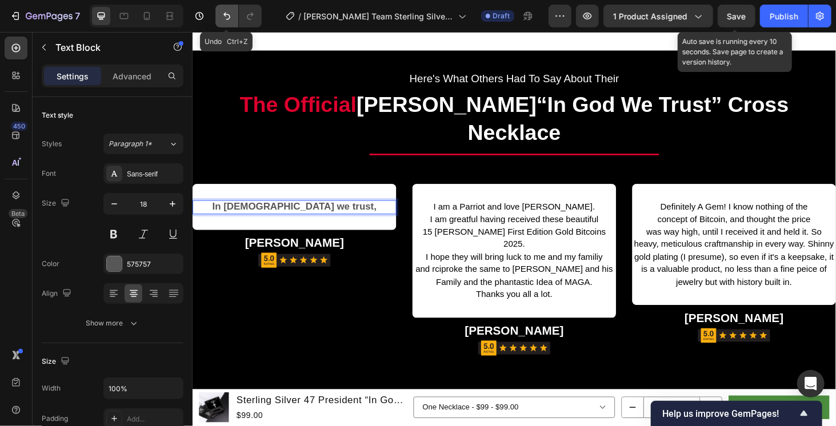
click at [219, 18] on button "Undo/Redo" at bounding box center [226, 16] width 23 height 23
click at [223, 14] on icon "Undo/Redo" at bounding box center [226, 15] width 11 height 11
click at [223, 14] on icon "Undo/Redo" at bounding box center [226, 16] width 7 height 7
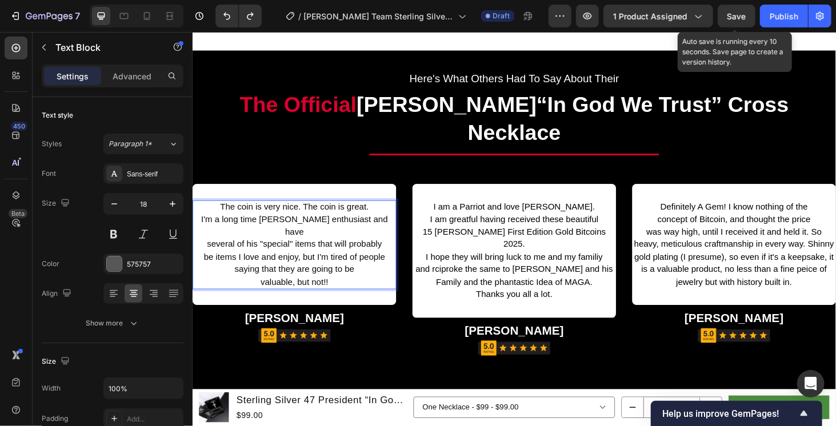
click at [365, 291] on p "valuable, but not!!" at bounding box center [300, 297] width 215 height 13
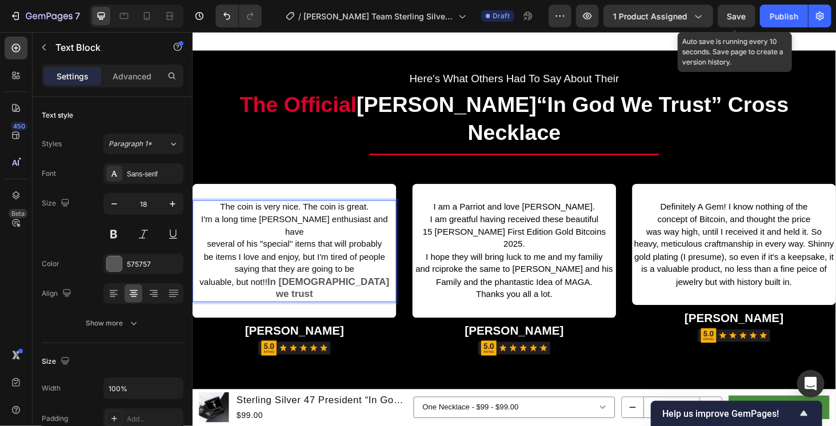
click at [311, 250] on div "The coin is very nice. The coin is great. I'm a long time Trump enthusiast and …" at bounding box center [300, 265] width 217 height 108
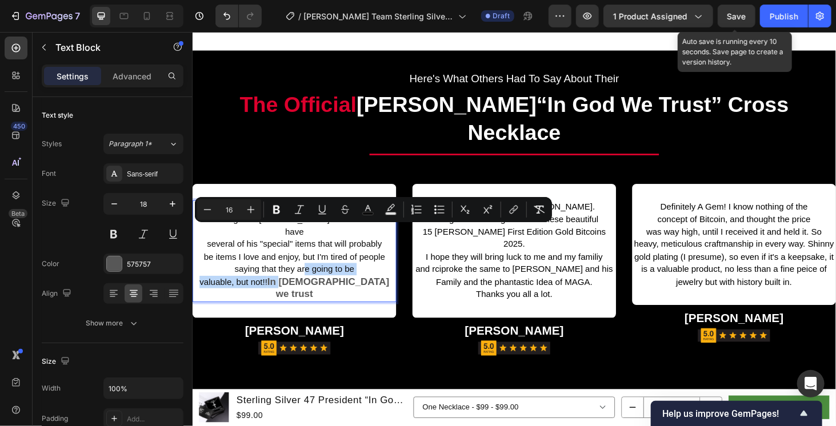
click at [312, 292] on strong "In God we trust" at bounding box center [336, 304] width 130 height 25
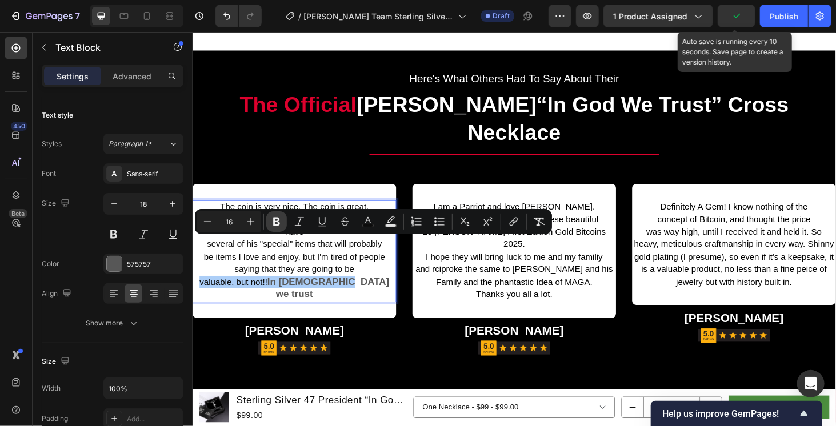
click at [273, 221] on icon "Editor contextual toolbar" at bounding box center [276, 222] width 7 height 9
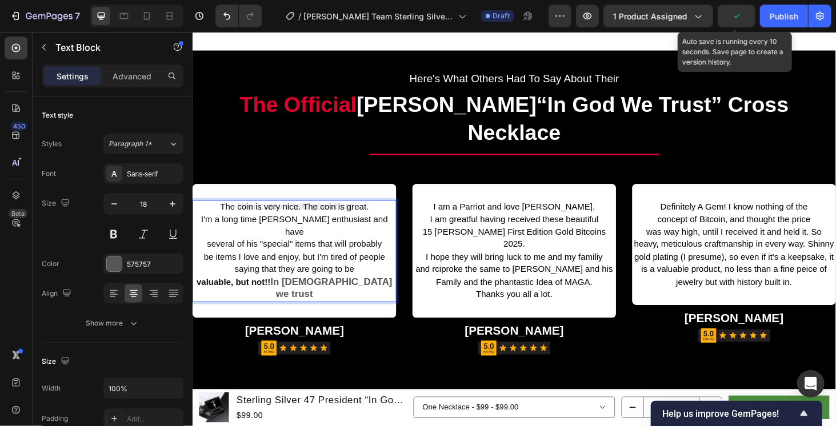
click at [322, 292] on strong "In God we trust" at bounding box center [340, 304] width 130 height 25
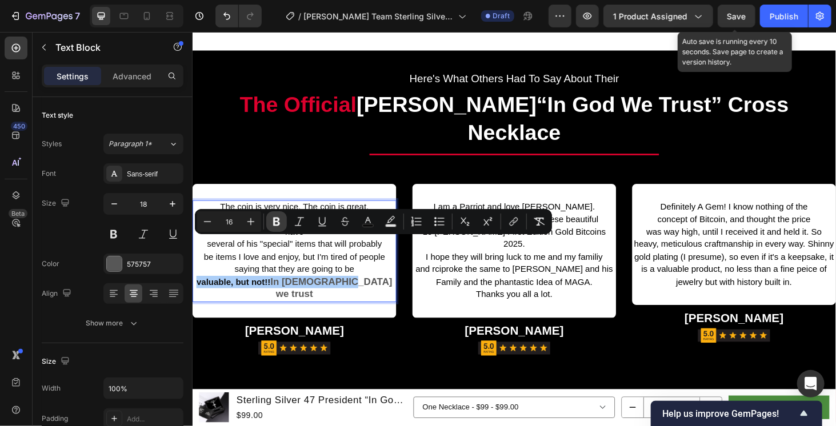
click at [273, 222] on icon "Editor contextual toolbar" at bounding box center [276, 221] width 11 height 11
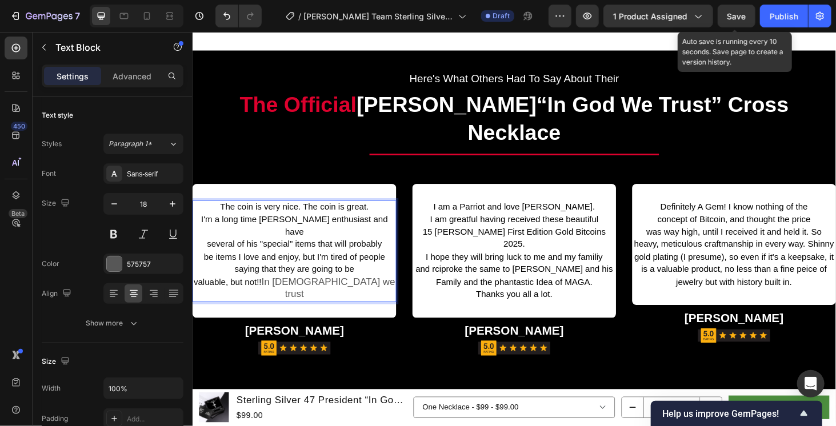
click at [320, 291] on p "valuable, but not!! In God we trust" at bounding box center [300, 304] width 215 height 27
click at [306, 266] on span "be items I love and enjoy, but I'm tired of people saying that they are going t…" at bounding box center [300, 277] width 193 height 23
click at [317, 266] on span "be items I love and enjoy, but I'm tired of people saying that they are going t…" at bounding box center [300, 277] width 193 height 23
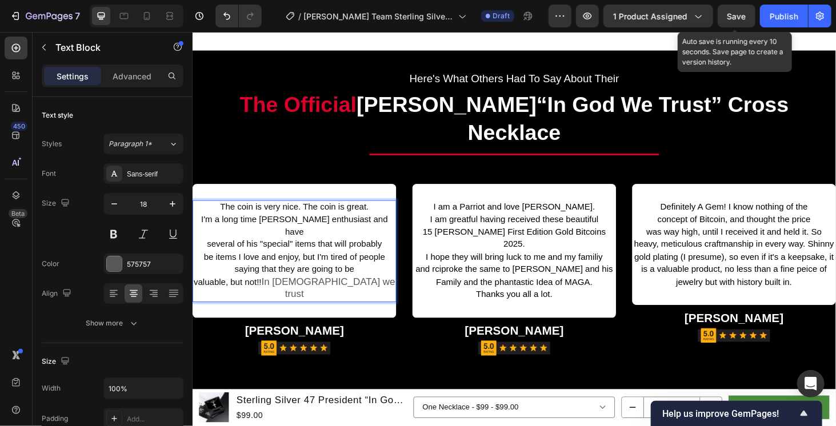
click at [234, 265] on p "be items I love and enjoy, but I'm tired of people saying that they are going t…" at bounding box center [300, 278] width 215 height 27
click at [471, 239] on span "15 [PERSON_NAME] First Edition Gold Bitcoins 2025." at bounding box center [534, 250] width 195 height 23
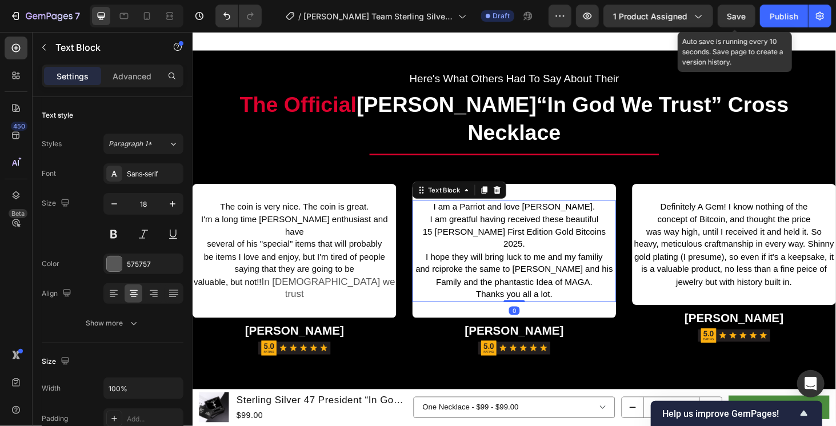
click at [471, 239] on span "15 [PERSON_NAME] First Edition Gold Bitcoins 2025." at bounding box center [534, 250] width 195 height 23
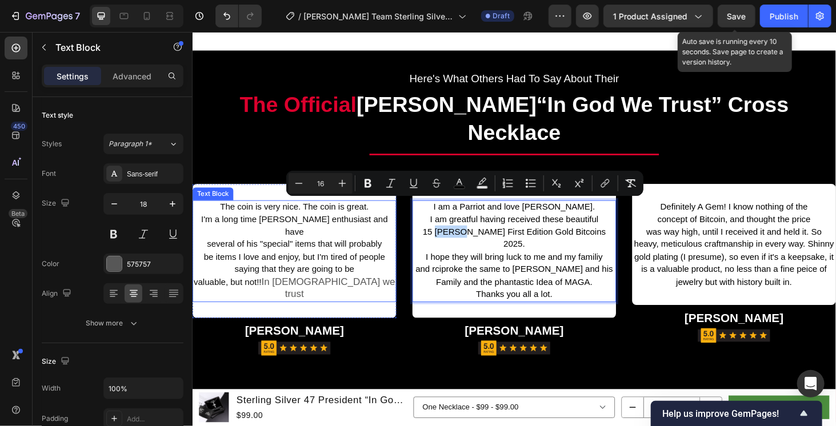
click at [340, 291] on p "valuable, but not!! In God we trust" at bounding box center [300, 304] width 215 height 27
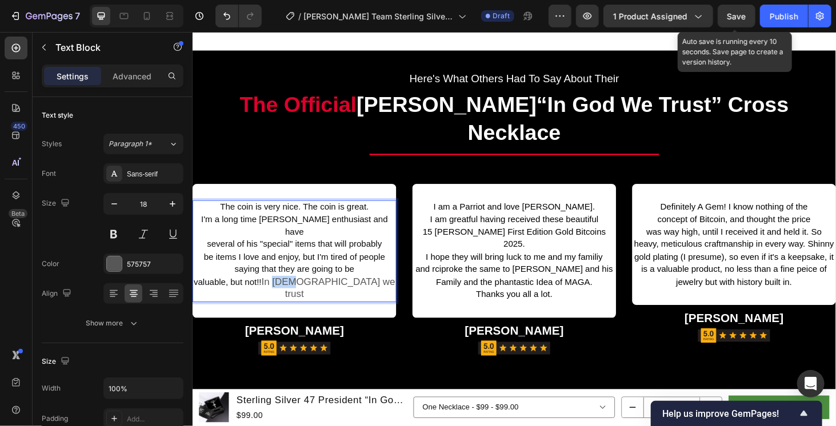
click at [313, 291] on p "valuable, but not!! In God we trust" at bounding box center [300, 304] width 215 height 27
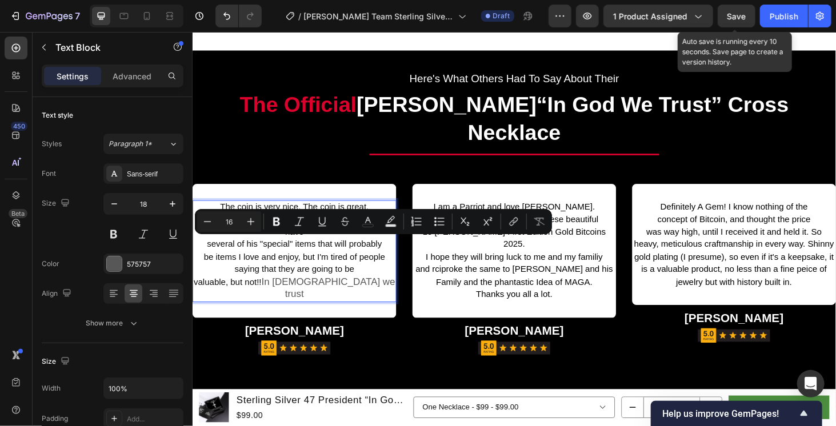
click at [265, 293] on span "valuable, but not!!" at bounding box center [229, 298] width 72 height 10
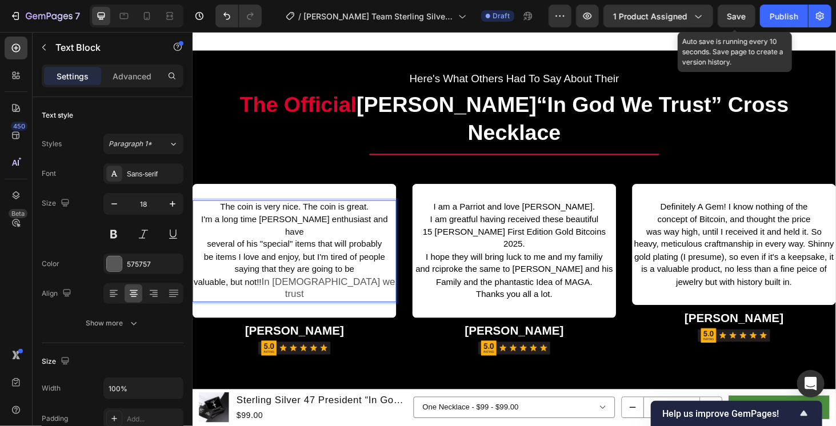
click at [265, 293] on span "valuable, but not!!" at bounding box center [229, 298] width 72 height 10
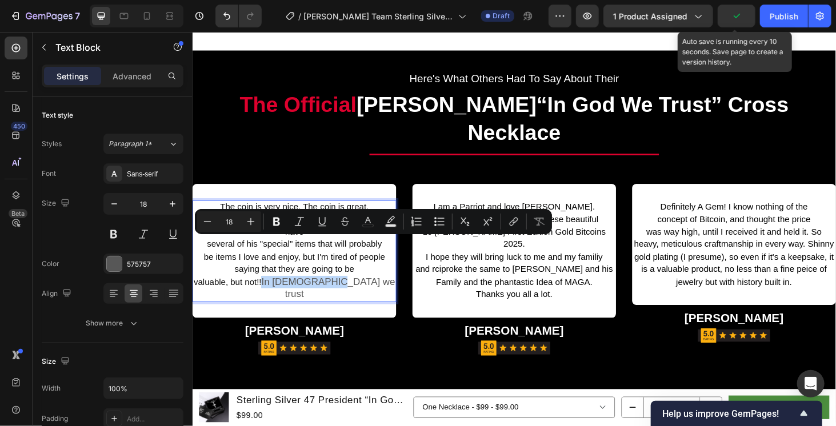
drag, startPoint x: 300, startPoint y: 253, endPoint x: 384, endPoint y: 253, distance: 84.0
click at [384, 291] on p "valuable, but not!! In God we trust" at bounding box center [300, 304] width 215 height 27
click at [273, 224] on icon "Editor contextual toolbar" at bounding box center [276, 222] width 7 height 9
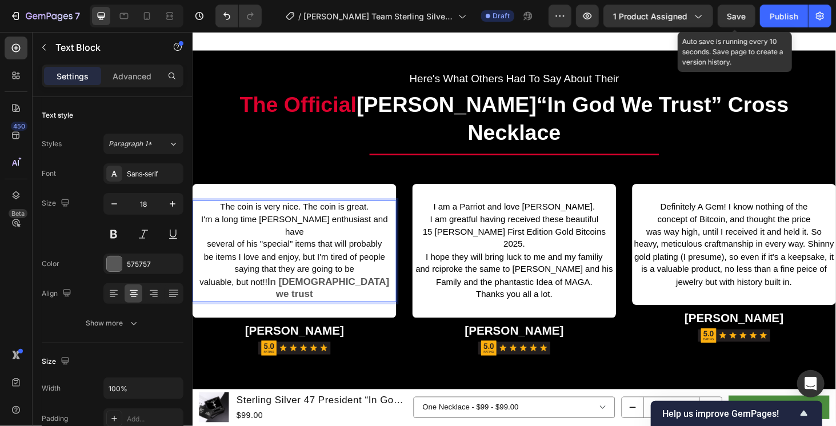
click at [309, 292] on strong "In God we trust" at bounding box center [336, 304] width 130 height 25
click at [271, 293] on span "valuable, but not!!" at bounding box center [235, 298] width 72 height 10
drag, startPoint x: 298, startPoint y: 253, endPoint x: 374, endPoint y: 253, distance: 76.0
click at [374, 291] on p "valuable, but not!! In God we trust" at bounding box center [300, 304] width 215 height 27
click at [365, 292] on strong "In God we trust" at bounding box center [336, 304] width 130 height 25
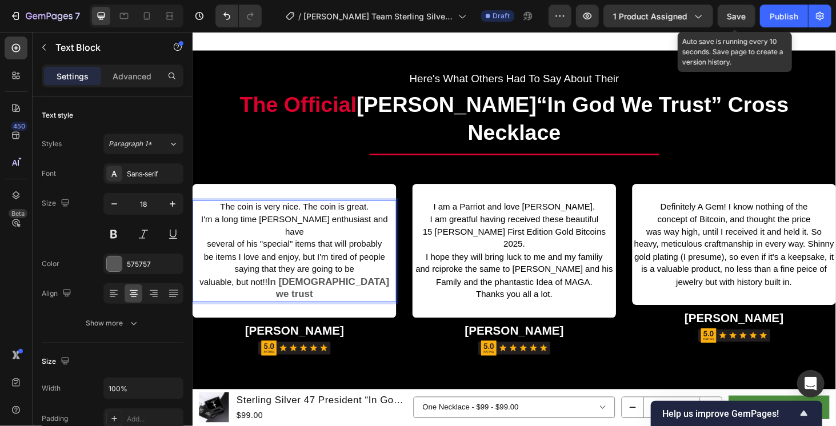
click at [306, 292] on strong "In God we trust" at bounding box center [336, 304] width 130 height 25
click at [334, 292] on strong "In God we trust" at bounding box center [336, 304] width 130 height 25
click at [374, 291] on p "valuable, but not!! In God we trust" at bounding box center [300, 304] width 215 height 27
drag, startPoint x: 374, startPoint y: 254, endPoint x: 298, endPoint y: 255, distance: 76.0
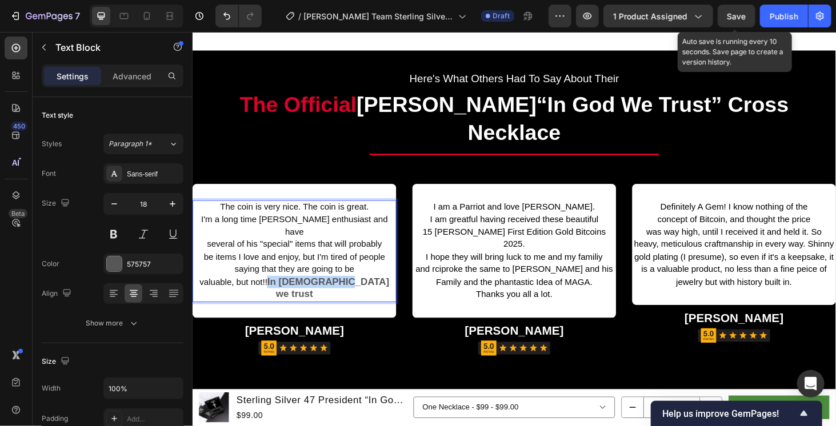
click at [298, 291] on p "valuable, but not!! In God we trust" at bounding box center [300, 304] width 215 height 27
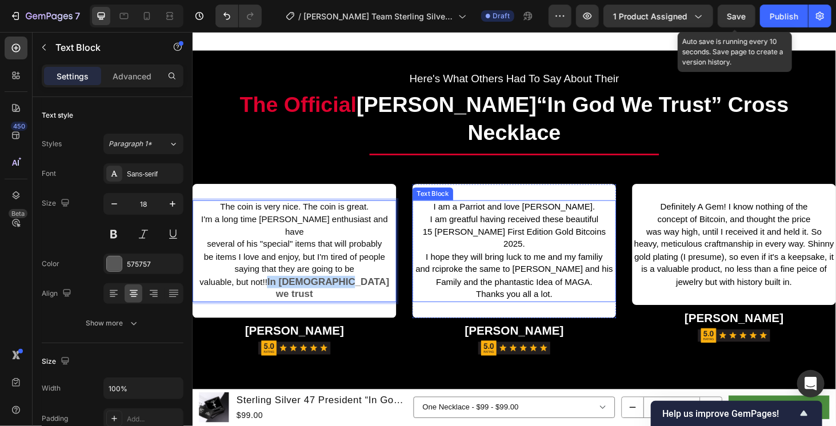
click at [495, 279] on span "and rciproke the same to [PERSON_NAME] and his Family and the phantastic Idea o…" at bounding box center [535, 290] width 210 height 23
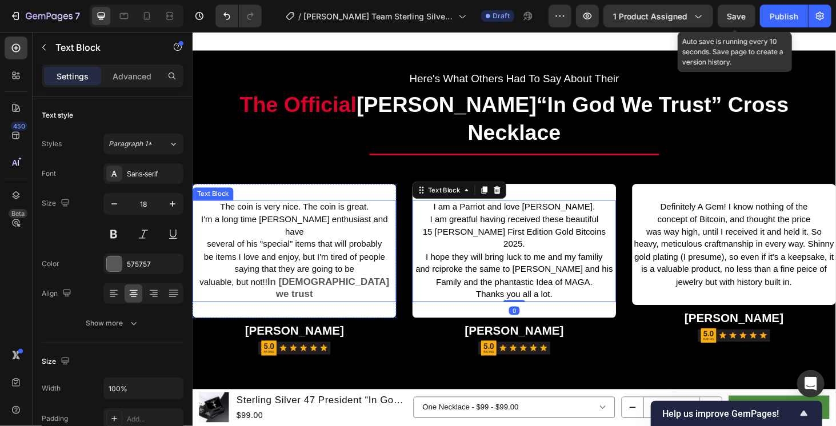
click at [322, 292] on strong "In God we trust" at bounding box center [336, 304] width 130 height 25
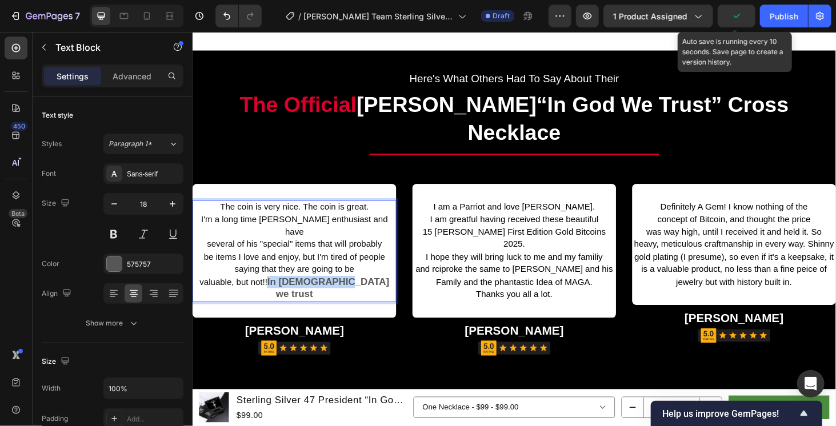
drag, startPoint x: 299, startPoint y: 254, endPoint x: 368, endPoint y: 257, distance: 69.2
click at [368, 292] on strong "In God we trust" at bounding box center [336, 304] width 130 height 25
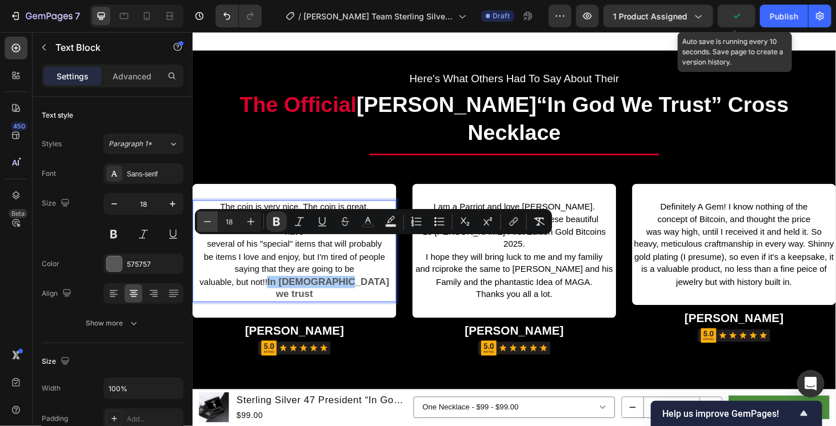
click at [216, 225] on button "Minus" at bounding box center [207, 221] width 21 height 21
type input "16"
click at [277, 225] on icon "Editor contextual toolbar" at bounding box center [276, 222] width 7 height 9
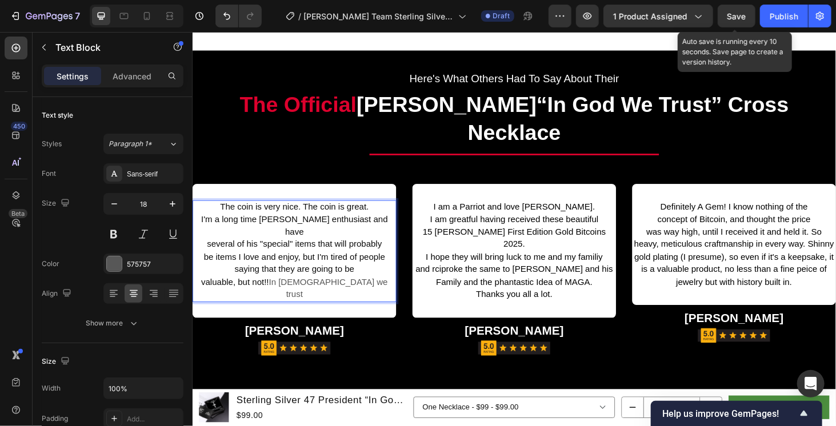
click at [327, 293] on span "In God we trust" at bounding box center [336, 304] width 127 height 23
click at [303, 253] on span "several of his "special" items that will probably" at bounding box center [300, 258] width 186 height 10
click at [304, 253] on span "several of his "special" items that will probably" at bounding box center [300, 258] width 186 height 10
drag, startPoint x: 421, startPoint y: 219, endPoint x: 435, endPoint y: 218, distance: 13.8
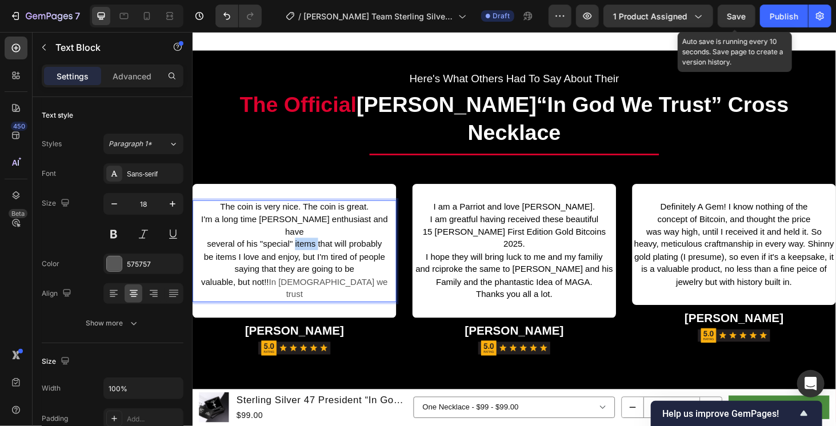
click at [421, 218] on div "The coin is very nice. The coin is great. I'm a long time Trump enthusiast and …" at bounding box center [535, 286] width 686 height 185
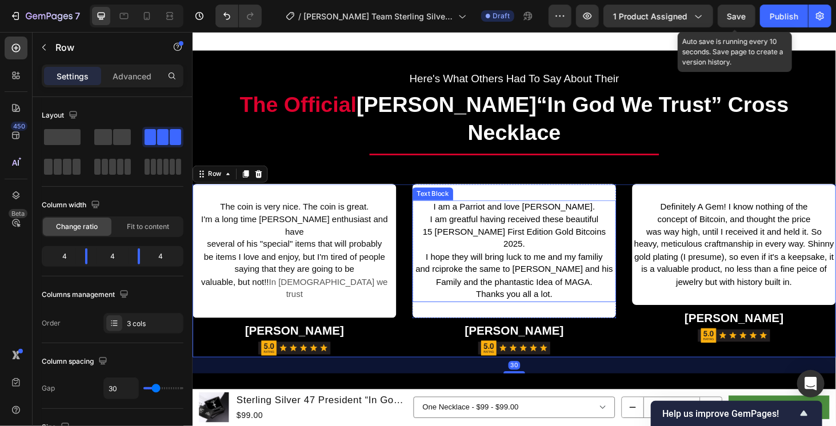
click at [449, 239] on span "15 [PERSON_NAME] First Edition Gold Bitcoins 2025." at bounding box center [534, 250] width 195 height 23
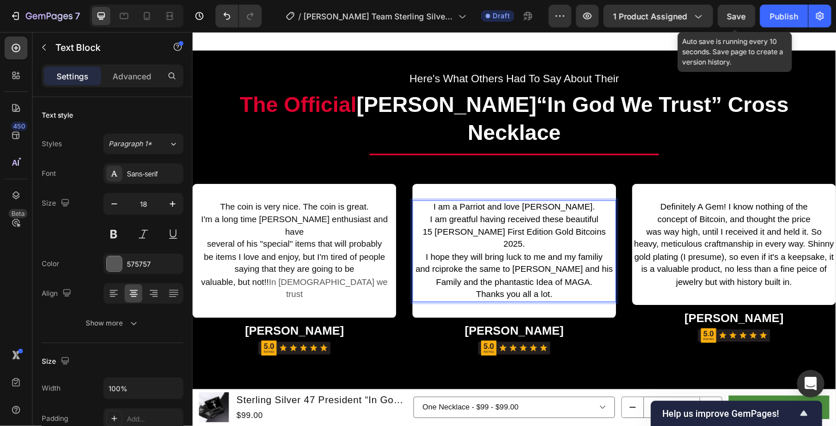
click at [583, 226] on span "I am greatful having received these beautiful" at bounding box center [534, 231] width 179 height 10
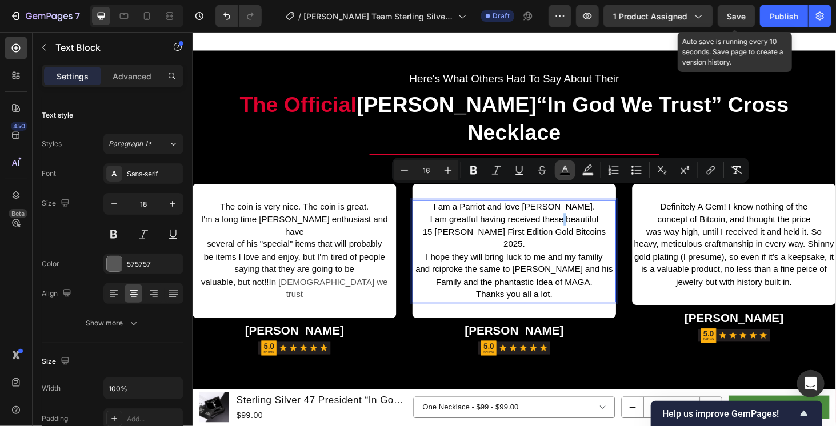
click at [559, 171] on icon "Editor contextual toolbar" at bounding box center [564, 170] width 11 height 11
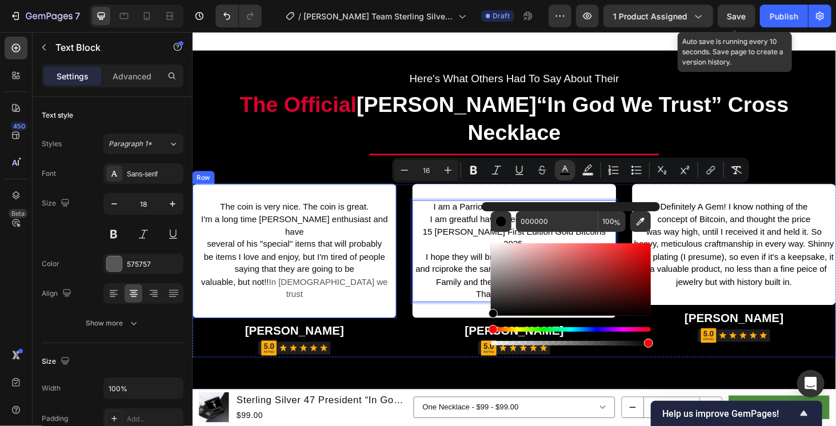
click at [326, 265] on div "The coin is very nice. The coin is great. I'm a long time Trump enthusiast and …" at bounding box center [300, 265] width 217 height 142
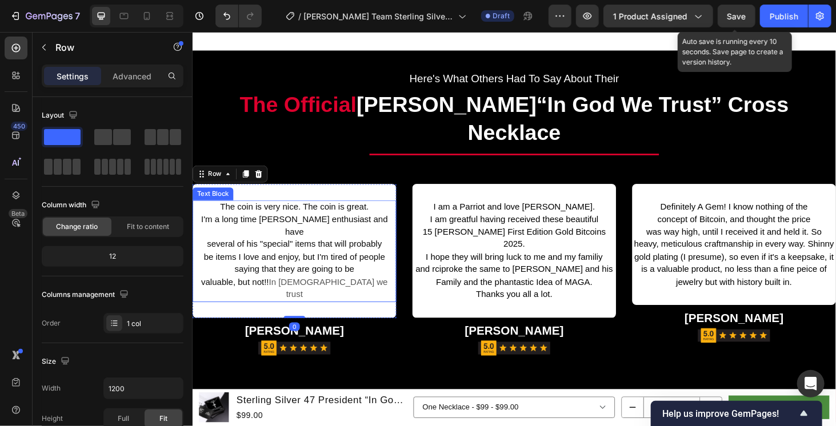
click at [318, 293] on span "In God we trust" at bounding box center [336, 304] width 127 height 23
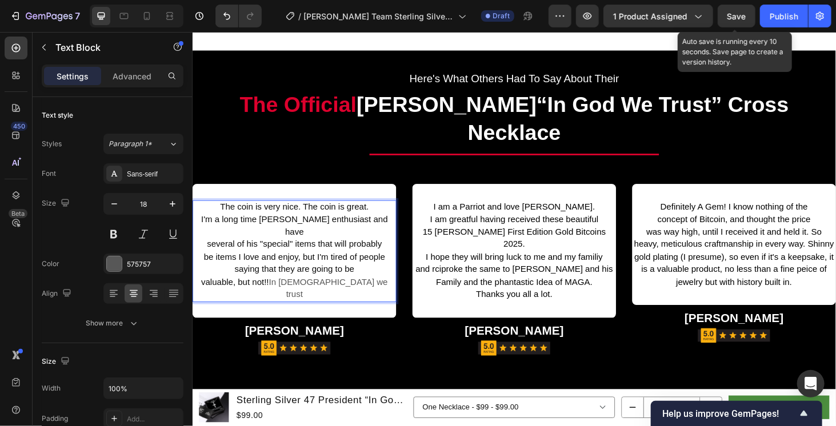
click at [305, 293] on span "In God we trust" at bounding box center [336, 304] width 127 height 23
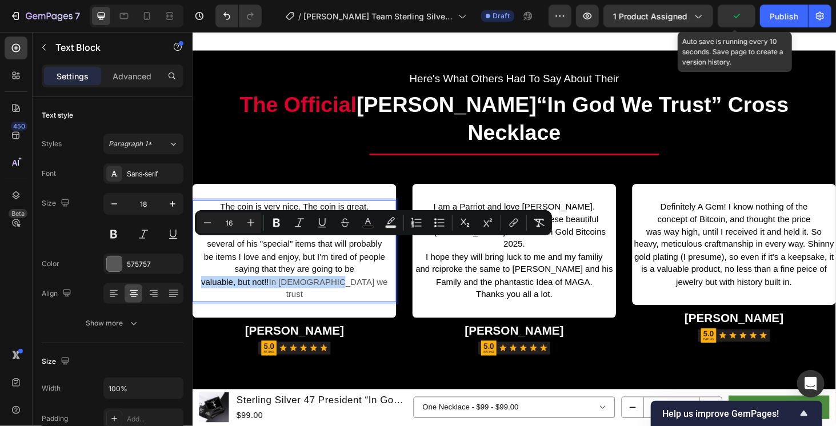
drag, startPoint x: 305, startPoint y: 254, endPoint x: 336, endPoint y: 259, distance: 31.9
click at [336, 293] on span "In God we trust" at bounding box center [336, 304] width 127 height 23
click at [360, 224] on button "color" at bounding box center [368, 223] width 21 height 21
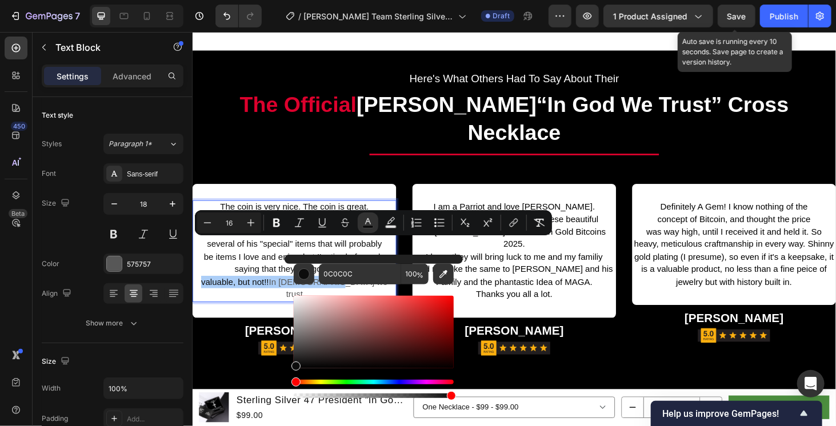
click at [312, 345] on div "Editor contextual toolbar" at bounding box center [374, 332] width 160 height 73
type input "111111"
drag, startPoint x: 504, startPoint y: 376, endPoint x: 268, endPoint y: 412, distance: 239.2
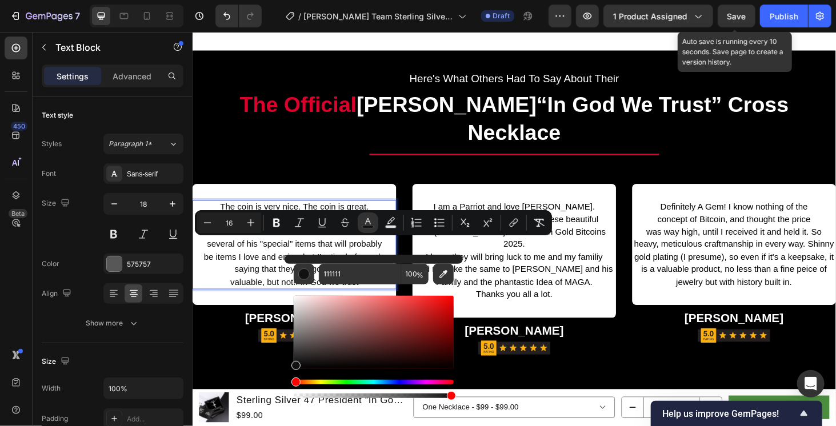
click at [344, 293] on span "valuable, but not!! In God we trust" at bounding box center [300, 298] width 137 height 10
click at [530, 278] on p "and rciproke the same to Donald Trump and his Family and the phantastic Idea of…" at bounding box center [534, 298] width 215 height 40
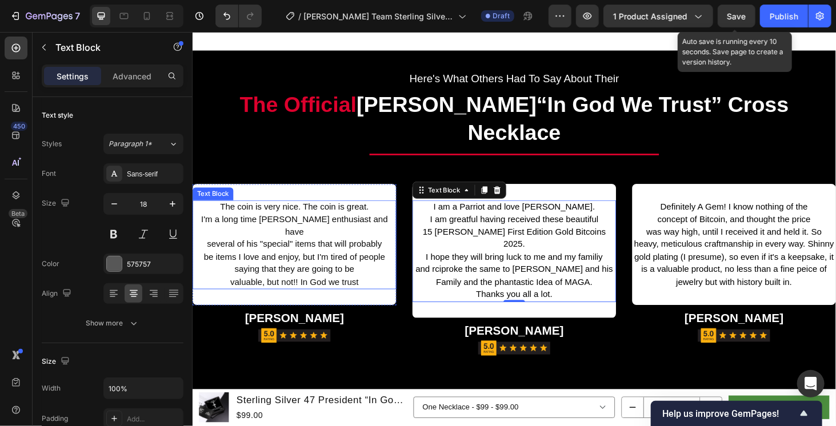
click at [378, 291] on p "valuable, but not!! In God we trust" at bounding box center [300, 297] width 215 height 13
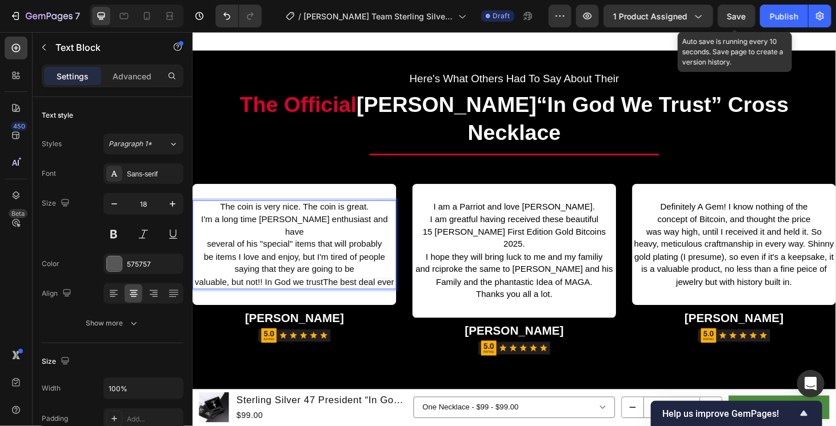
click at [331, 293] on span "valuable, but not!! In God we trust" at bounding box center [262, 298] width 137 height 10
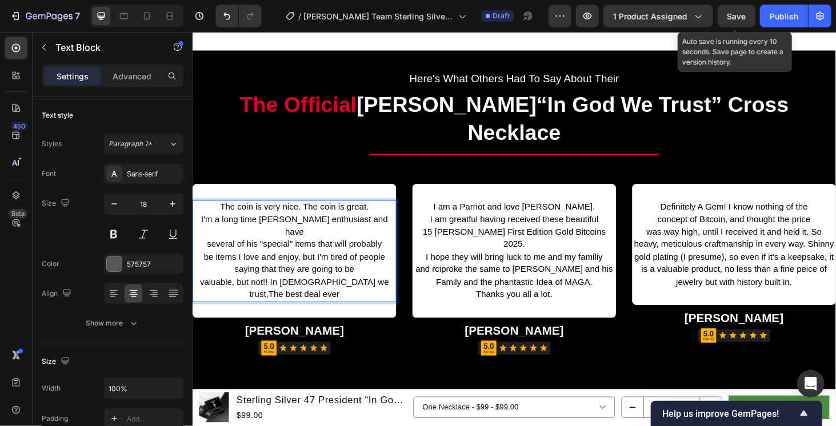
click at [341, 291] on p "valuable, but not!! In God we trust, The best deal ever" at bounding box center [300, 304] width 215 height 27
click at [276, 293] on span "valuable, but not!! In God we trust," at bounding box center [300, 304] width 201 height 23
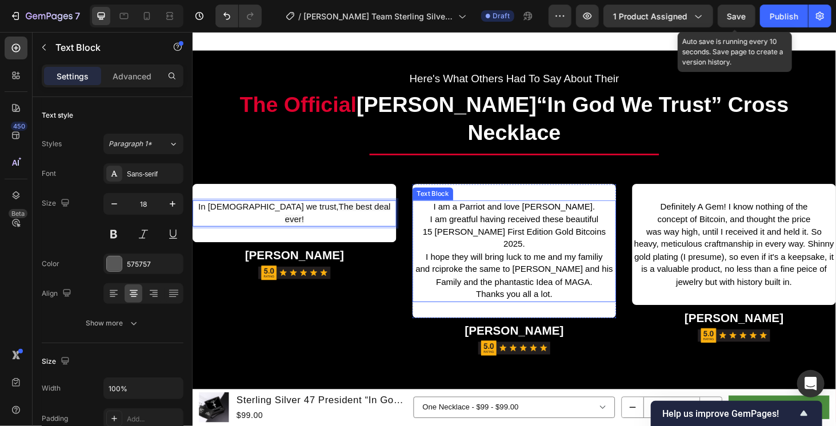
click at [614, 225] on p "I am greatful having received these beautiful" at bounding box center [534, 231] width 215 height 13
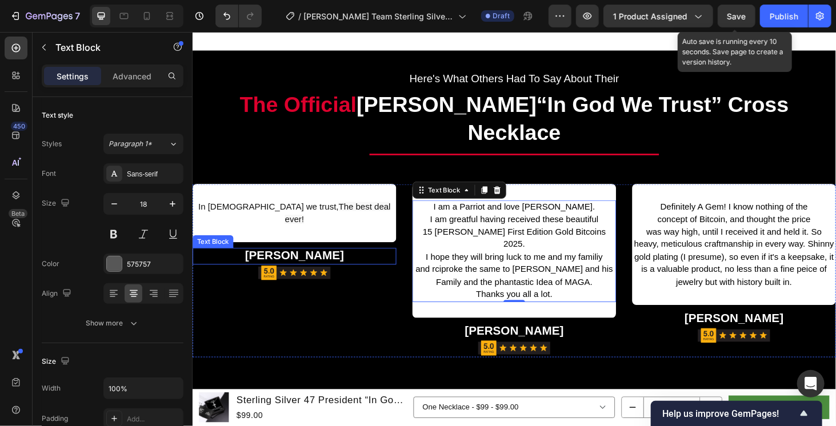
click at [298, 262] on strong "[PERSON_NAME]" at bounding box center [301, 269] width 106 height 14
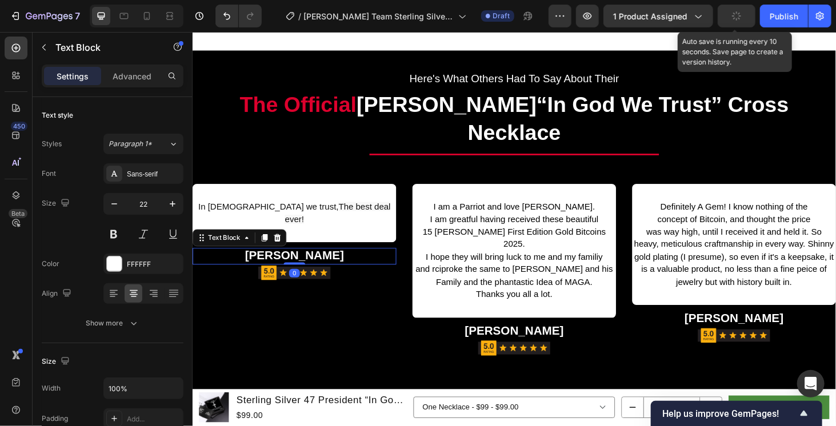
click at [300, 262] on strong "[PERSON_NAME]" at bounding box center [301, 269] width 106 height 14
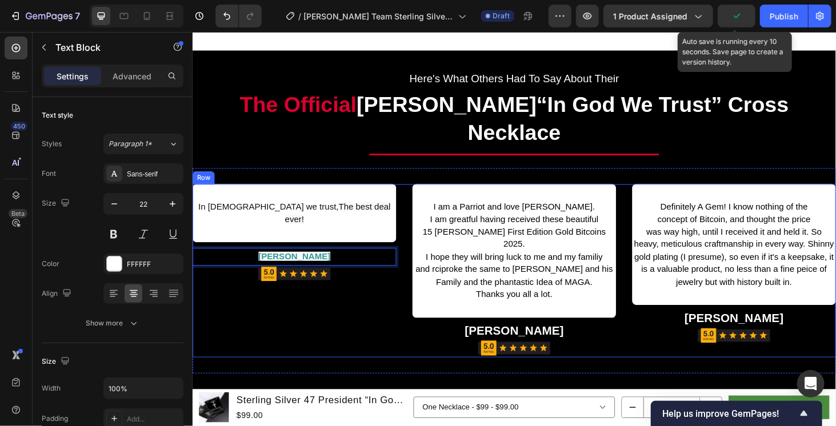
click at [370, 260] on div "In God we trust, The best deal ever! Text Block Row Dr. E. Zadikian Text Block …" at bounding box center [300, 286] width 217 height 185
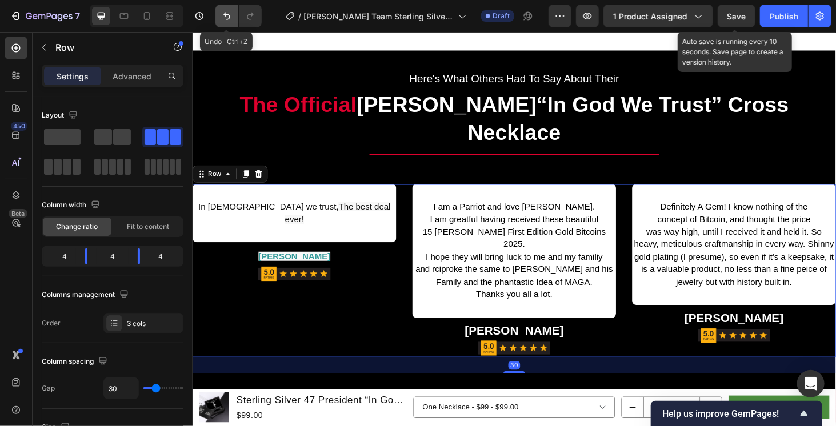
click at [234, 14] on button "Undo/Redo" at bounding box center [226, 16] width 23 height 23
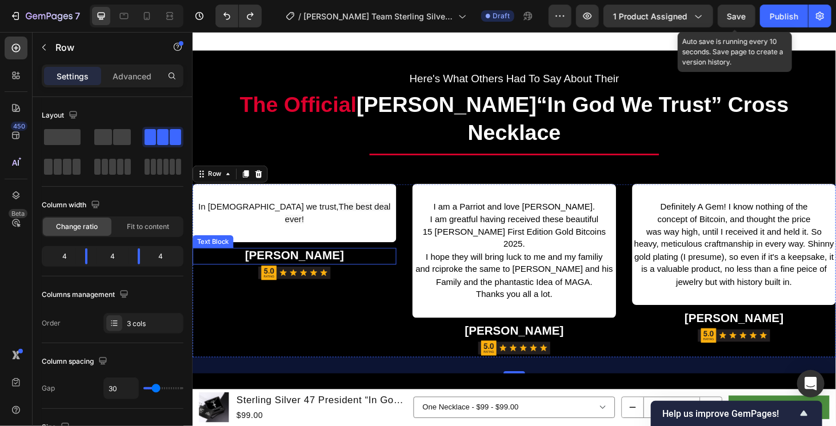
click at [351, 279] on div at bounding box center [300, 288] width 217 height 19
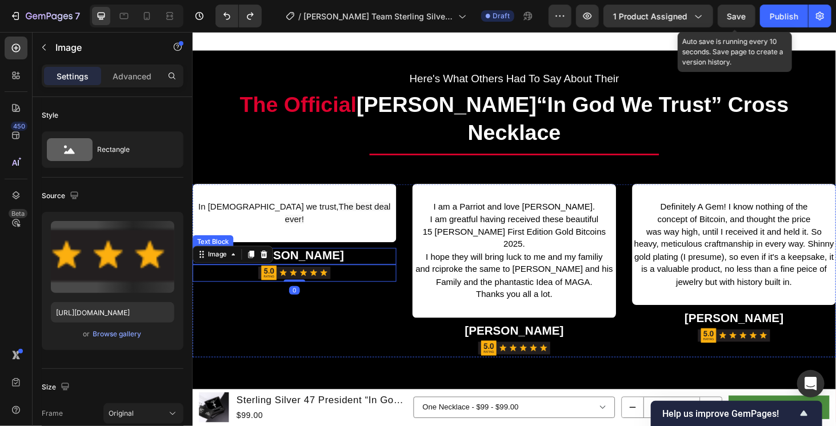
click at [341, 262] on p "[PERSON_NAME]" at bounding box center [300, 270] width 215 height 17
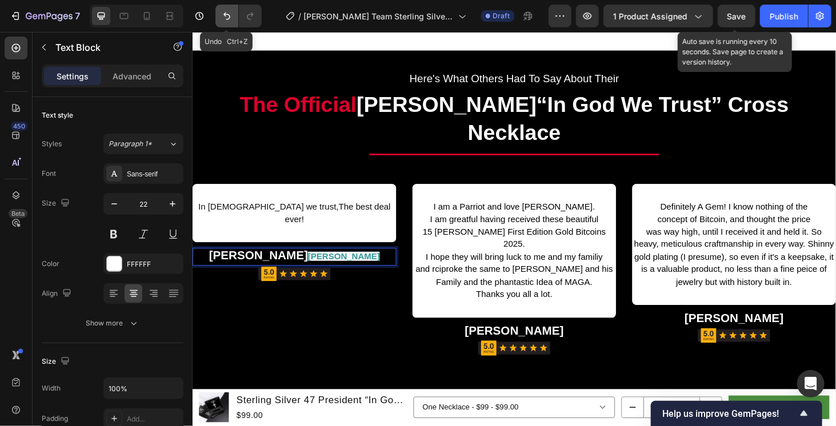
click at [226, 18] on icon "Undo/Redo" at bounding box center [226, 15] width 11 height 11
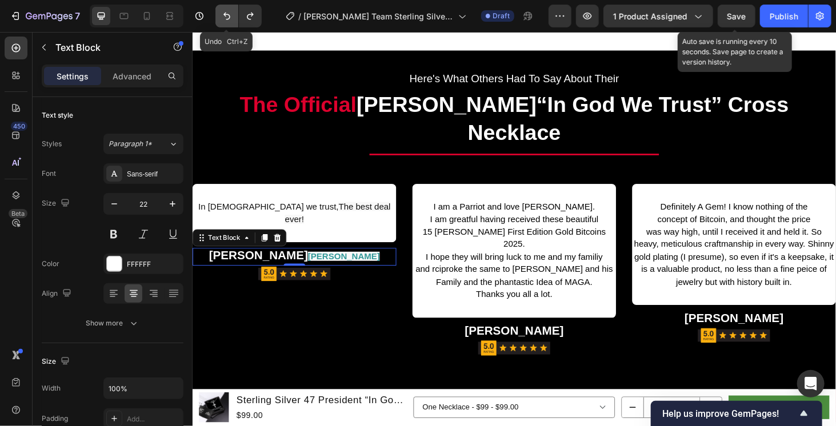
click at [226, 23] on button "Undo/Redo" at bounding box center [226, 16] width 23 height 23
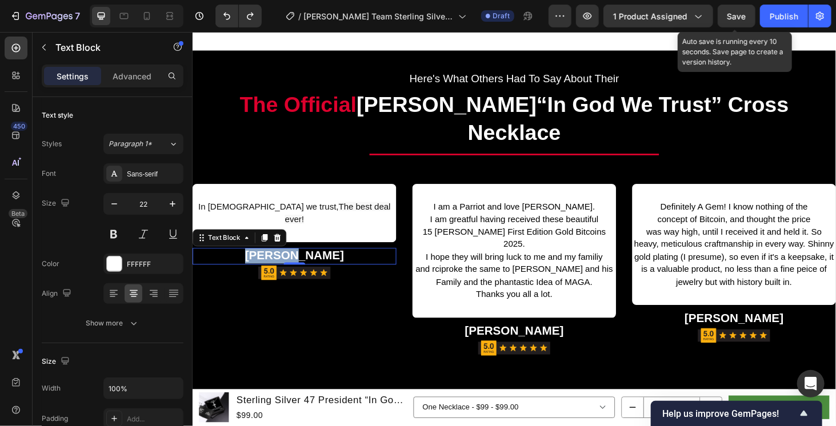
click at [312, 262] on strong "[PERSON_NAME]" at bounding box center [301, 269] width 106 height 14
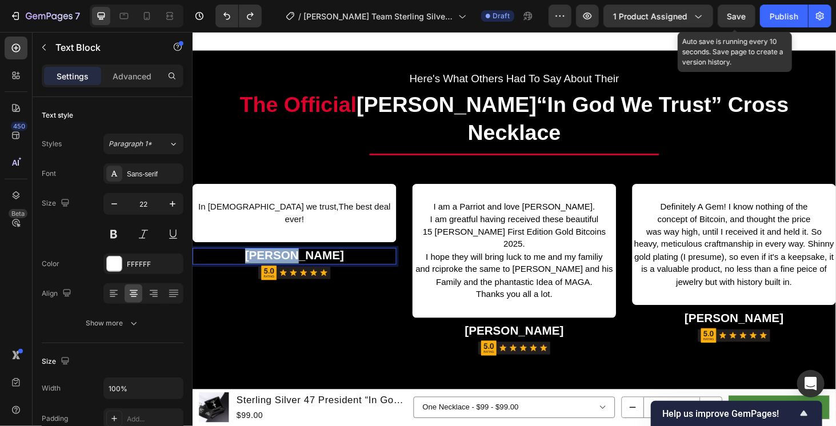
click at [312, 262] on strong "[PERSON_NAME]" at bounding box center [301, 269] width 106 height 14
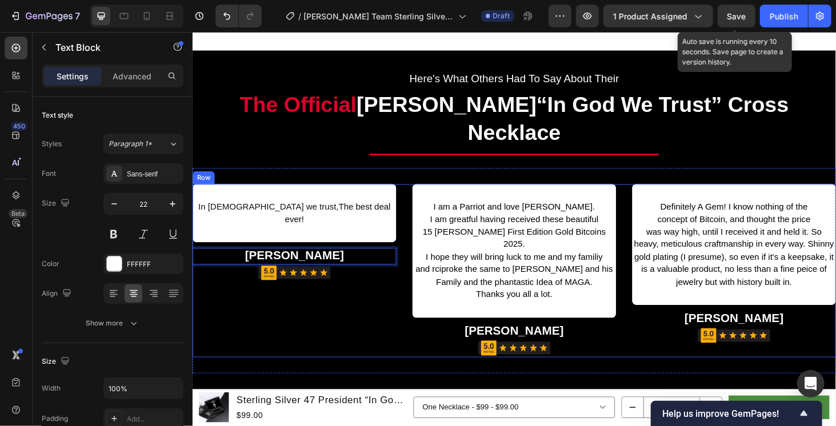
click at [371, 303] on div "In God we trust, The best deal ever! Text Block Row Dr. E. Zadikian Text Block …" at bounding box center [300, 286] width 217 height 185
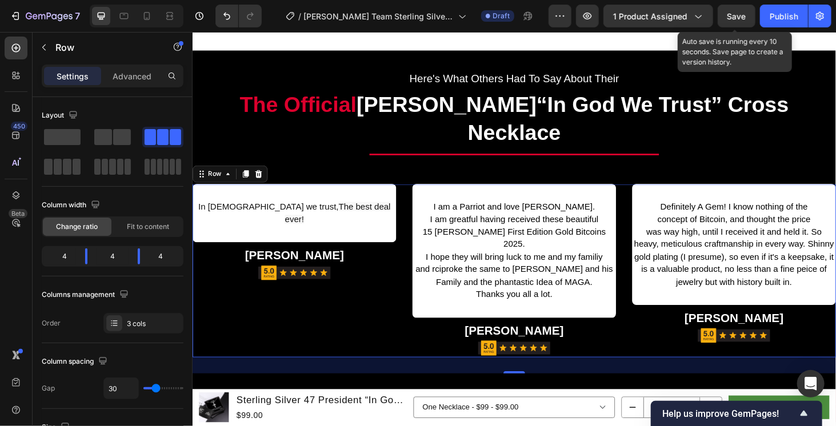
click at [737, 14] on span "Save" at bounding box center [736, 16] width 19 height 10
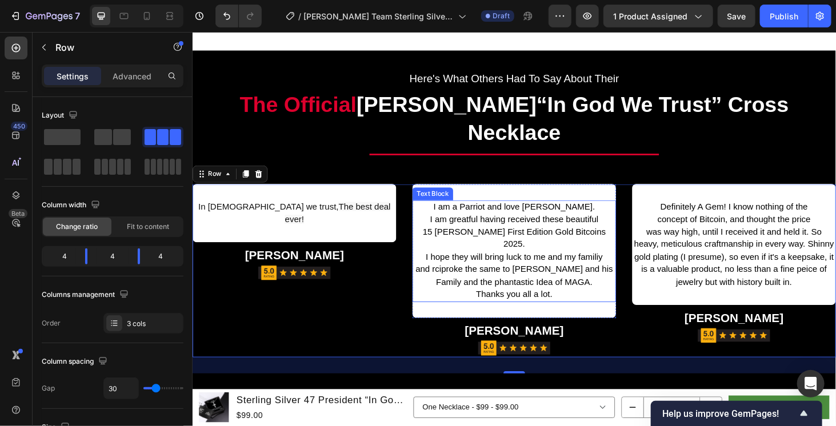
click at [466, 266] on span "I hope they will bring luck to me and my familiy" at bounding box center [534, 271] width 189 height 10
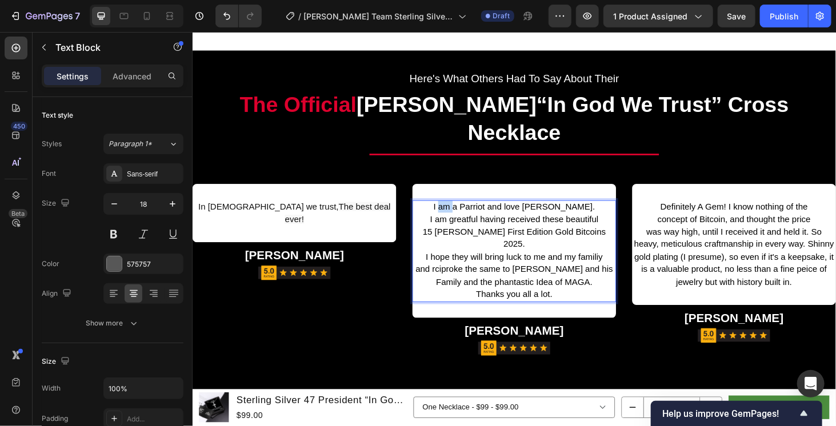
click at [464, 213] on span "I am a Parriot and love [PERSON_NAME]." at bounding box center [534, 218] width 172 height 10
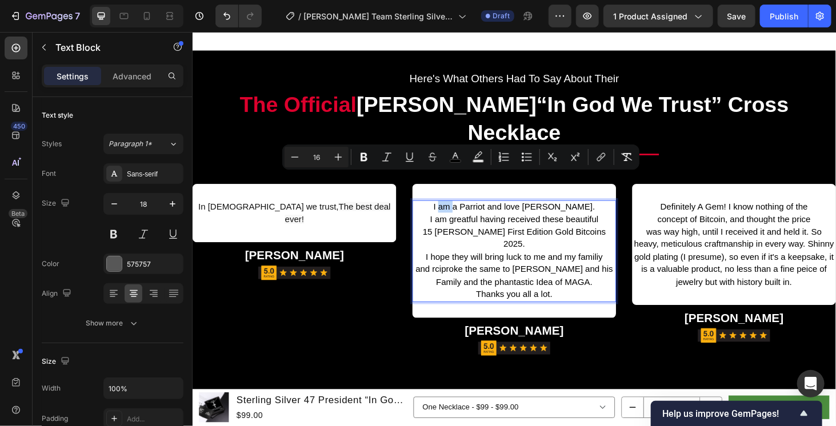
click at [461, 213] on span "I am a Parriot and love [PERSON_NAME]." at bounding box center [534, 218] width 172 height 10
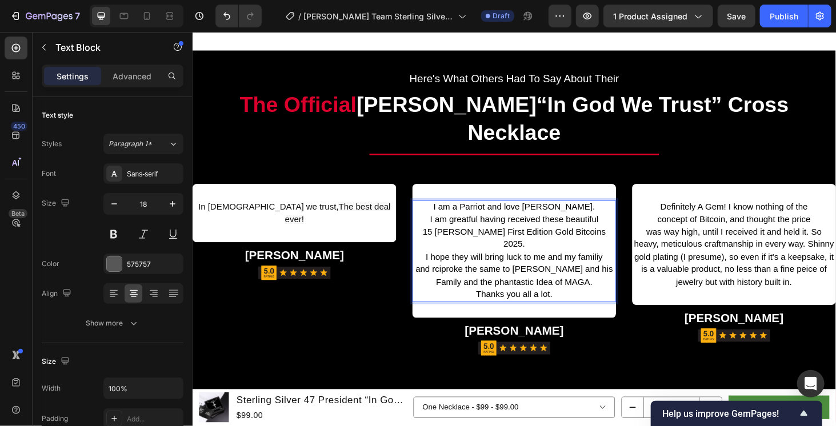
click at [451, 211] on p "I am a Parriot and love [PERSON_NAME]." at bounding box center [534, 217] width 215 height 13
click at [583, 278] on p "and rciproke the same to Donald Trump and his Family and the phantastic Idea of…" at bounding box center [534, 298] width 215 height 40
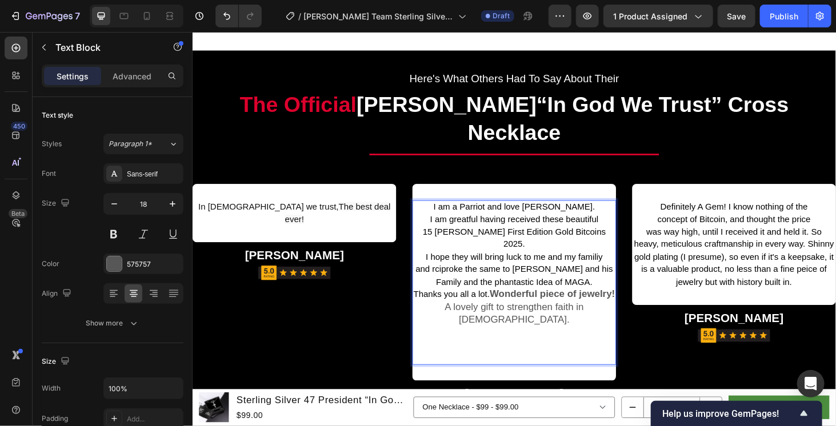
click at [528, 305] on strong "Wonderful piece of jewelry!" at bounding box center [575, 310] width 134 height 11
drag, startPoint x: 528, startPoint y: 270, endPoint x: 603, endPoint y: 287, distance: 77.3
click at [603, 287] on p "and rciproke the same to Donald Trump and his Family and the phantastic Idea of…" at bounding box center [534, 298] width 215 height 40
click at [526, 305] on strong "Wonderful piece of jewelry!" at bounding box center [575, 310] width 134 height 11
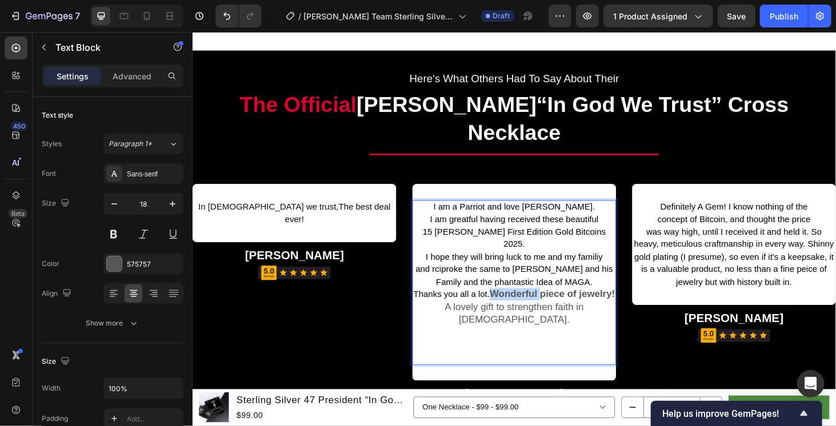
click at [526, 305] on strong "Wonderful piece of jewelry!" at bounding box center [575, 310] width 134 height 11
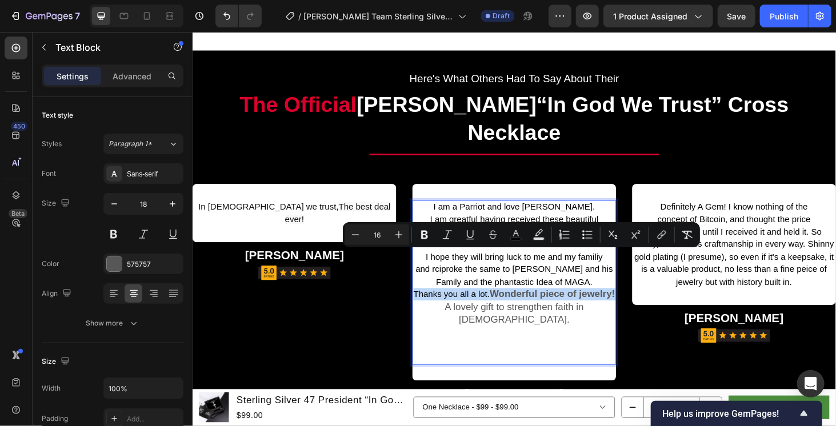
drag, startPoint x: 526, startPoint y: 269, endPoint x: 578, endPoint y: 290, distance: 55.9
click at [578, 290] on p "and rciproke the same to Donald Trump and his Family and the phantastic Idea of…" at bounding box center [534, 298] width 215 height 40
type input "18"
click at [566, 318] on div "I am a Parriot and love Donald Trump. I am greatful having received these beaut…" at bounding box center [534, 298] width 217 height 175
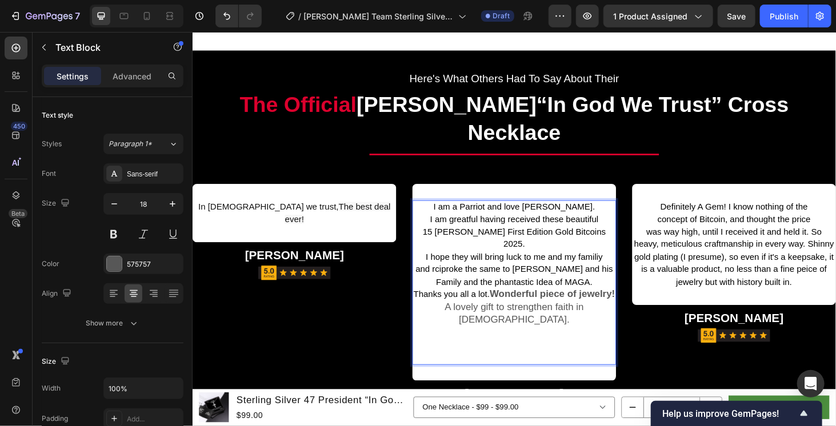
click at [528, 305] on strong "Wonderful piece of jewelry!" at bounding box center [575, 310] width 134 height 11
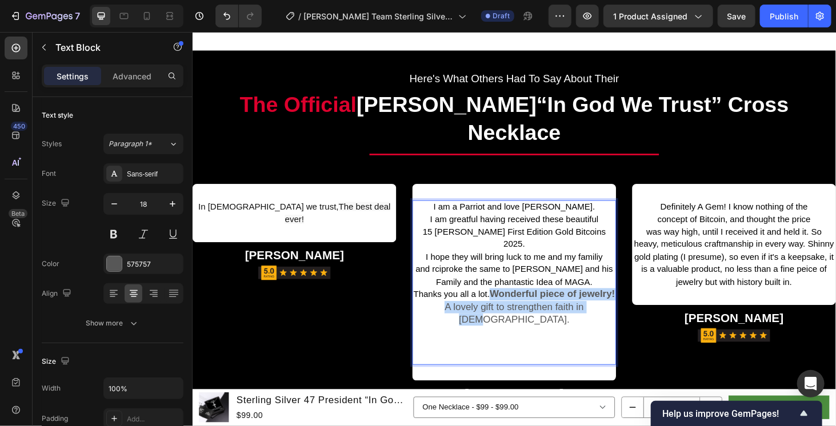
drag, startPoint x: 528, startPoint y: 269, endPoint x: 615, endPoint y: 295, distance: 90.2
click at [615, 295] on div "I am a Parriot and love Donald Trump. I am greatful having received these beaut…" at bounding box center [534, 298] width 217 height 175
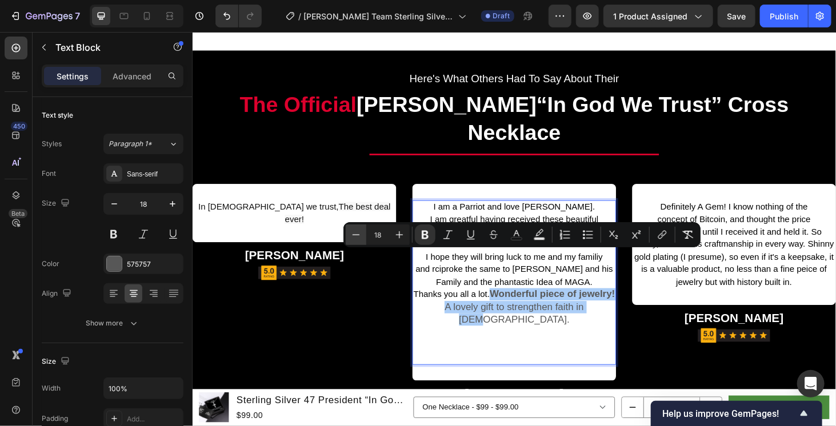
click at [359, 235] on icon "Editor contextual toolbar" at bounding box center [355, 234] width 11 height 11
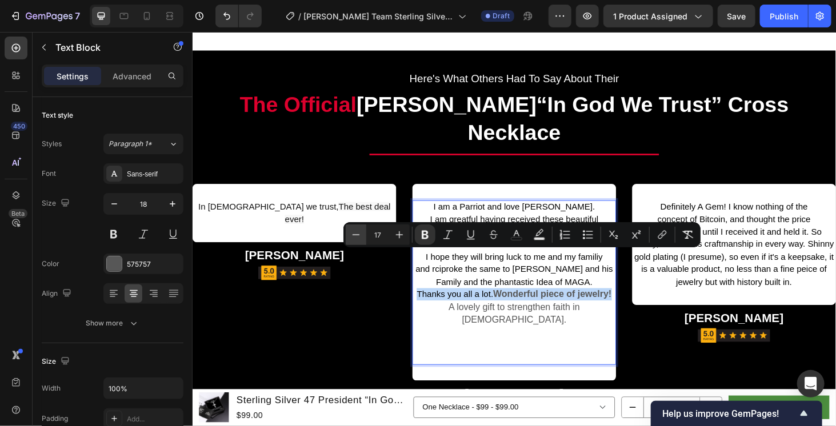
type input "16"
click at [430, 240] on button "Bold" at bounding box center [425, 235] width 21 height 21
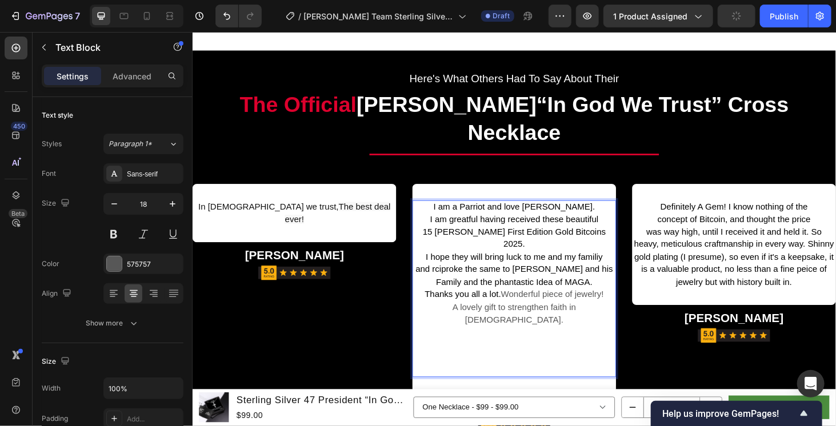
click at [528, 320] on span "A lovely gift to strengthen faith in God." at bounding box center [534, 331] width 131 height 23
click at [516, 306] on span "Thanks you all a lot." at bounding box center [479, 311] width 81 height 10
drag, startPoint x: 517, startPoint y: 270, endPoint x: 603, endPoint y: 281, distance: 87.0
click at [603, 281] on div "I am a Parriot and love Donald Trump. I am greatful having received these beaut…" at bounding box center [534, 305] width 217 height 189
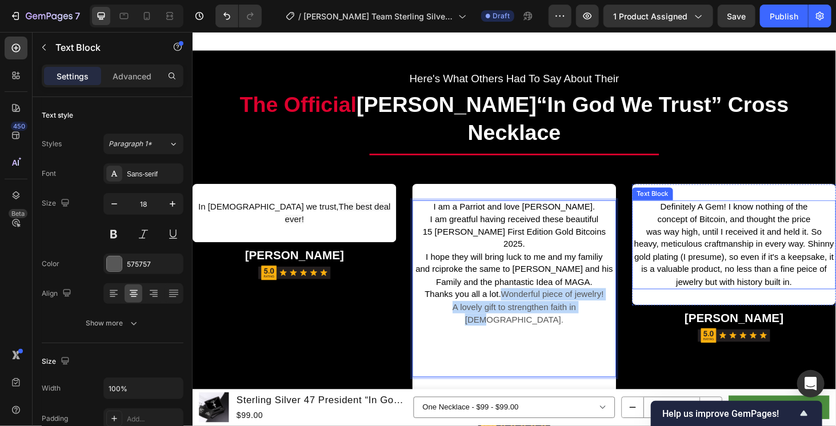
click at [702, 239] on span "was way high, until I received it and held it. So heavy, meticulous craftmanshi…" at bounding box center [769, 270] width 213 height 63
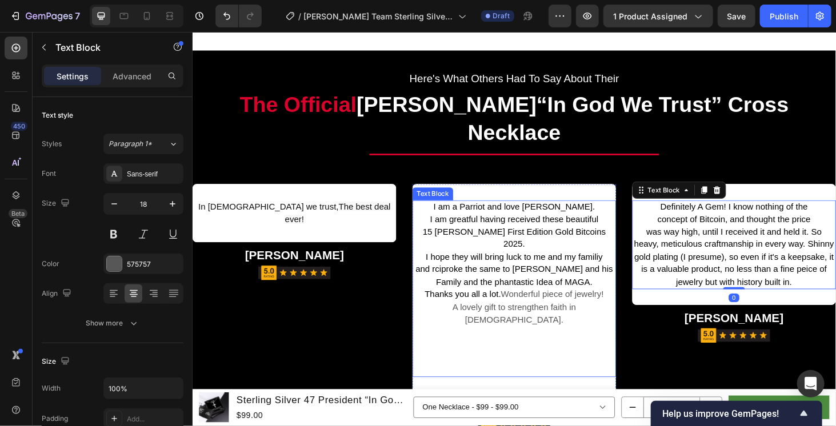
click at [522, 320] on span "A lovely gift to strengthen faith in God." at bounding box center [534, 331] width 131 height 23
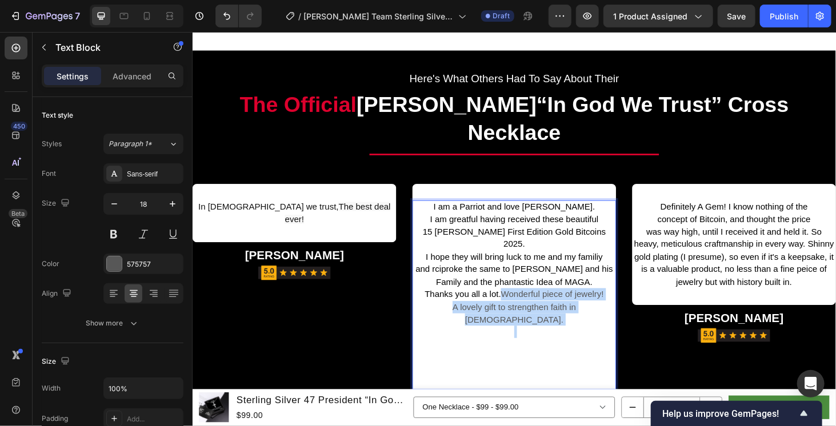
drag, startPoint x: 519, startPoint y: 268, endPoint x: 609, endPoint y: 279, distance: 91.0
click at [609, 279] on div "I am a Parriot and love Donald Trump. I am greatful having received these beaut…" at bounding box center [534, 312] width 217 height 202
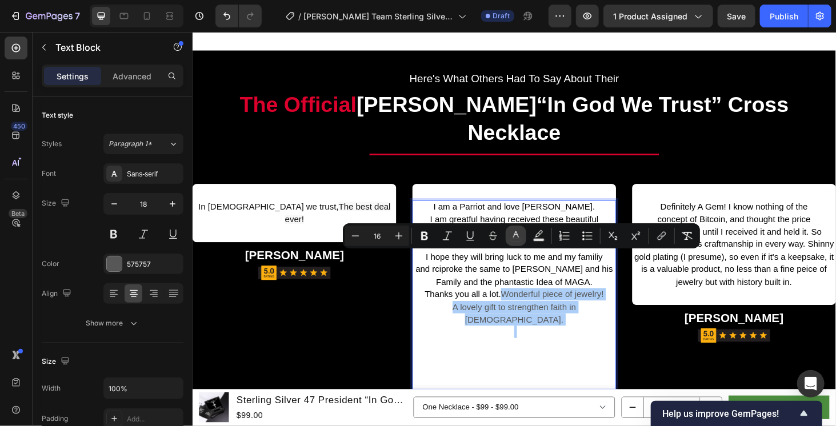
click at [517, 234] on icon "Editor contextual toolbar" at bounding box center [516, 234] width 6 height 6
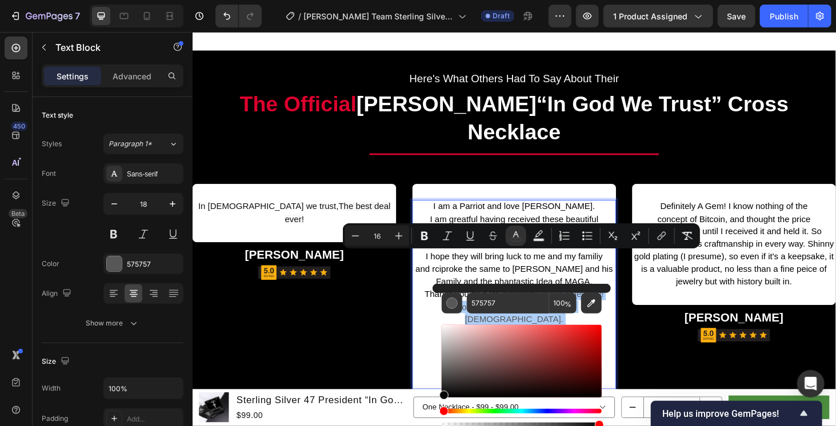
drag, startPoint x: 452, startPoint y: 367, endPoint x: 437, endPoint y: 397, distance: 33.2
click at [437, 396] on div "575757 100 %" at bounding box center [521, 357] width 178 height 146
type input "020202"
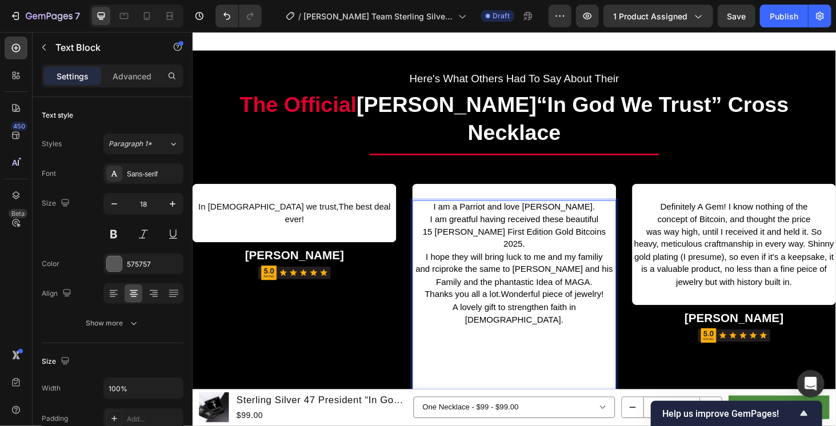
click at [531, 266] on span "I hope they will bring luck to me and my familiy" at bounding box center [534, 271] width 189 height 10
click at [520, 306] on span "Wonderful piece of jewelry!" at bounding box center [575, 311] width 110 height 10
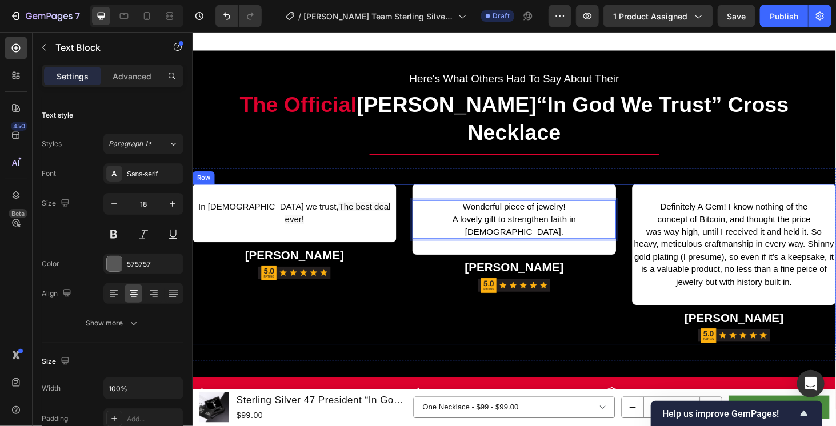
click at [539, 311] on div "Wonderful piece of jewelry! A lovely gift to strengthen faith in God. Text Bloc…" at bounding box center [534, 279] width 217 height 171
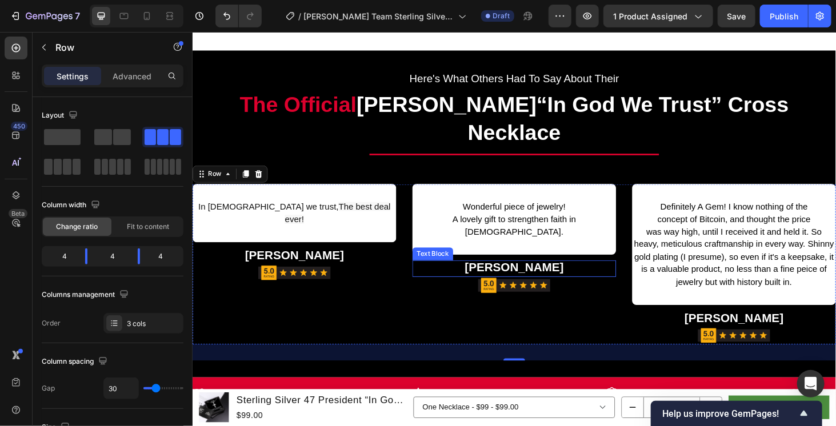
click at [530, 275] on strong "[PERSON_NAME]" at bounding box center [535, 282] width 106 height 14
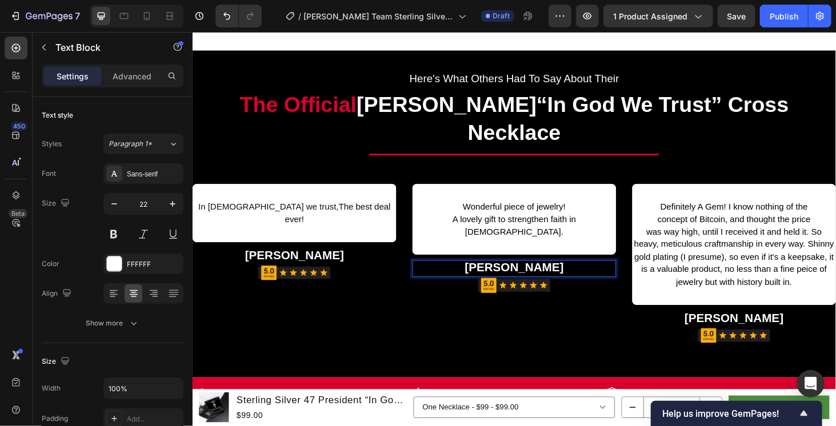
click at [557, 275] on strong "[PERSON_NAME]" at bounding box center [535, 282] width 106 height 14
click at [595, 319] on div "Wonderful piece of jewelry! A lovely gift to strengthen faith in God. Text Bloc…" at bounding box center [534, 279] width 217 height 171
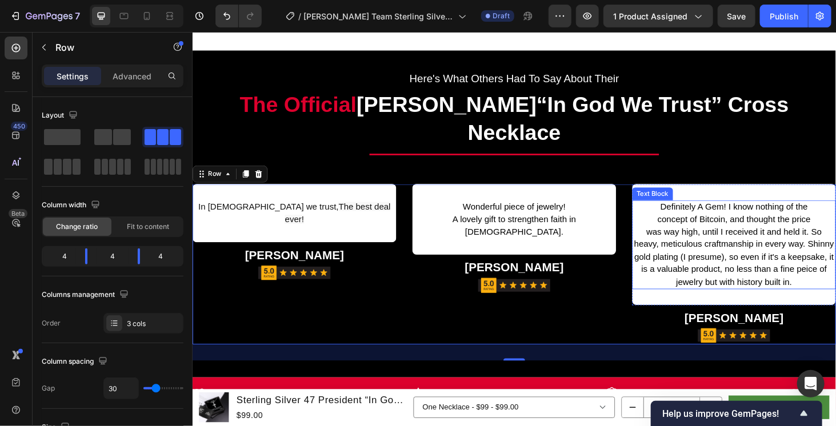
click at [795, 239] on span "was way high, until I received it and held it. So heavy, meticulous craftmanshi…" at bounding box center [769, 270] width 213 height 63
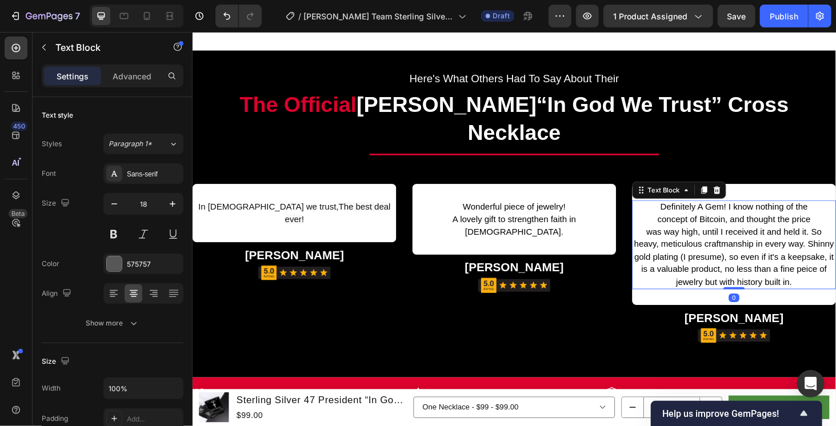
click at [711, 213] on span "Definitely A Gem! I know nothing of the" at bounding box center [769, 218] width 157 height 10
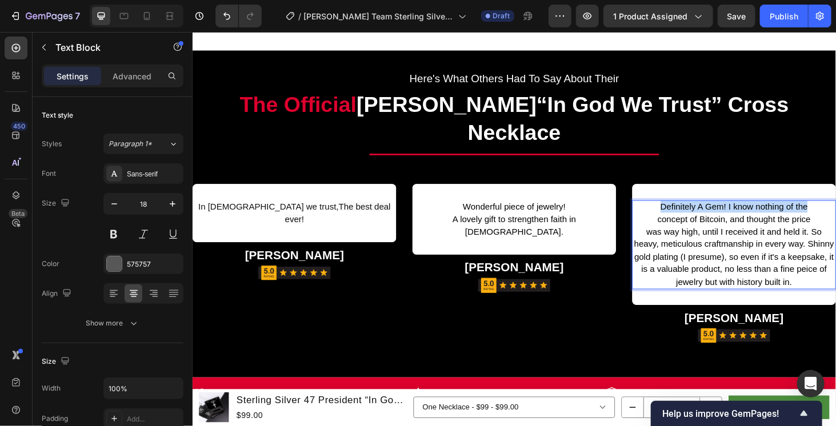
click at [711, 213] on span "Definitely A Gem! I know nothing of the" at bounding box center [769, 218] width 157 height 10
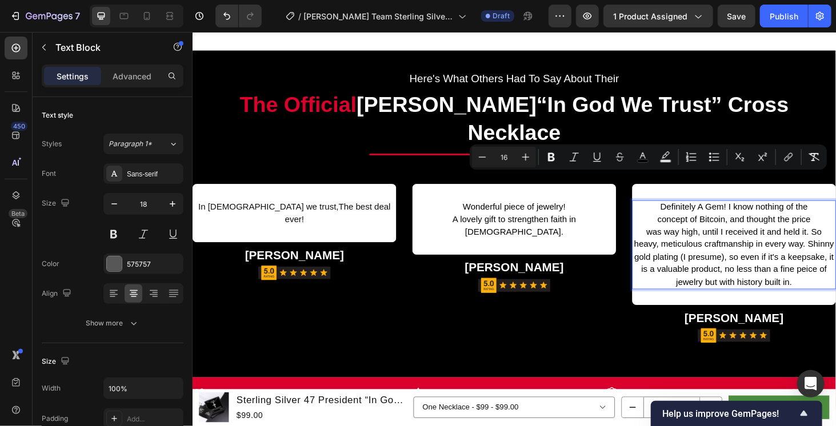
click at [770, 238] on p "was way high, until I received it and held it. So heavy, meticulous craftmanshi…" at bounding box center [769, 271] width 215 height 67
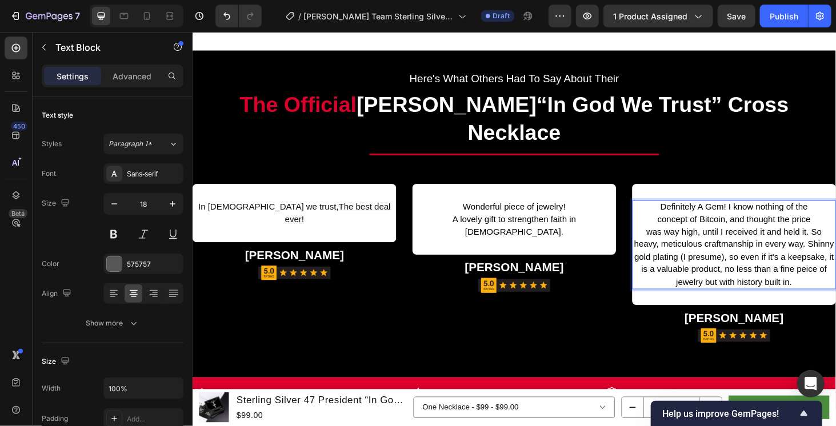
click at [835, 270] on span "was way high, until I received it and held it. So heavy, meticulous craftmanshi…" at bounding box center [769, 270] width 213 height 63
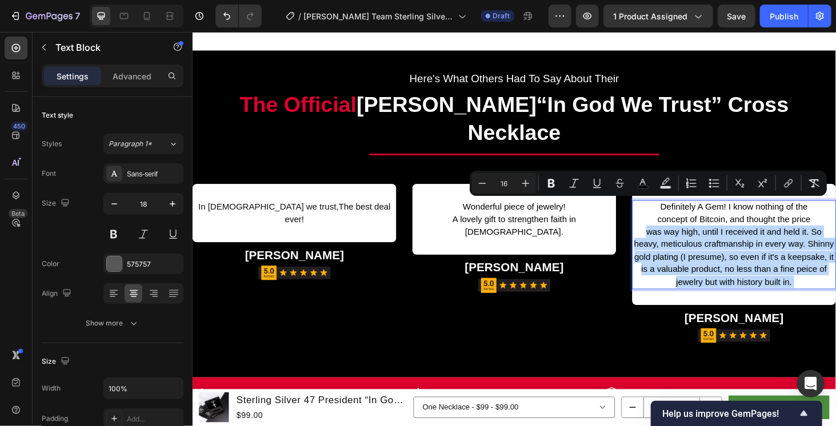
drag, startPoint x: 847, startPoint y: 270, endPoint x: 729, endPoint y: 207, distance: 133.1
click at [729, 211] on div "Definitely A Gem! I know nothing of the concept of Bitcoin, and thought the pri…" at bounding box center [768, 258] width 217 height 95
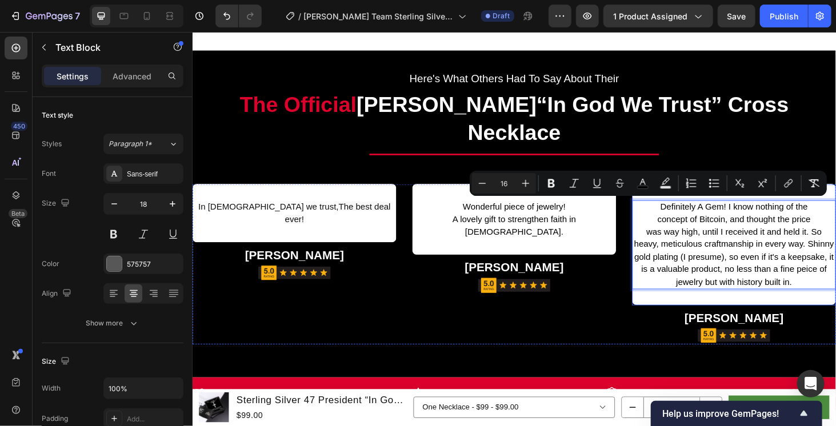
click at [684, 177] on div "In God we trust, The best deal ever! Text Block Row Dr. E. Zadikian Text Block …" at bounding box center [535, 279] width 686 height 205
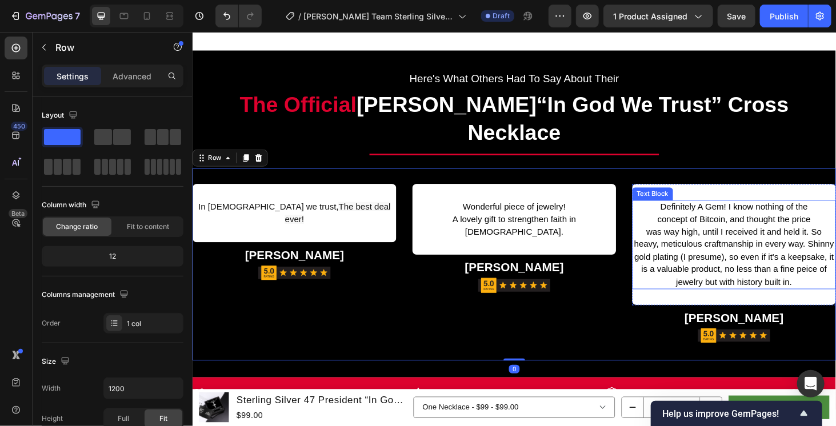
click at [691, 213] on span "Definitely A Gem! I know nothing of the" at bounding box center [769, 218] width 157 height 10
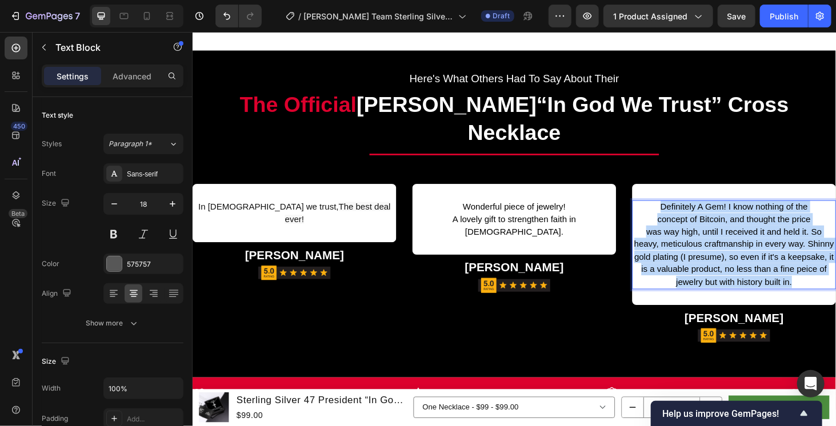
drag, startPoint x: 684, startPoint y: 185, endPoint x: 849, endPoint y: 271, distance: 186.3
click at [835, 271] on div "Definitely A Gem! I know nothing of the concept of Bitcoin, and thought the pri…" at bounding box center [768, 258] width 217 height 95
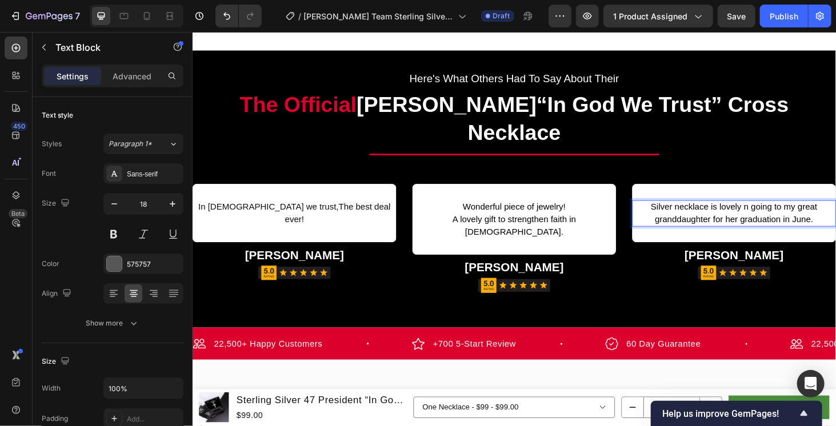
click at [790, 211] on p "Silver necklace is lovely n going to my great granddaughter for her graduation …" at bounding box center [769, 224] width 215 height 27
click at [792, 213] on span "Silver necklace is lovely n going to my great granddaughter for her graduation …" at bounding box center [768, 224] width 177 height 23
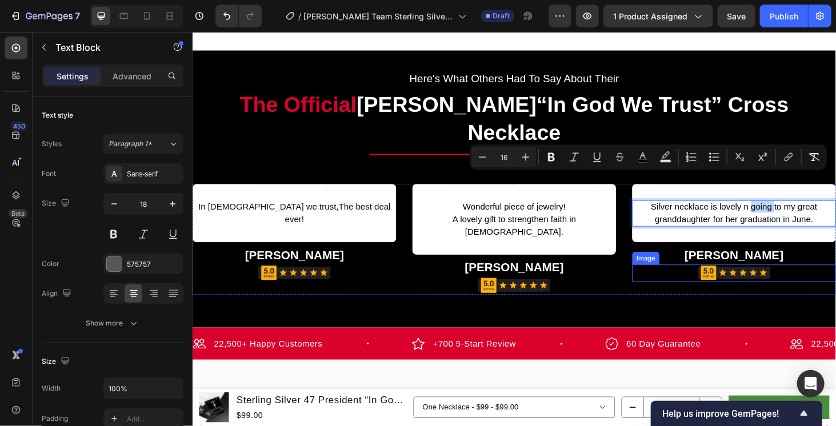
click at [660, 274] on div "In God we trust, The best deal ever! Text Block Row Dr. E. Zadikian Text Block …" at bounding box center [535, 252] width 686 height 151
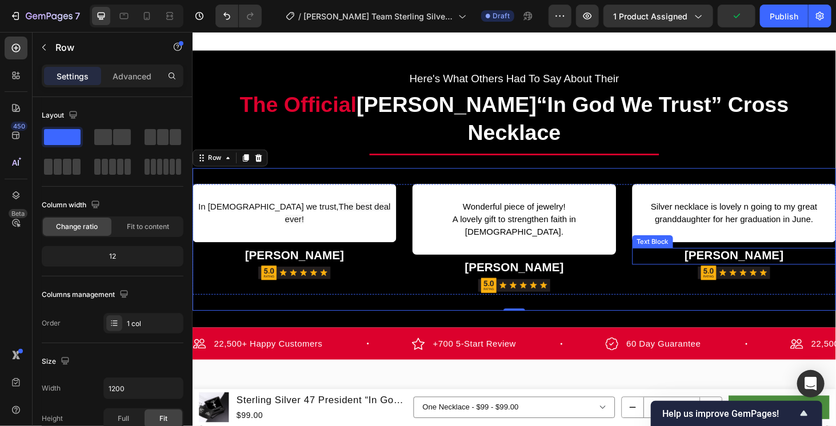
click at [772, 262] on strong "[PERSON_NAME]" at bounding box center [769, 269] width 106 height 14
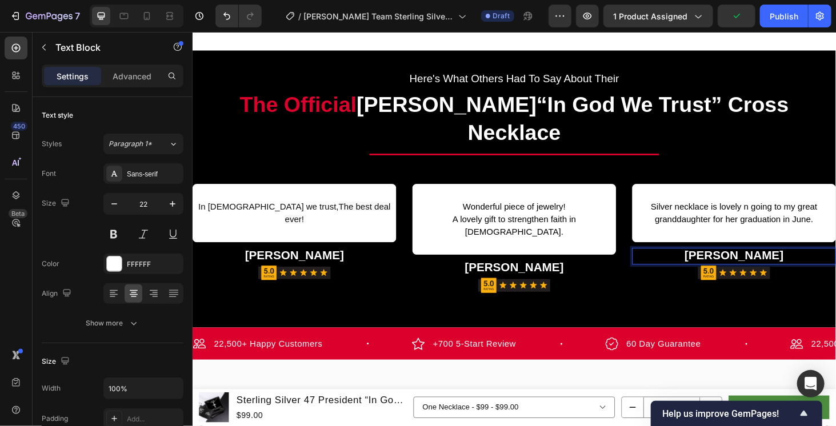
click at [772, 262] on strong "[PERSON_NAME]" at bounding box center [769, 269] width 106 height 14
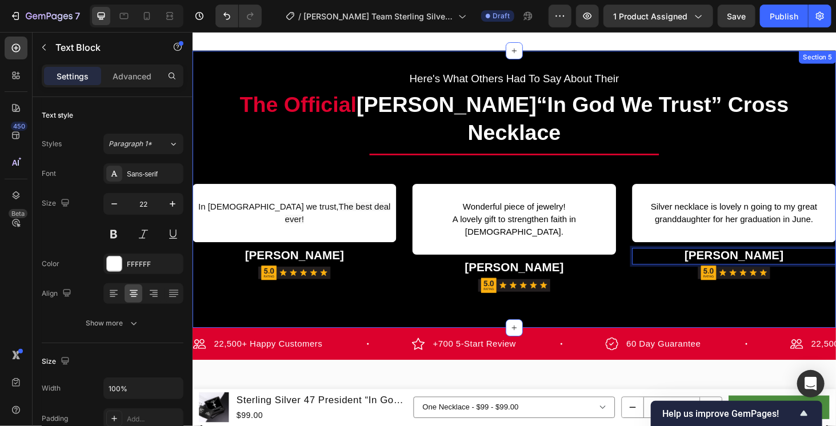
click at [816, 302] on div "Here's What Others Had To Say About Their Text Block The Official Trump “In God…" at bounding box center [535, 198] width 686 height 295
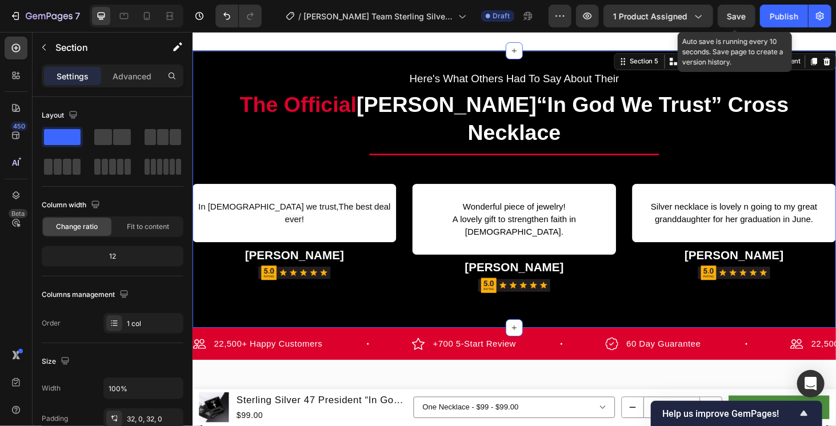
click at [729, 12] on span "Save" at bounding box center [736, 16] width 19 height 10
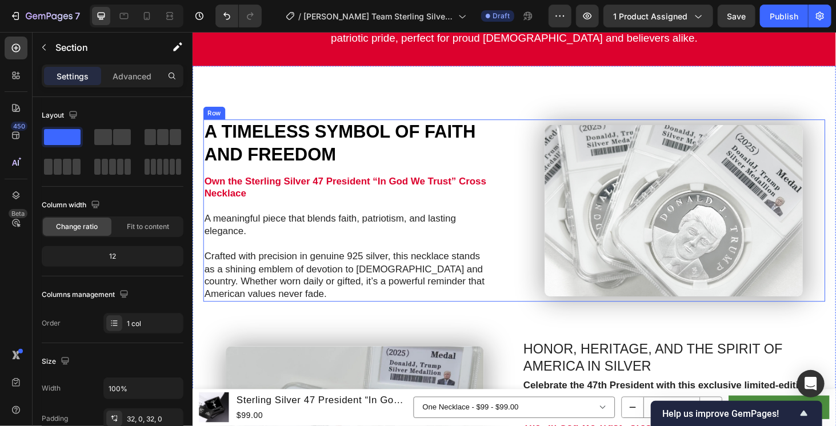
scroll to position [737, 0]
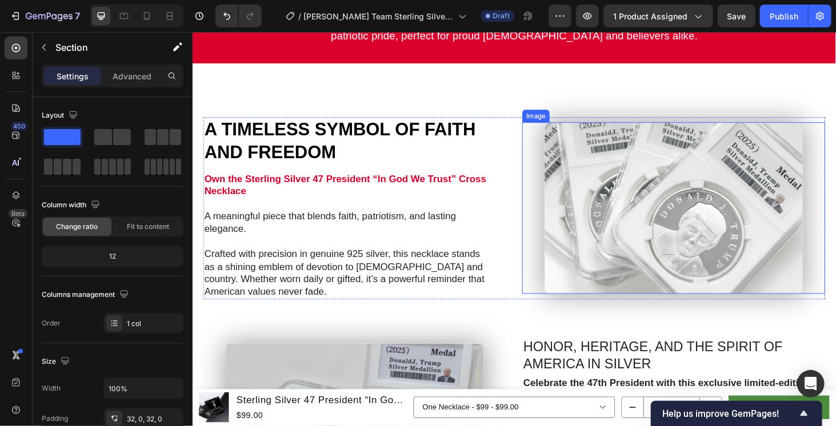
click at [655, 186] on img at bounding box center [704, 219] width 274 height 183
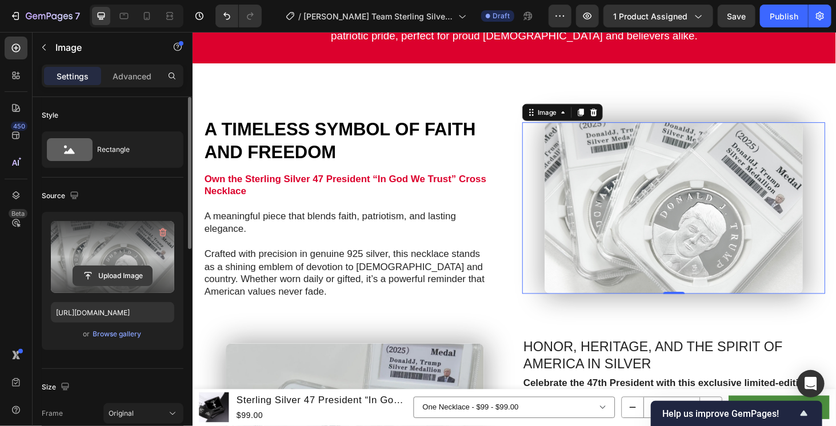
click at [122, 271] on input "file" at bounding box center [112, 275] width 79 height 19
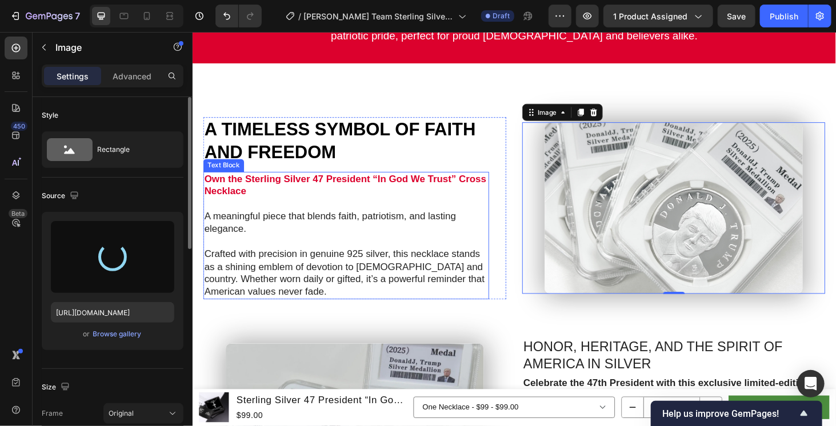
type input "https://cdn.shopify.com/s/files/1/0728/6600/5243/files/gempages_548339283191137…"
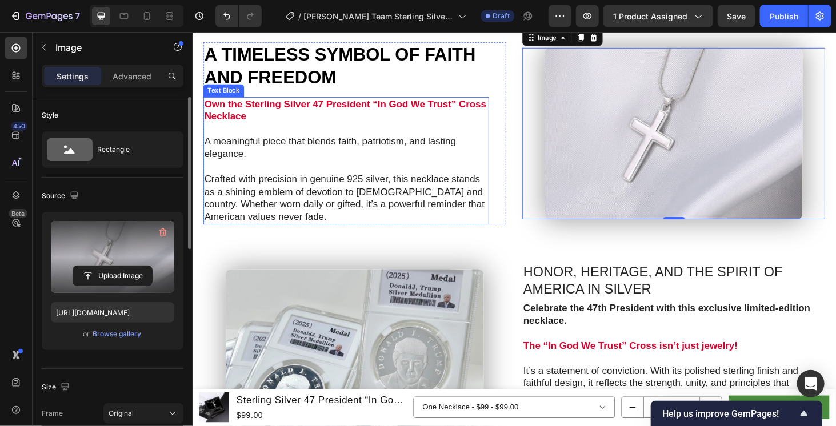
scroll to position [832, 0]
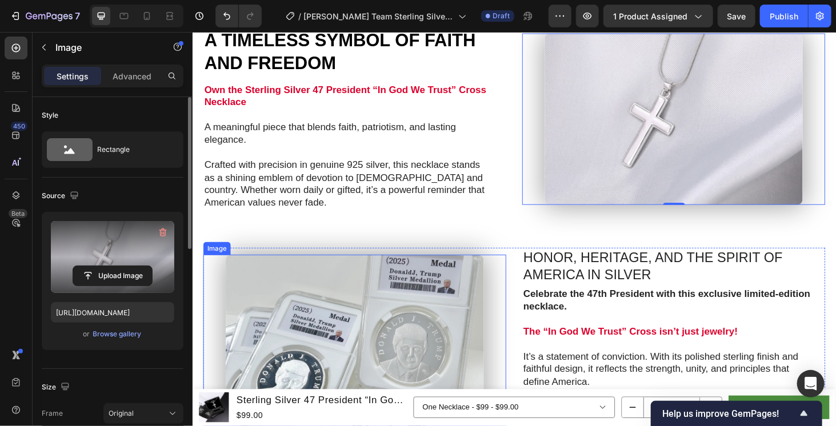
click at [376, 303] on img at bounding box center [364, 360] width 274 height 183
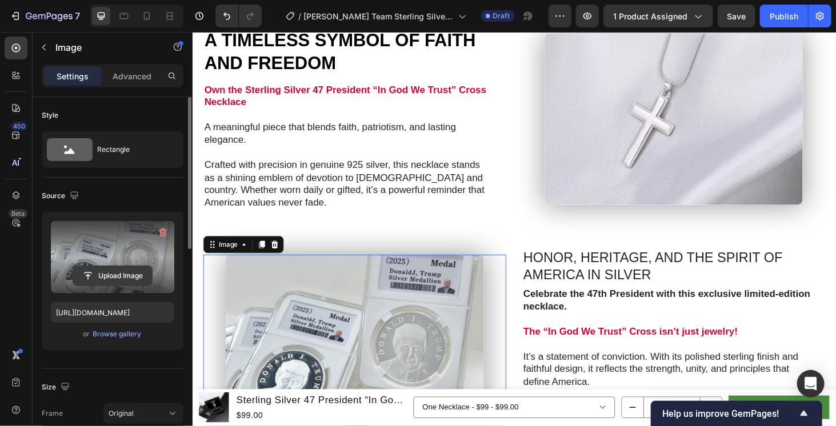
click at [125, 273] on input "file" at bounding box center [112, 275] width 79 height 19
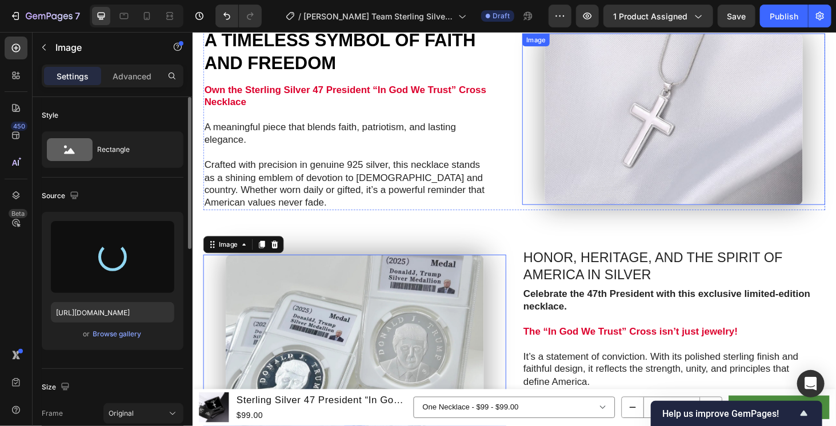
type input "https://cdn.shopify.com/s/files/1/0728/6600/5243/files/gempages_548339283191137…"
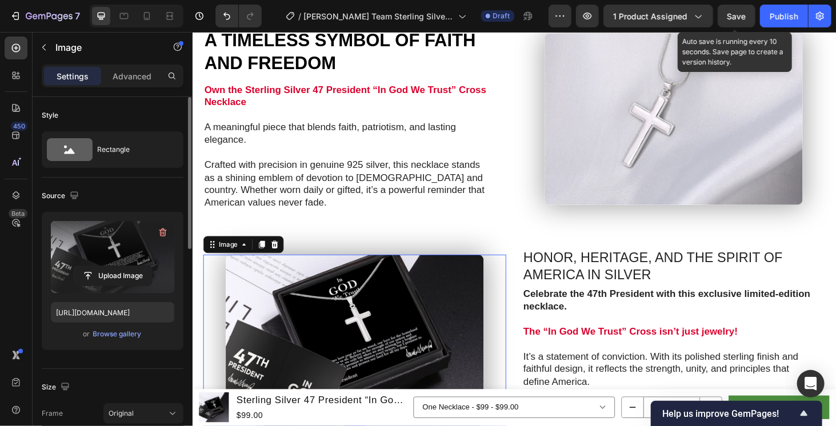
click at [741, 14] on span "Save" at bounding box center [736, 16] width 19 height 10
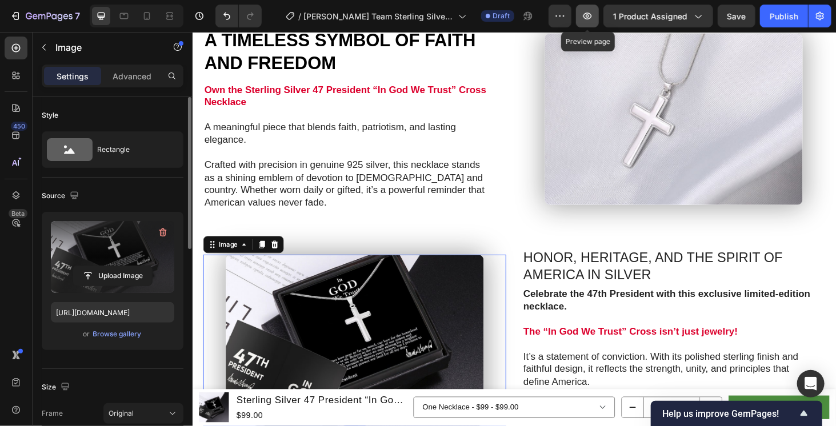
click at [592, 15] on icon "button" at bounding box center [587, 16] width 9 height 7
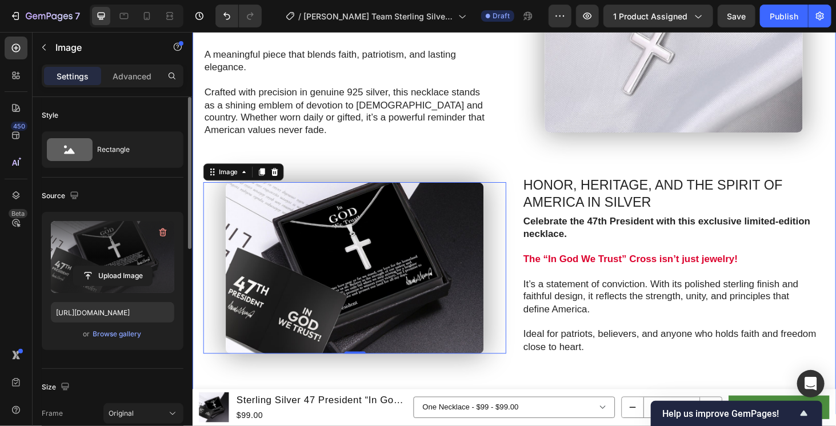
scroll to position [1023, 0]
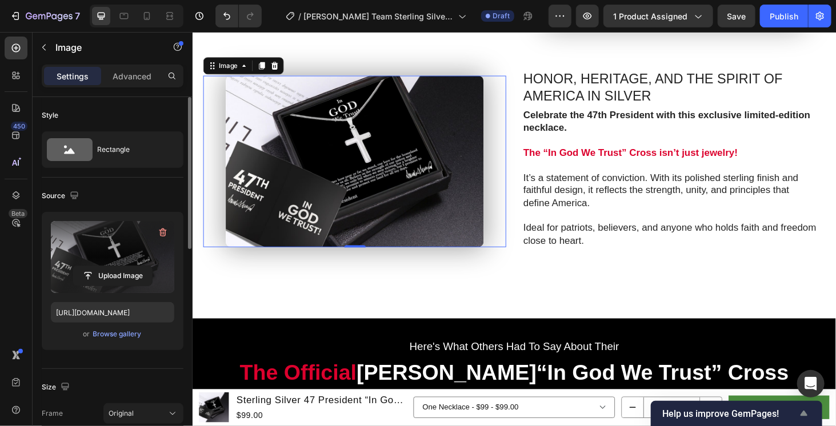
click at [801, 409] on icon "Show survey - Help us improve GemPages!" at bounding box center [804, 414] width 14 height 14
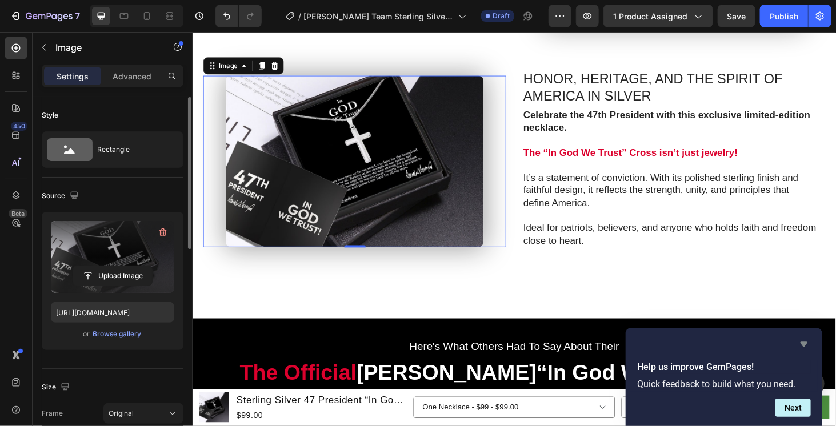
click at [802, 345] on icon "Hide survey" at bounding box center [804, 345] width 14 height 14
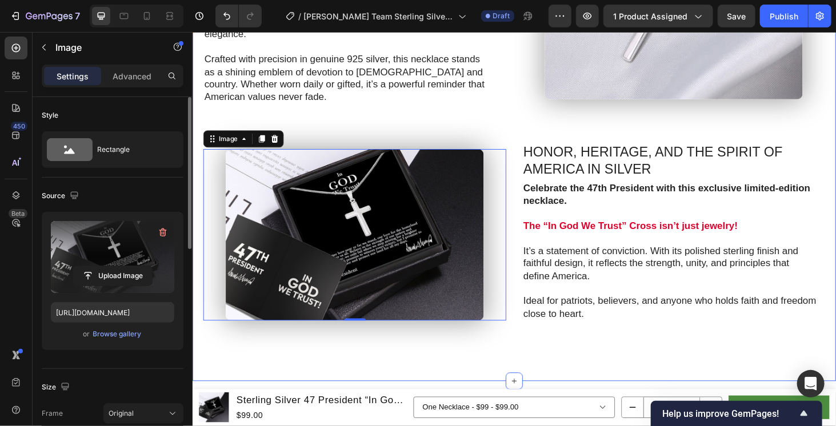
scroll to position [832, 0]
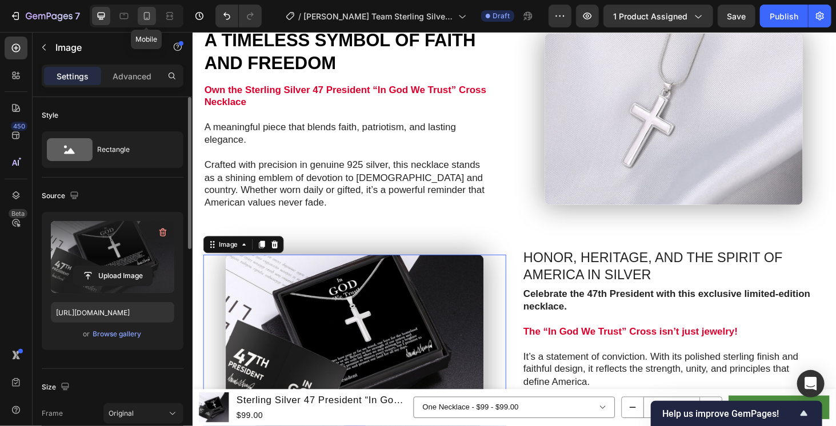
click at [147, 14] on icon at bounding box center [146, 15] width 11 height 11
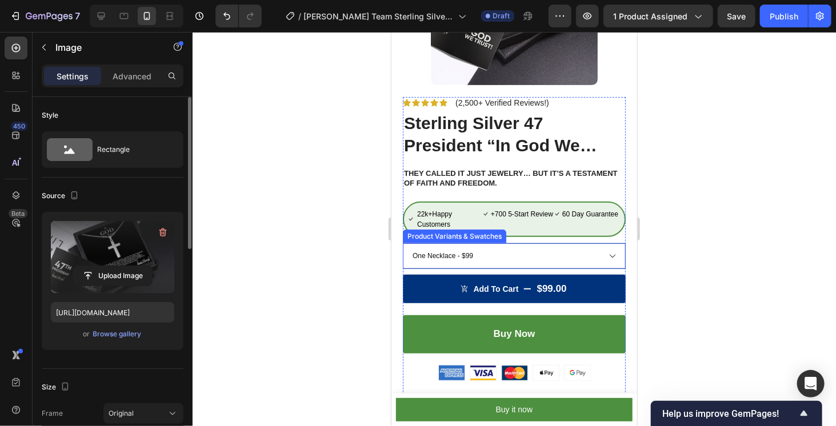
scroll to position [190, 0]
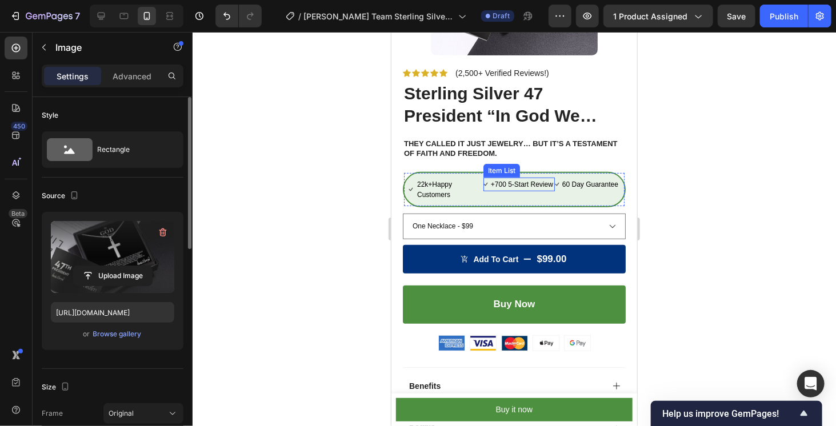
click at [540, 185] on p "+700 5-Start Review" at bounding box center [521, 184] width 62 height 10
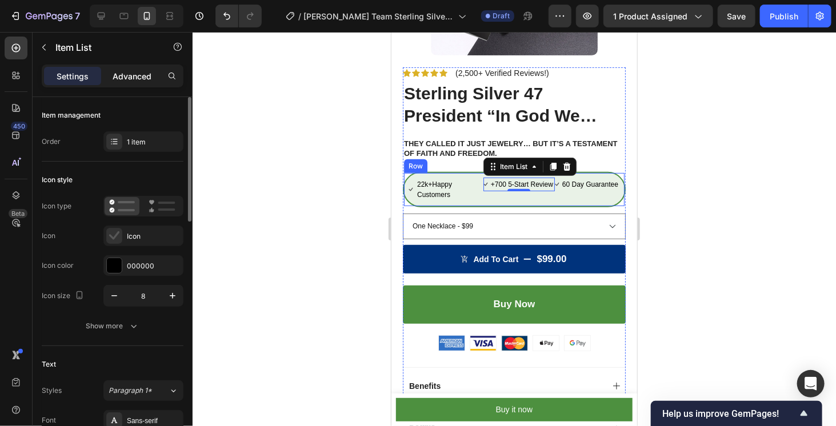
click at [141, 75] on p "Advanced" at bounding box center [132, 76] width 39 height 12
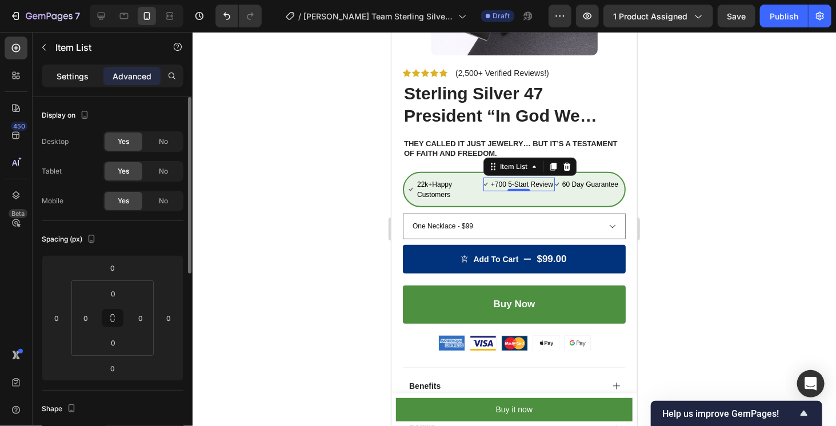
click at [87, 81] on p "Settings" at bounding box center [73, 76] width 32 height 12
type input "2"
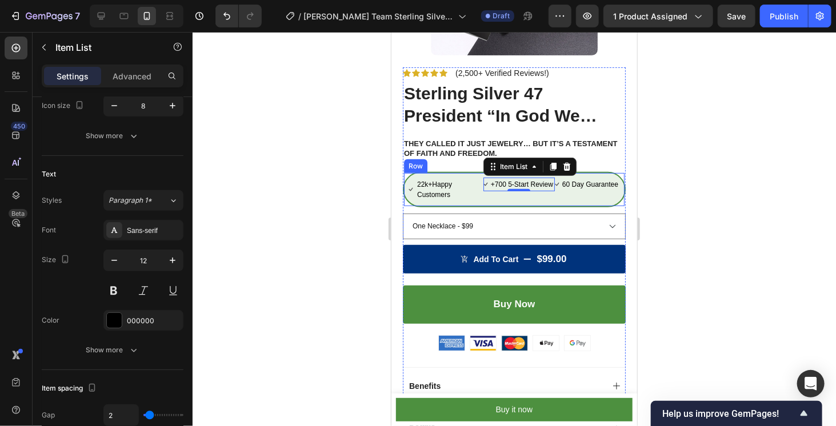
click at [476, 195] on div "22k+Happy Customers Item List +700 5-Start Review Item List 0 60 Day Guarantee …" at bounding box center [513, 188] width 223 height 35
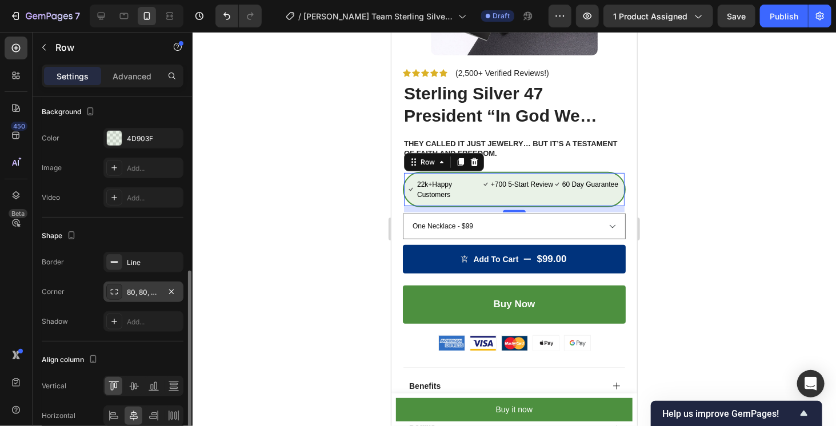
scroll to position [432, 0]
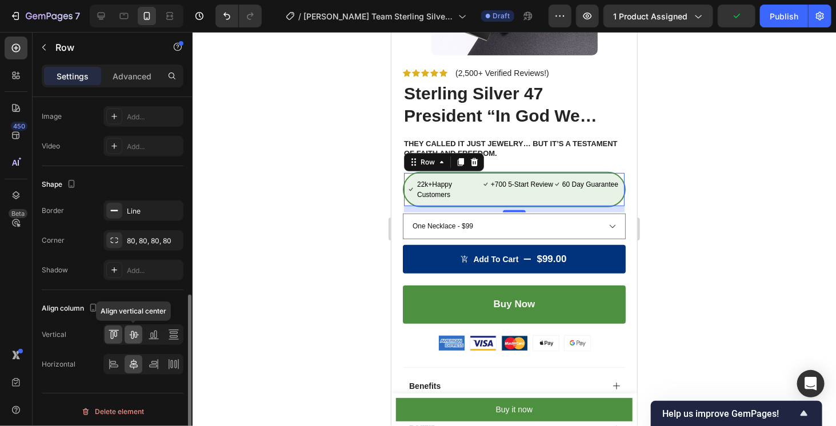
click at [138, 329] on icon at bounding box center [133, 334] width 11 height 11
click at [117, 330] on icon at bounding box center [114, 330] width 10 height 1
click at [130, 332] on icon at bounding box center [133, 334] width 11 height 11
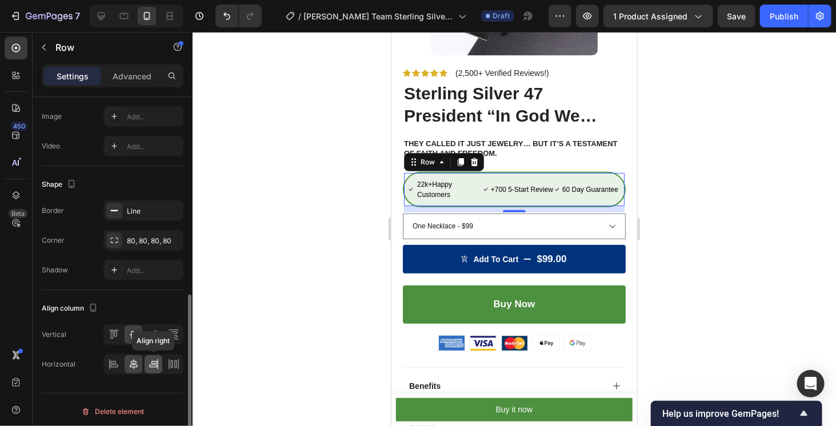
click at [154, 359] on icon at bounding box center [153, 364] width 11 height 11
click at [167, 357] on div at bounding box center [174, 364] width 18 height 18
click at [148, 359] on icon at bounding box center [153, 364] width 11 height 11
click at [135, 359] on icon at bounding box center [133, 364] width 11 height 11
click at [118, 359] on icon at bounding box center [113, 364] width 11 height 11
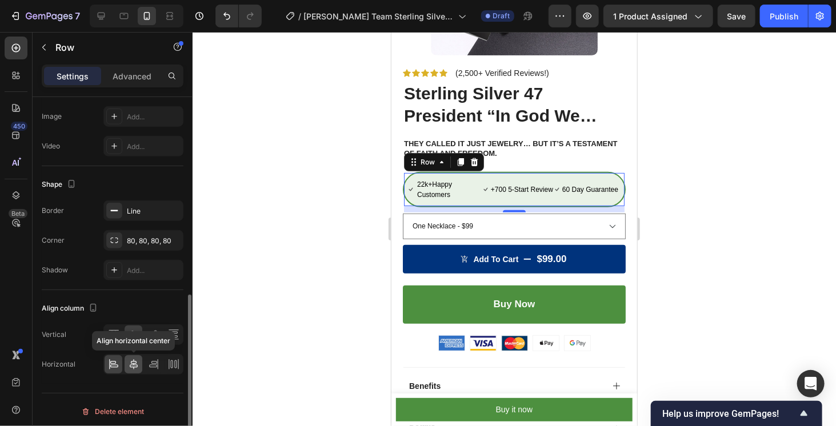
click at [140, 357] on div at bounding box center [134, 364] width 18 height 18
click at [122, 330] on div at bounding box center [114, 335] width 18 height 18
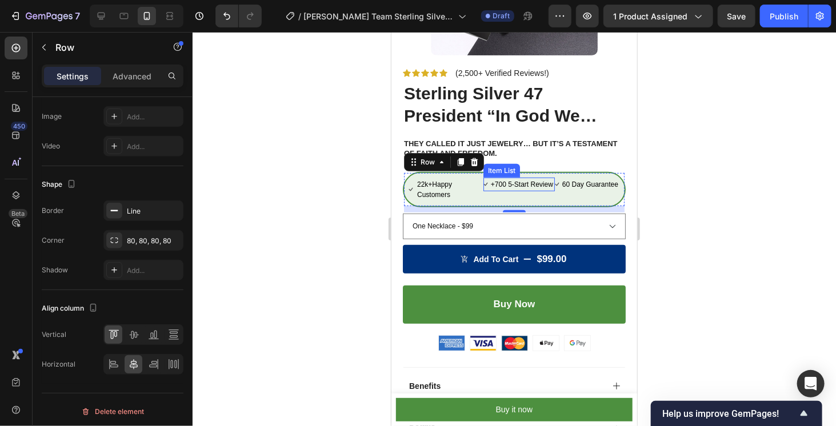
click at [504, 182] on p "+700 5-Start Review" at bounding box center [521, 184] width 62 height 10
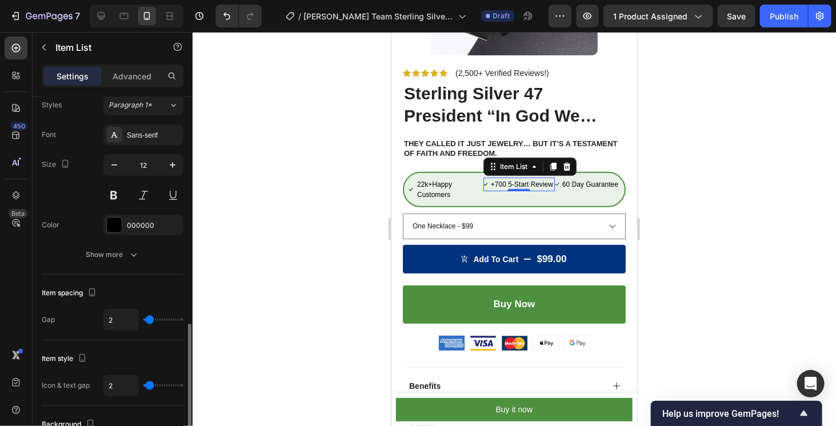
scroll to position [476, 0]
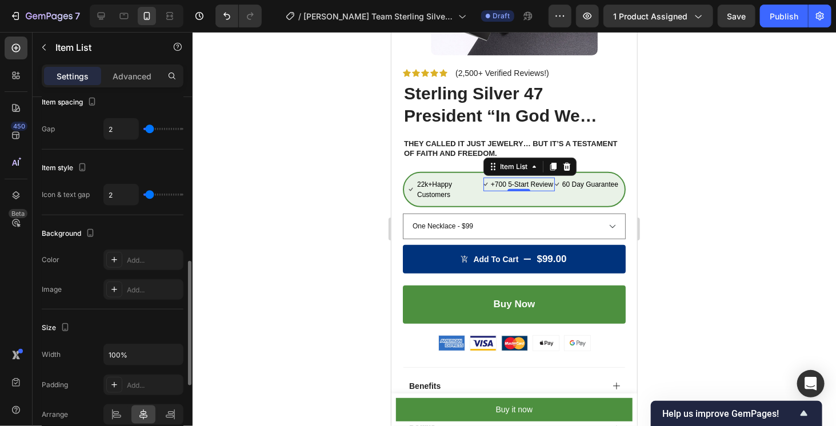
type input "7"
type input "8"
type input "9"
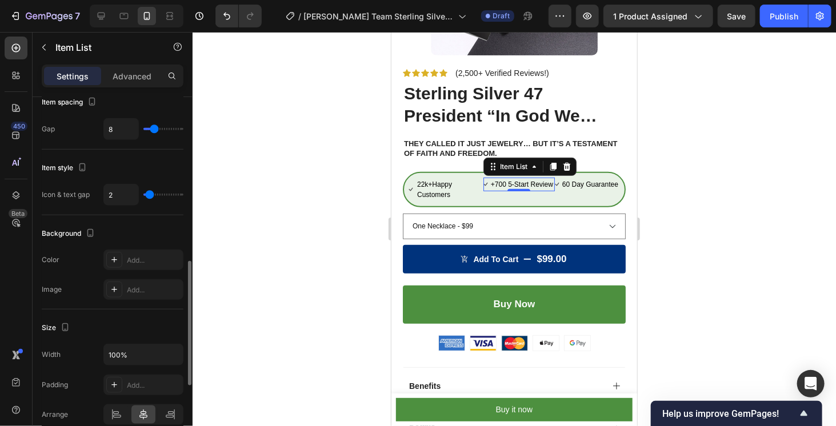
type input "9"
type input "10"
type input "11"
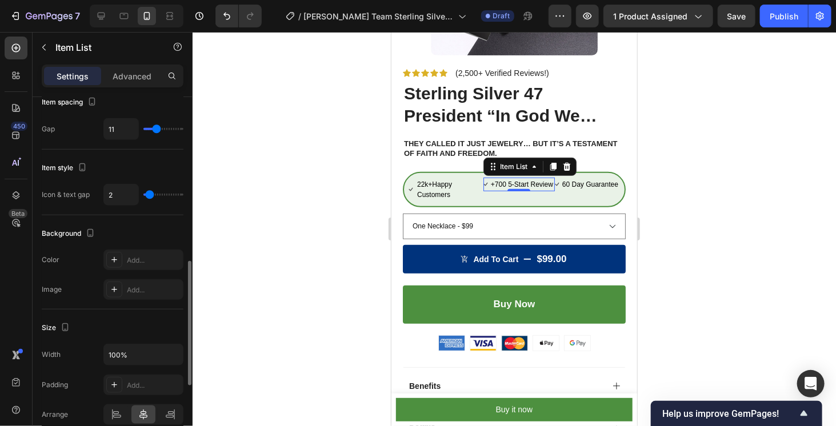
type input "12"
type input "13"
type input "14"
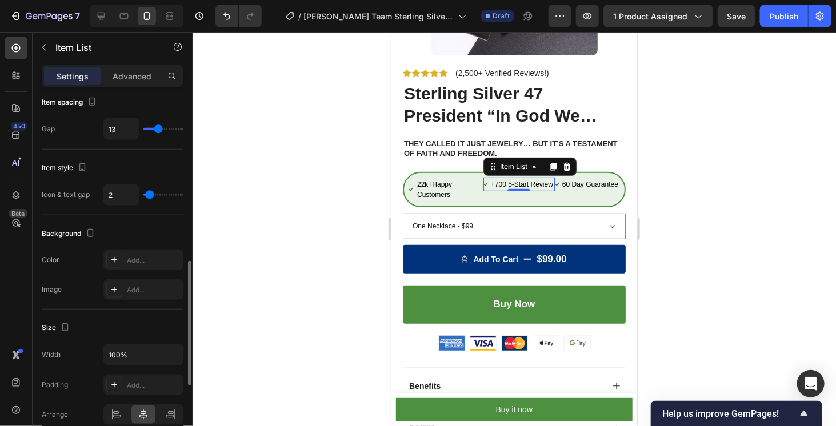
type input "14"
type input "16"
type input "17"
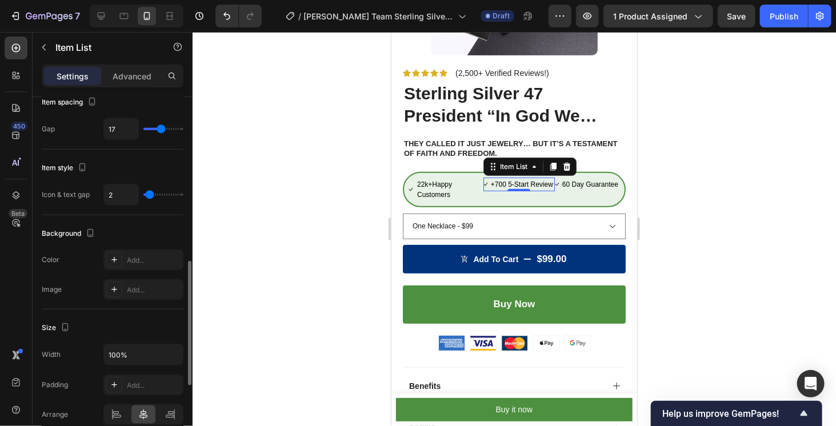
type input "18"
type input "19"
type input "20"
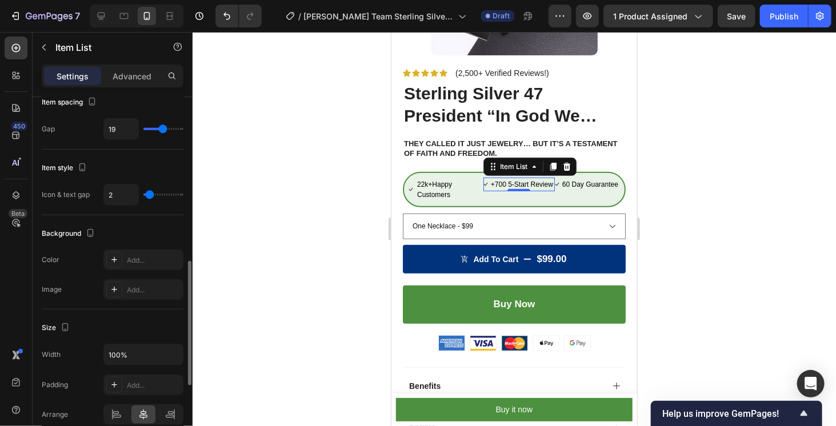
type input "20"
type input "18"
type input "10"
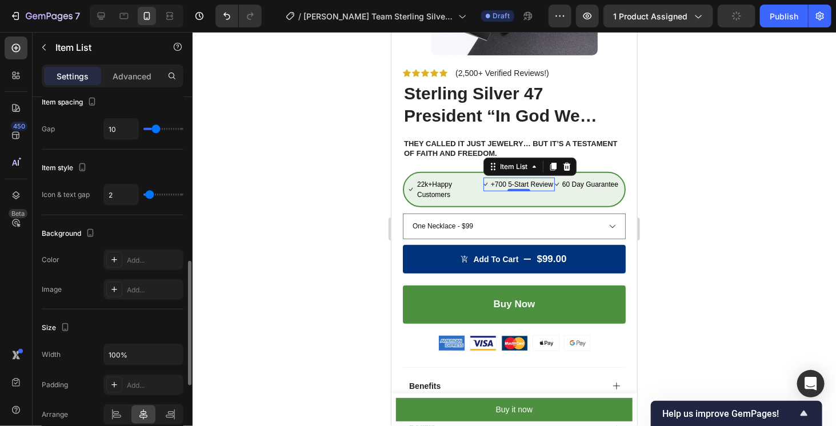
type input "5"
type input "4"
type input "3"
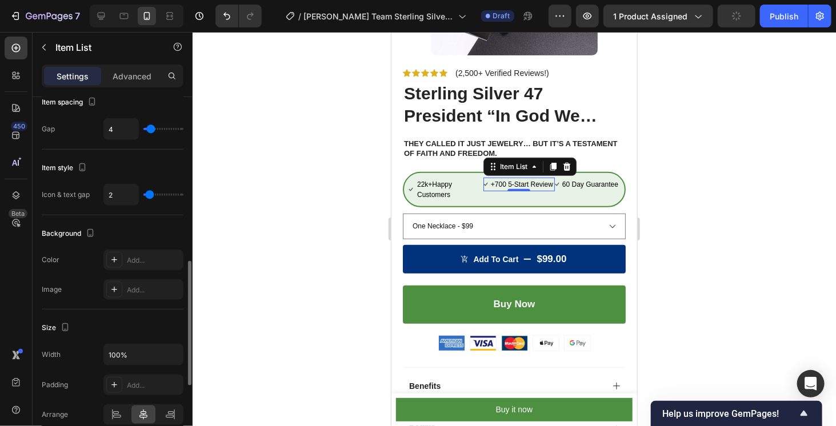
type input "3"
type input "2"
click at [149, 128] on input "range" at bounding box center [163, 129] width 40 height 2
type input "4"
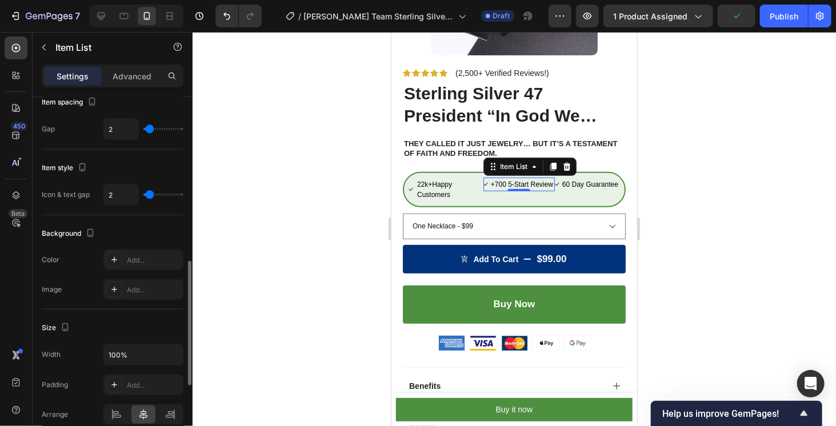
type input "4"
type input "9"
type input "10"
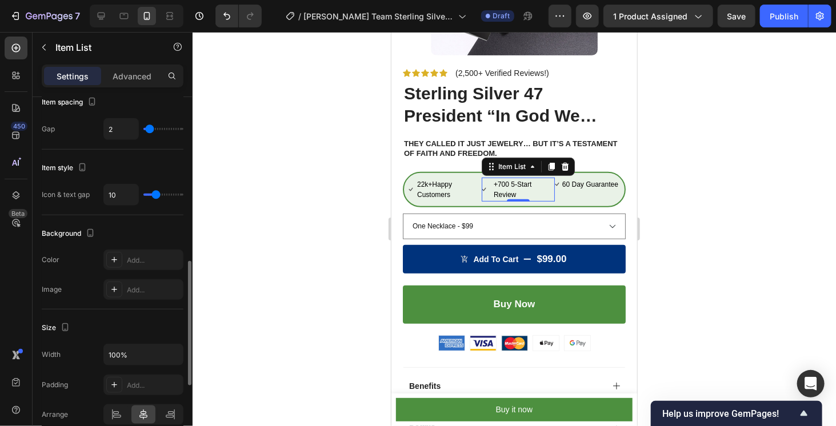
type input "11"
type input "12"
type input "13"
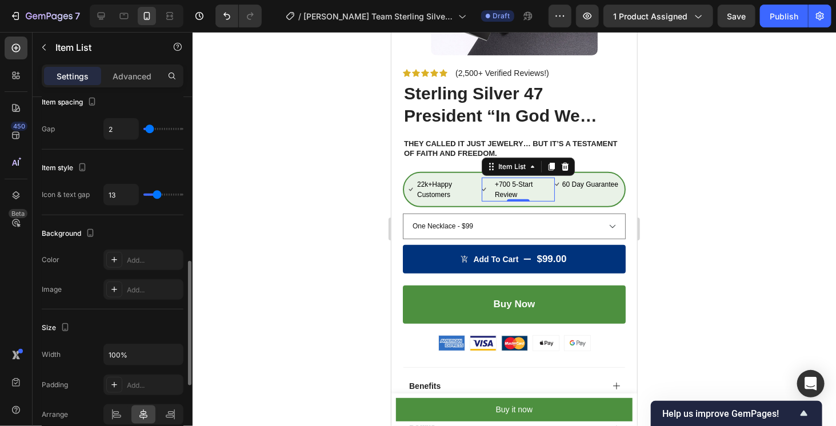
type input "13"
type input "16"
type input "17"
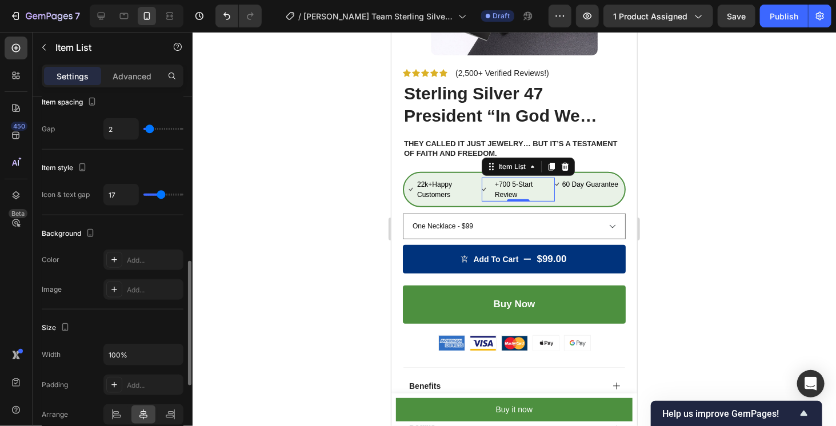
type input "18"
type input "19"
type input "20"
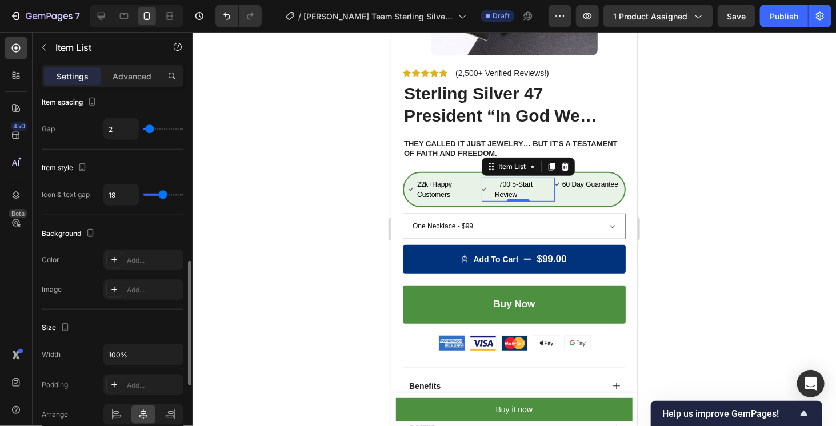
type input "20"
type input "21"
type input "22"
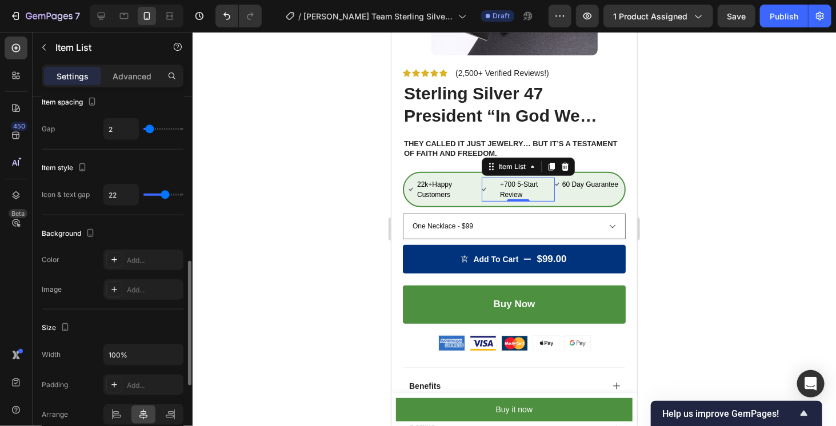
type input "23"
type input "24"
type input "27"
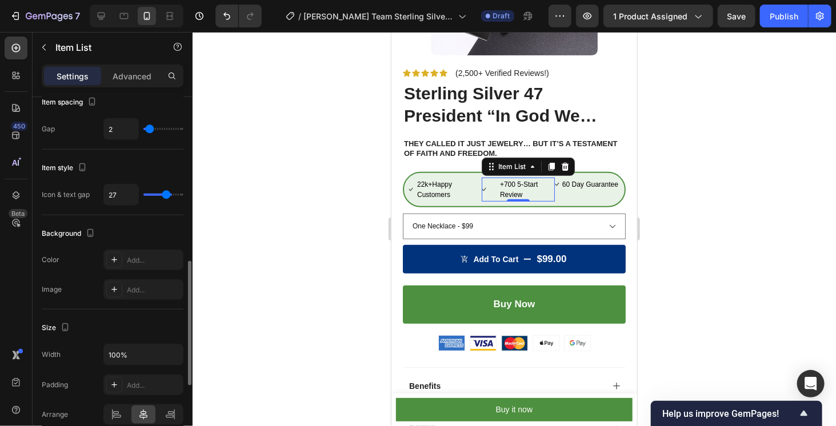
type input "27"
type input "29"
type input "32"
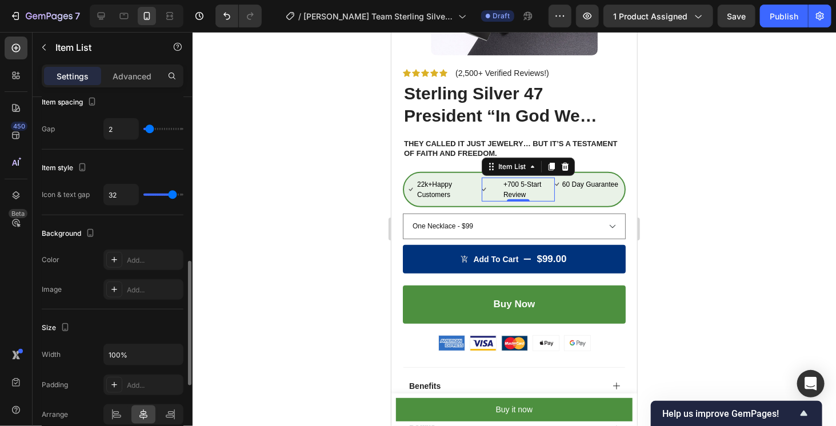
type input "33"
type input "37"
type input "36"
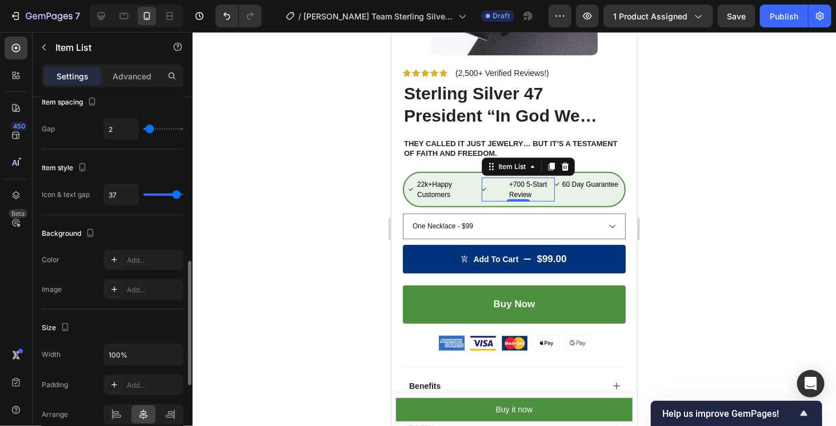
type input "36"
type input "27"
type input "23"
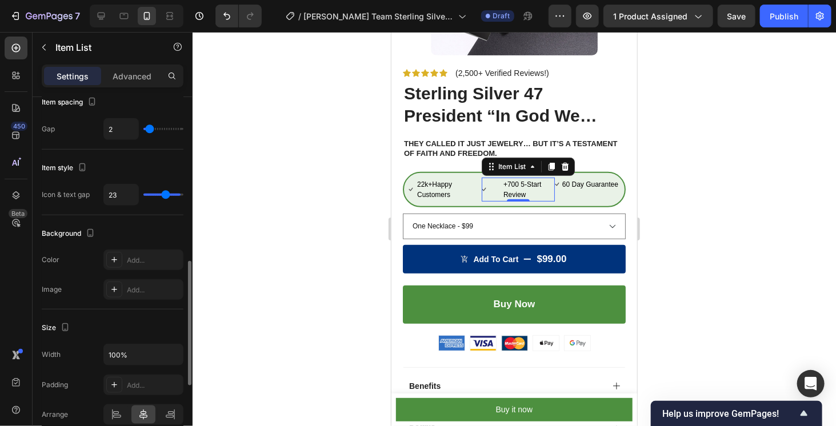
type input "21"
type input "19"
type input "18"
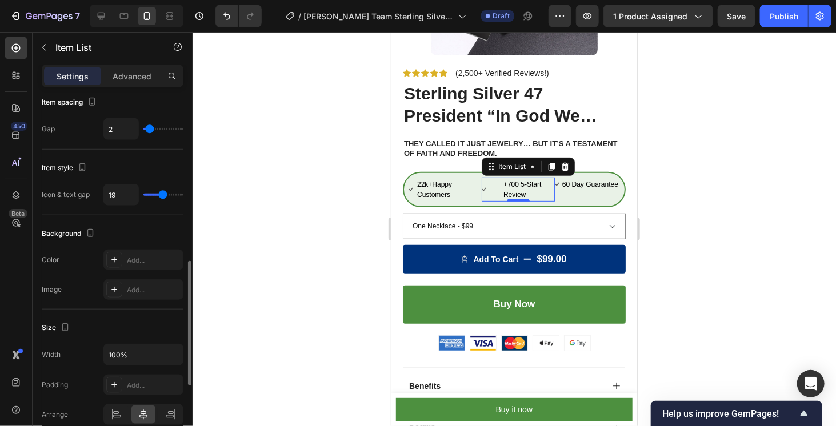
type input "18"
type input "16"
type input "13"
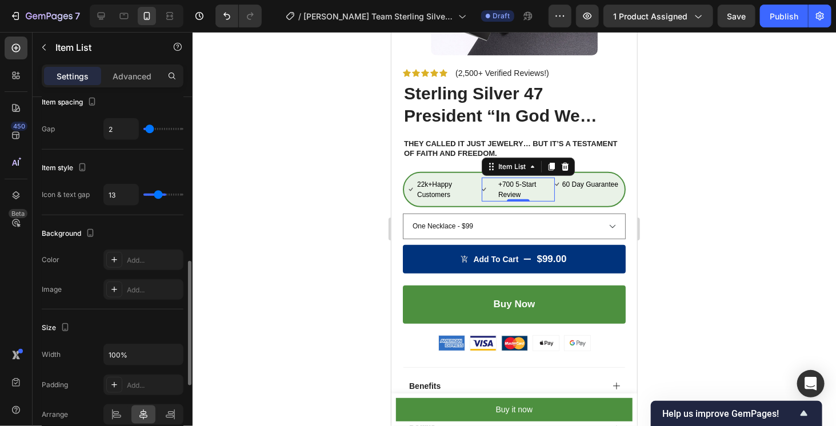
type input "12"
type input "10"
type input "4"
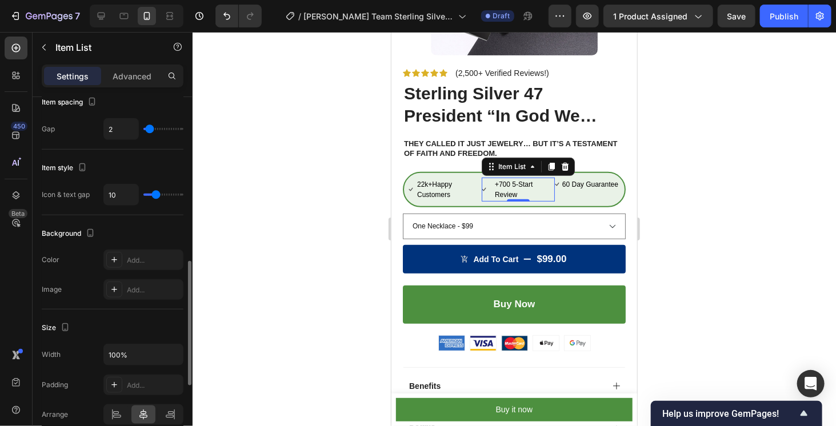
type input "4"
type input "0"
type input "1"
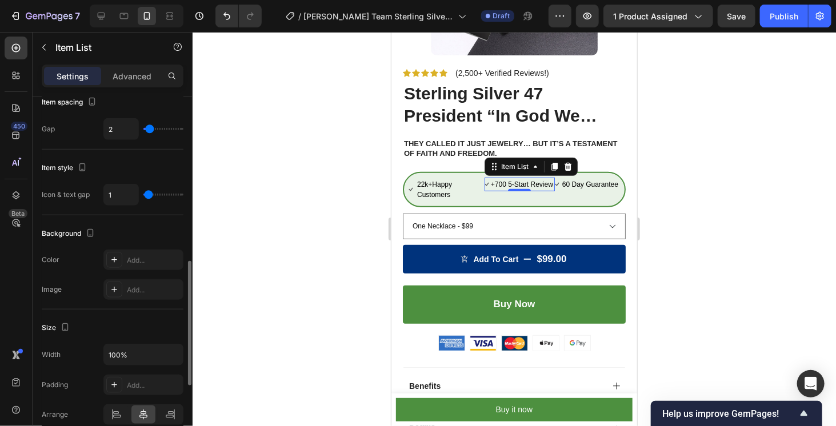
type input "4"
type input "5"
type input "6"
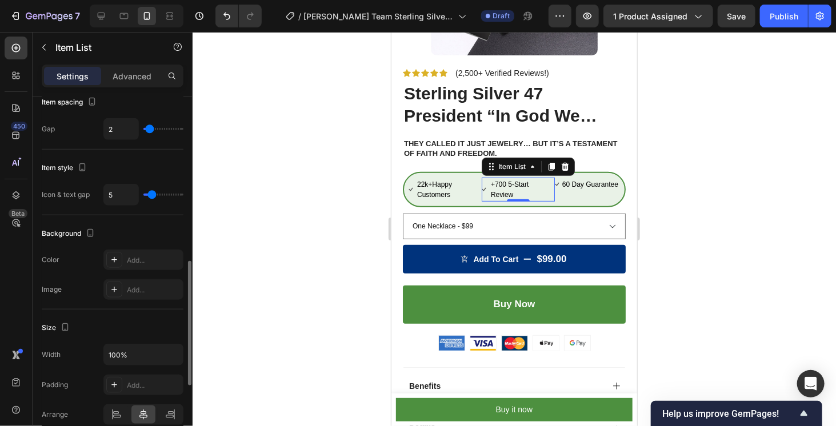
type input "6"
type input "7"
click at [153, 194] on input "range" at bounding box center [163, 195] width 40 height 2
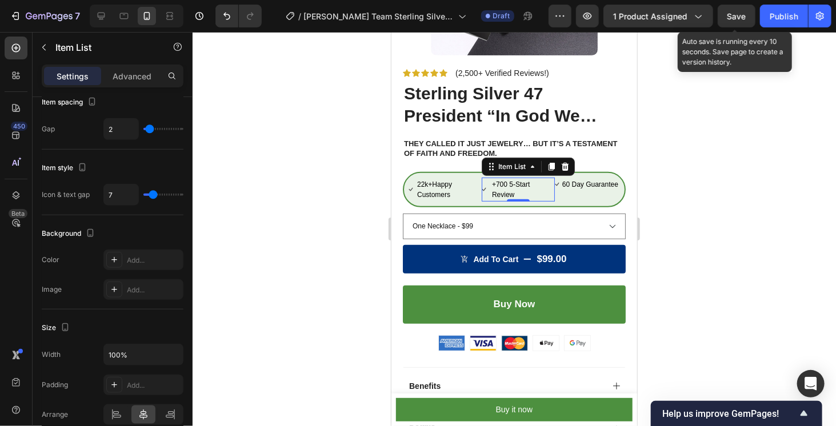
click at [739, 21] on span "Save" at bounding box center [736, 16] width 19 height 10
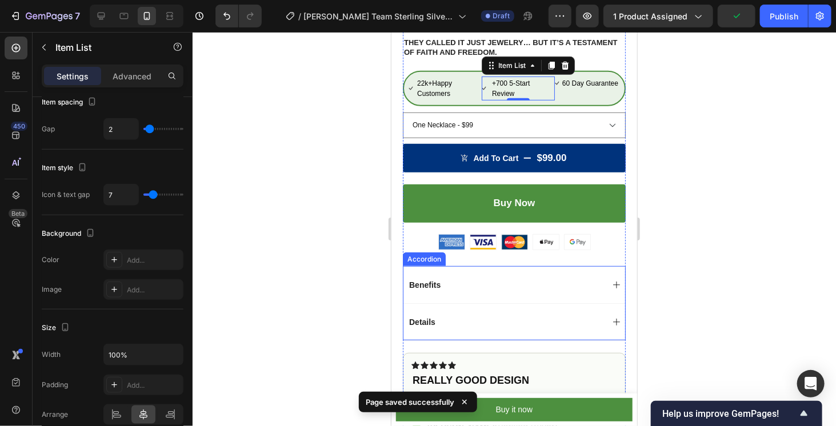
scroll to position [380, 0]
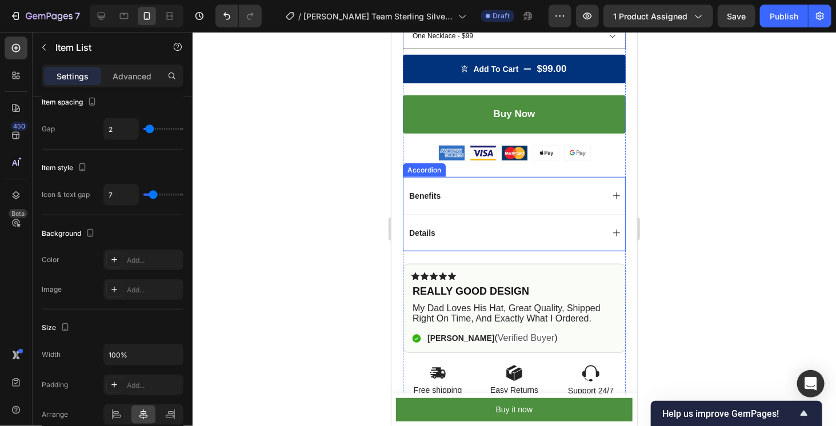
click at [520, 189] on div "Benefits" at bounding box center [504, 196] width 195 height 14
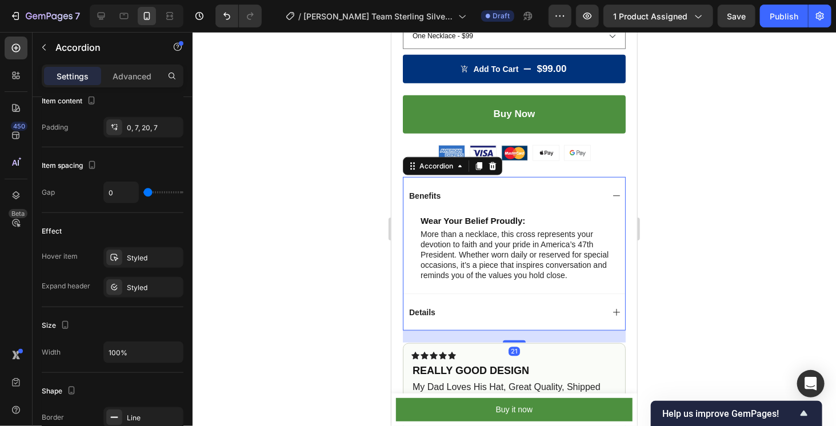
scroll to position [0, 0]
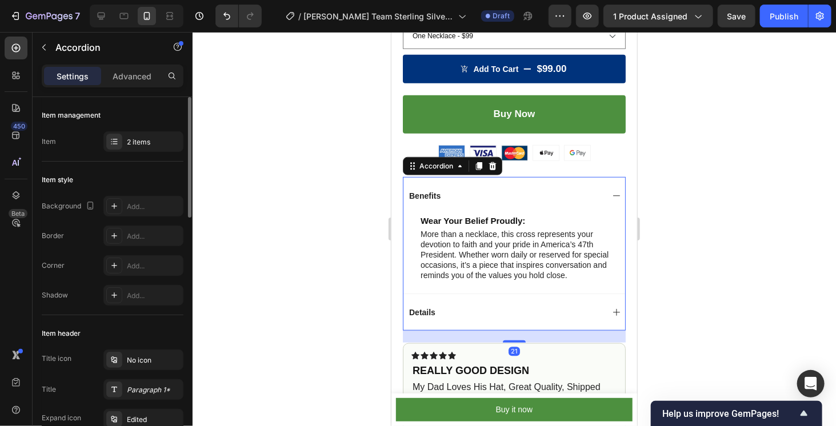
click at [521, 189] on div "Benefits" at bounding box center [504, 196] width 195 height 14
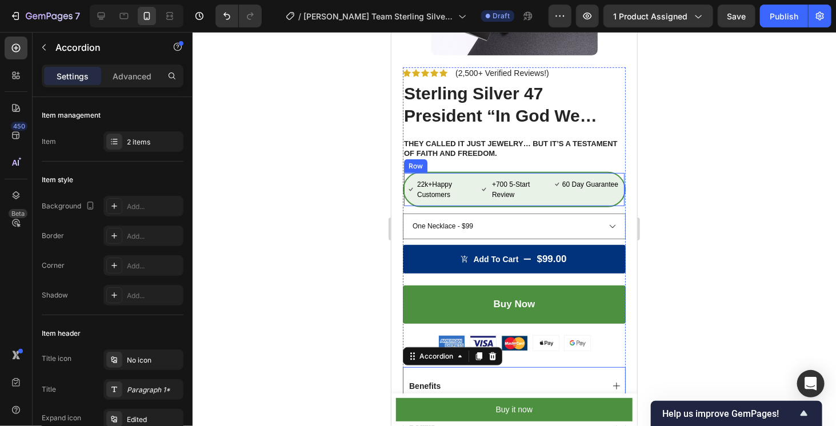
scroll to position [286, 0]
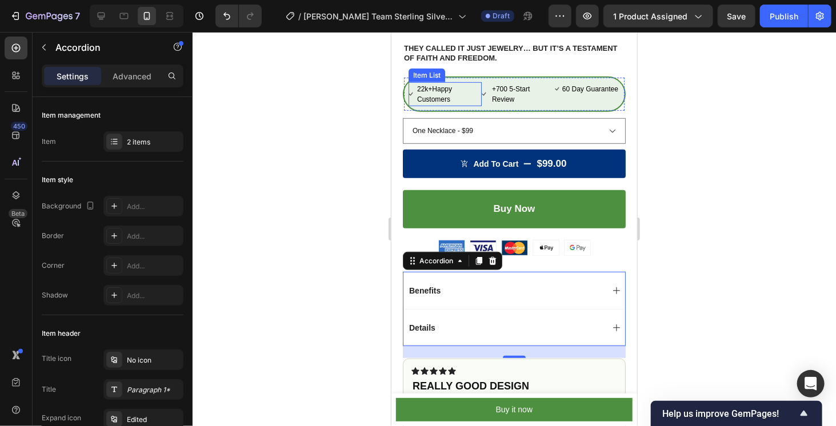
click at [475, 88] on p "22k+Happy Customers" at bounding box center [447, 93] width 63 height 21
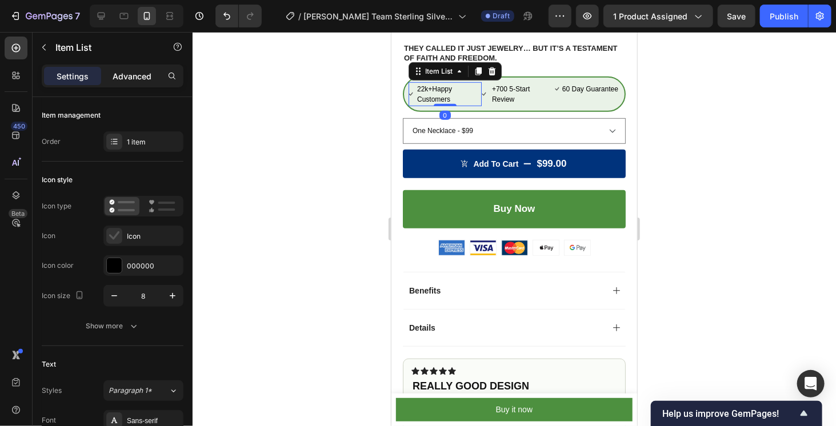
click at [129, 77] on p "Advanced" at bounding box center [132, 76] width 39 height 12
type input "100%"
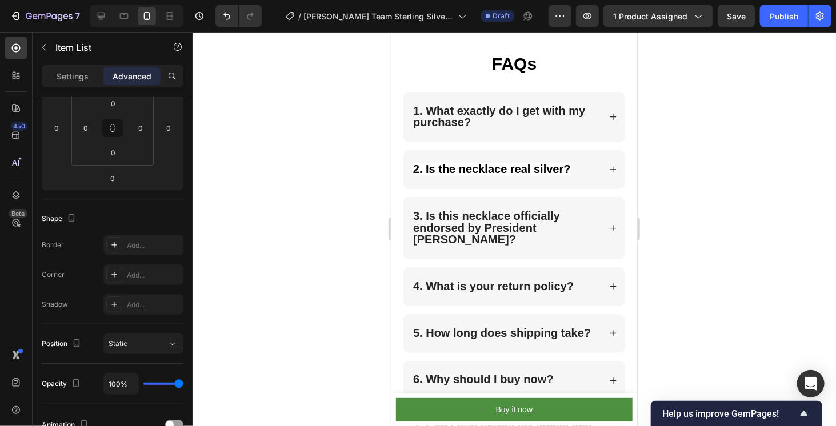
scroll to position [2219, 0]
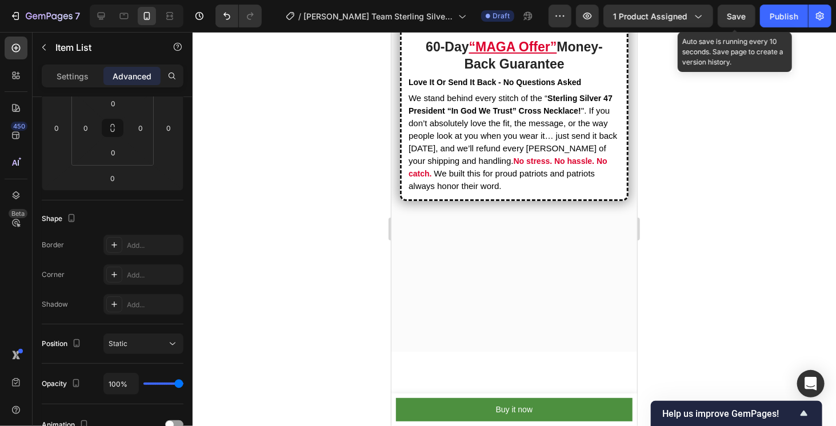
click at [742, 17] on span "Save" at bounding box center [736, 16] width 19 height 10
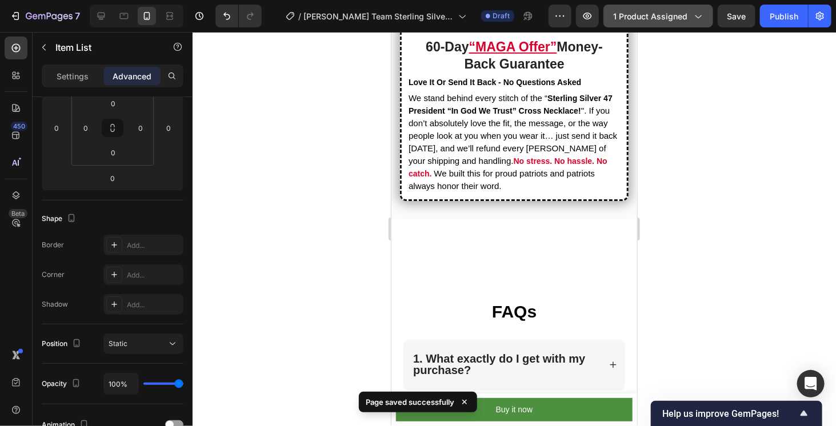
click at [655, 11] on span "1 product assigned" at bounding box center [650, 16] width 74 height 12
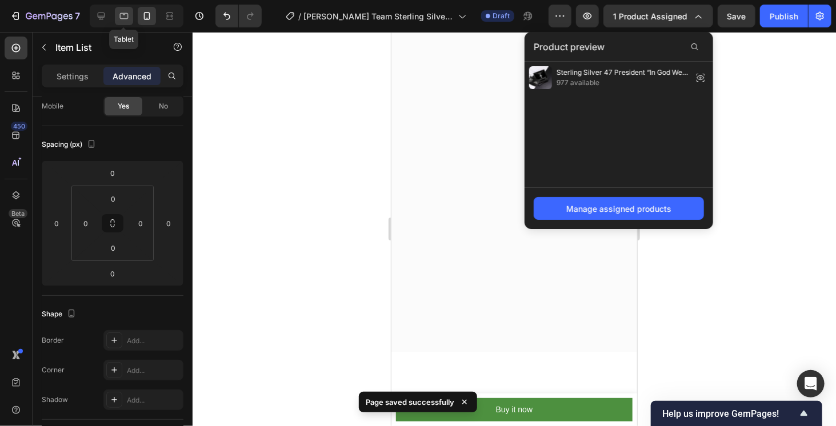
scroll to position [29, 0]
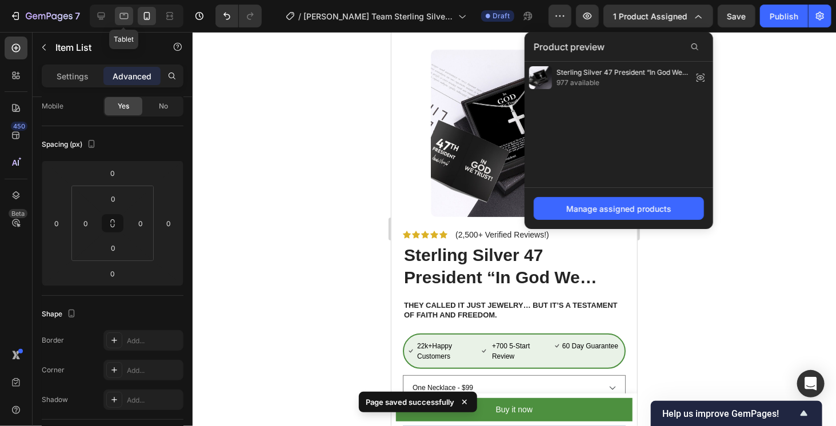
click at [125, 14] on icon at bounding box center [123, 15] width 11 height 11
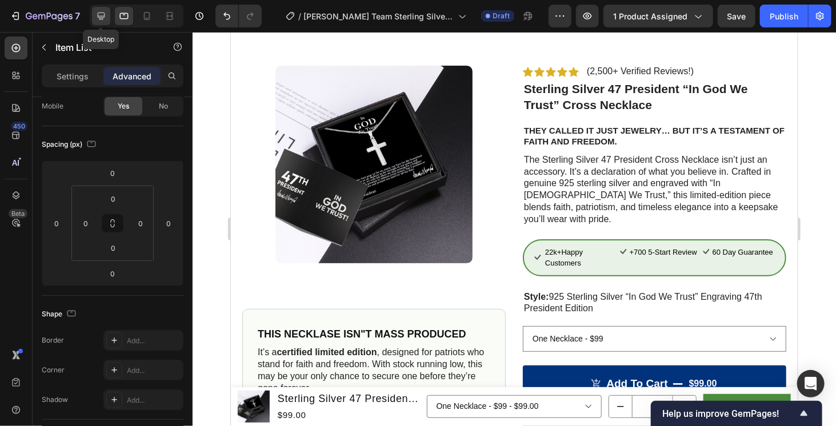
click at [101, 14] on icon at bounding box center [100, 15] width 11 height 11
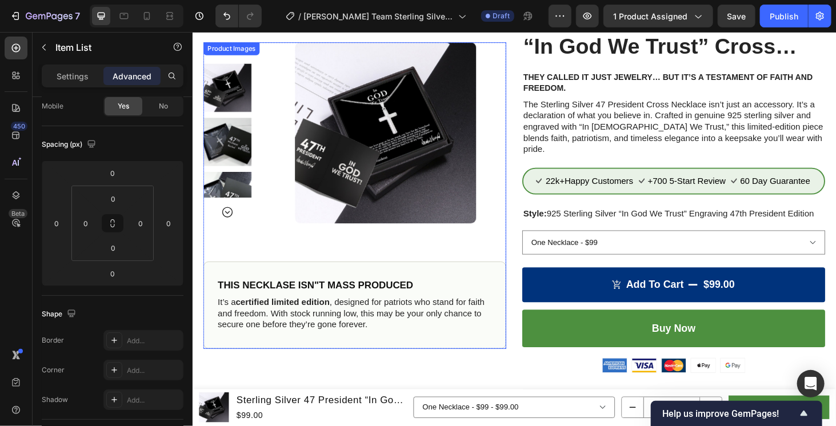
scroll to position [205, 0]
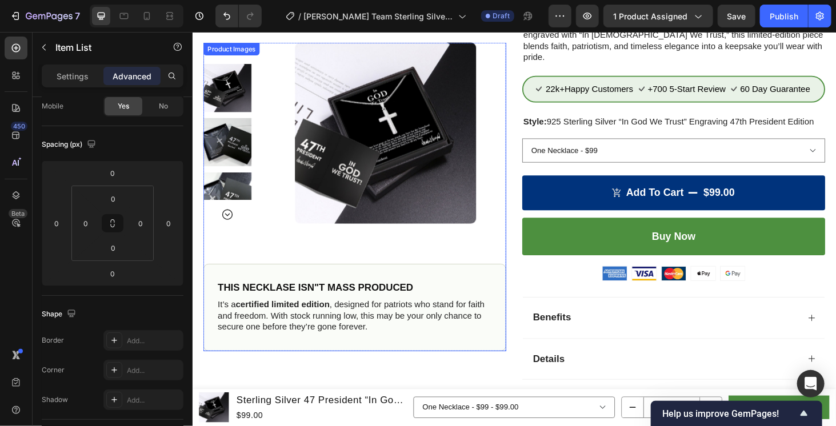
click at [394, 105] on img at bounding box center [397, 139] width 193 height 193
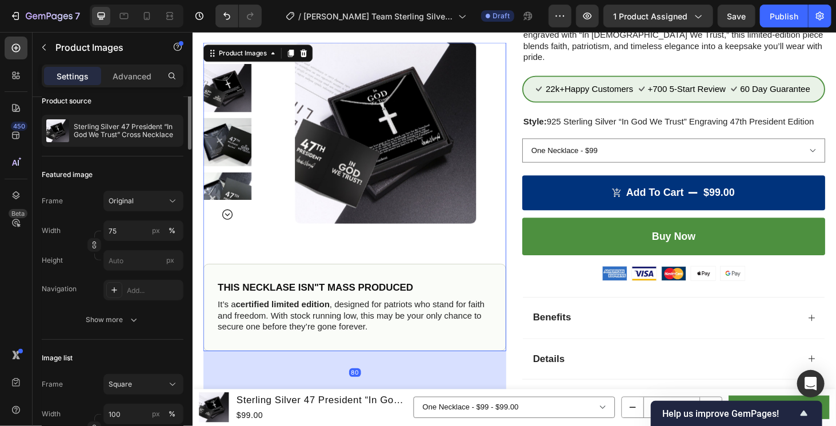
scroll to position [0, 0]
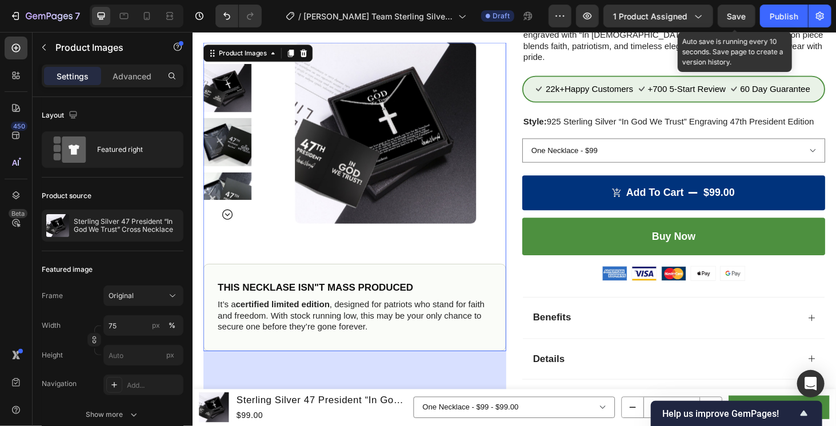
click at [737, 19] on span "Save" at bounding box center [736, 16] width 19 height 10
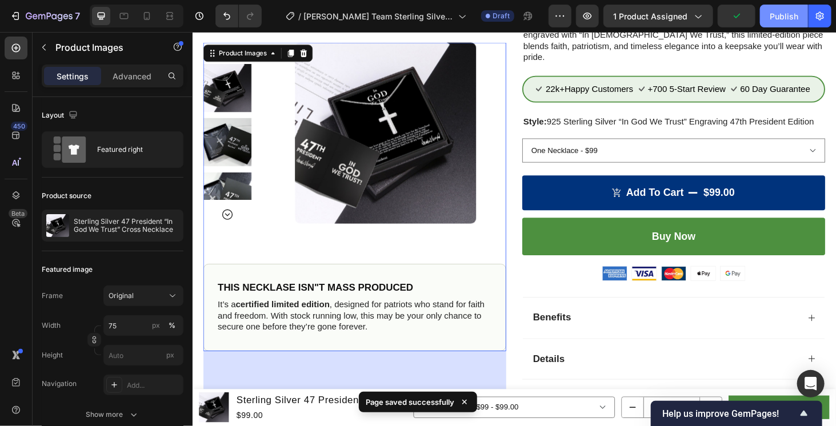
click at [778, 19] on div "Publish" at bounding box center [784, 16] width 29 height 12
